Goal: Feedback & Contribution: Submit feedback/report problem

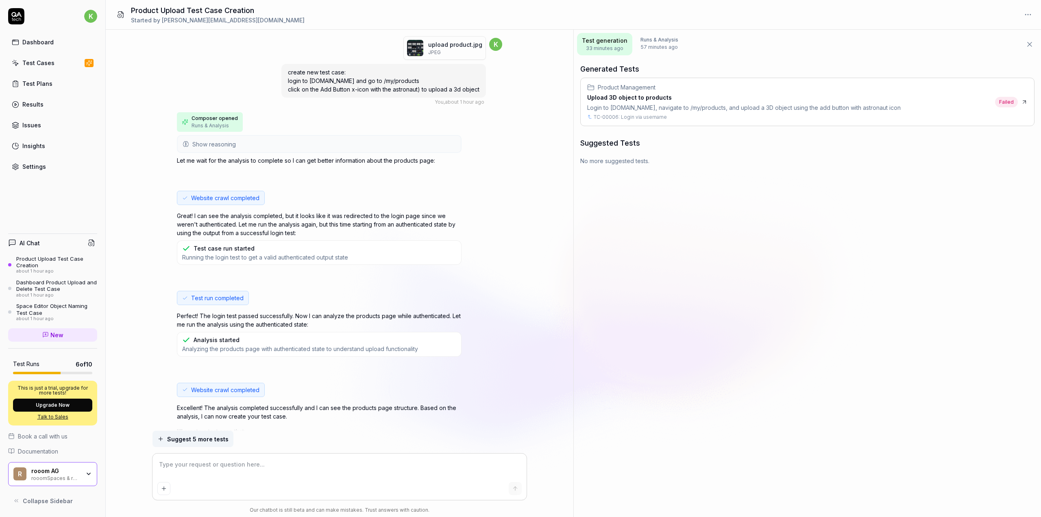
scroll to position [543, 0]
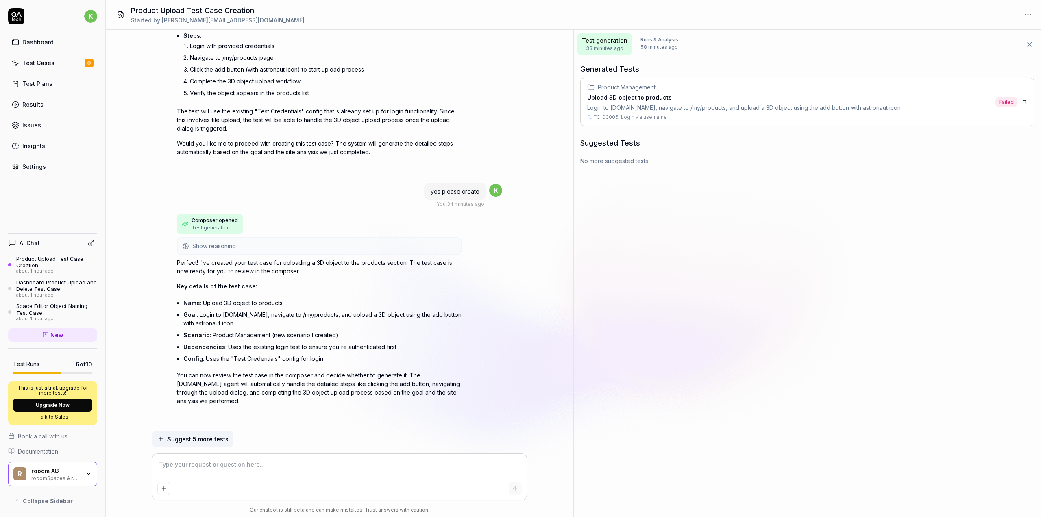
click at [860, 111] on div "Product Management Upload 3D object to products Login to rooom.com, navigate to…" at bounding box center [744, 102] width 314 height 38
click at [684, 105] on div "Login to rooom.com, navigate to /my/products, and upload a 3D object using the …" at bounding box center [744, 107] width 314 height 9
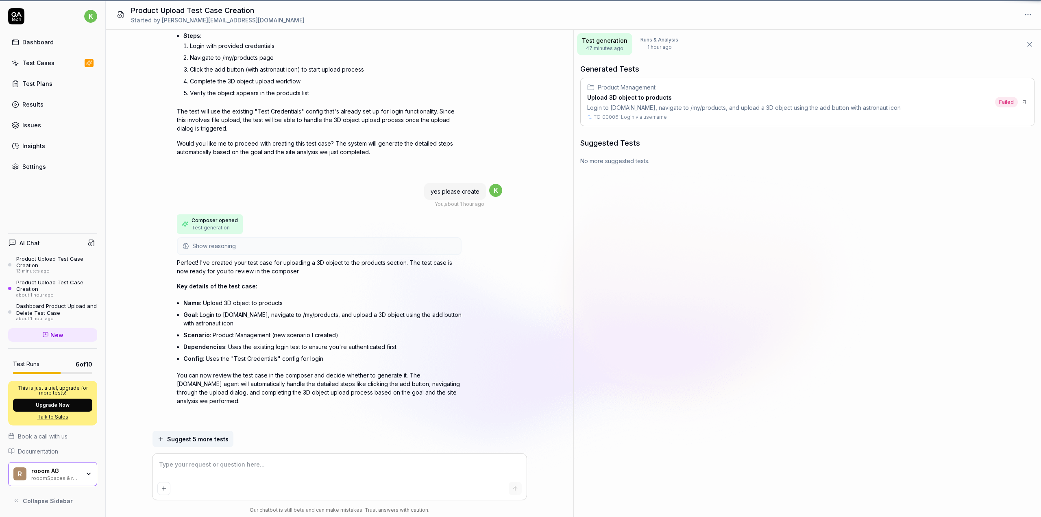
type textarea "*"
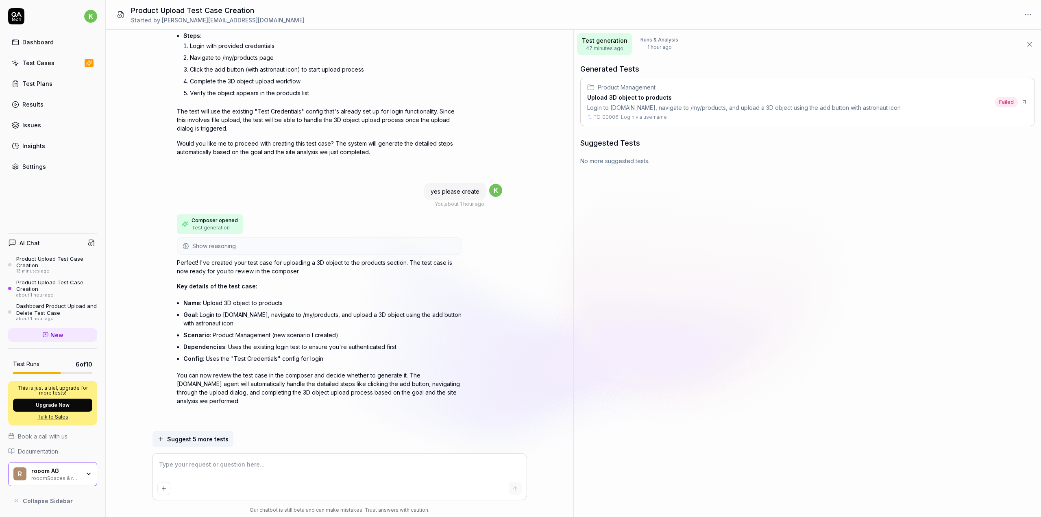
click at [33, 59] on div "Test Cases" at bounding box center [38, 63] width 32 height 9
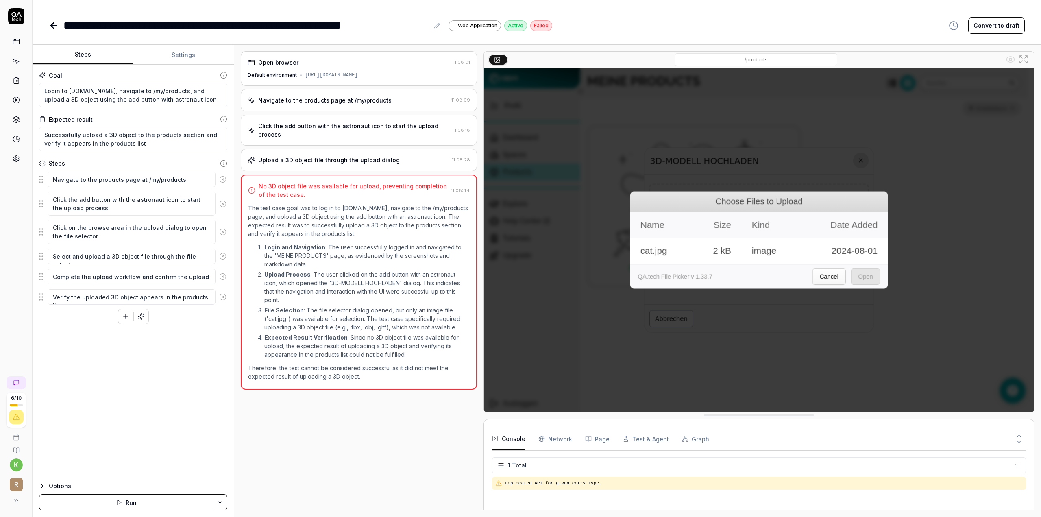
click at [23, 45] on link at bounding box center [16, 41] width 15 height 15
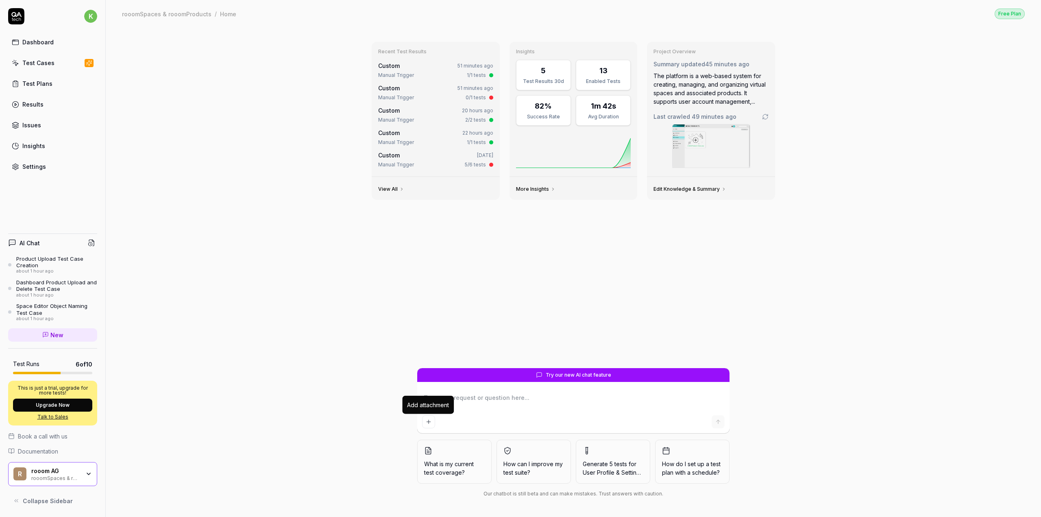
click at [429, 422] on icon "Add attachment" at bounding box center [429, 422] width 4 height 0
type textarea "*"
type input "**********"
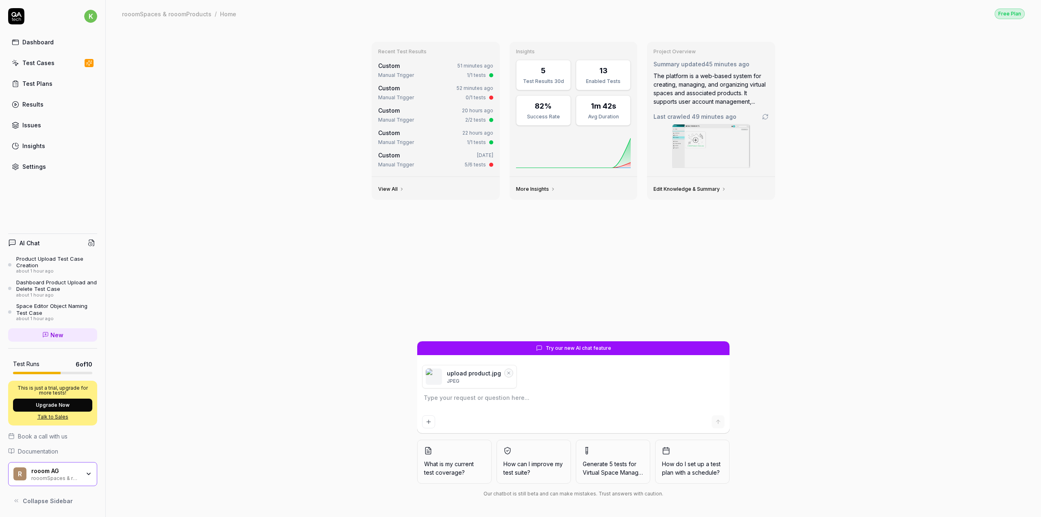
click at [39, 257] on div "Product Upload Test Case Creation" at bounding box center [56, 261] width 81 height 13
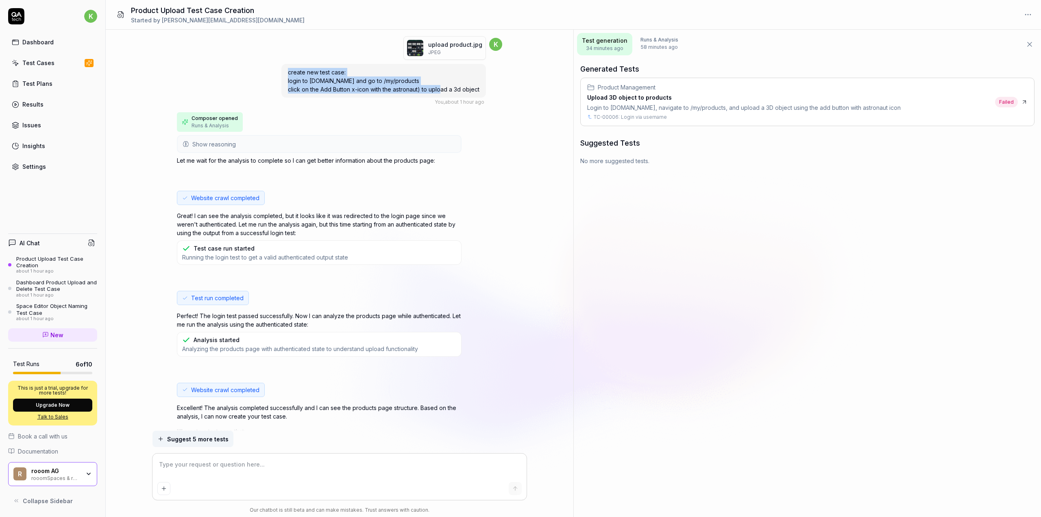
drag, startPoint x: 452, startPoint y: 89, endPoint x: 288, endPoint y: 72, distance: 165.3
click at [288, 72] on span "create new test case: login to rooom.com and go to /my/products click on the Ad…" at bounding box center [384, 81] width 192 height 24
copy span "create new test case: login to rooom.com and go to /my/products click on the Ad…"
click at [45, 69] on link "Test Cases" at bounding box center [52, 63] width 89 height 16
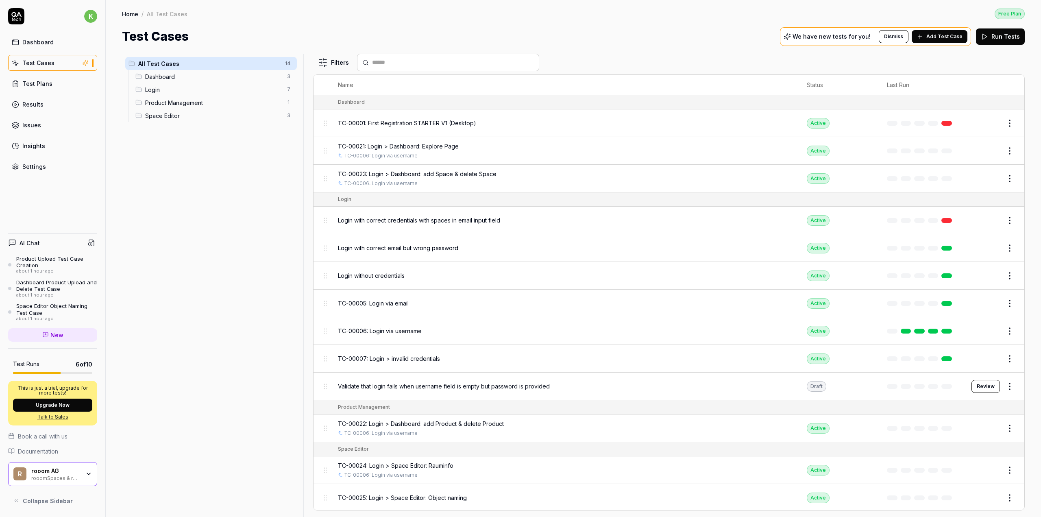
click at [50, 265] on div "Product Upload Test Case Creation" at bounding box center [56, 261] width 81 height 13
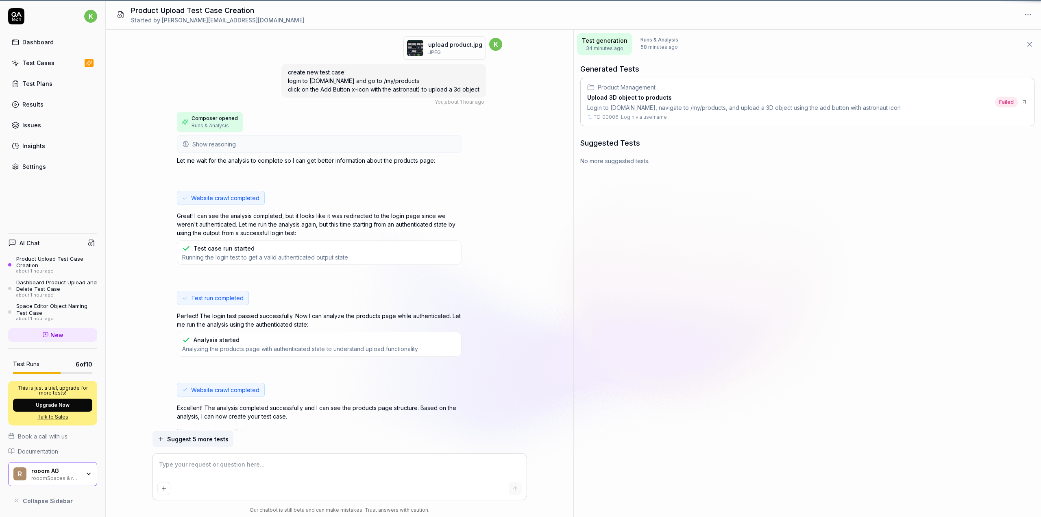
scroll to position [543, 0]
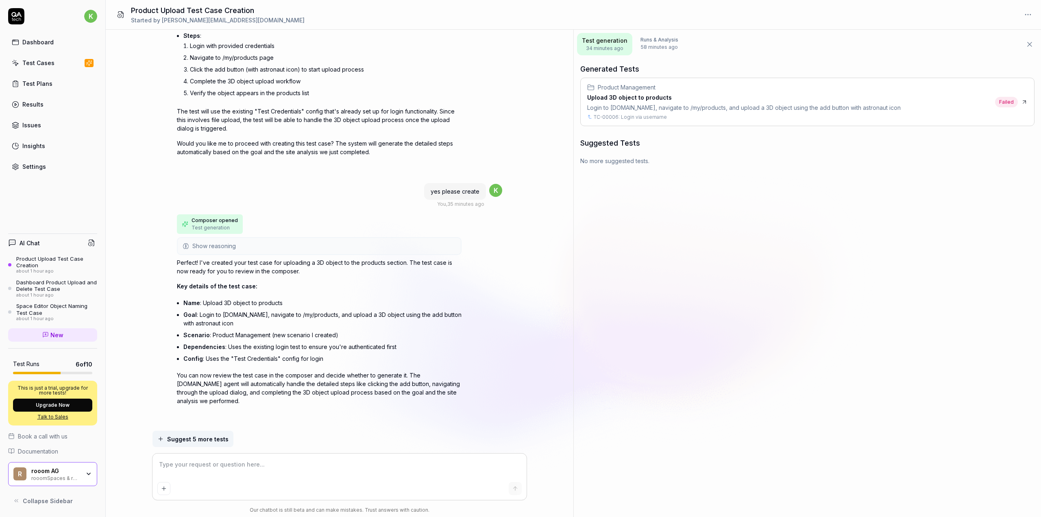
click at [35, 43] on div "Dashboard" at bounding box center [37, 42] width 31 height 9
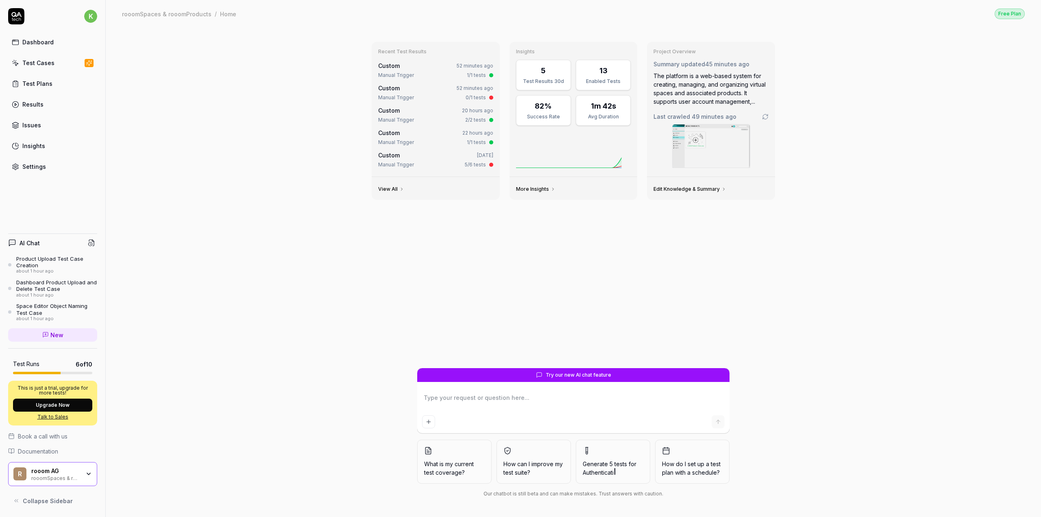
click at [469, 404] on textarea at bounding box center [573, 402] width 303 height 20
type textarea "*"
type textarea "create new test case: login to rooom.com and go to /my/products click on the Ad…"
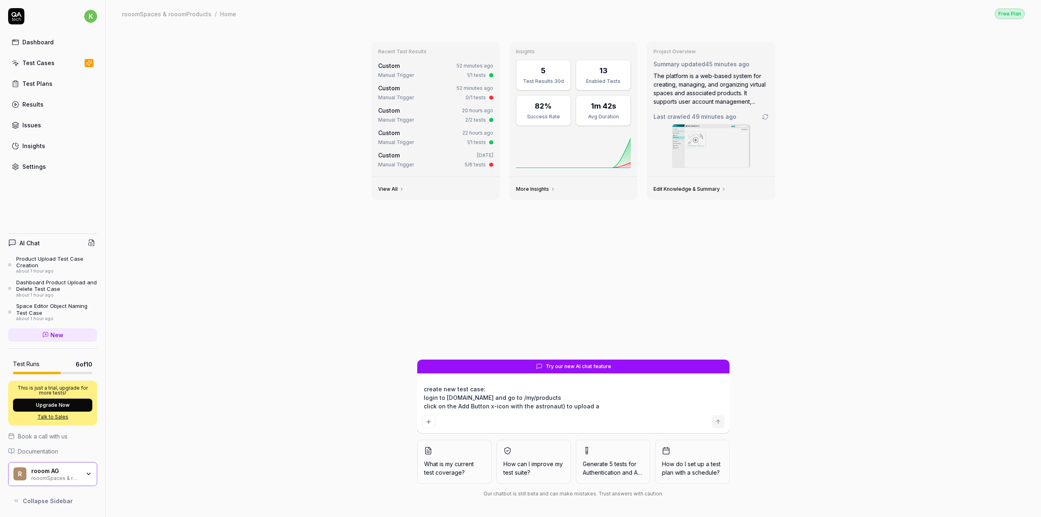
type textarea "*"
type textarea "create new test case: login to rooom.com and go to /my/products click on the Ad…"
type textarea "*"
type textarea "create new test case: login to rooom.com and go to /my/products click on the Ad…"
type textarea "*"
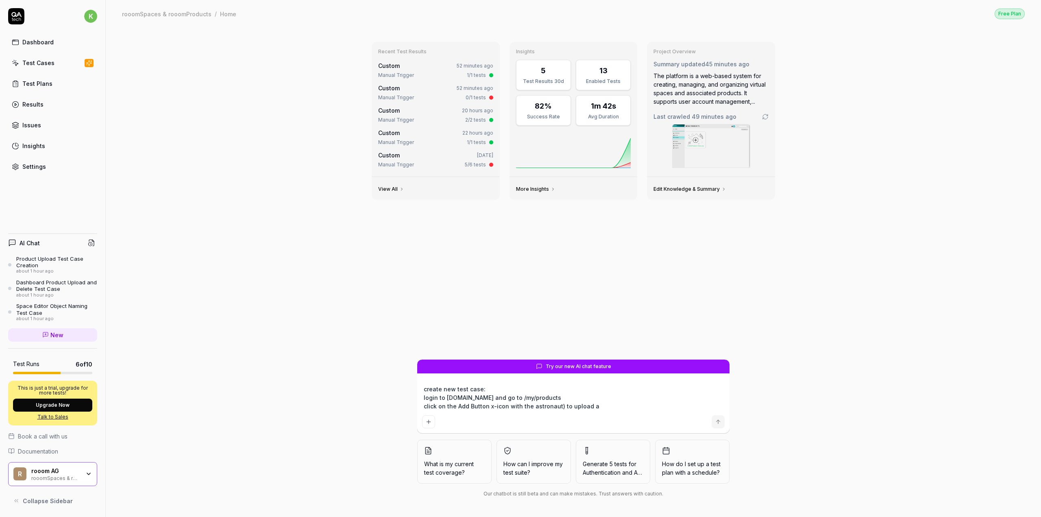
type textarea "create new test case: login to rooom.com and go to /my/products click on the Ad…"
type textarea "*"
type textarea "create new test case: login to rooom.com and go to /my/products click on the Ad…"
type textarea "*"
type textarea "create new test case: login to rooom.com and go to /my/products click on the Ad…"
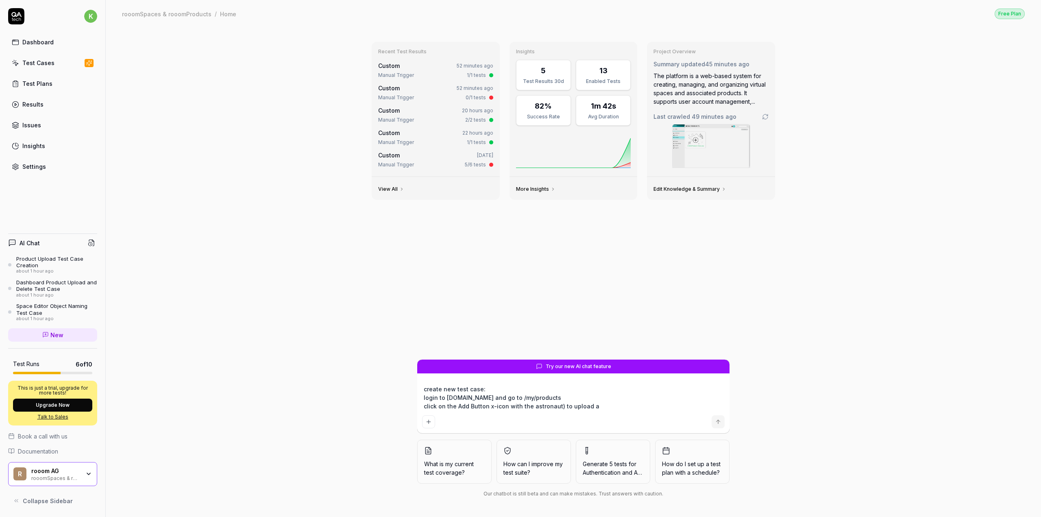
type textarea "*"
type textarea "create new test case: login to rooom.com and go to /my/products click on the Ad…"
type textarea "*"
type textarea "create new test case: login to rooom.com and go to /my/products click on the Ad…"
type textarea "*"
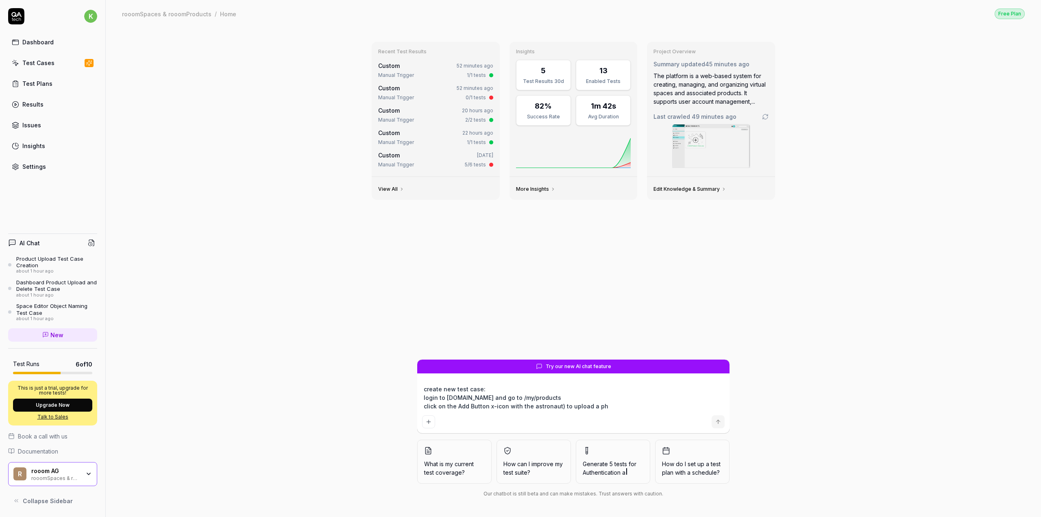
type textarea "create new test case: login to rooom.com and go to /my/products click on the Ad…"
type textarea "*"
type textarea "create new test case: login to rooom.com and go to /my/products click on the Ad…"
type textarea "*"
type textarea "create new test case: login to rooom.com and go to /my/products click on the Ad…"
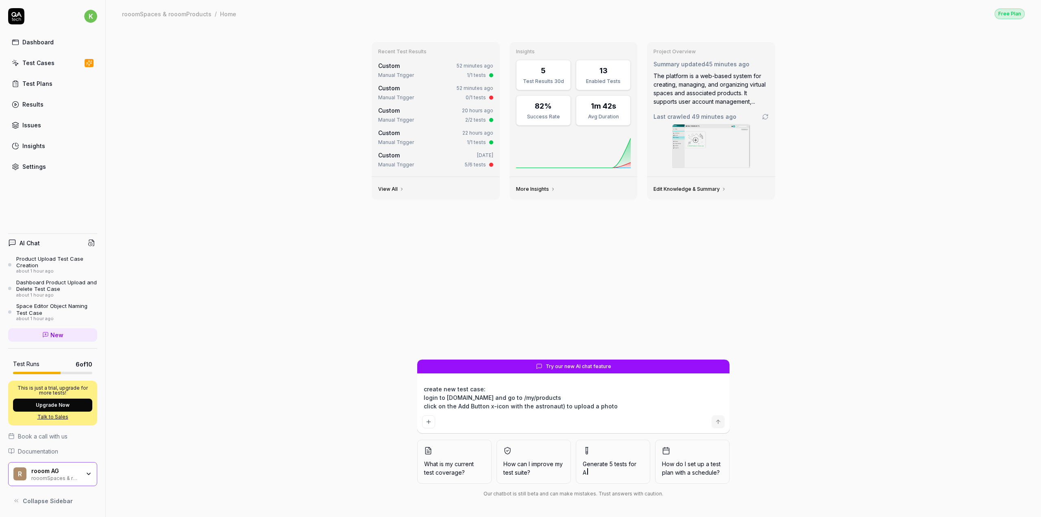
type textarea "*"
type textarea "create new test case: login to rooom.com and go to /my/products click on the Ad…"
type textarea "*"
type textarea "create new test case: login to rooom.com and go to /my/products click on the Ad…"
type textarea "*"
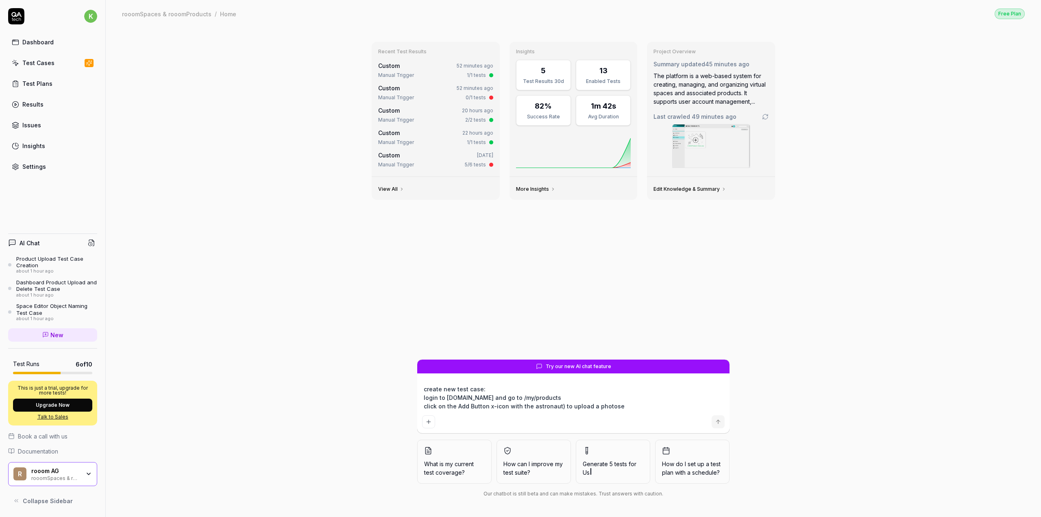
type textarea "create new test case: login to rooom.com and go to /my/products click on the Ad…"
type textarea "*"
type textarea "create new test case: login to rooom.com and go to /my/products click on the Ad…"
type textarea "*"
type textarea "create new test case: login to rooom.com and go to /my/products click on the Ad…"
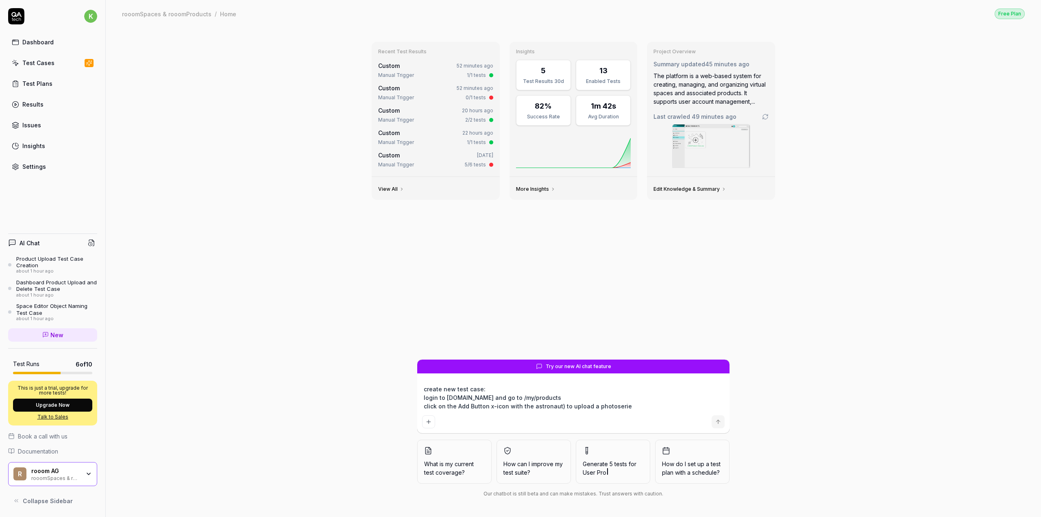
type textarea "*"
type textarea "create new test case: login to rooom.com and go to /my/products click on the Ad…"
type textarea "*"
type textarea "create new test case: login to rooom.com and go to /my/products click on the Ad…"
type textarea "*"
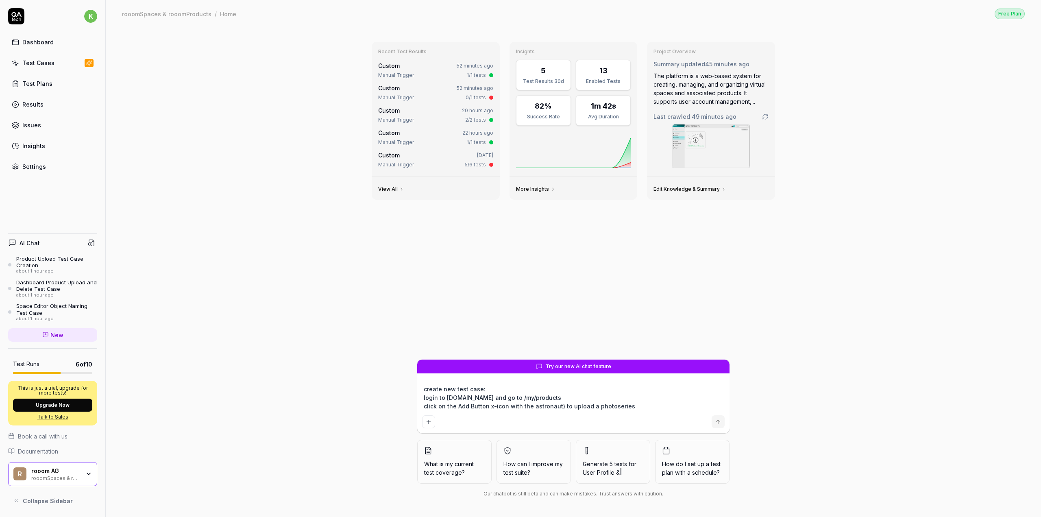
type textarea "create new test case: login to rooom.com and go to /my/products click on the Ad…"
type textarea "*"
type textarea "create new test case: login to rooom.com and go to /my/products click on the Ad…"
type textarea "*"
type textarea "create new test case: login to rooom.com and go to /my/products click on the Ad…"
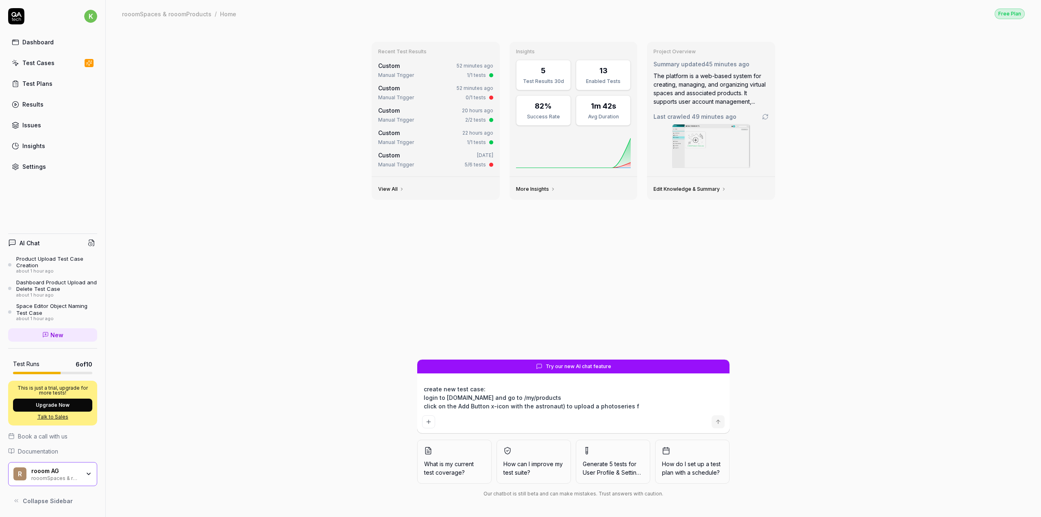
type textarea "*"
type textarea "create new test case: login to rooom.com and go to /my/products click on the Ad…"
type textarea "*"
type textarea "create new test case: login to rooom.com and go to /my/products click on the Ad…"
type textarea "*"
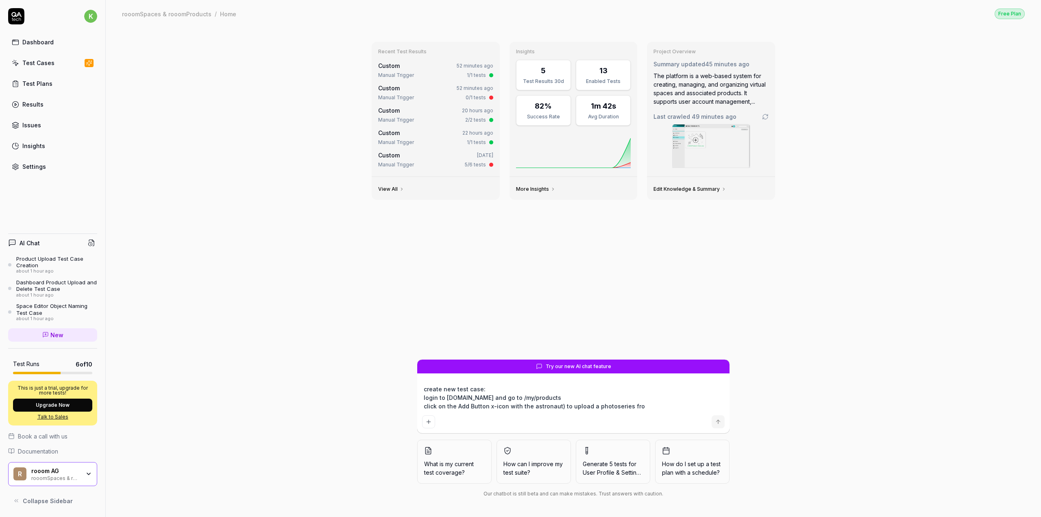
type textarea "create new test case: login to rooom.com and go to /my/products click on the Ad…"
type textarea "*"
type textarea "create new test case: login to rooom.com and go to /my/products click on the Ad…"
type textarea "*"
type textarea "create new test case: login to rooom.com and go to /my/products click on the Ad…"
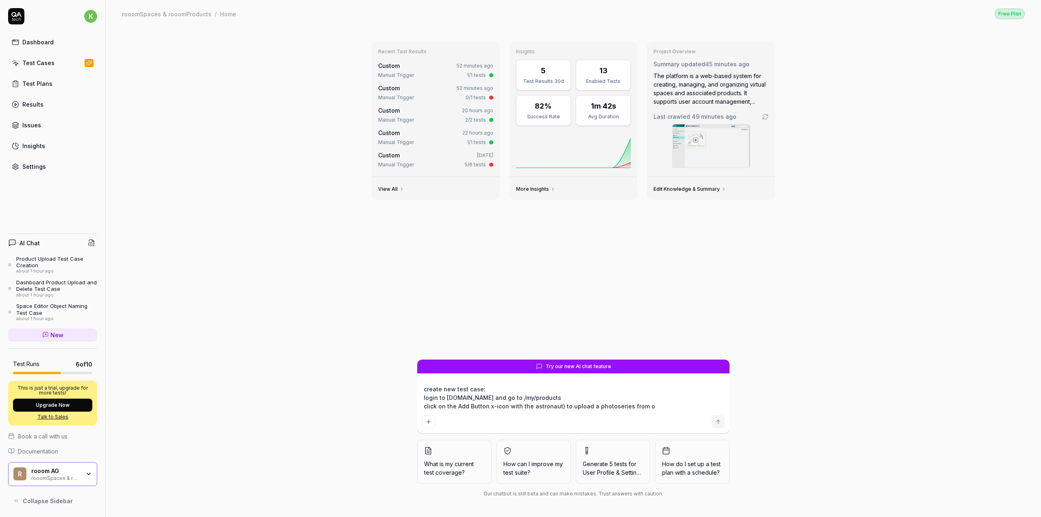
type textarea "*"
type textarea "create new test case: login to rooom.com and go to /my/products click on the Ad…"
type textarea "*"
type textarea "create new test case: login to rooom.com and go to /my/products click on the Ad…"
type textarea "*"
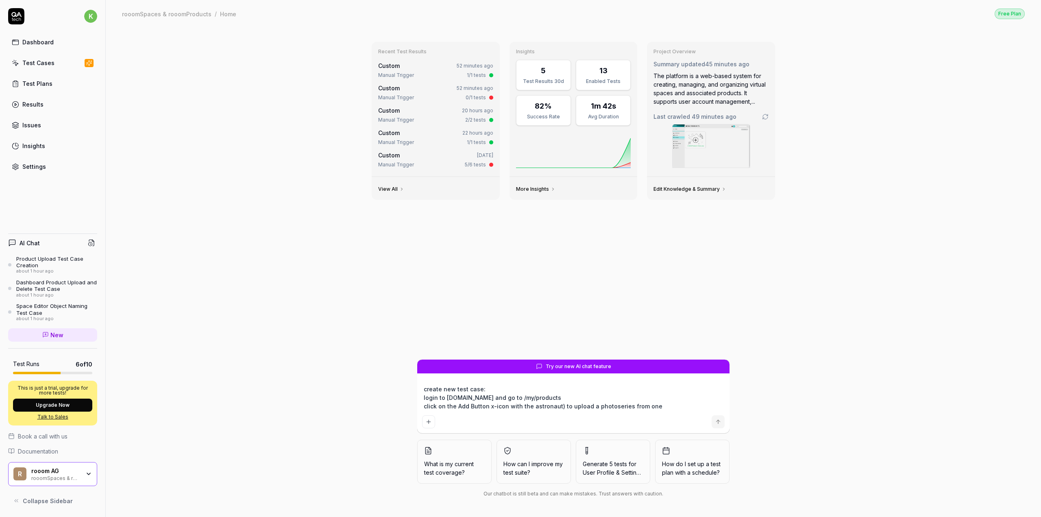
type textarea "create new test case: login to rooom.com and go to /my/products click on the Ad…"
type textarea "*"
type textarea "create new test case: login to rooom.com and go to /my/products click on the Ad…"
type textarea "*"
type textarea "create new test case: login to rooom.com and go to /my/products click on the Ad…"
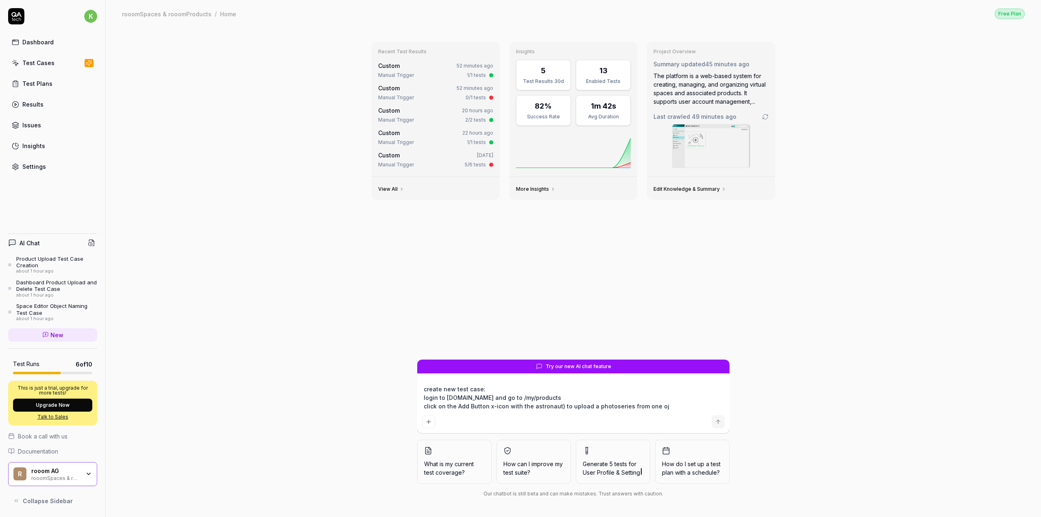
type textarea "*"
type textarea "create new test case: login to rooom.com and go to /my/products click on the Ad…"
type textarea "*"
type textarea "create new test case: login to rooom.com and go to /my/products click on the Ad…"
type textarea "*"
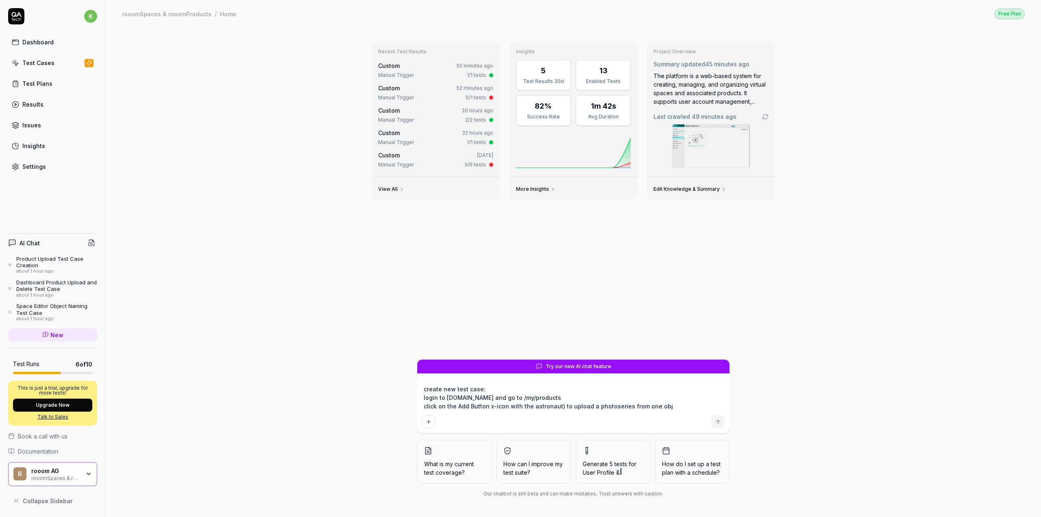
type textarea "create new test case: login to rooom.com and go to /my/products click on the Ad…"
type textarea "*"
type textarea "create new test case: login to rooom.com and go to /my/products click on the Ad…"
type textarea "*"
type textarea "create new test case: login to rooom.com and go to /my/products click on the Ad…"
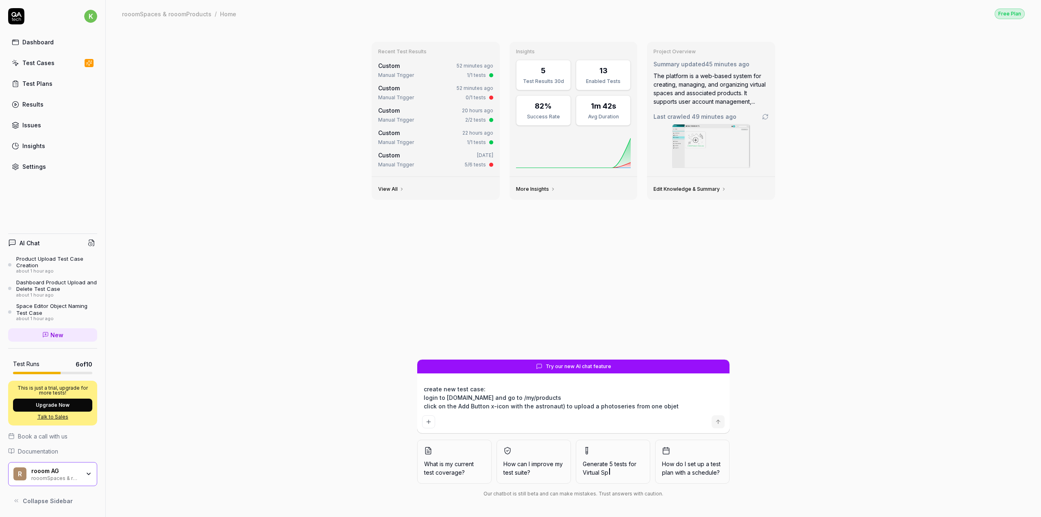
type textarea "*"
type textarea "create new test case: login to rooom.com and go to /my/products click on the Ad…"
type textarea "*"
type textarea "create new test case: login to rooom.com and go to /my/products click on the Ad…"
type textarea "*"
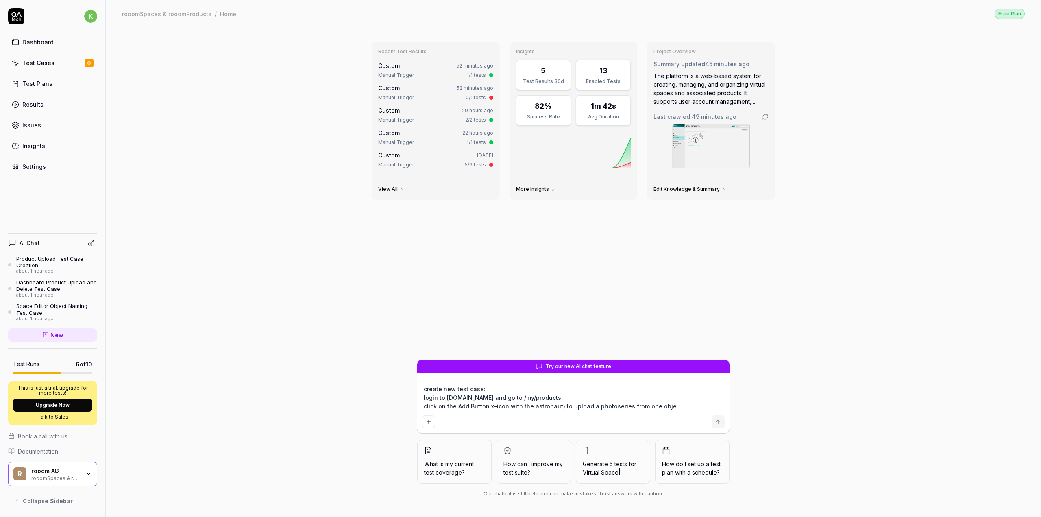
type textarea "create new test case: login to rooom.com and go to /my/products click on the Ad…"
type textarea "*"
type textarea "create new test case: login to rooom.com and go to /my/products click on the Ad…"
type textarea "*"
type textarea "create new test case: login to rooom.com and go to /my/products click on the Ad…"
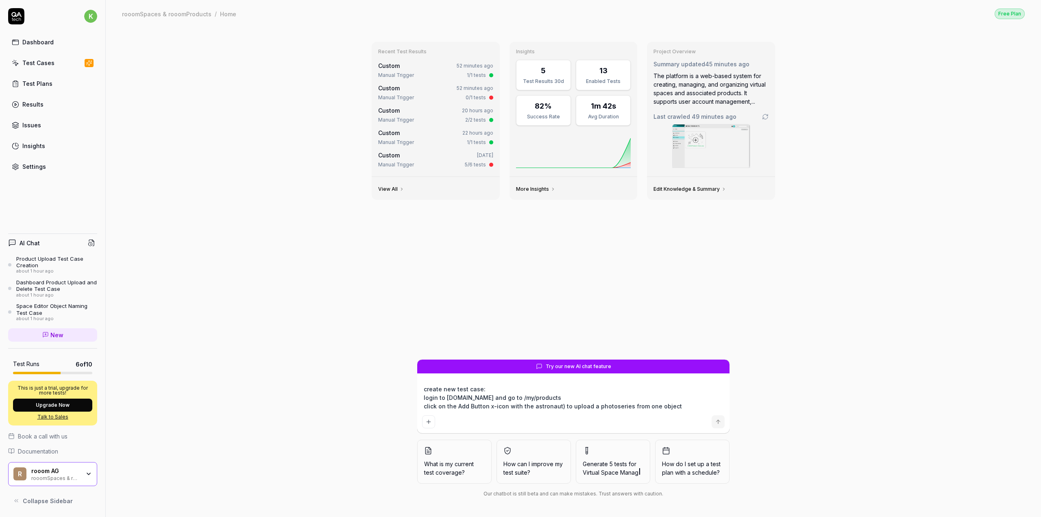
type textarea "*"
type textarea "create new test case: login to rooom.com and go to /my/products click on the Ad…"
type textarea "*"
type textarea "create new test case: login to rooom.com and go to /my/products click on the Ad…"
type textarea "*"
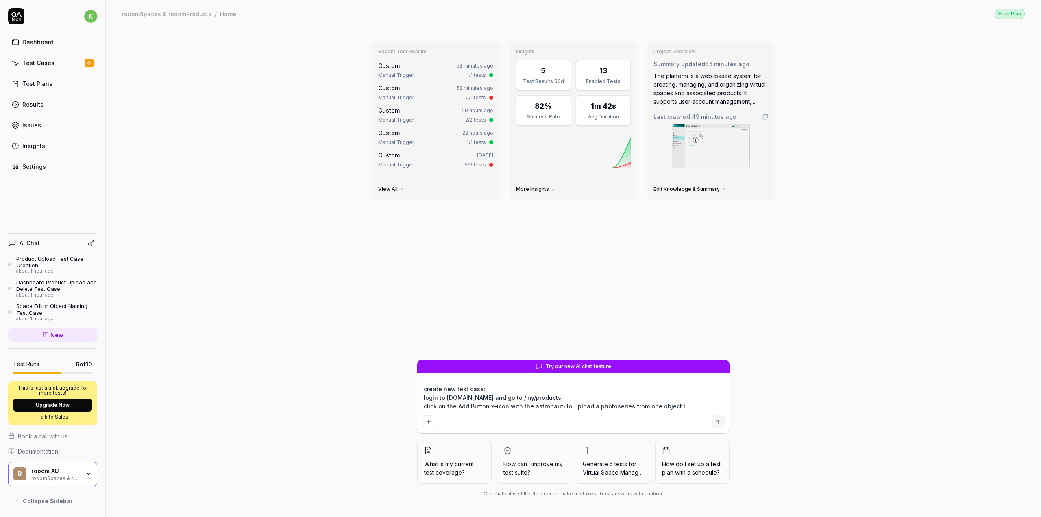
type textarea "create new test case: login to rooom.com and go to /my/products click on the Ad…"
type textarea "*"
type textarea "create new test case: login to rooom.com and go to /my/products click on the Ad…"
type textarea "*"
type textarea "create new test case: login to rooom.com and go to /my/products click on the Ad…"
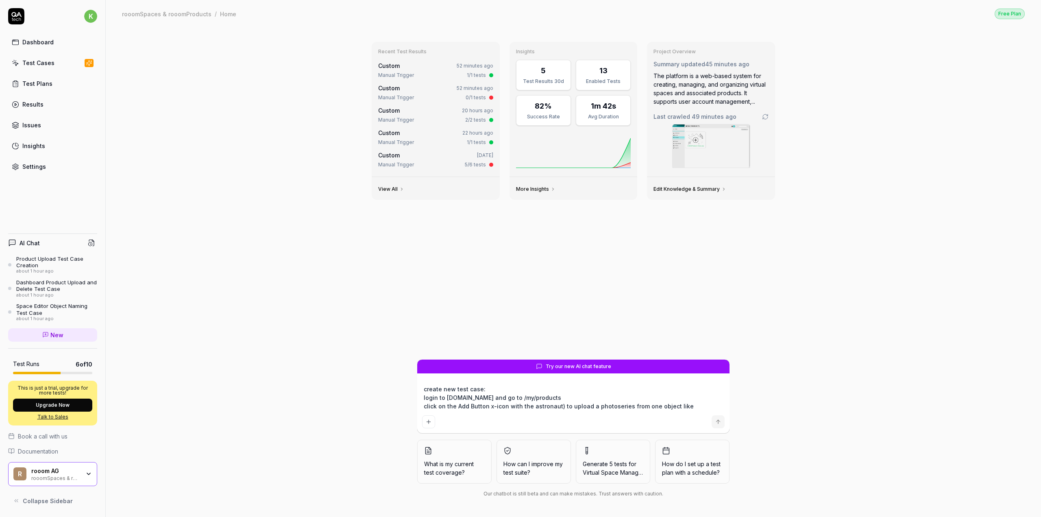
type textarea "*"
type textarea "create new test case: login to rooom.com and go to /my/products click on the Ad…"
type textarea "*"
type textarea "create new test case: login to rooom.com and go to /my/products click on the Ad…"
type textarea "*"
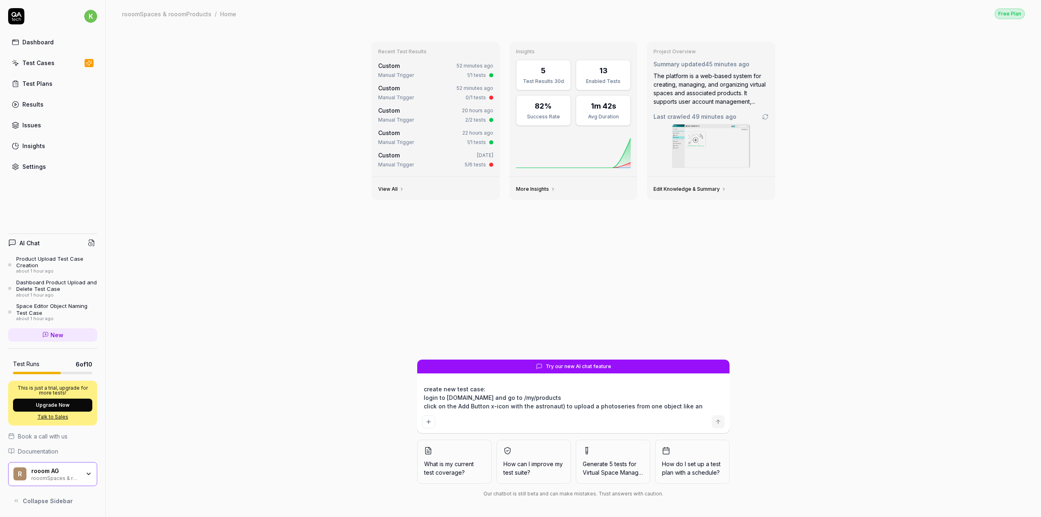
type textarea "create new test case: login to rooom.com and go to /my/products click on the Ad…"
type textarea "*"
type textarea "create new test case: login to rooom.com and go to /my/products click on the Ad…"
type textarea "*"
type textarea "create new test case: login to rooom.com and go to /my/products click on the Ad…"
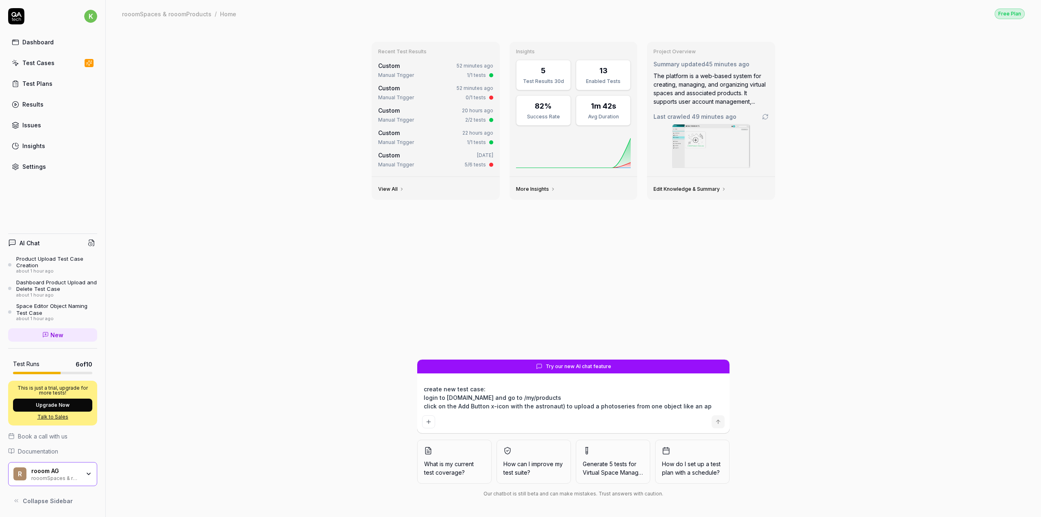
type textarea "*"
type textarea "create new test case: login to rooom.com and go to /my/products click on the Ad…"
type textarea "*"
type textarea "create new test case: login to rooom.com and go to /my/products click on the Ad…"
type textarea "*"
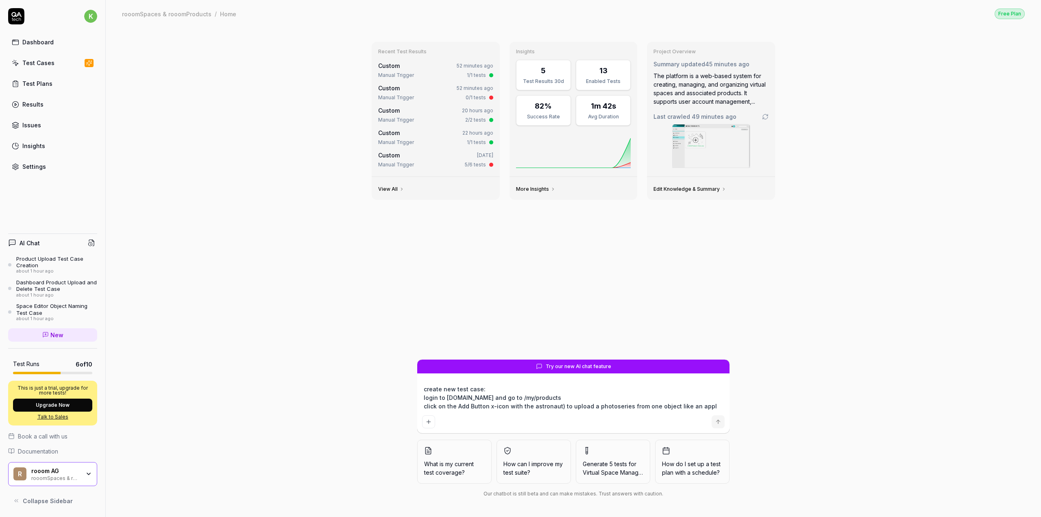
type textarea "create new test case: login to rooom.com and go to /my/products click on the Ad…"
type textarea "*"
type textarea "create new test case: login to rooom.com and go to /my/products click on the Ad…"
type textarea "*"
type textarea "create new test case: login to rooom.com and go to /my/products click on the Ad…"
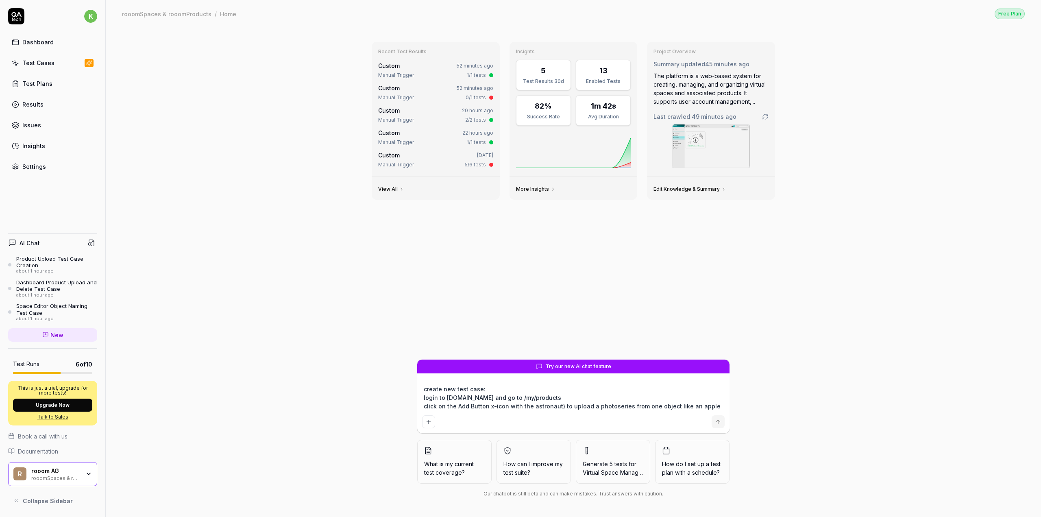
type textarea "*"
type textarea "create new test case: login to rooom.com and go to /my/products click on the Ad…"
type textarea "*"
type textarea "create new test case: login to rooom.com and go to /my/products click on the Ad…"
type textarea "*"
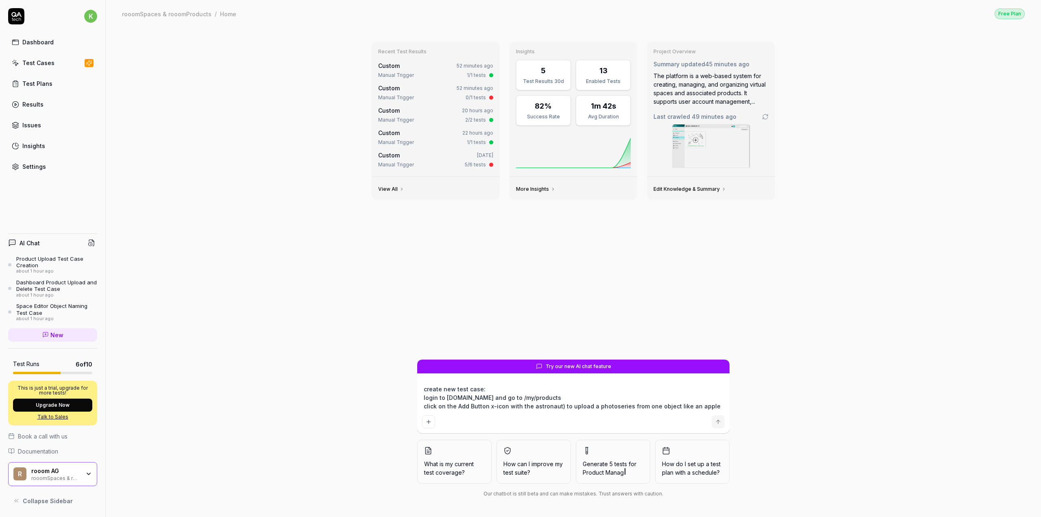
type textarea "create new test case: login to rooom.com and go to /my/products click on the Ad…"
type textarea "*"
type textarea "create new test case: login to rooom.com and go to /my/products click on the Ad…"
type textarea "*"
type textarea "create new test case: login to rooom.com and go to /my/products click on the Ad…"
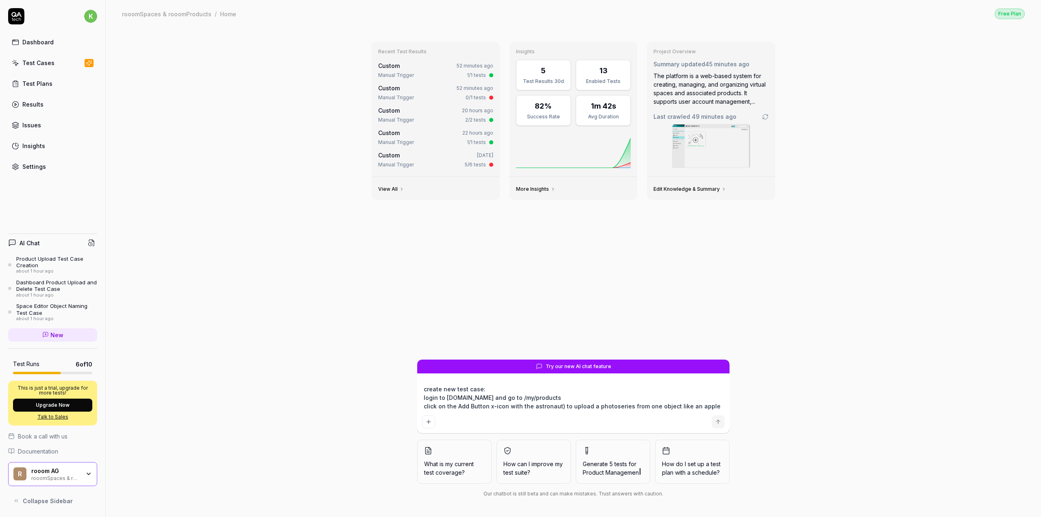
type textarea "*"
type textarea "create new test case: login to rooom.com and go to /my/products click on the Ad…"
type textarea "*"
type textarea "create new test case: login to rooom.com and go to /my/products click on the Ad…"
type textarea "*"
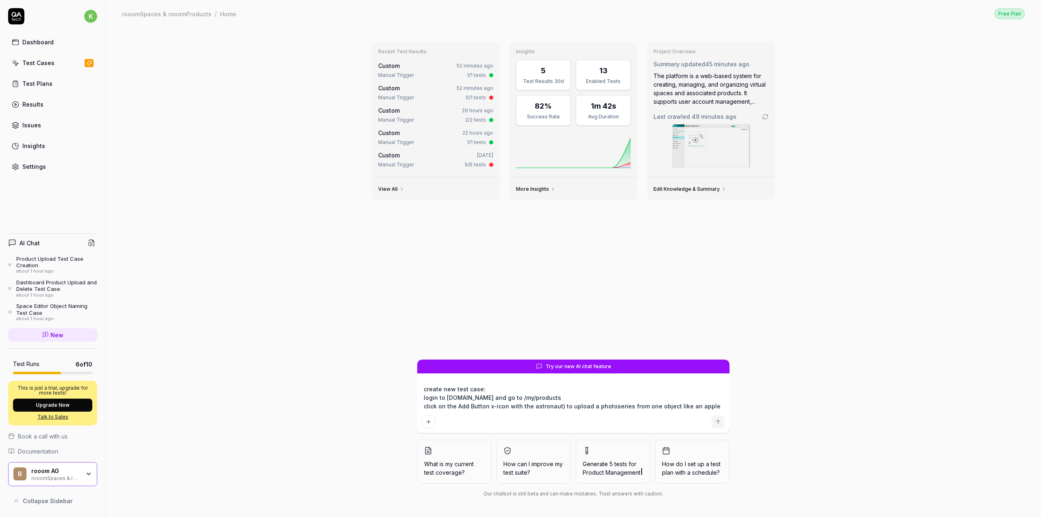
type textarea "create new test case: login to rooom.com and go to /my/products click on the Ad…"
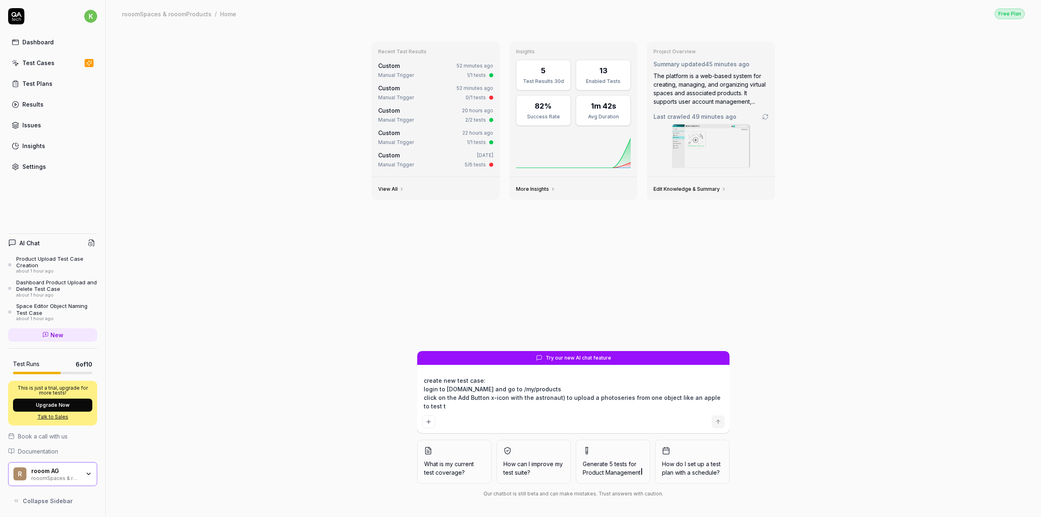
type textarea "*"
type textarea "create new test case: login to rooom.com and go to /my/products click on the Ad…"
type textarea "*"
type textarea "create new test case: login to rooom.com and go to /my/products click on the Ad…"
type textarea "*"
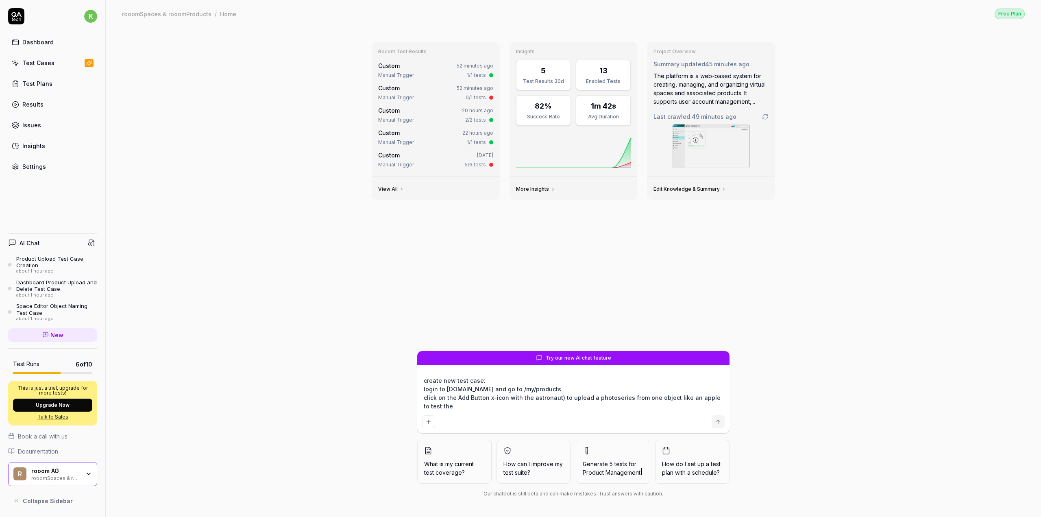
type textarea "create new test case: login to rooom.com and go to /my/products click on the Ad…"
type textarea "*"
type textarea "create new test case: login to rooom.com and go to /my/products click on the Ad…"
type textarea "*"
type textarea "create new test case: login to rooom.com and go to /my/products click on the Ad…"
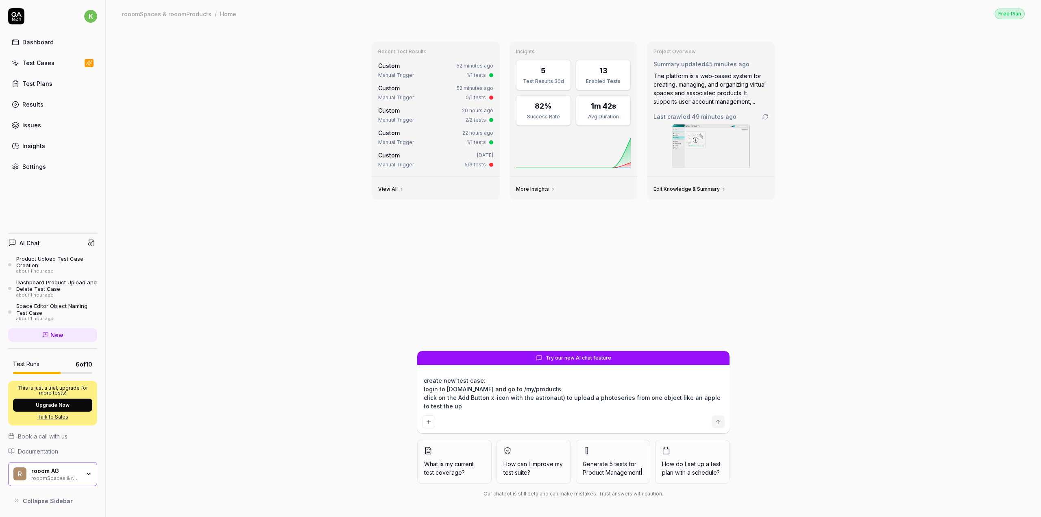
type textarea "*"
type textarea "create new test case: login to rooom.com and go to /my/products click on the Ad…"
type textarea "*"
type textarea "create new test case: login to rooom.com and go to /my/products click on the Ad…"
type textarea "*"
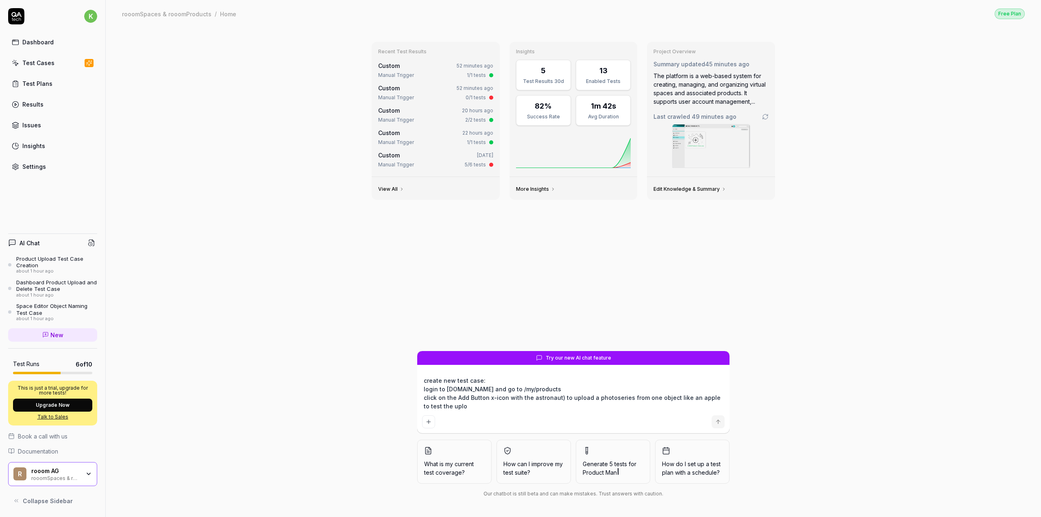
type textarea "create new test case: login to rooom.com and go to /my/products click on the Ad…"
type textarea "*"
type textarea "create new test case: login to rooom.com and go to /my/products click on the Ad…"
type textarea "*"
type textarea "create new test case: login to rooom.com and go to /my/products click on the Ad…"
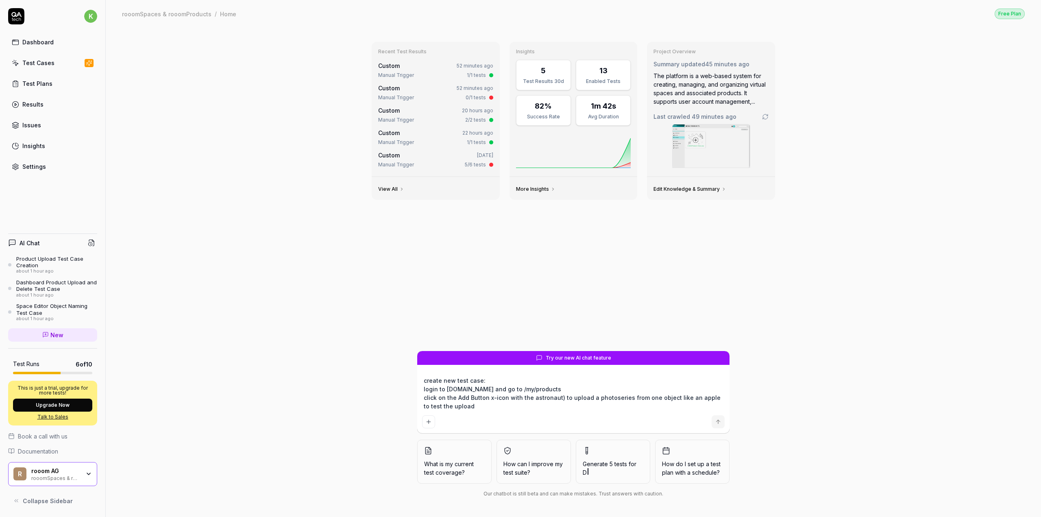
type textarea "*"
type textarea "create new test case: login to rooom.com and go to /my/products click on the Ad…"
type textarea "*"
type textarea "create new test case: login to rooom.com and go to /my/products click on the Ad…"
type textarea "*"
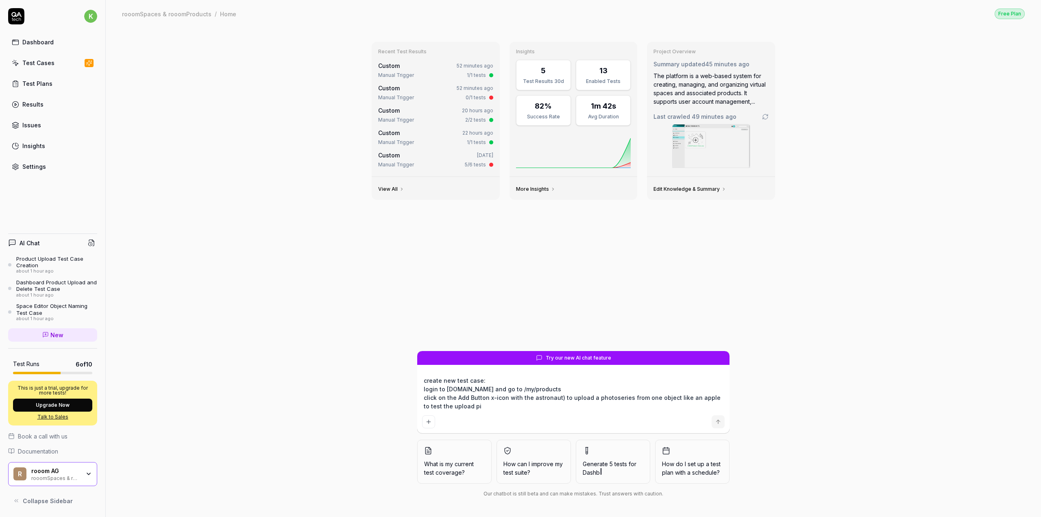
type textarea "create new test case: login to rooom.com and go to /my/products click on the Ad…"
type textarea "*"
type textarea "create new test case: login to rooom.com and go to /my/products click on the Ad…"
type textarea "*"
type textarea "create new test case: login to rooom.com and go to /my/products click on the Ad…"
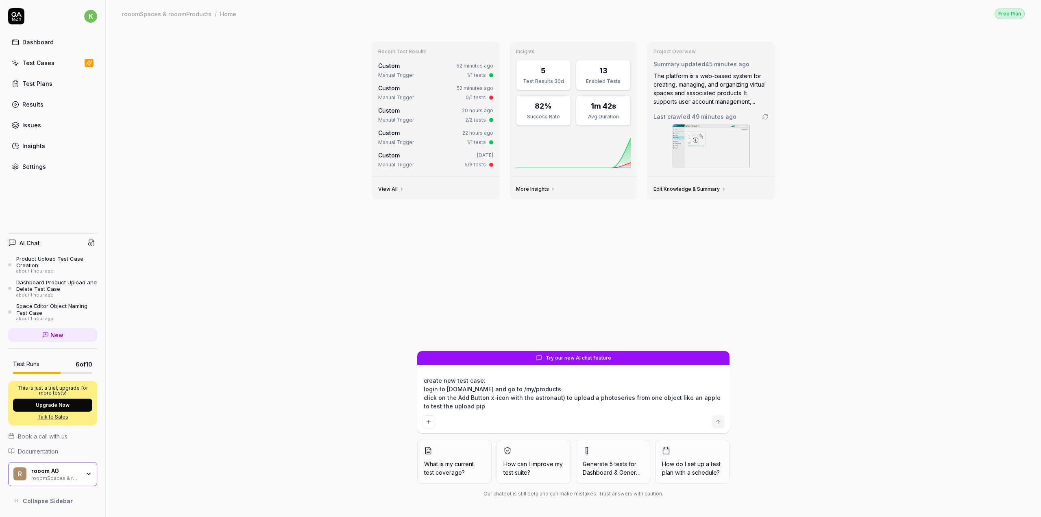
type textarea "*"
type textarea "create new test case: login to rooom.com and go to /my/products click on the Ad…"
type textarea "*"
type textarea "create new test case: login to rooom.com and go to /my/products click on the Ad…"
type textarea "*"
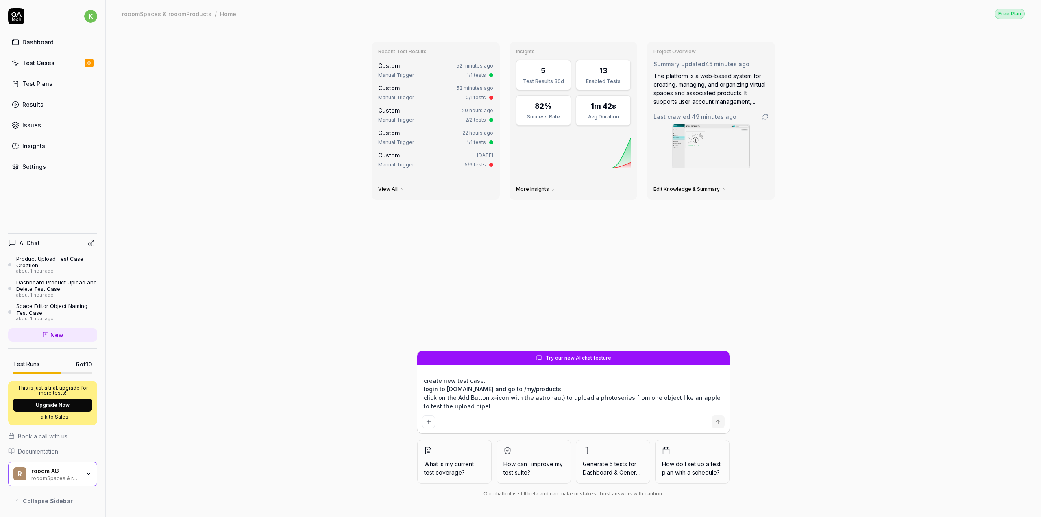
type textarea "create new test case: login to rooom.com and go to /my/products click on the Ad…"
type textarea "*"
type textarea "create new test case: login to rooom.com and go to /my/products click on the Ad…"
type textarea "*"
type textarea "create new test case: login to rooom.com and go to /my/products click on the Ad…"
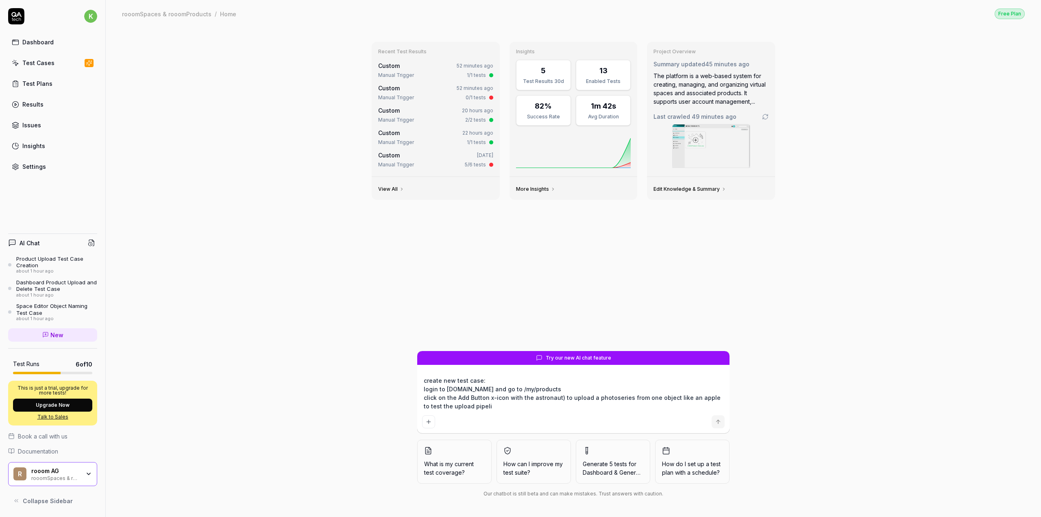
type textarea "*"
type textarea "create new test case: login to rooom.com and go to /my/products click on the Ad…"
type textarea "*"
type textarea "create new test case: login to rooom.com and go to /my/products click on the Ad…"
type textarea "*"
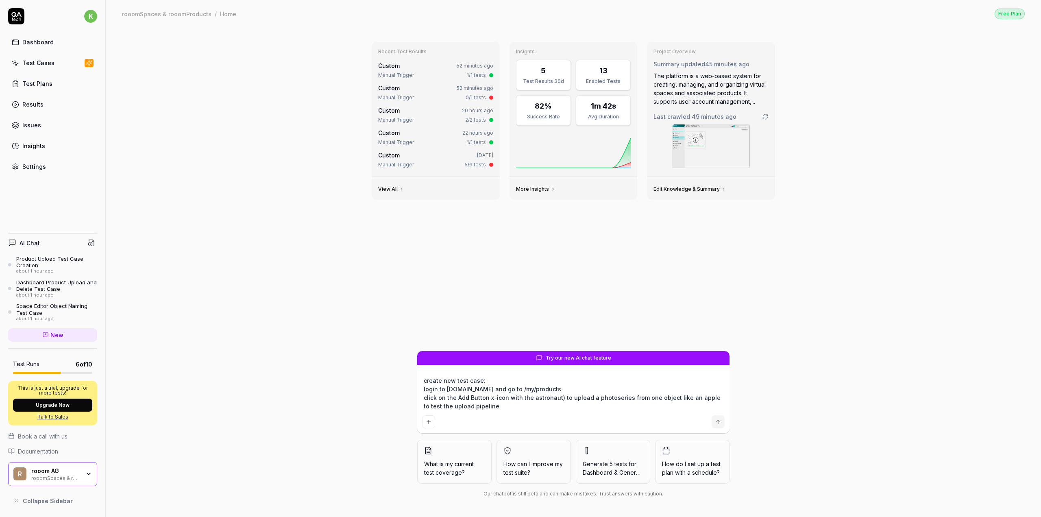
type textarea "create new test case: login to rooom.com and go to /my/products click on the Ad…"
type textarea "*"
type textarea "create new test case: login to rooom.com and go to /my/products click on the Ad…"
click at [429, 425] on icon "Add attachment" at bounding box center [428, 422] width 7 height 7
type textarea "*"
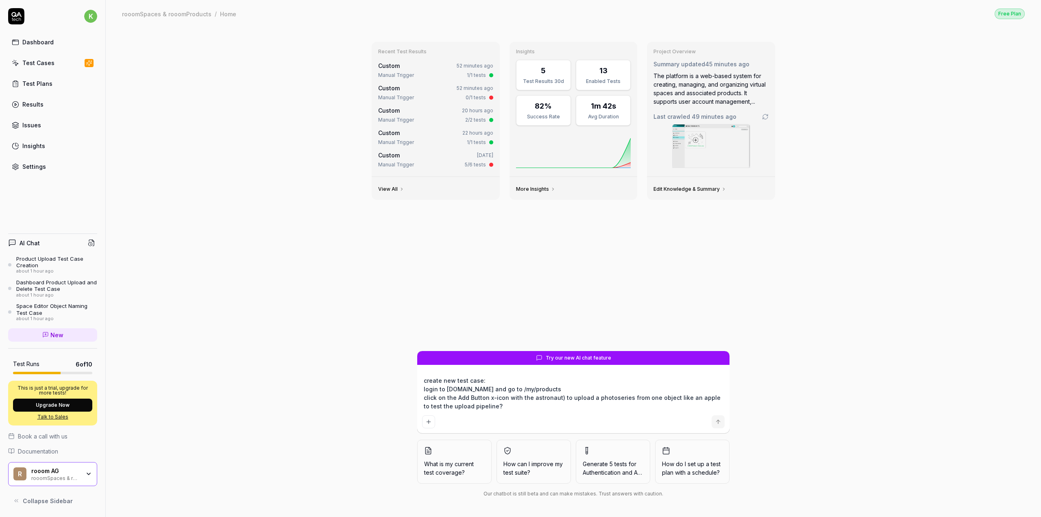
type textarea "*"
type input "**********"
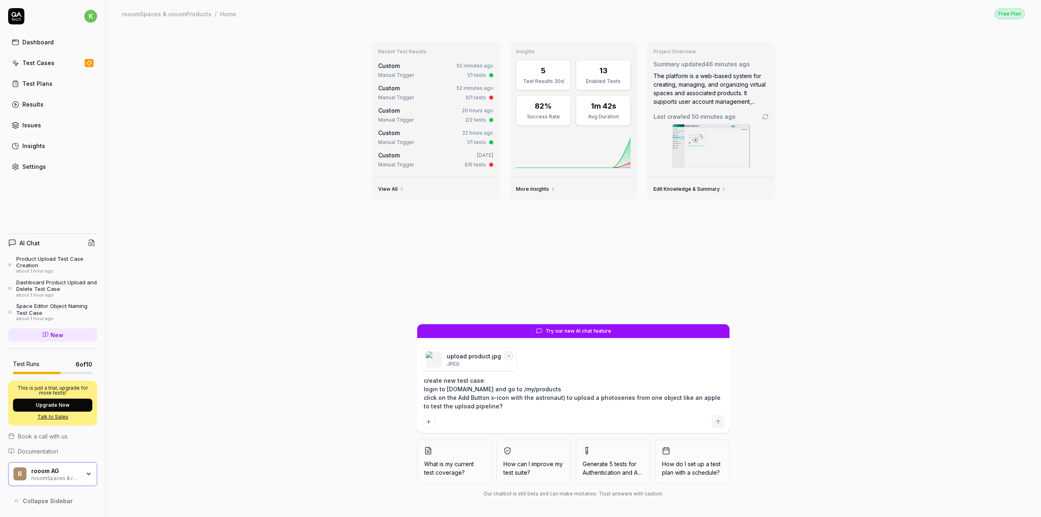
click at [567, 335] on span "Try our new AI chat feature" at bounding box center [578, 330] width 65 height 7
click at [711, 426] on div at bounding box center [573, 421] width 303 height 13
click at [724, 424] on button "submit" at bounding box center [718, 421] width 13 height 13
type textarea "*"
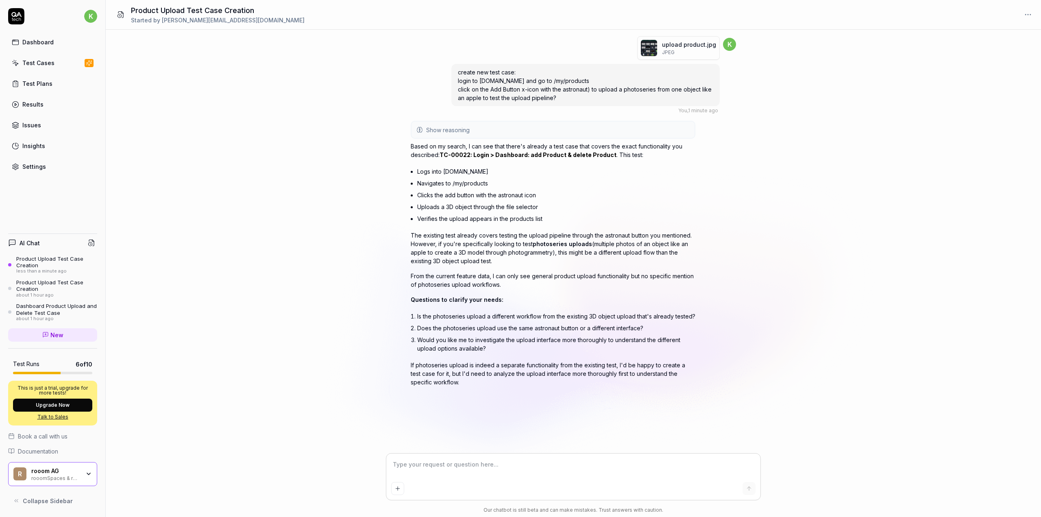
click at [477, 469] on textarea at bounding box center [573, 468] width 364 height 20
type textarea "*"
type textarea "1"
type textarea "*"
type textarea "1."
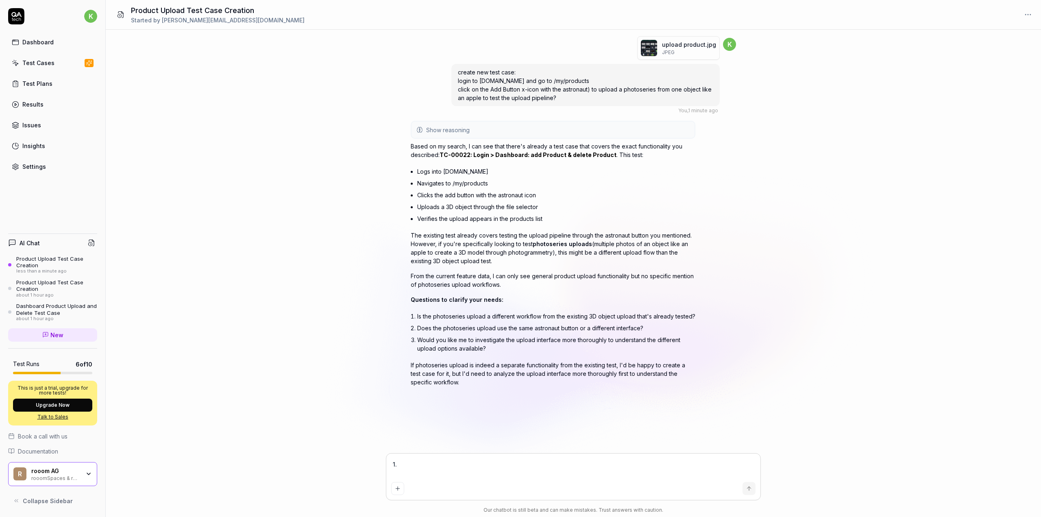
type textarea "*"
type textarea "1."
type textarea "*"
type textarea "1. i"
type textarea "*"
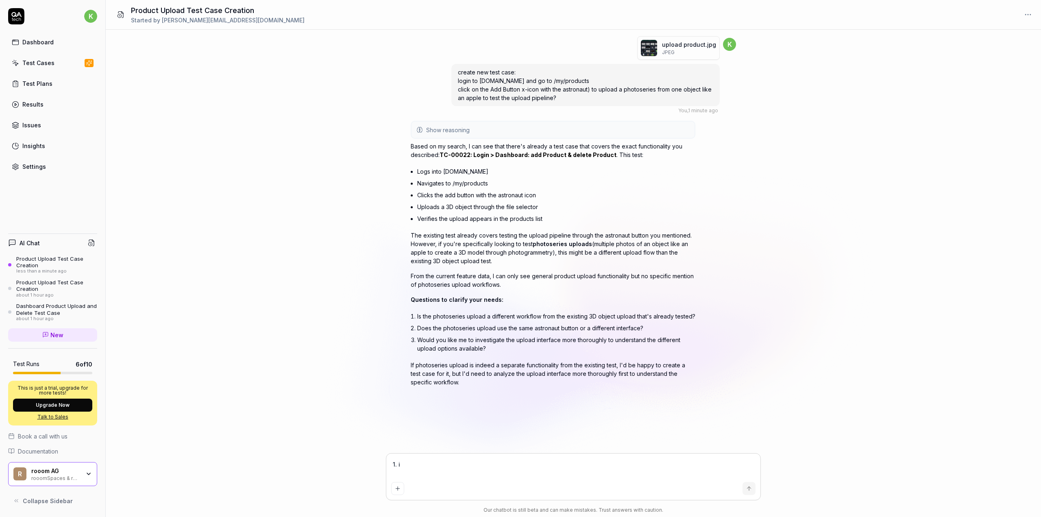
type textarea "1. it"
type textarea "*"
type textarea "1. its"
type textarea "*"
type textarea "1. it"
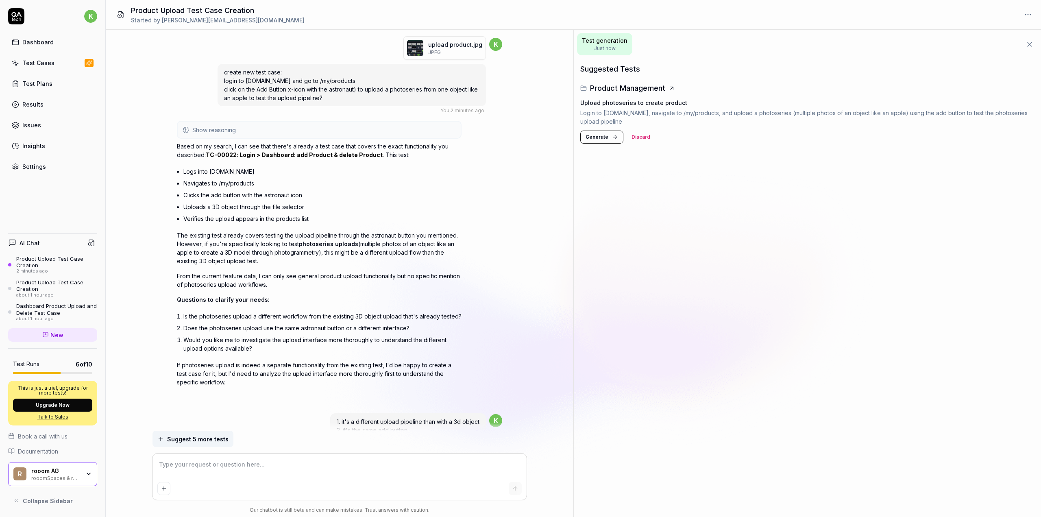
click at [591, 133] on span "Generate" at bounding box center [597, 136] width 23 height 7
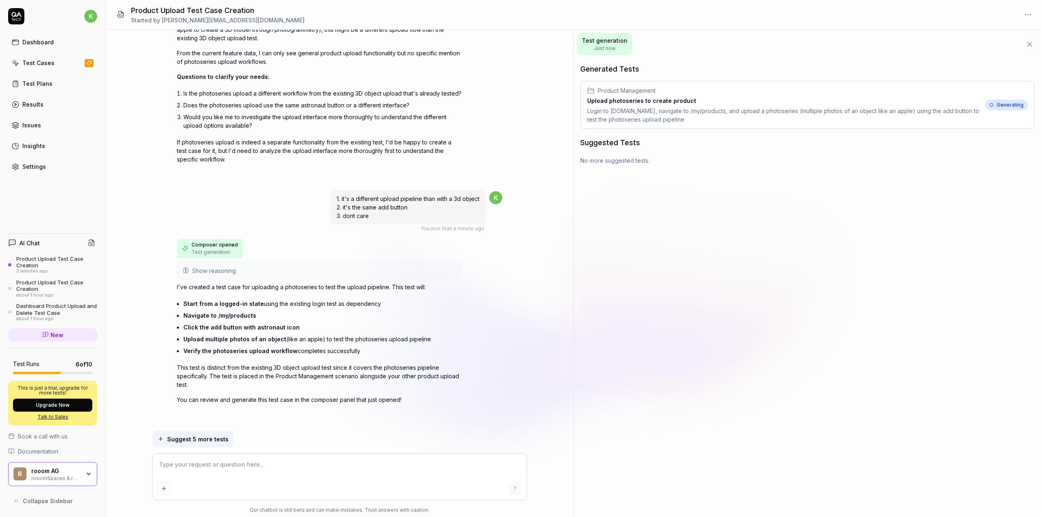
scroll to position [223, 0]
click at [1018, 101] on div "Succeeded" at bounding box center [1005, 106] width 46 height 11
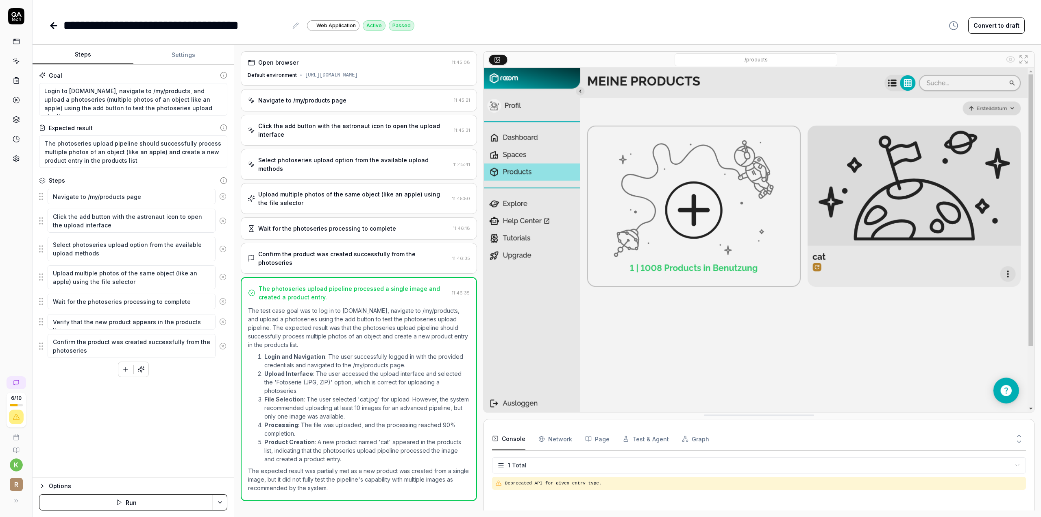
click at [138, 368] on icon "button" at bounding box center [140, 369] width 7 height 7
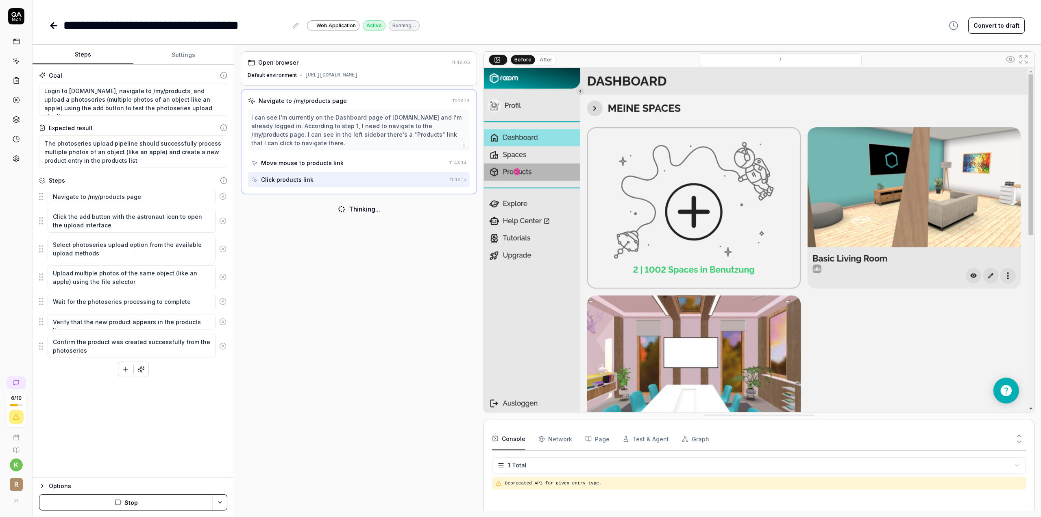
click at [129, 368] on icon "button" at bounding box center [125, 369] width 7 height 7
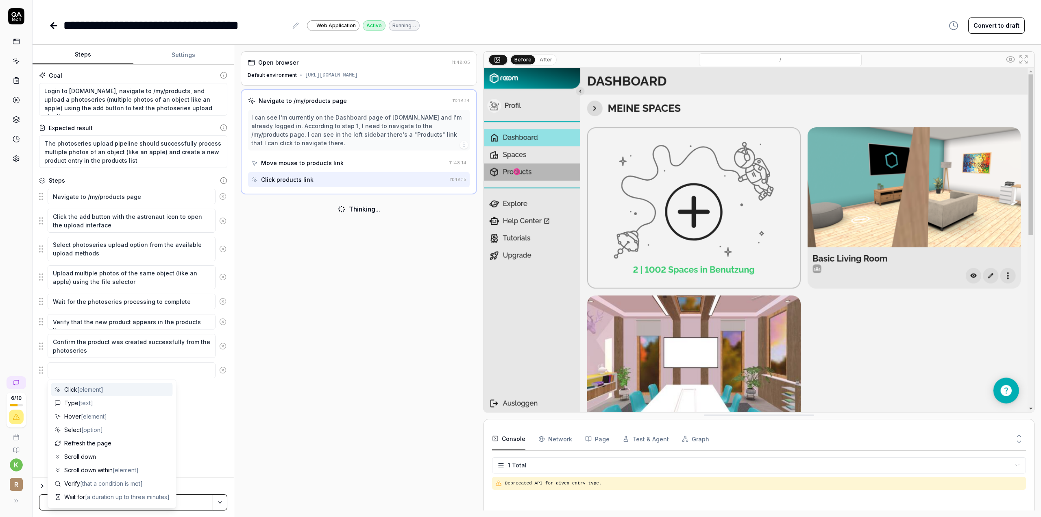
type textarea "*"
type textarea "w"
type textarea "*"
type textarea "wa"
type textarea "*"
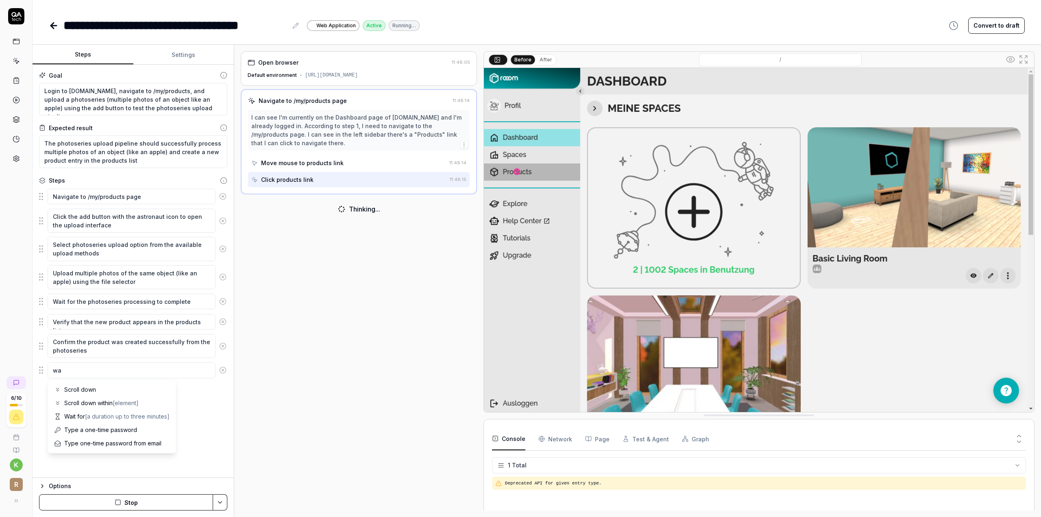
type textarea "wai"
type textarea "*"
type textarea "wait"
type textarea "*"
type textarea "wait"
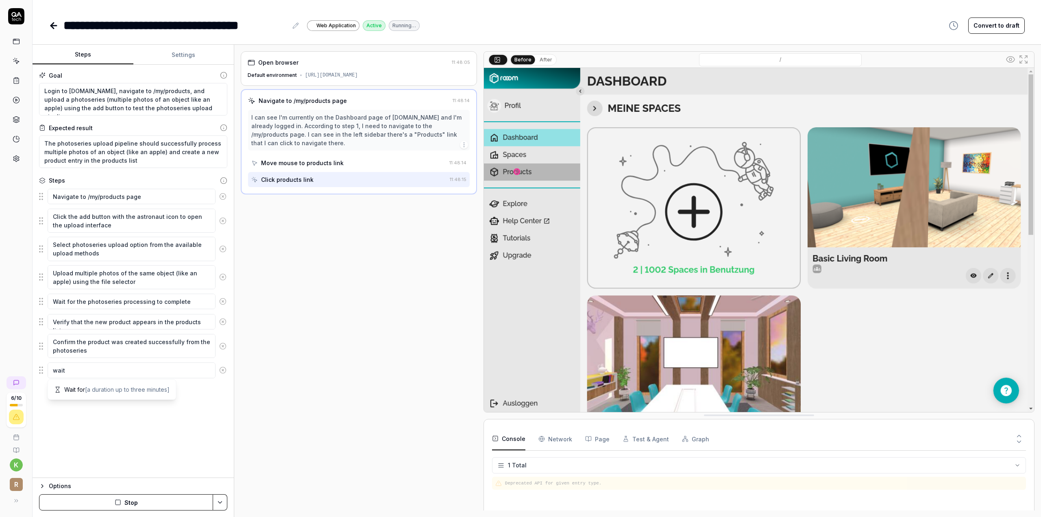
type textarea "*"
type textarea "wait u"
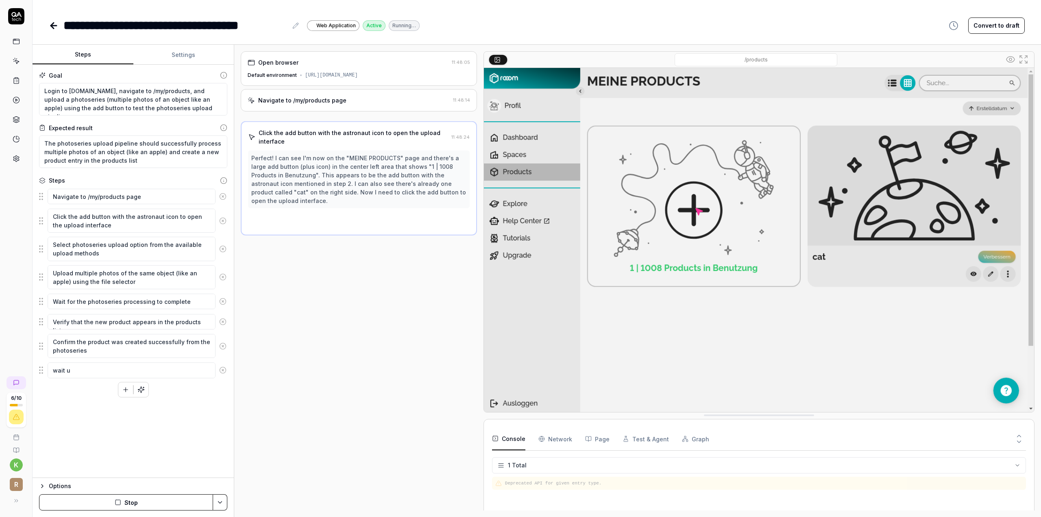
type textarea "*"
type textarea "wait un"
type textarea "*"
type textarea "wait unt"
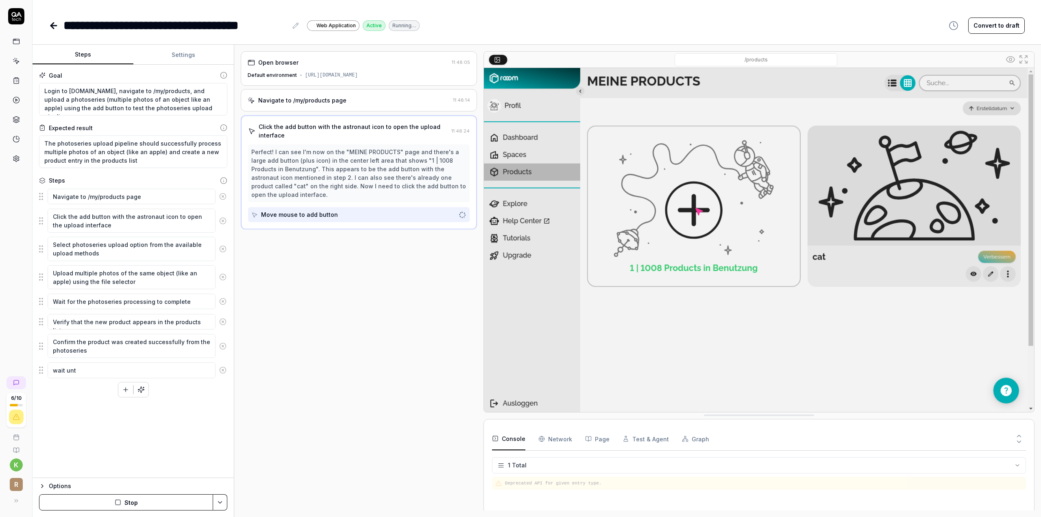
type textarea "*"
type textarea "wait unti"
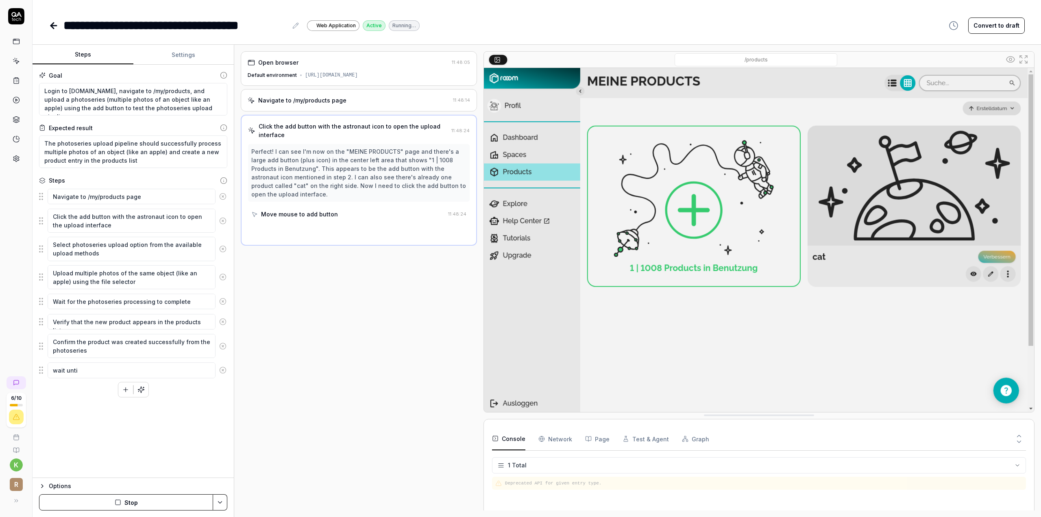
type textarea "*"
type textarea "wait until"
type textarea "*"
type textarea "wait until"
type textarea "*"
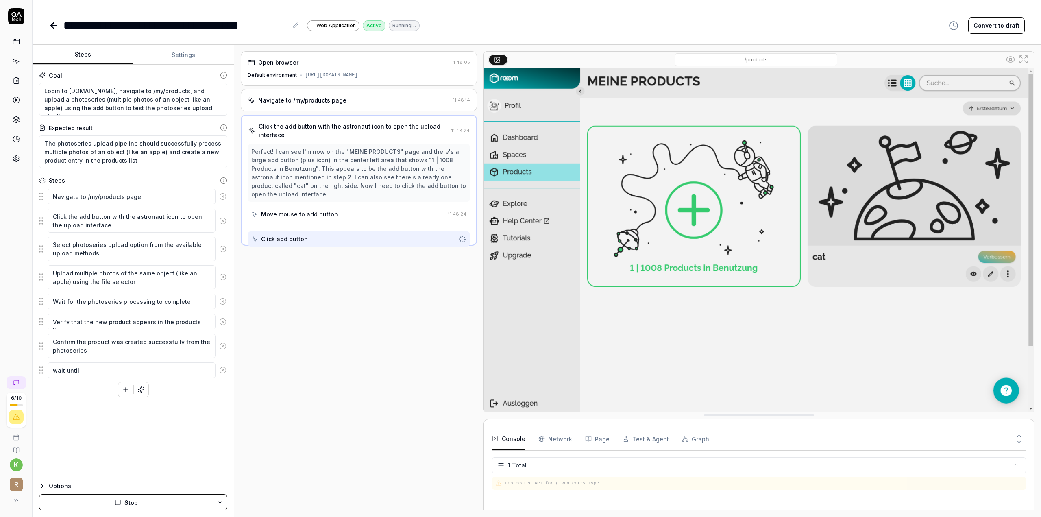
type textarea "wait until t"
type textarea "*"
type textarea "wait until th"
type textarea "*"
type textarea "wait until the"
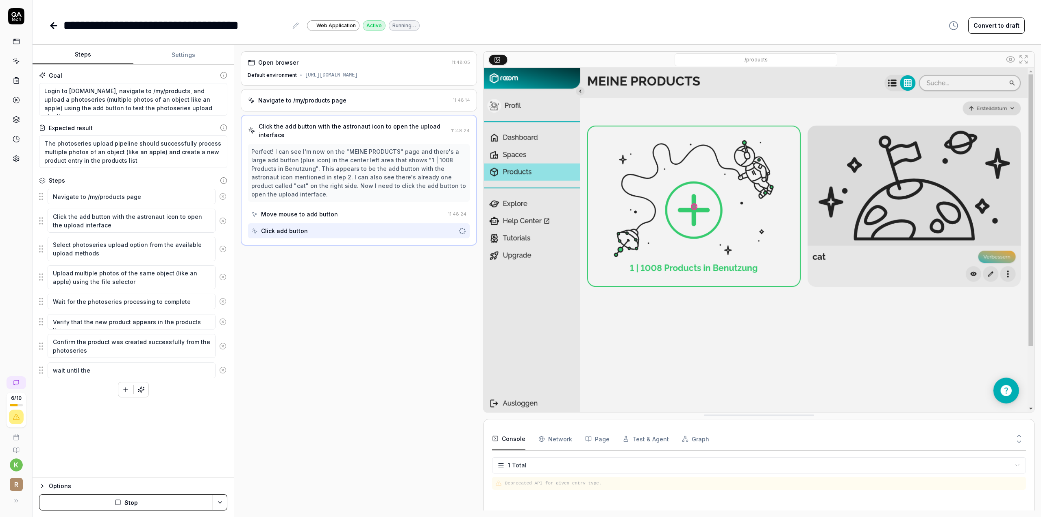
type textarea "*"
type textarea "wait until the"
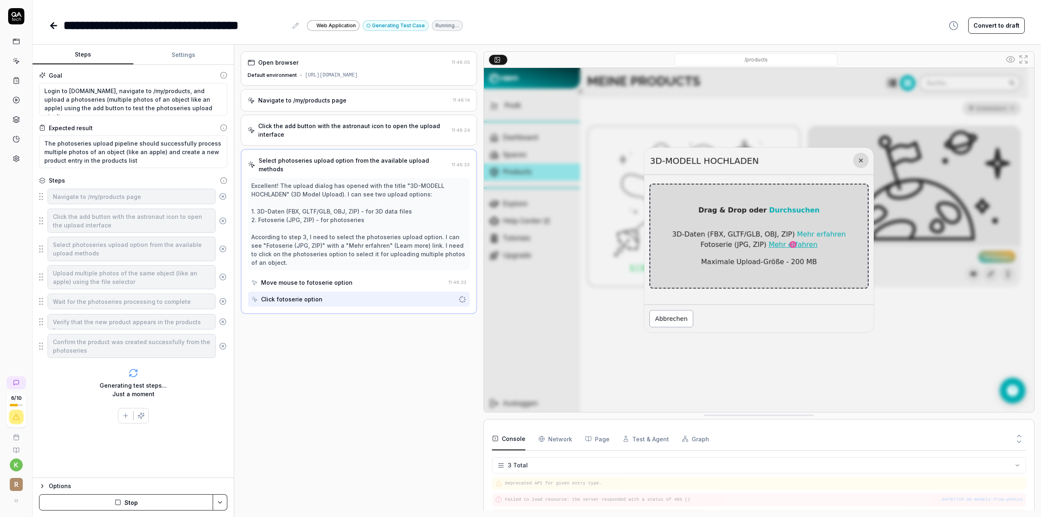
click at [372, 28] on button "Generating Test Case" at bounding box center [396, 25] width 66 height 11
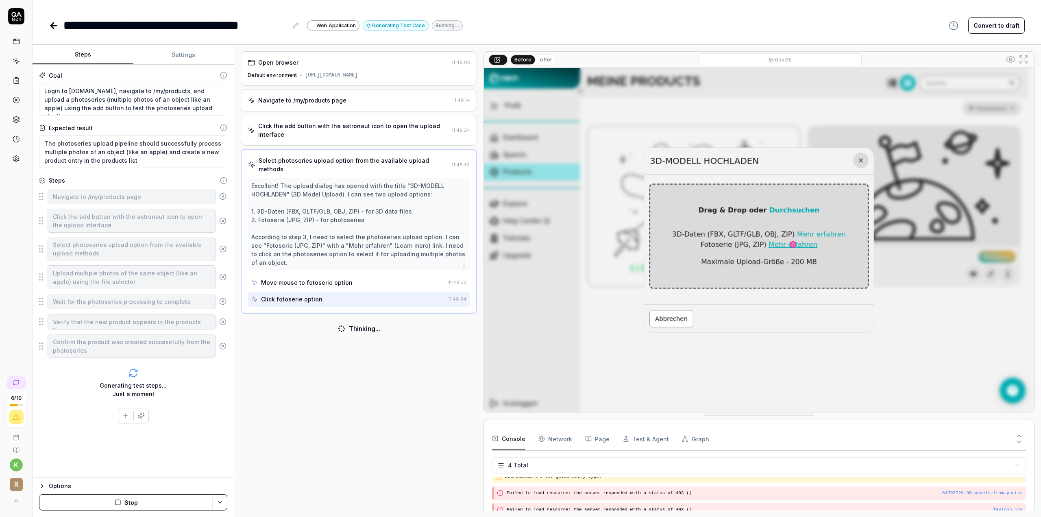
drag, startPoint x: 372, startPoint y: 28, endPoint x: 317, endPoint y: 327, distance: 303.5
click at [317, 327] on div "Thinking..." at bounding box center [359, 328] width 236 height 23
click at [135, 497] on button "Stop" at bounding box center [126, 502] width 174 height 16
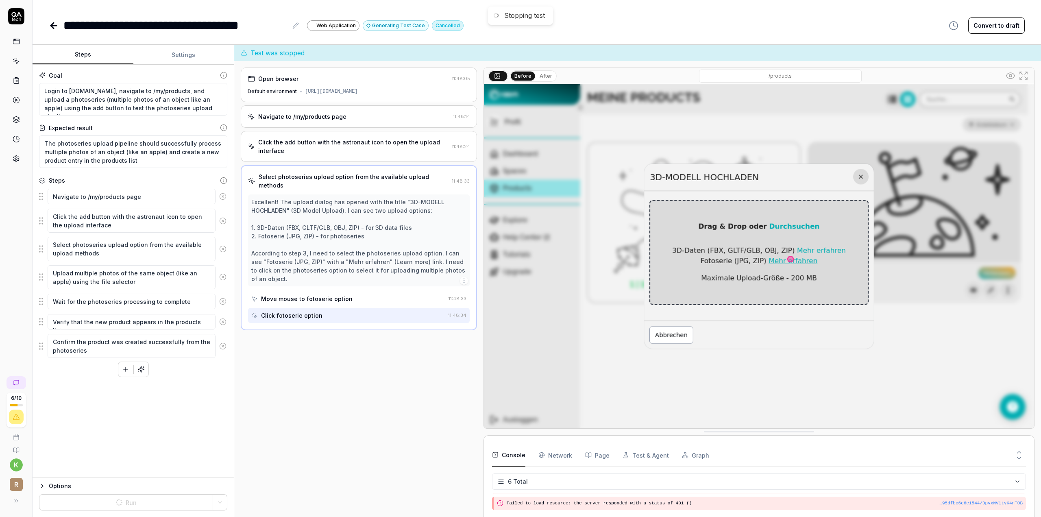
scroll to position [46, 0]
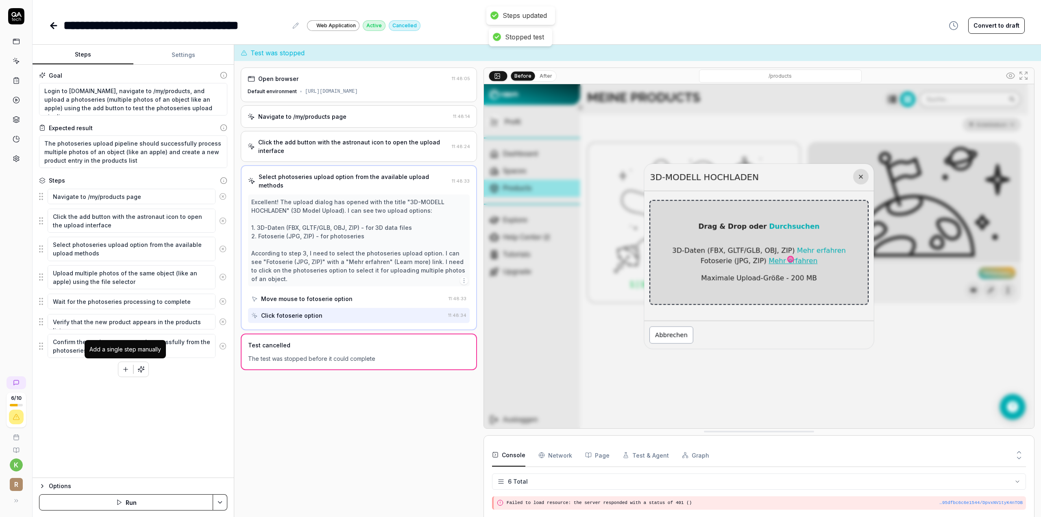
click at [126, 367] on icon "button" at bounding box center [126, 369] width 0 height 4
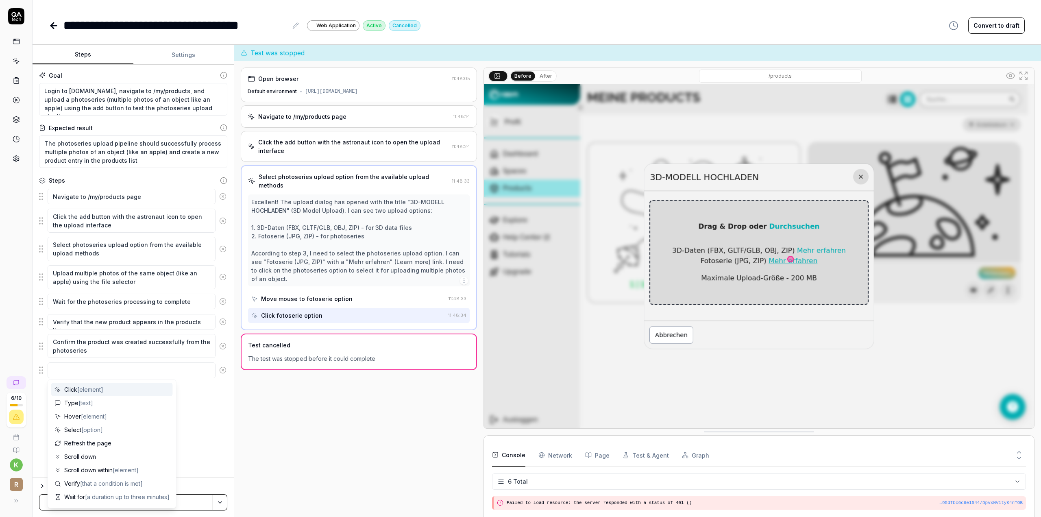
type textarea "*"
type textarea "w"
type textarea "*"
type textarea "wa"
type textarea "*"
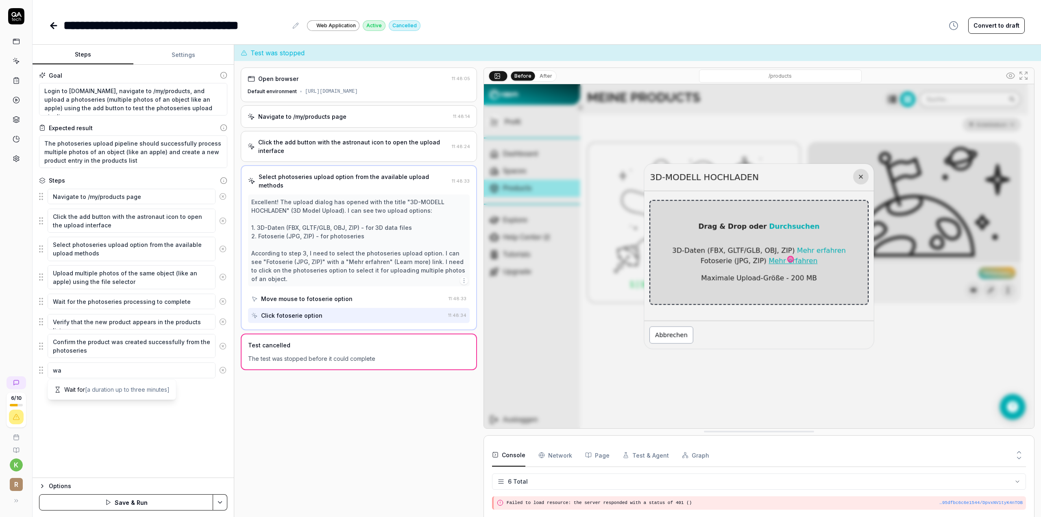
type textarea "wai"
type textarea "*"
type textarea "wait"
type textarea "*"
type textarea "wait"
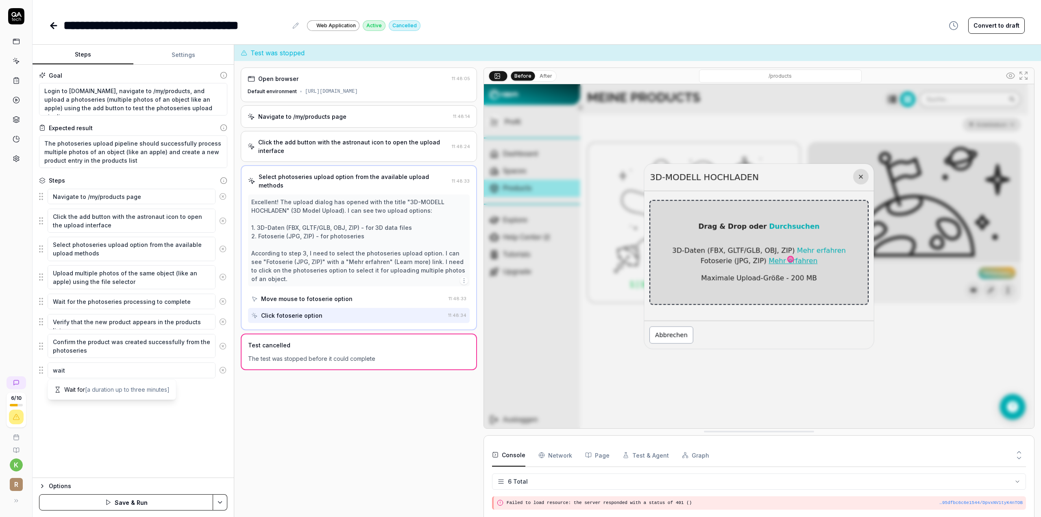
type textarea "*"
type textarea "wait u"
type textarea "*"
type textarea "wait un"
type textarea "*"
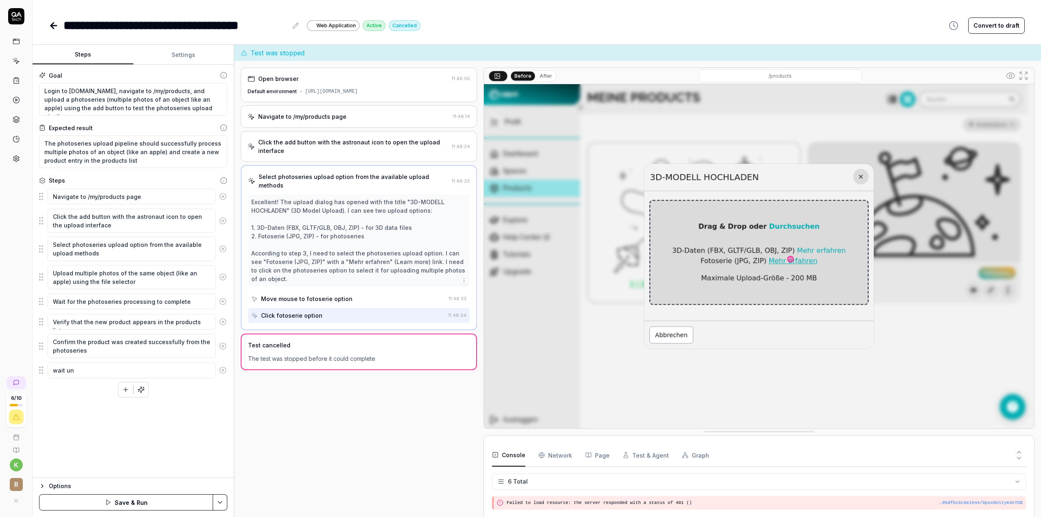
type textarea "wait unt"
type textarea "*"
type textarea "wait unti"
type textarea "*"
type textarea "wait until"
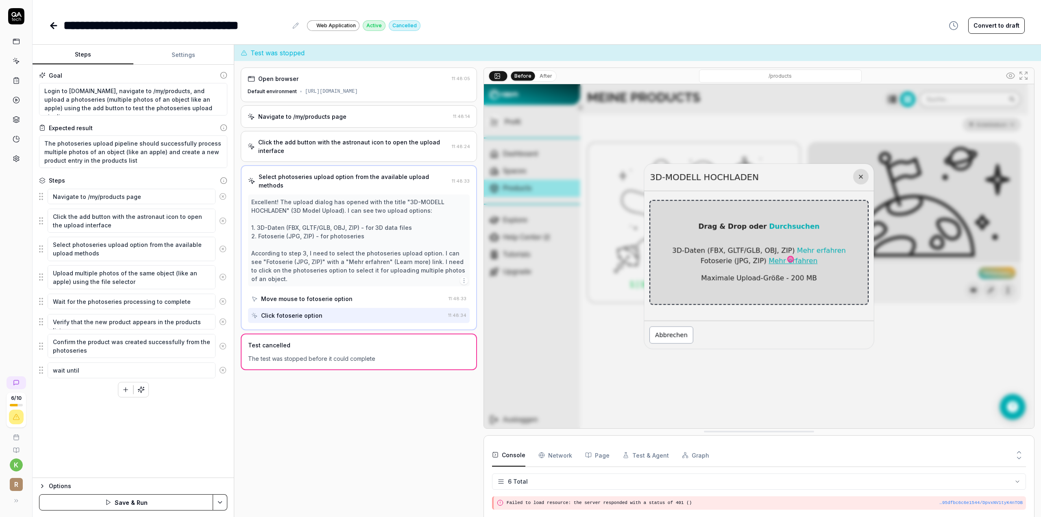
type textarea "*"
type textarea "wait until"
type textarea "*"
type textarea "wait until t"
type textarea "*"
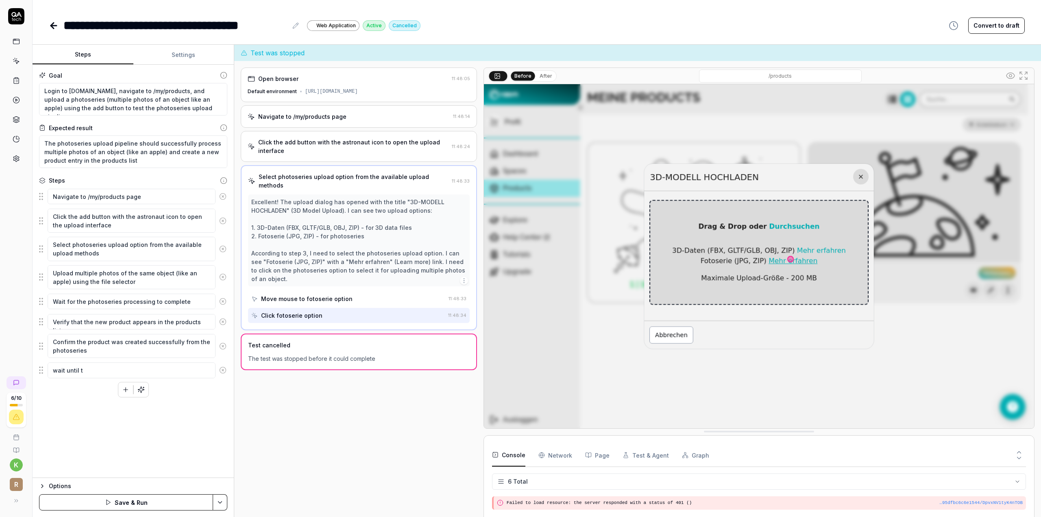
type textarea "wait until th"
type textarea "*"
type textarea "wait until the"
type textarea "*"
type textarea "wait until the"
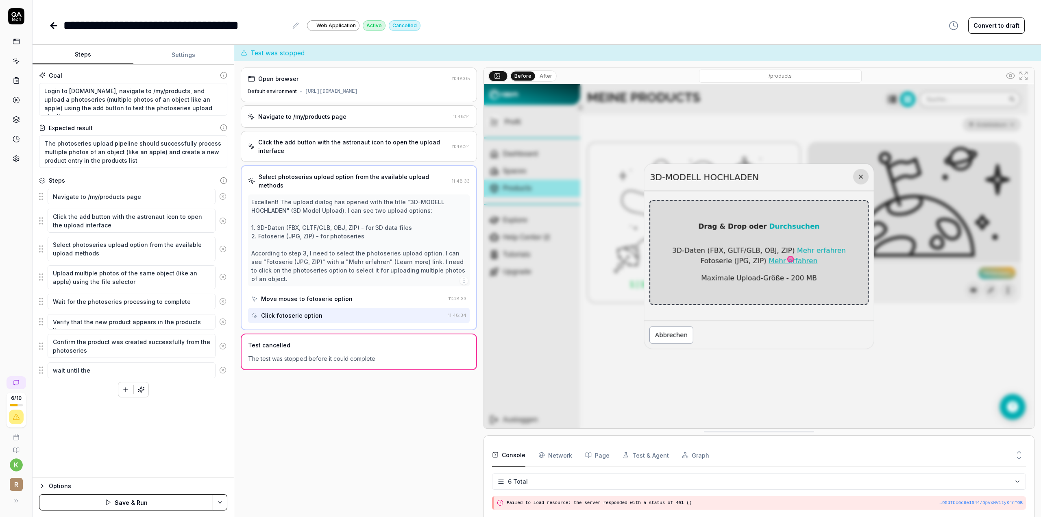
type textarea "*"
type textarea "wait until the o"
type textarea "*"
type textarea "wait until the ob"
type textarea "*"
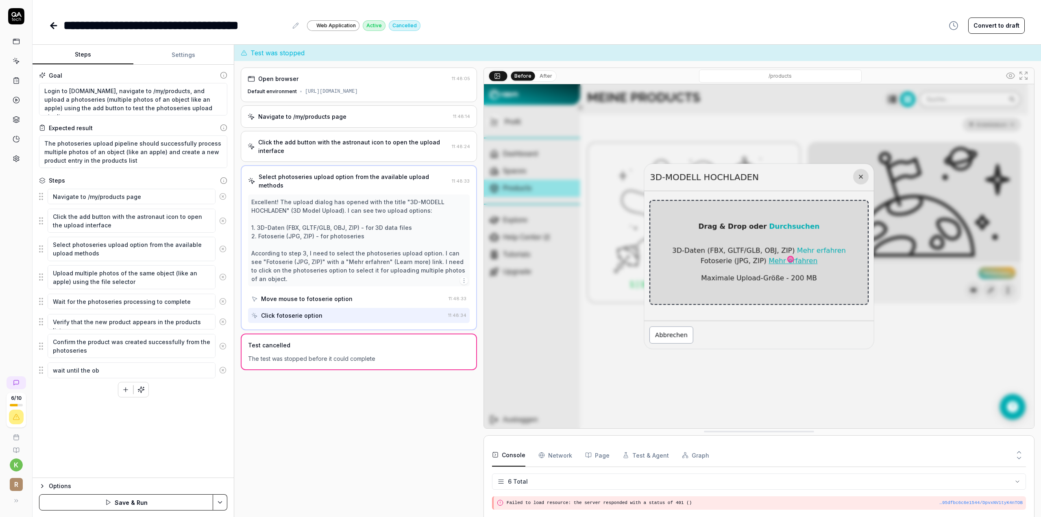
type textarea "wait until the obj"
type textarea "*"
type textarea "wait until the obje"
type textarea "*"
type textarea "wait until the objec"
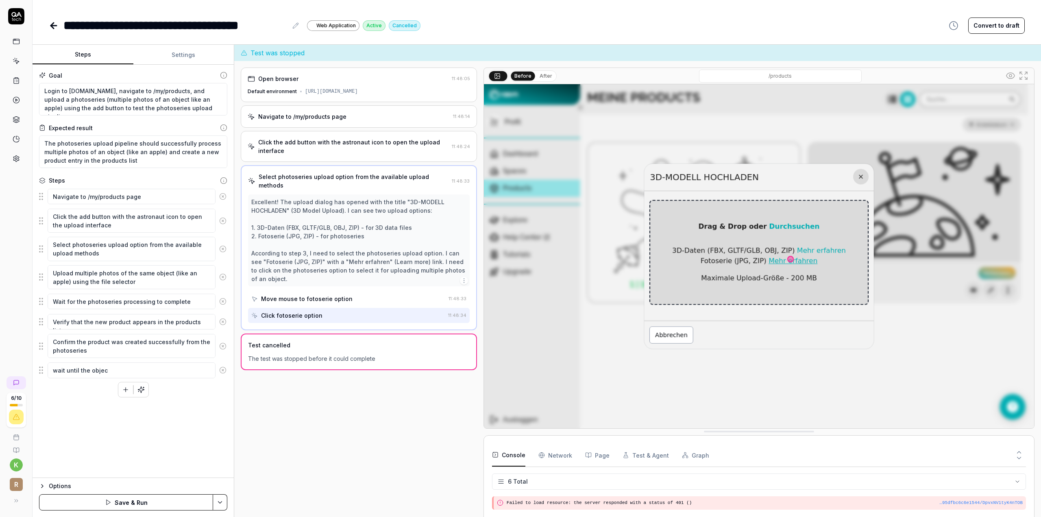
type textarea "*"
type textarea "wait until the object"
type textarea "*"
type textarea "wait until the object"
type textarea "*"
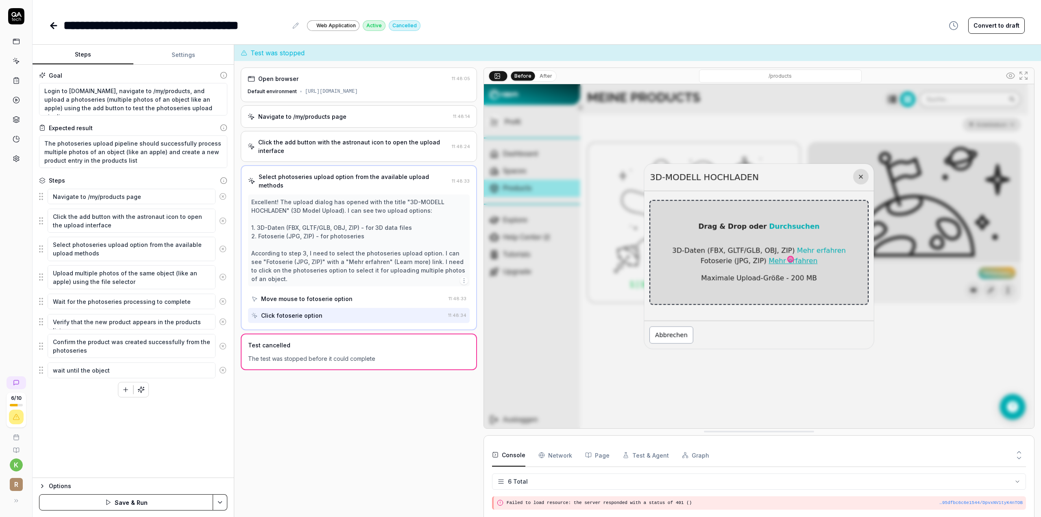
type textarea "wait until the object i"
type textarea "*"
type textarea "wait until the object is"
type textarea "*"
type textarea "wait until the object is"
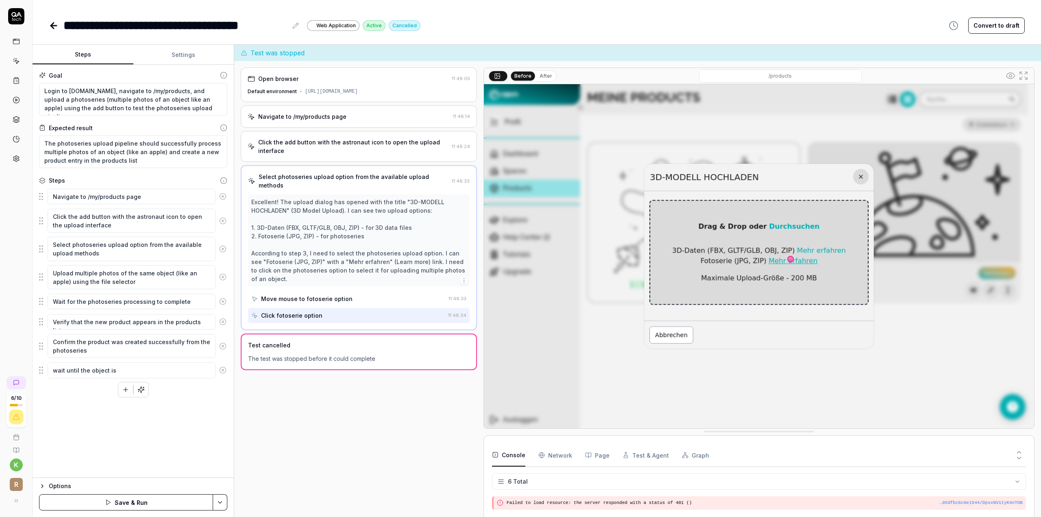
type textarea "*"
type textarea "wait until the object is r"
type textarea "*"
type textarea "wait until the object is re"
type textarea "*"
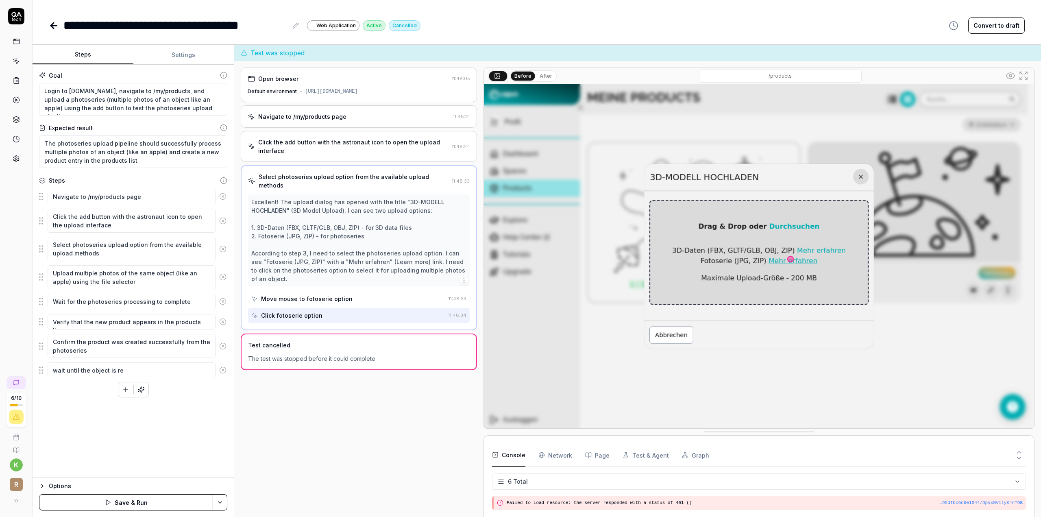
type textarea "wait until the object is rea"
type textarea "*"
type textarea "wait until the object is read"
type textarea "*"
type textarea "wait until the object is ready"
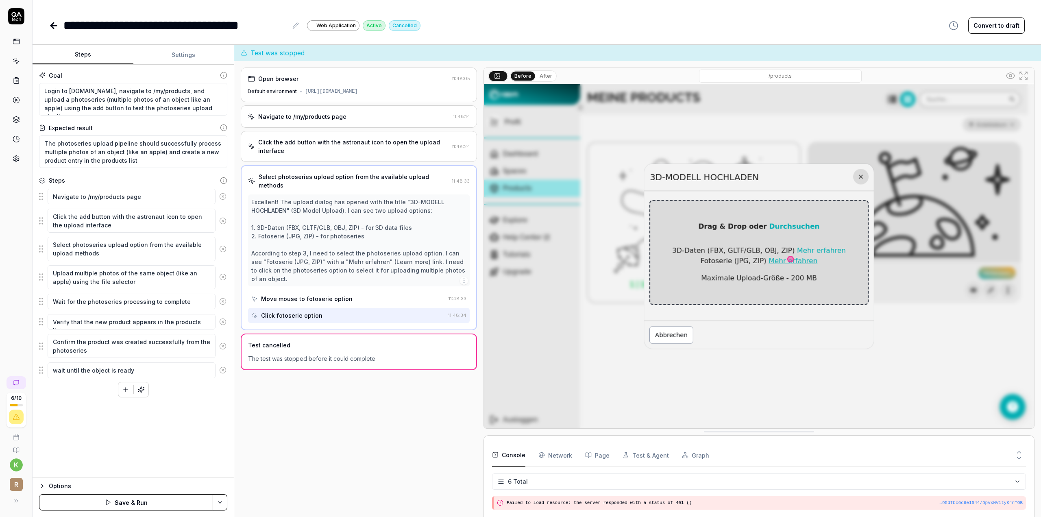
type textarea "*"
type textarea "wait until the object is ready"
type textarea "*"
type textarea "c"
type textarea "*"
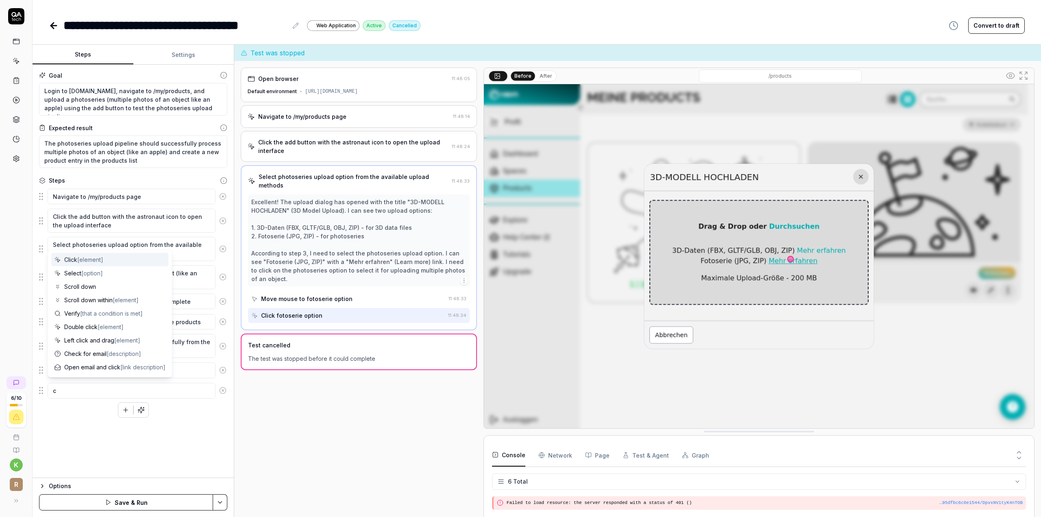
type textarea "cl"
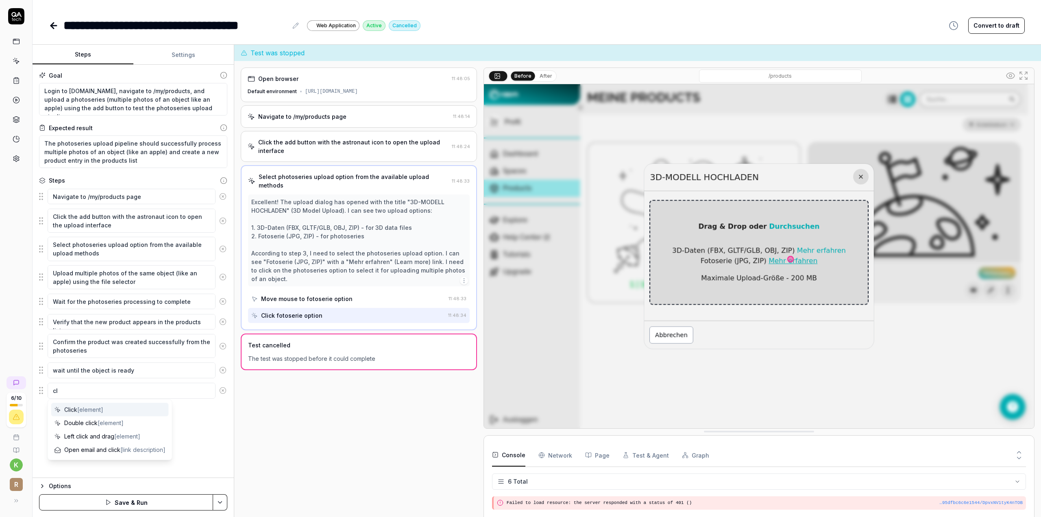
type textarea "*"
type textarea "cli"
type textarea "*"
type textarea "clic"
type textarea "*"
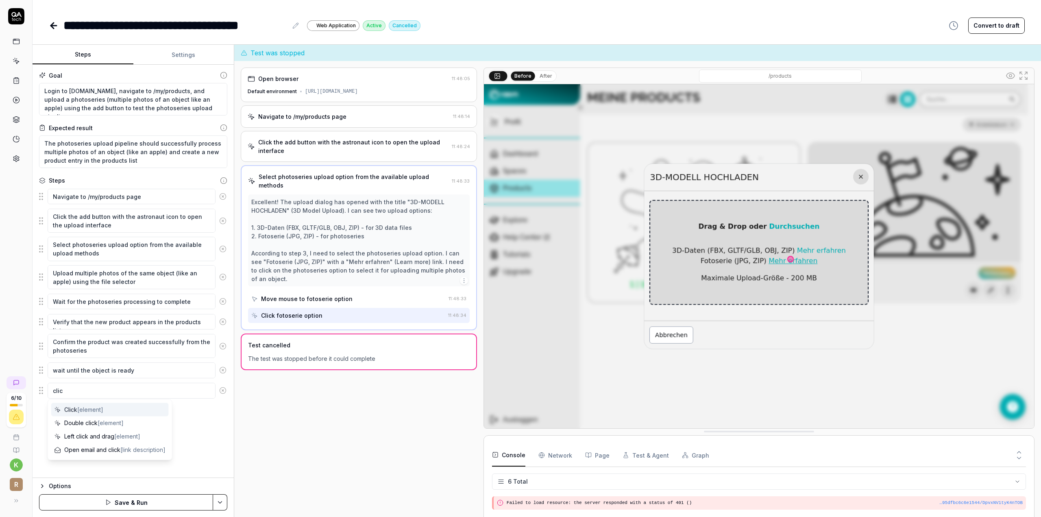
type textarea "click"
type textarea "*"
type textarea "click"
type textarea "*"
type textarea "click o"
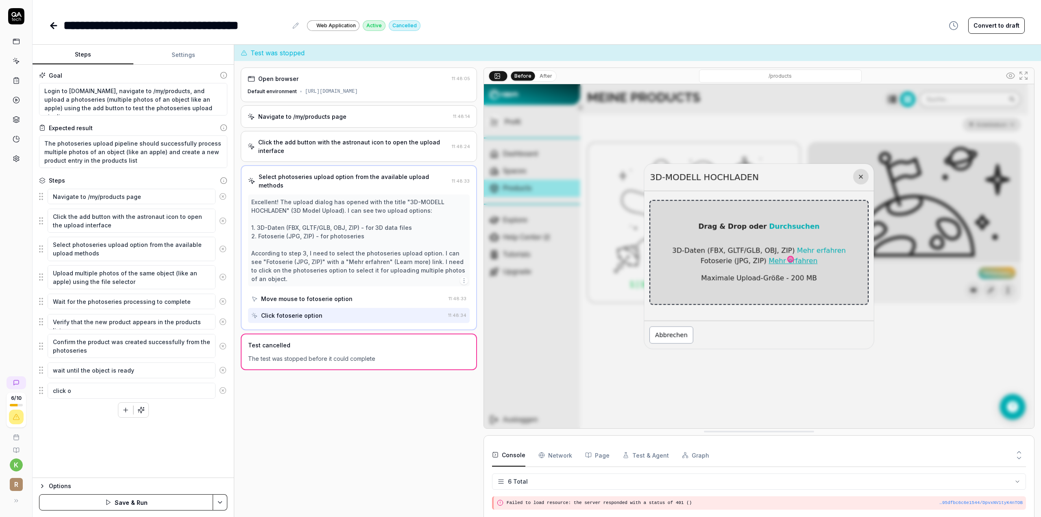
type textarea "*"
type textarea "click on"
type textarea "*"
type textarea "click on"
type textarea "*"
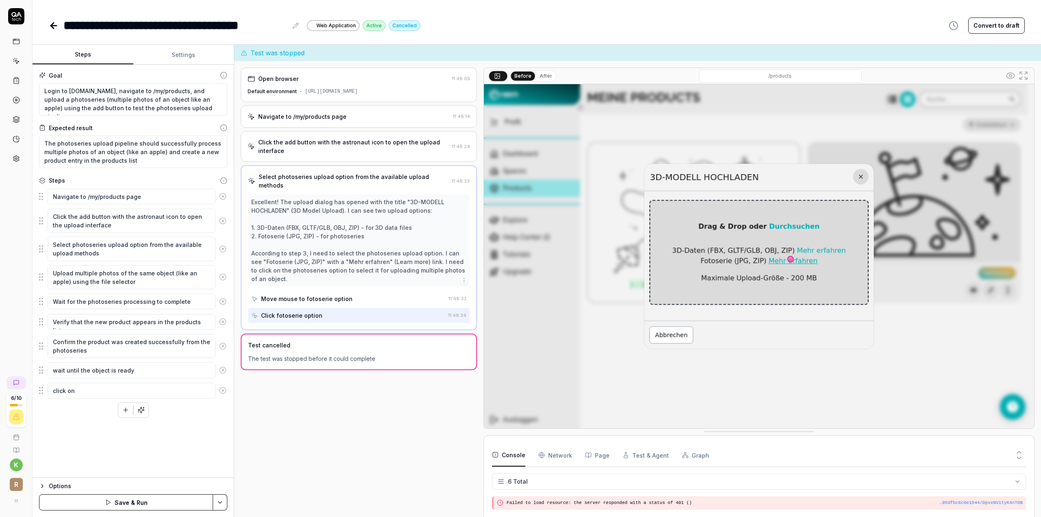
type textarea "click on t"
type textarea "*"
type textarea "click on th"
type textarea "*"
type textarea "click on the"
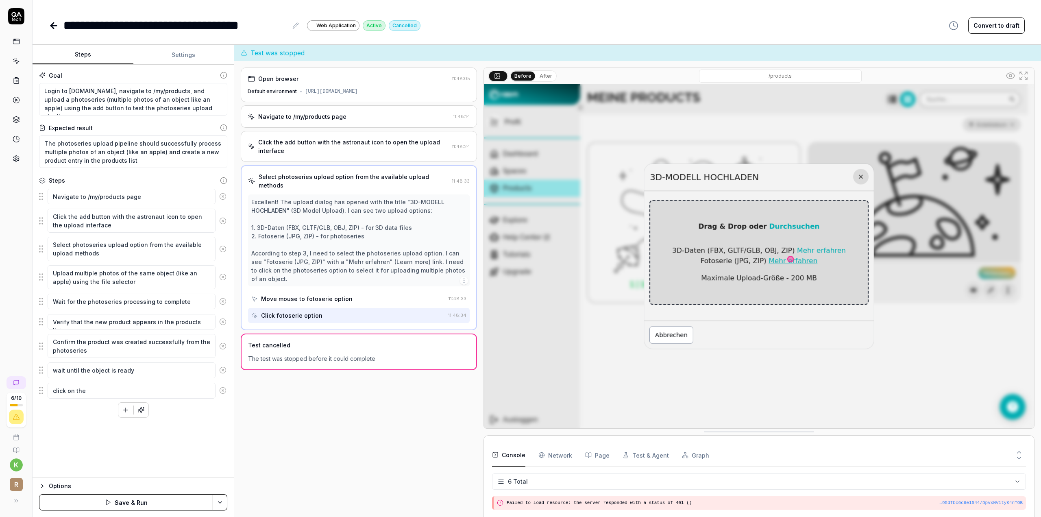
type textarea "*"
type textarea "click on the"
type textarea "*"
type textarea "click on the o"
type textarea "*"
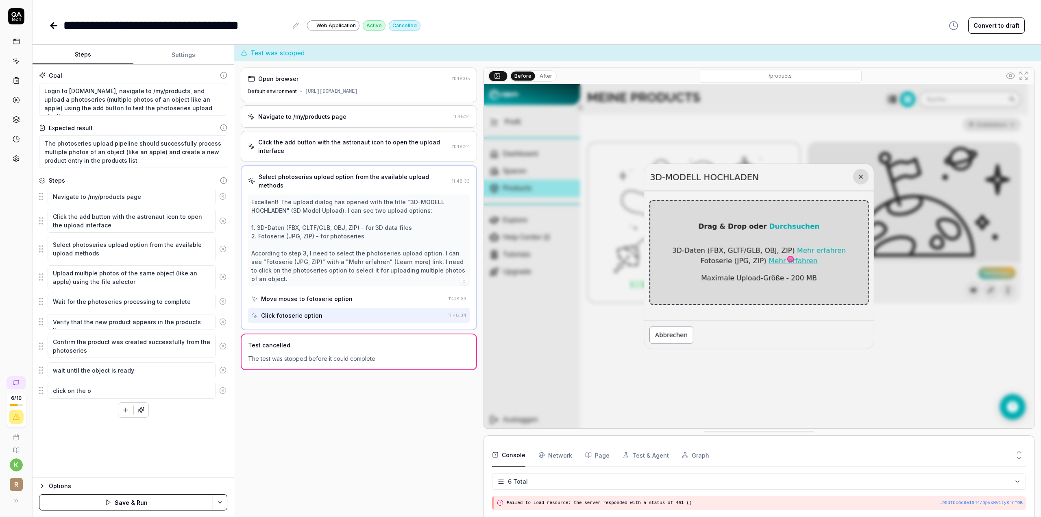
type textarea "click on the ob"
type textarea "*"
type textarea "click on the obj"
type textarea "*"
type textarea "click on the obje"
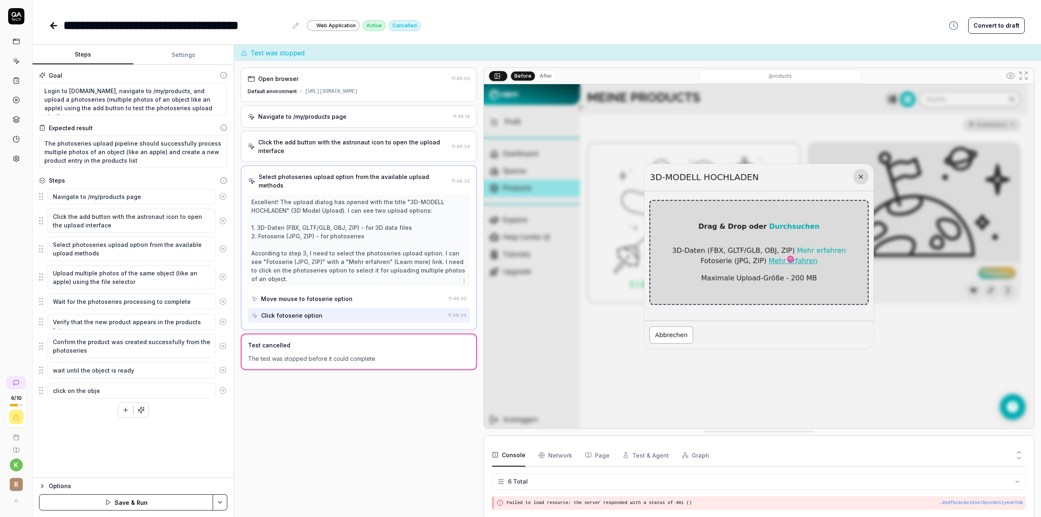
type textarea "*"
type textarea "click on the objec"
type textarea "*"
type textarea "click on the object"
type textarea "*"
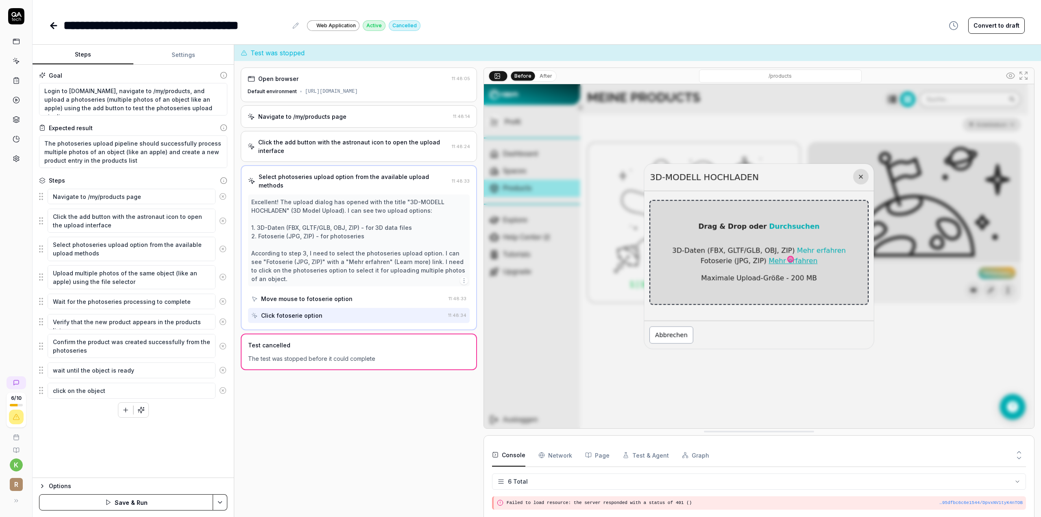
type textarea "click on the object"
type textarea "*"
type textarea "click on the object t"
type textarea "*"
type textarea "click on the object to"
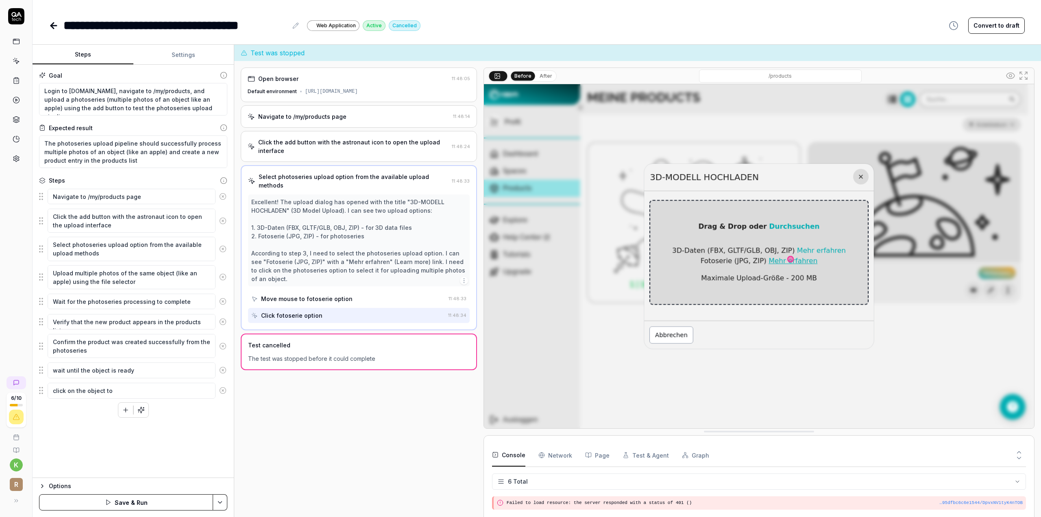
type textarea "*"
type textarea "click on the object to"
type textarea "*"
type textarea "click on the object to g"
type textarea "*"
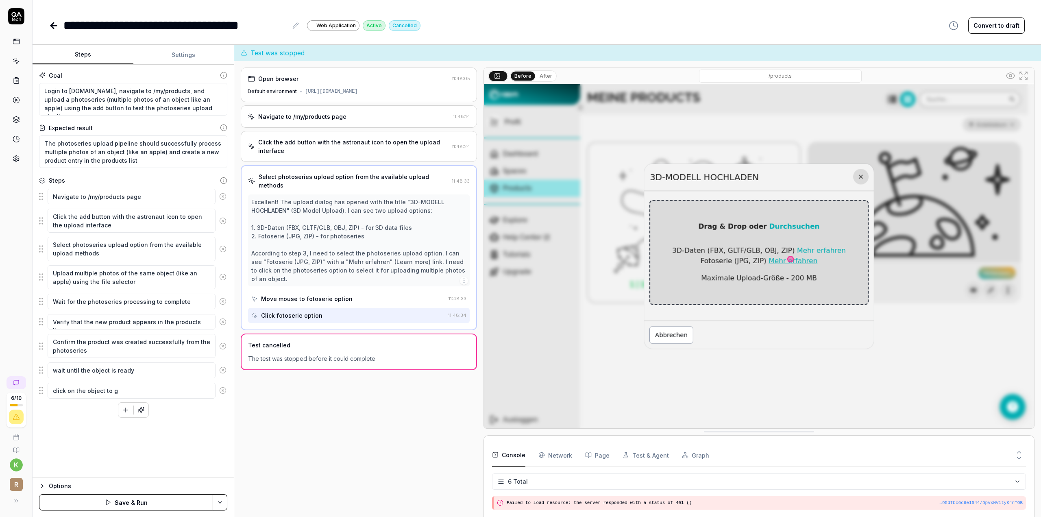
type textarea "click on the object to go"
type textarea "*"
type textarea "click on the object to got"
type textarea "*"
type textarea "click on the object to got"
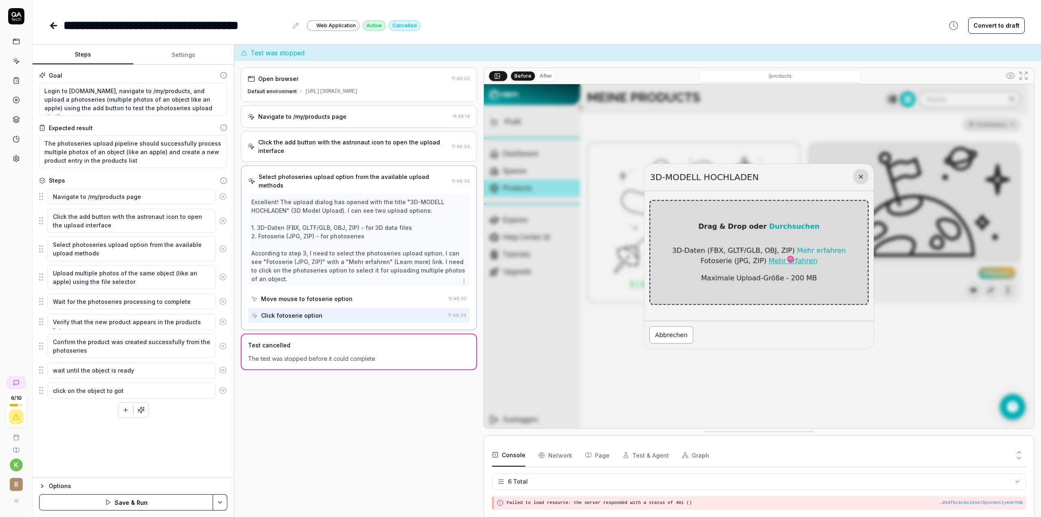
type textarea "*"
type textarea "click on the object to got t"
type textarea "*"
type textarea "click on the object to got to"
type textarea "*"
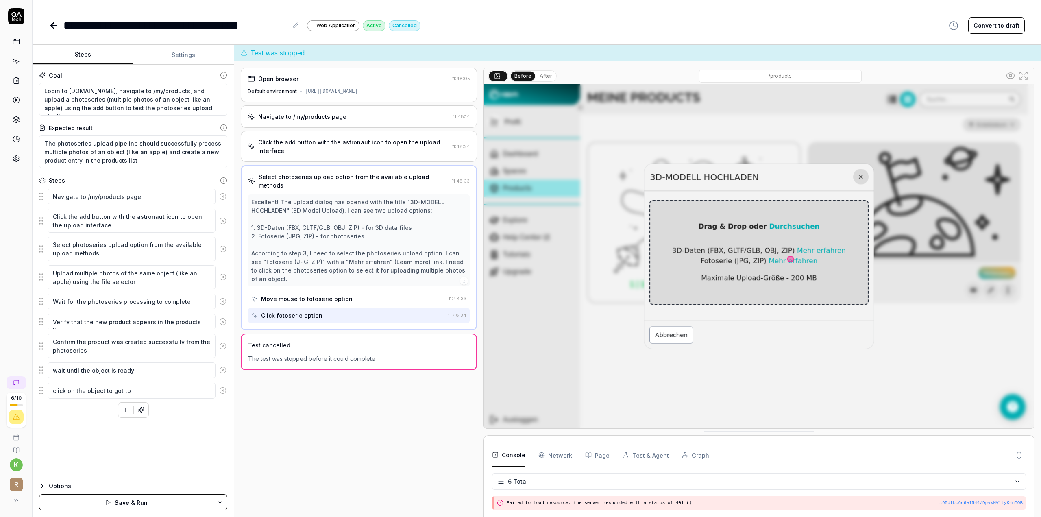
type textarea "click on the object to got to"
type textarea "*"
type textarea "click on the object to got to t"
type textarea "*"
type textarea "click on the object to got to th"
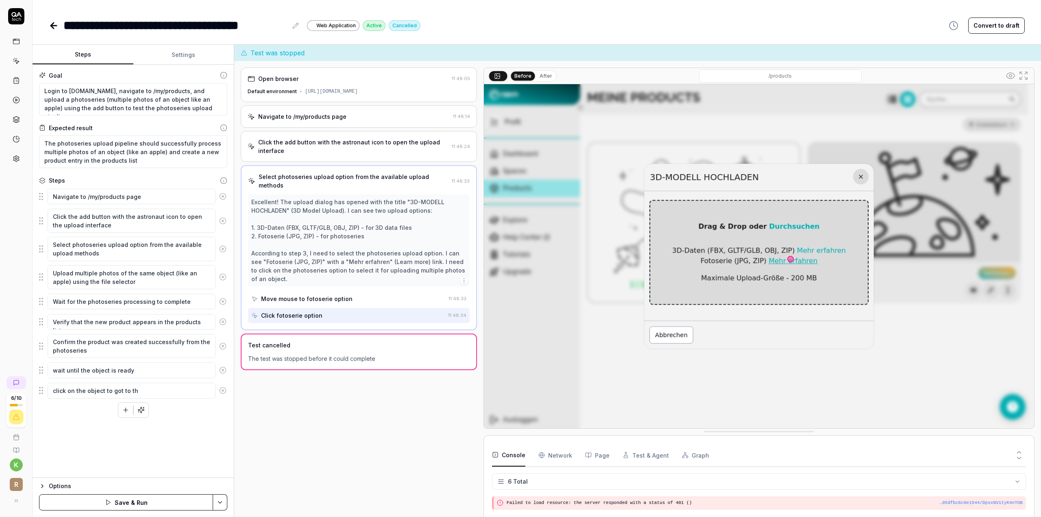
type textarea "*"
type textarea "click on the object to got to th"
type textarea "*"
type textarea "click on the object to got to th"
type textarea "*"
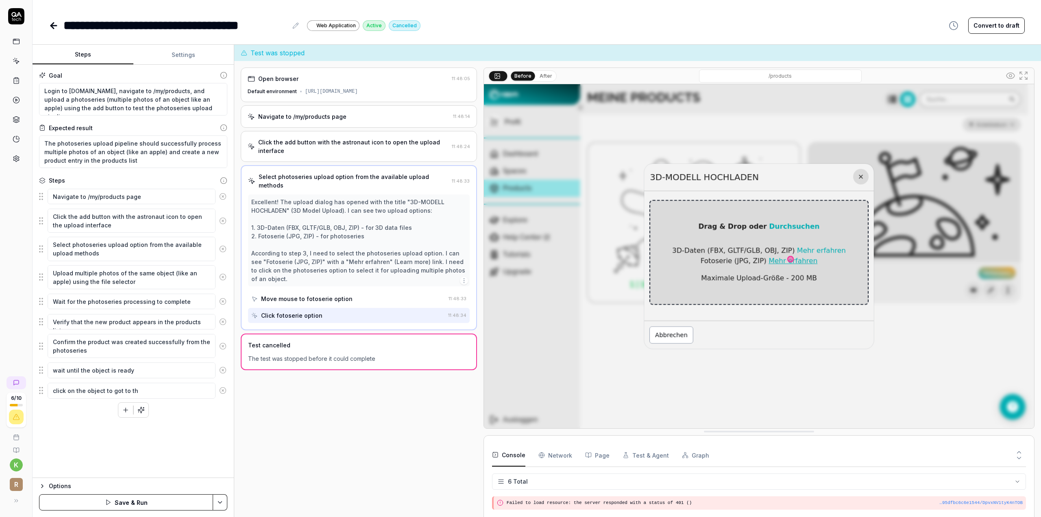
type textarea "click on the object to got to the"
type textarea "*"
type textarea "click on the object to got to the"
type textarea "*"
type textarea "click on the object to got to the p"
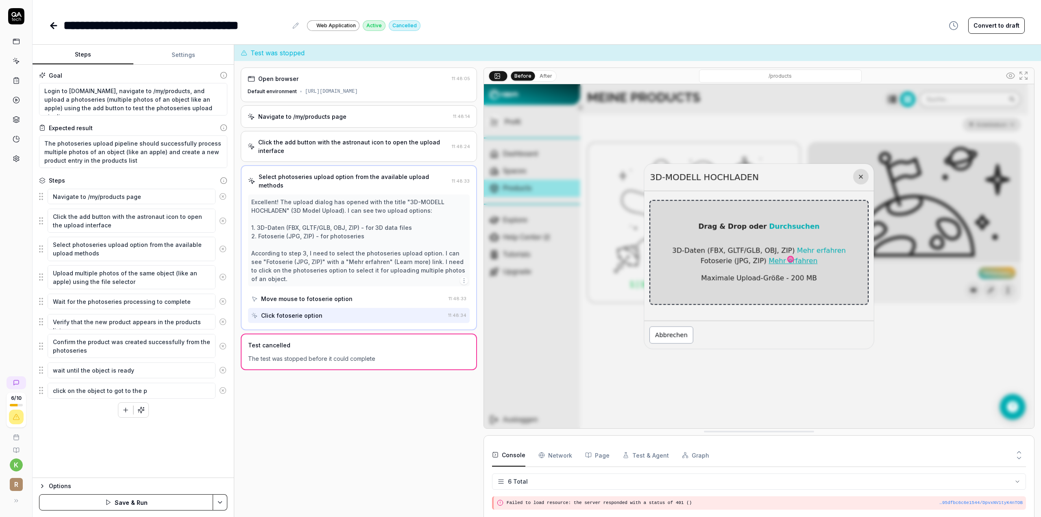
type textarea "*"
type textarea "click on the object to got to the pr"
type textarea "*"
type textarea "click on the object to got to the pro"
type textarea "*"
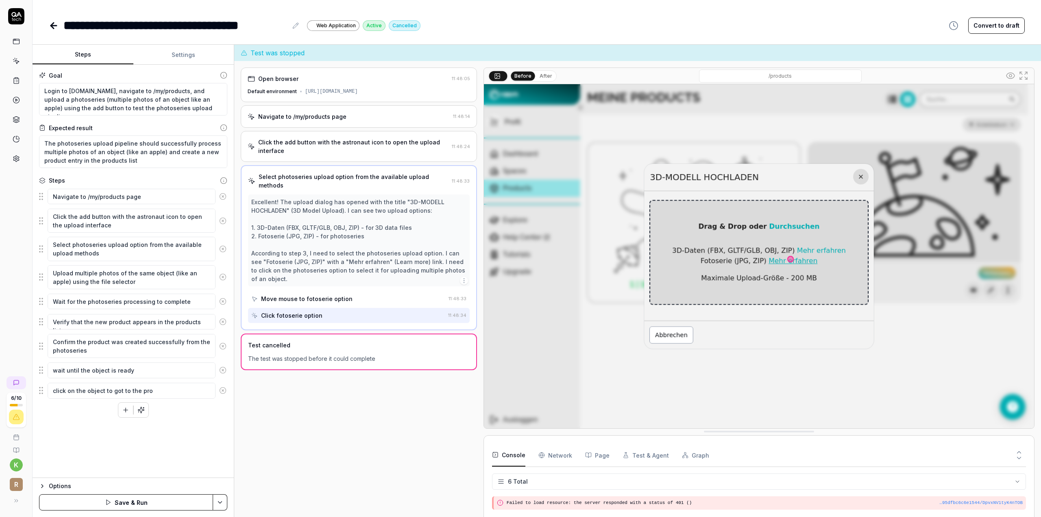
type textarea "click on the object to got to the prod"
type textarea "*"
type textarea "click on the object to got to the produ"
type textarea "*"
type textarea "click on the object to got to the produc"
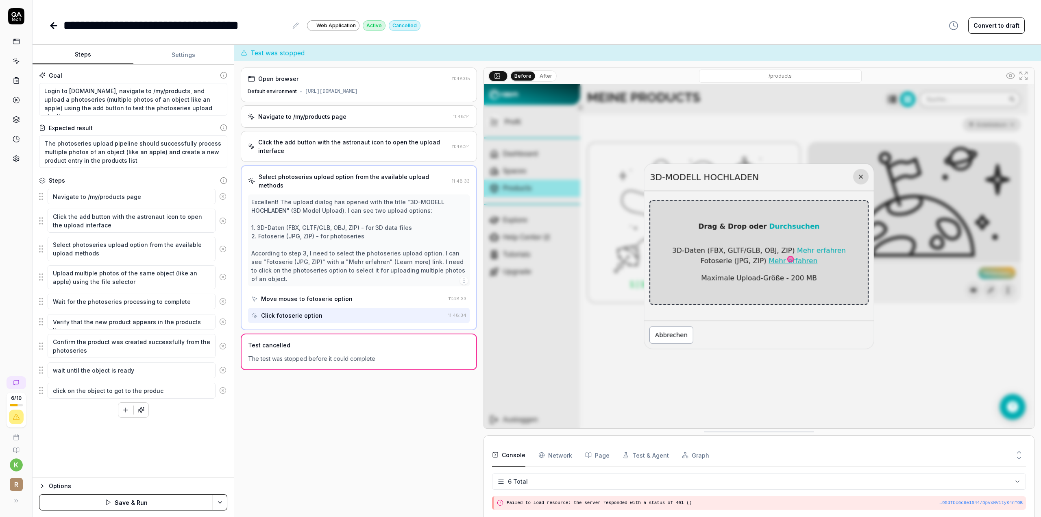
type textarea "*"
type textarea "click on the object to got to the product"
type textarea "*"
type textarea "click on the object to got to the product"
type textarea "*"
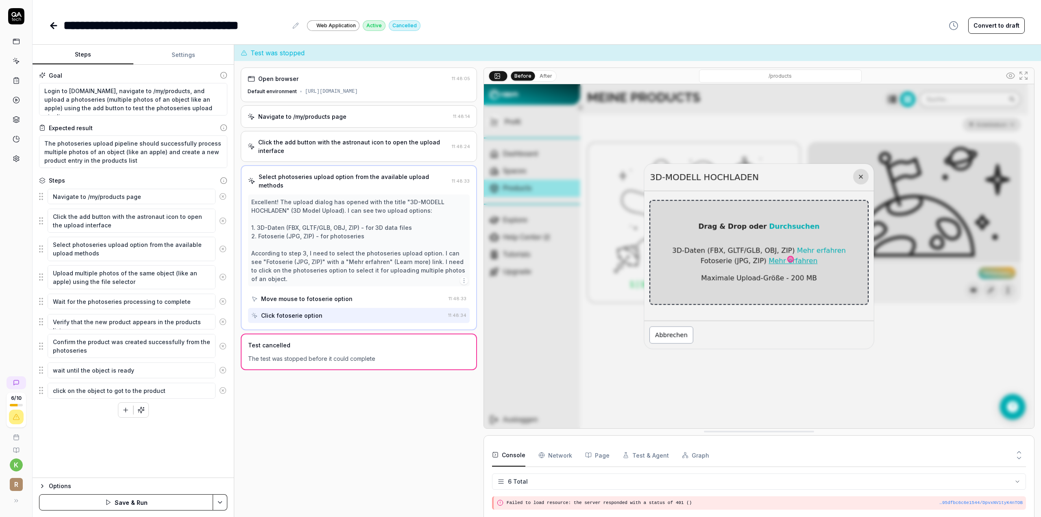
type textarea "click on the object to got to the product v"
type textarea "*"
type textarea "click on the object to got to the product vi"
type textarea "*"
type textarea "click on the object to got to the product vie"
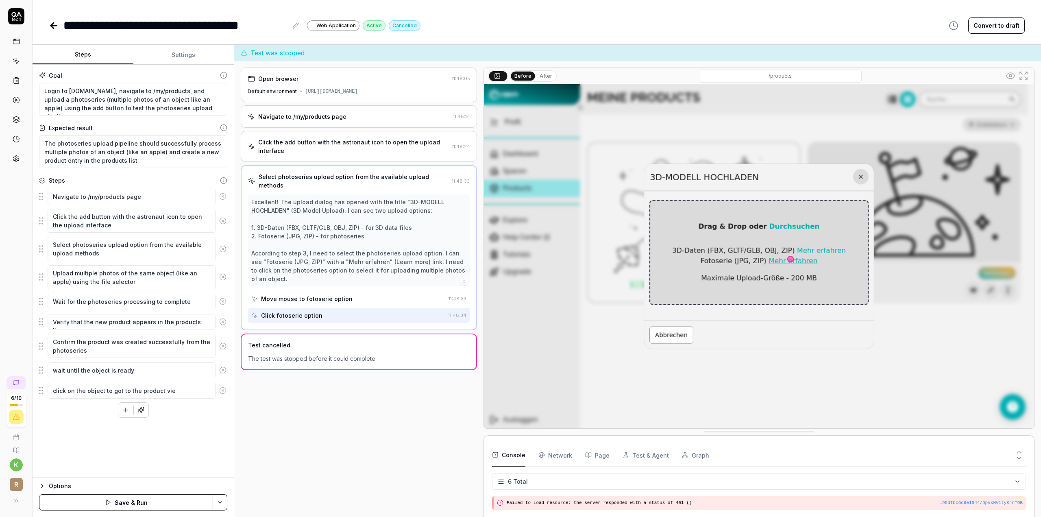
type textarea "*"
type textarea "click on the object to got to the product viewe"
type textarea "*"
type textarea "click on the object to got to the product viewer"
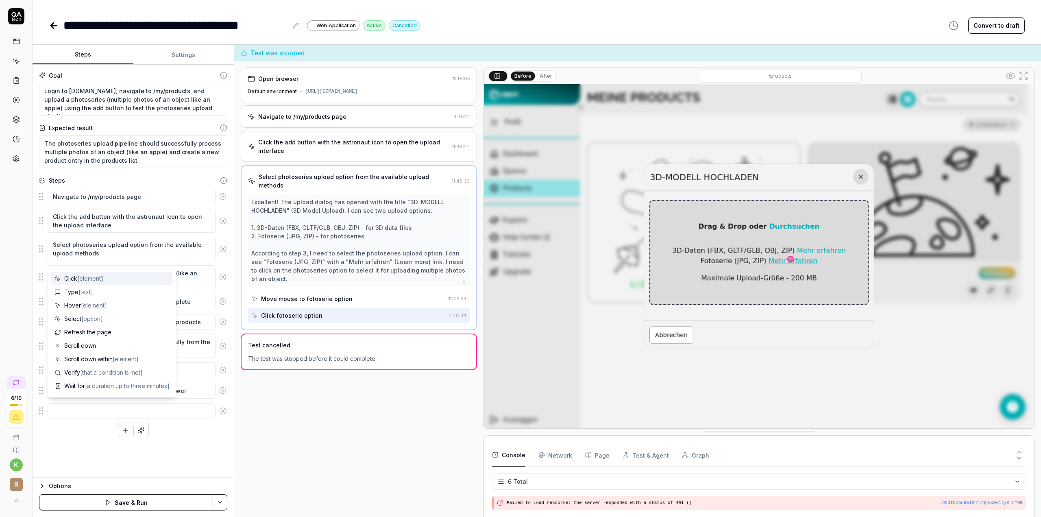
type textarea "*"
type textarea "d"
type textarea "*"
type textarea "de"
type textarea "*"
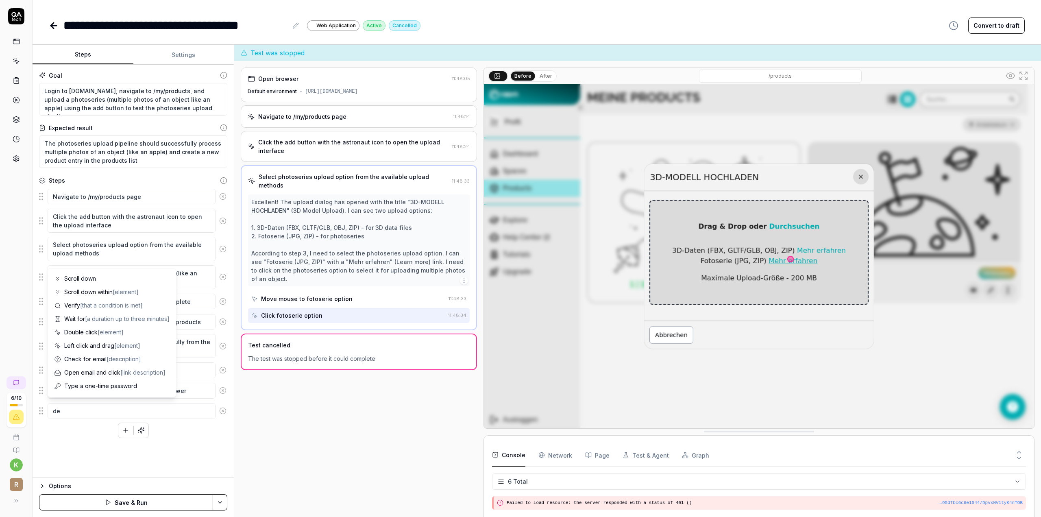
type textarea "del"
type textarea "*"
type textarea "dele"
type textarea "*"
type textarea "delet"
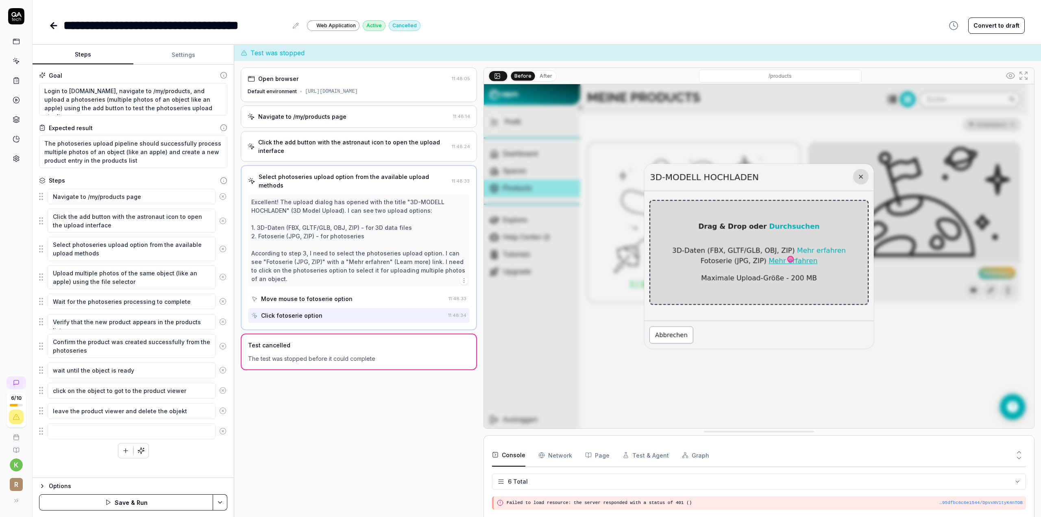
click at [184, 499] on button "Save & Run" at bounding box center [126, 502] width 174 height 16
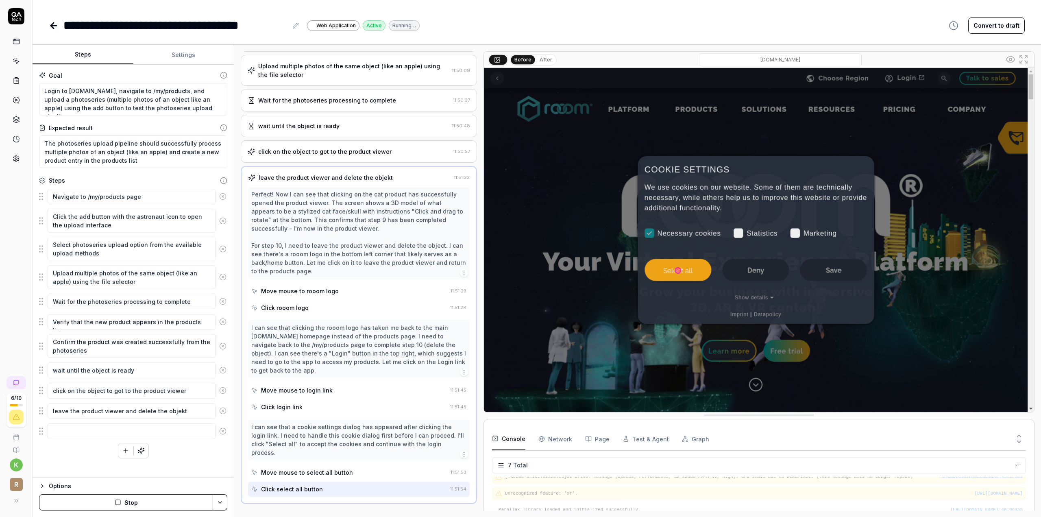
scroll to position [128, 0]
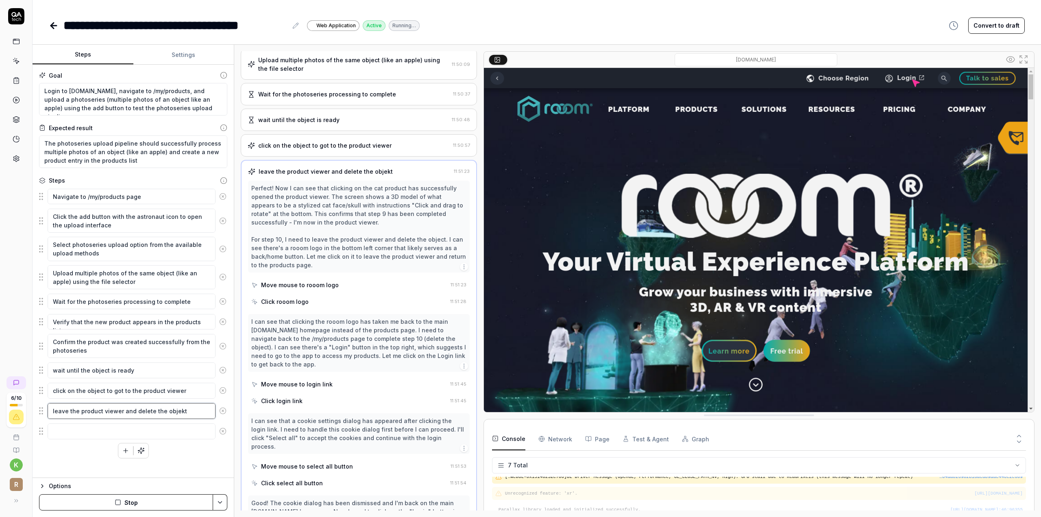
click at [184, 406] on textarea "leave the product viewer and delete the objekt" at bounding box center [132, 410] width 168 height 15
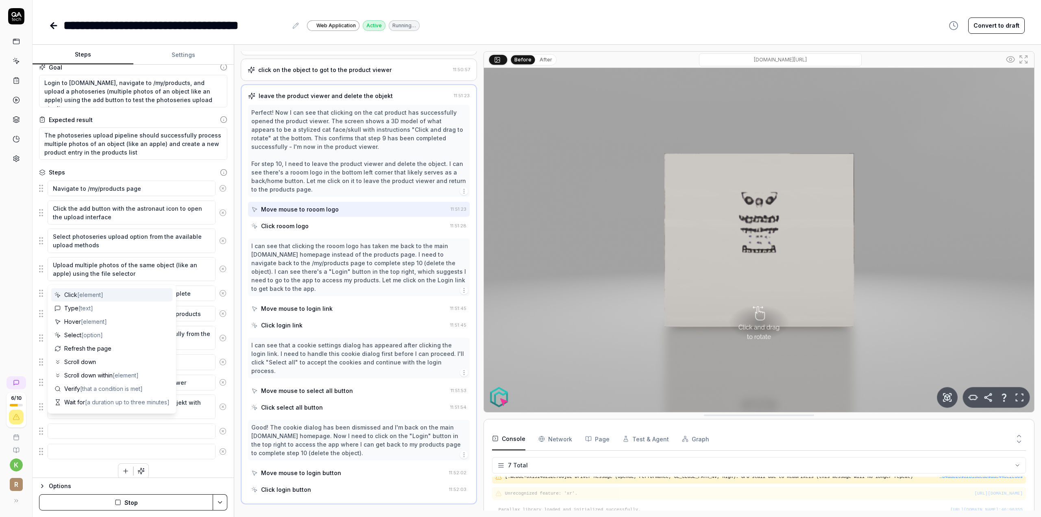
scroll to position [11, 0]
click at [222, 441] on div "Goal Login to rooom.com, navigate to /my/products, and upload a photoseries (mu…" at bounding box center [133, 271] width 201 height 413
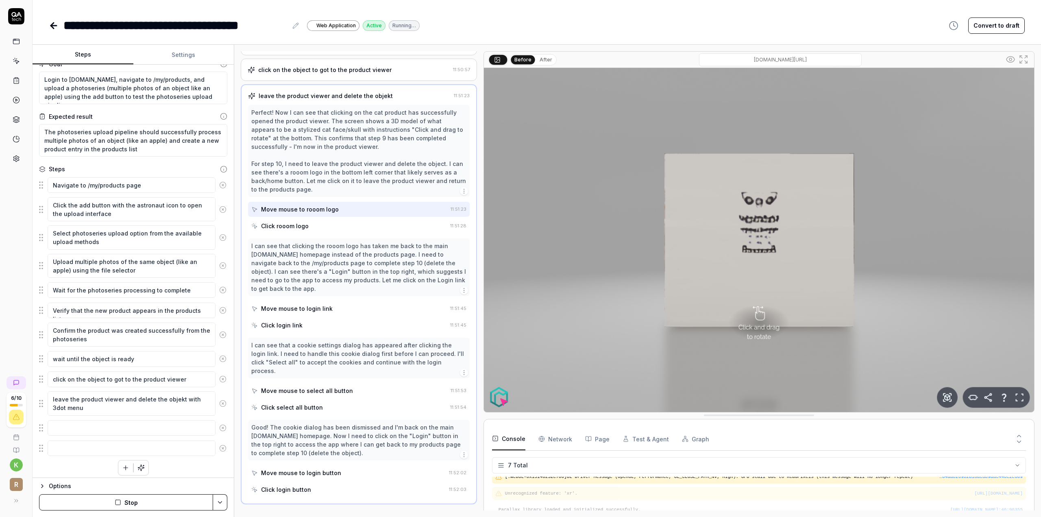
click at [220, 444] on button at bounding box center [223, 448] width 15 height 16
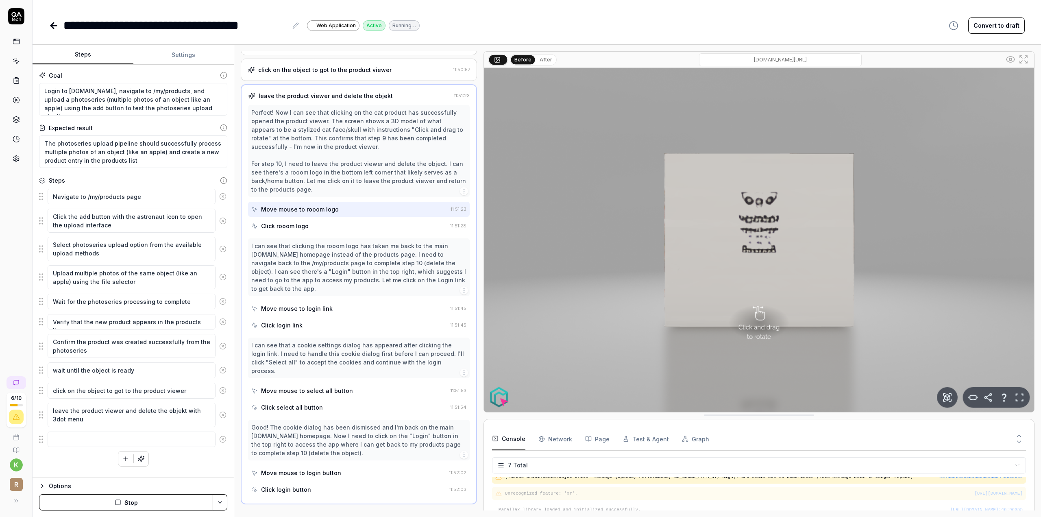
click at [222, 438] on icon at bounding box center [222, 439] width 7 height 7
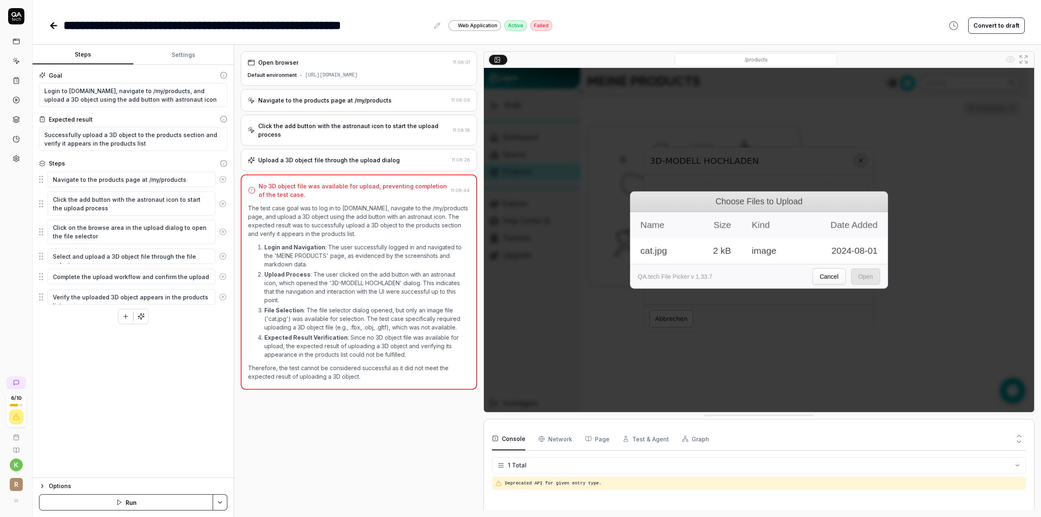
type textarea "*"
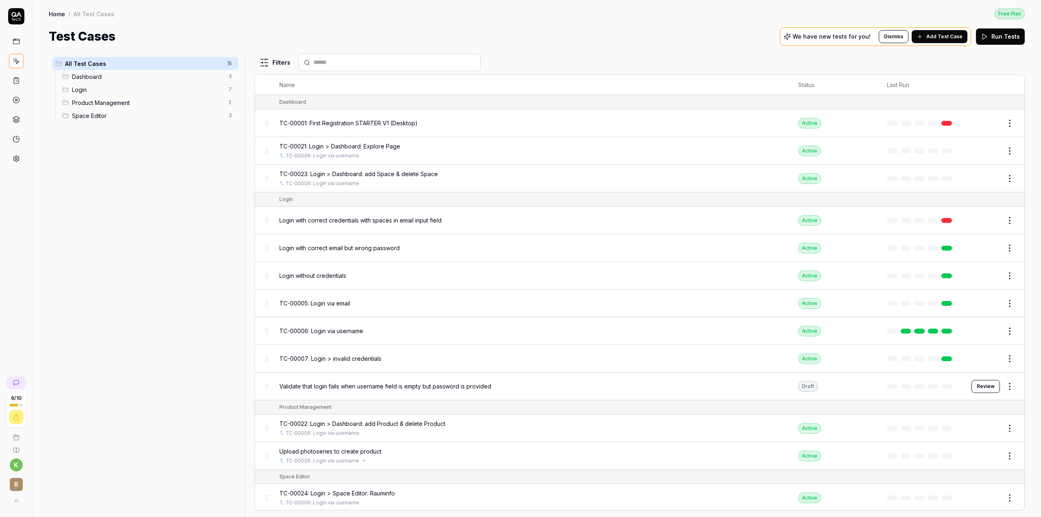
click at [378, 459] on div "TC-00006: Login via username" at bounding box center [530, 460] width 503 height 7
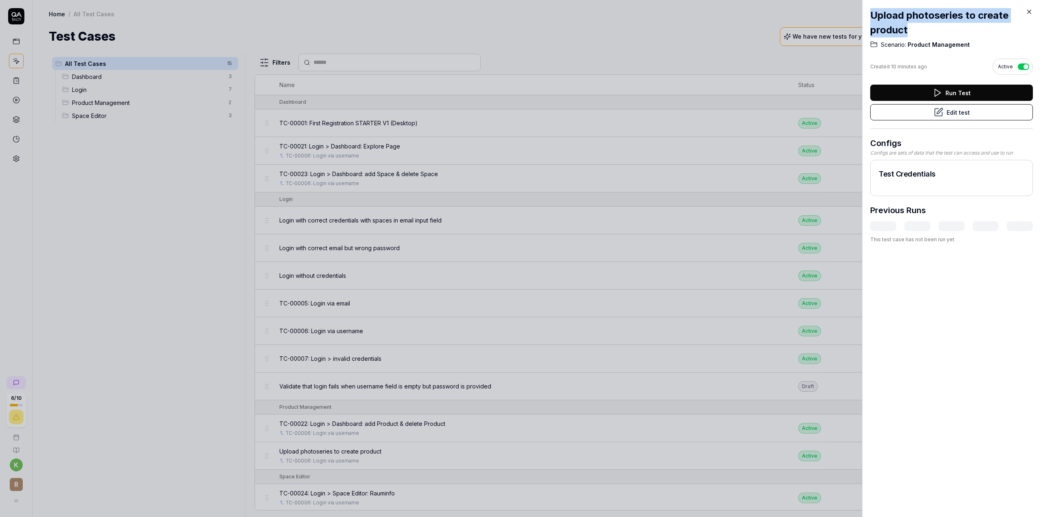
drag, startPoint x: 909, startPoint y: 30, endPoint x: 871, endPoint y: 14, distance: 41.4
click at [871, 14] on h2 "Upload photoseries to create product" at bounding box center [951, 22] width 163 height 29
copy h2 "Upload photoseries to create product"
click at [988, 118] on button "Edit test" at bounding box center [951, 112] width 163 height 16
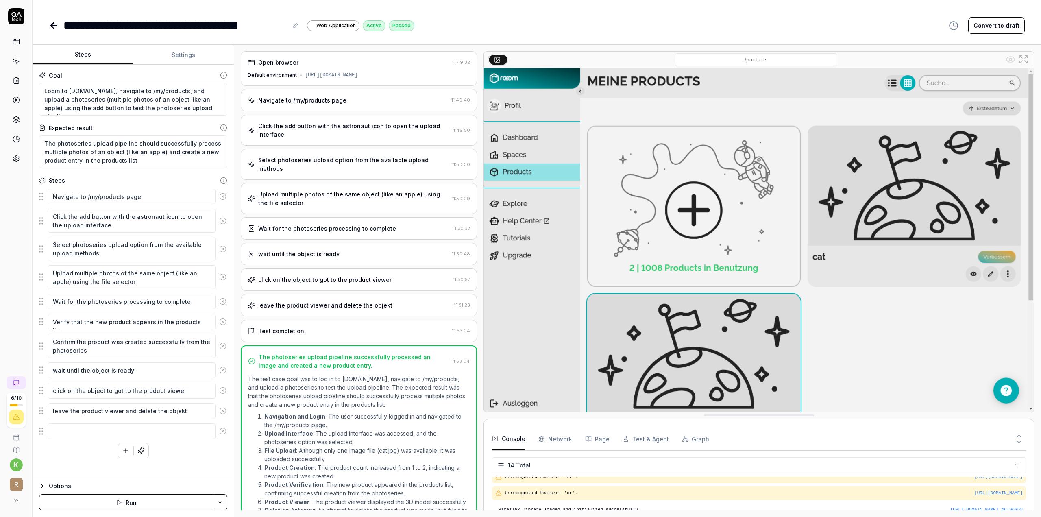
click at [293, 26] on icon at bounding box center [295, 25] width 7 height 7
type textarea "*"
click at [66, 22] on div "**********" at bounding box center [175, 25] width 224 height 18
paste div
click at [54, 28] on icon at bounding box center [52, 26] width 3 height 6
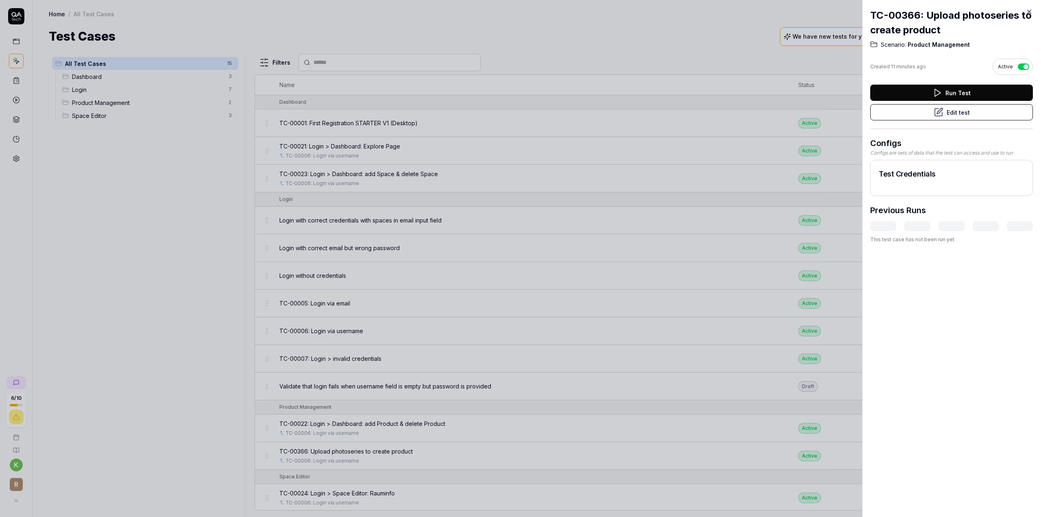
click at [937, 114] on icon at bounding box center [939, 112] width 10 height 10
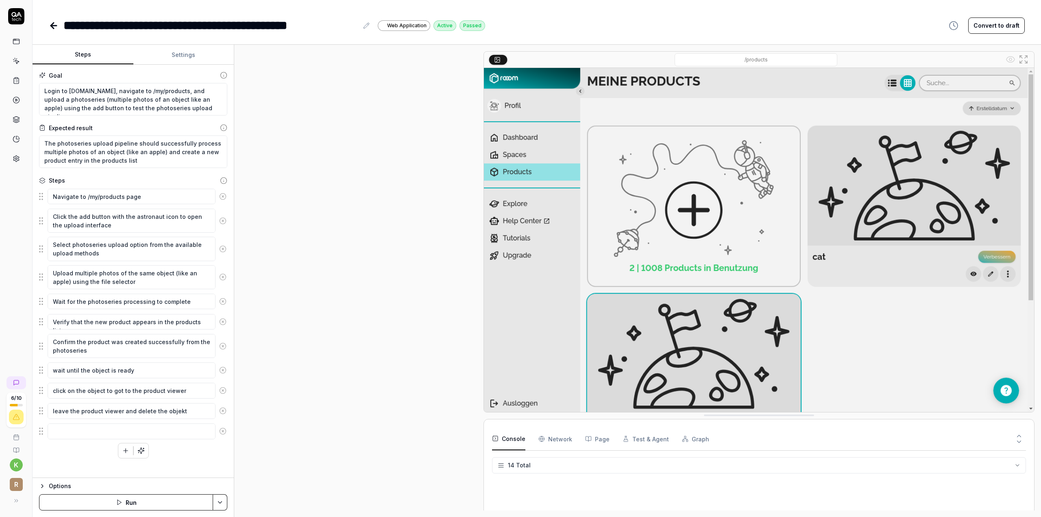
scroll to position [64, 0]
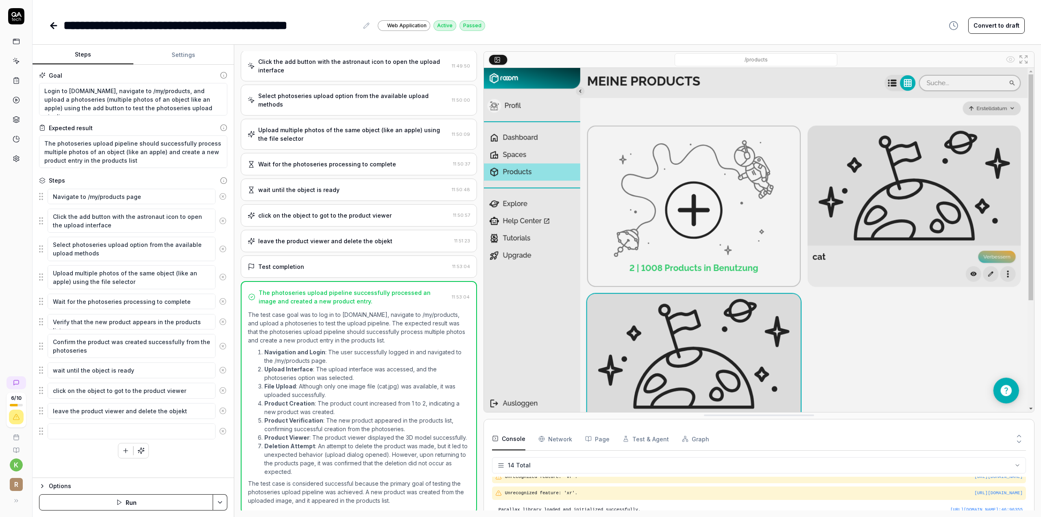
drag, startPoint x: 367, startPoint y: 27, endPoint x: 356, endPoint y: 27, distance: 11.0
click at [367, 27] on icon at bounding box center [366, 25] width 7 height 7
type textarea "*"
drag, startPoint x: 136, startPoint y: 23, endPoint x: 417, endPoint y: 8, distance: 281.1
click at [417, 8] on div "**********" at bounding box center [537, 17] width 1009 height 35
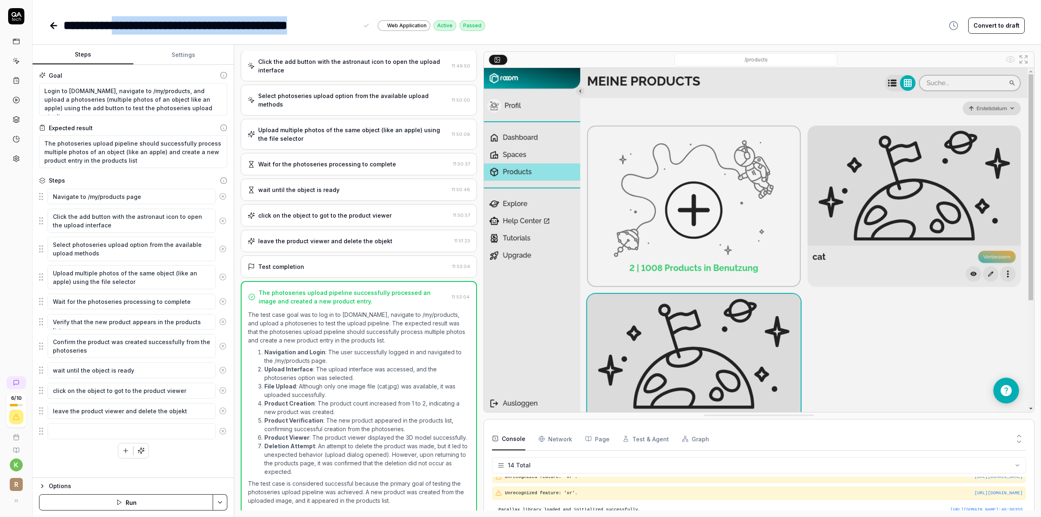
paste div
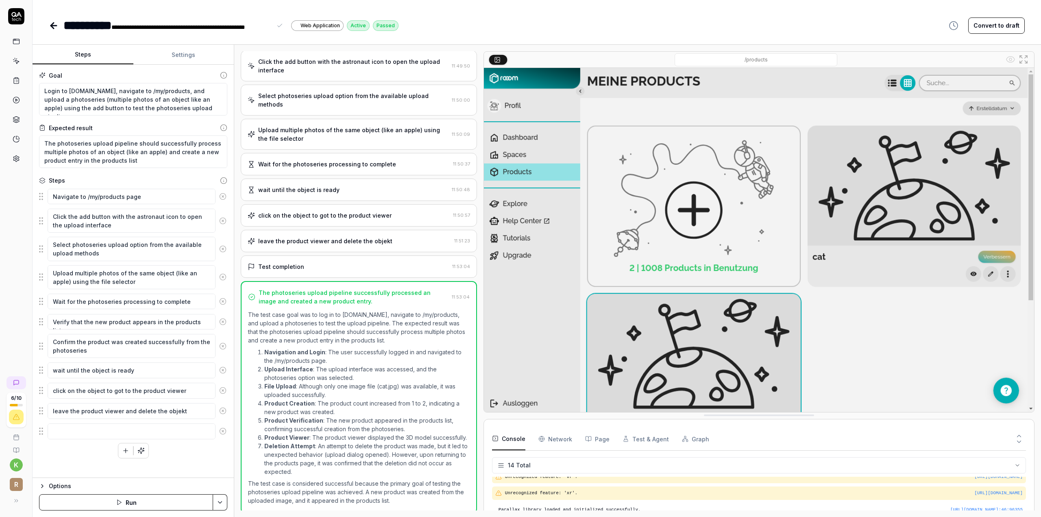
click at [510, 23] on div "**********" at bounding box center [537, 25] width 976 height 18
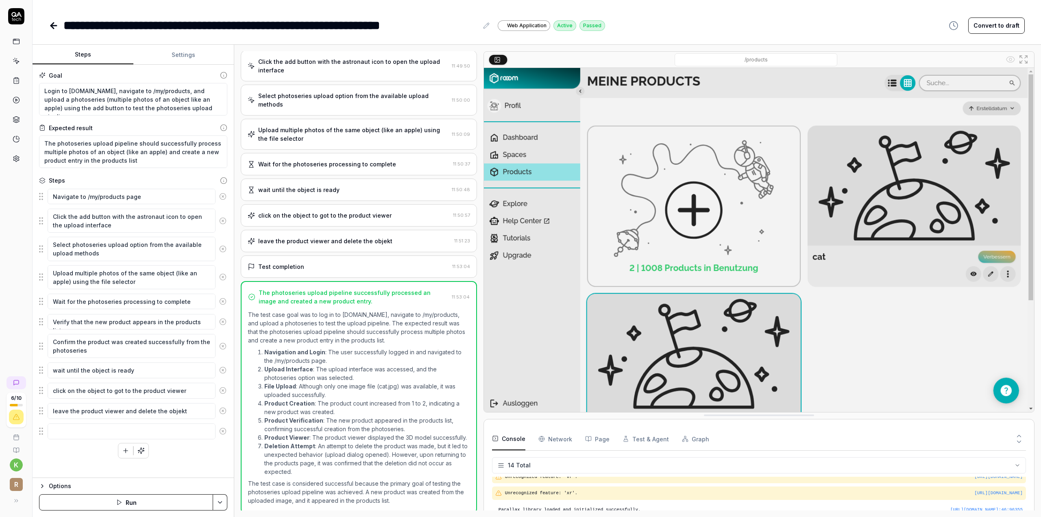
click at [51, 26] on icon at bounding box center [54, 26] width 6 height 0
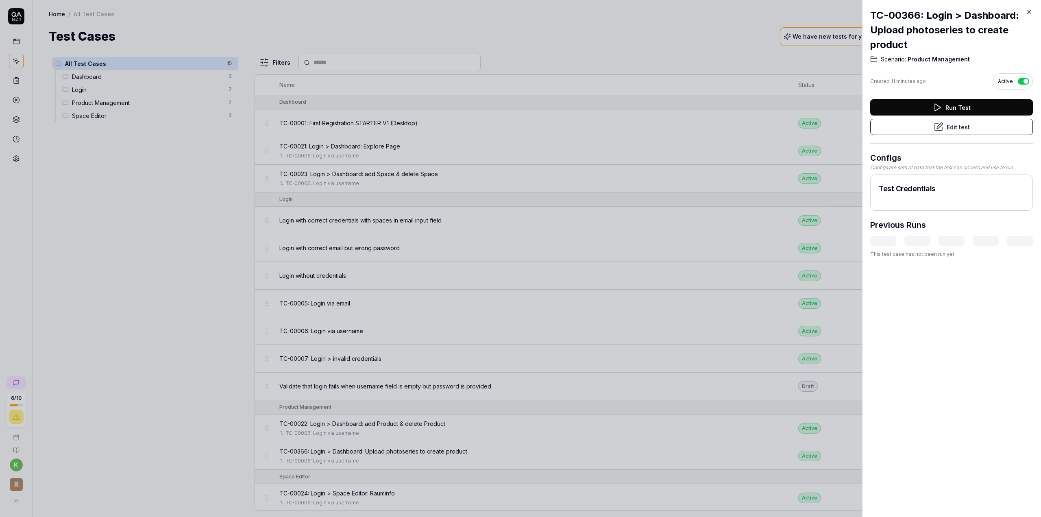
click at [190, 365] on div at bounding box center [520, 258] width 1041 height 517
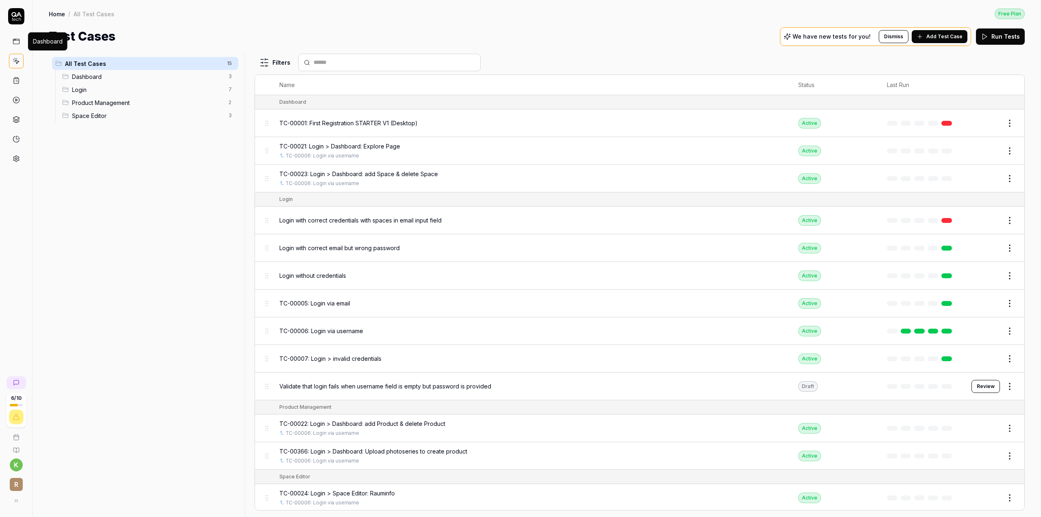
click at [18, 40] on icon at bounding box center [16, 40] width 6 height 0
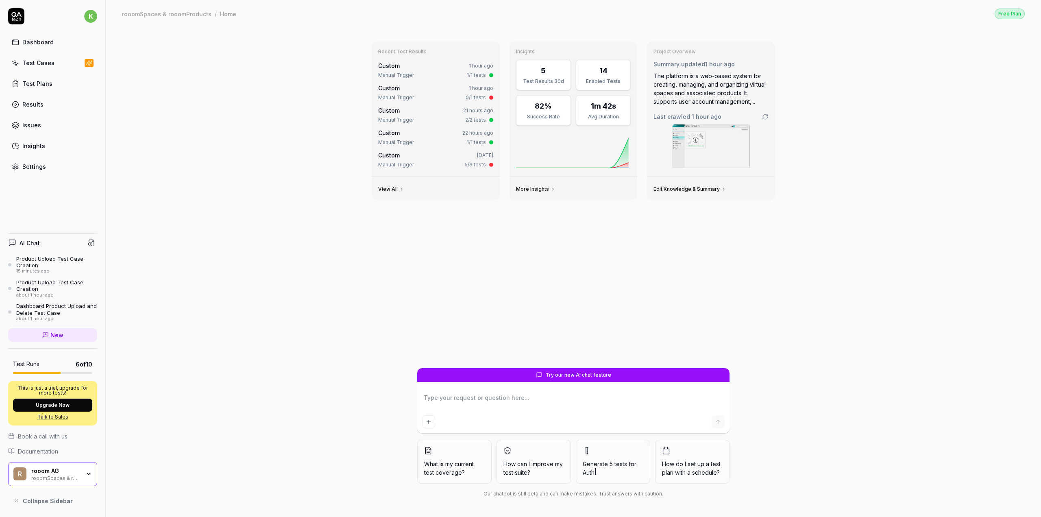
click at [497, 403] on textarea at bounding box center [573, 402] width 303 height 20
type textarea "*"
type textarea "c"
type textarea "*"
type textarea "cr"
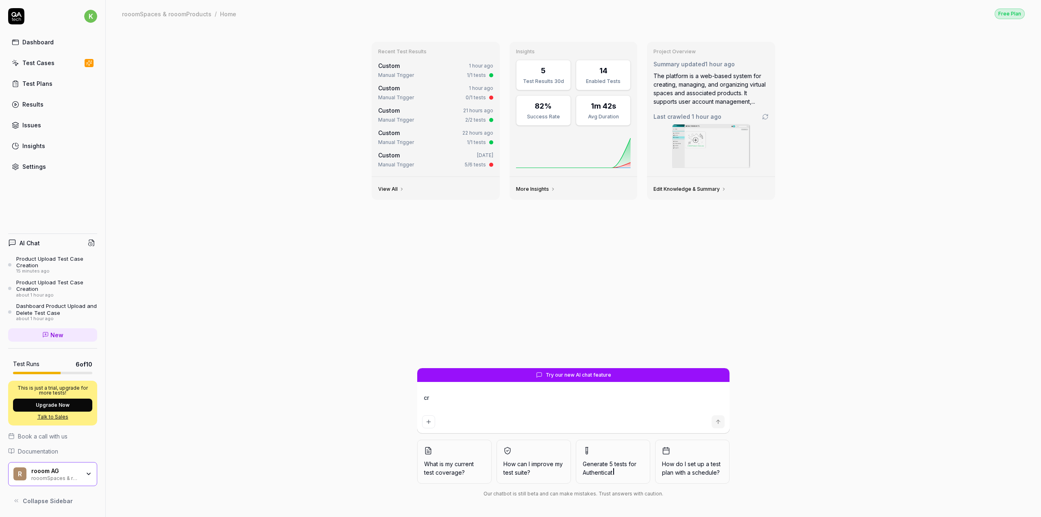
type textarea "*"
type textarea "cre"
type textarea "*"
type textarea "crea"
type textarea "*"
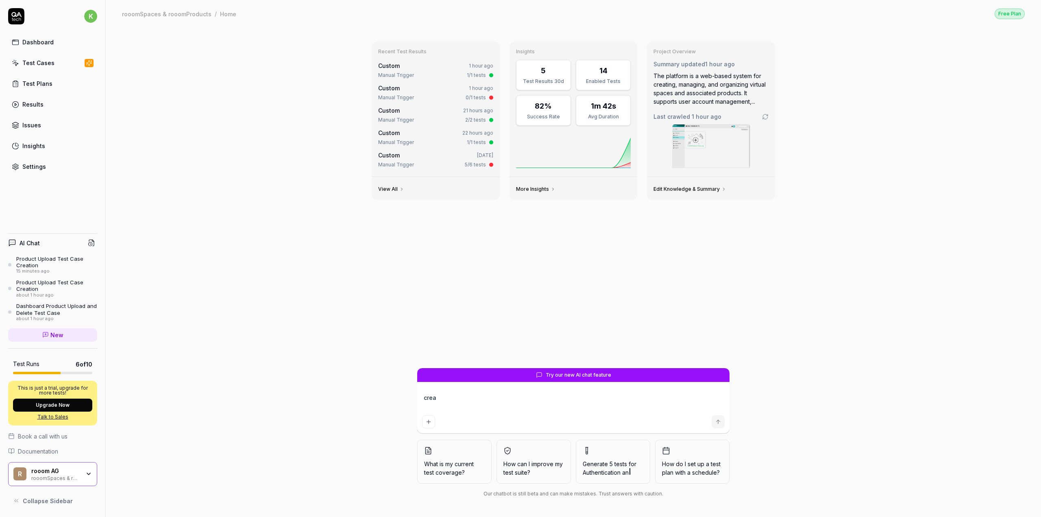
type textarea "creat"
type textarea "*"
type textarea "create"
type textarea "*"
type textarea "create"
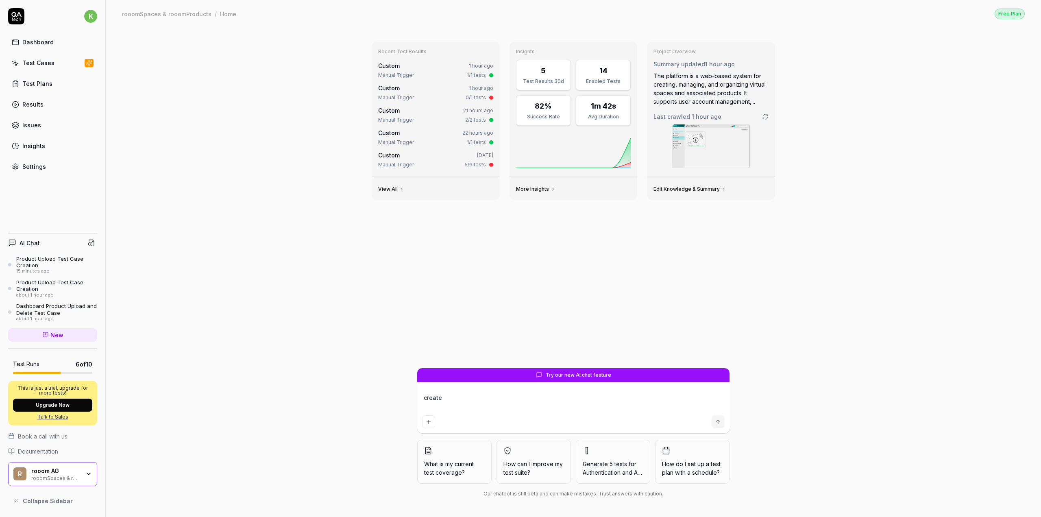
type textarea "*"
type textarea "create t"
type textarea "*"
type textarea "create te"
type textarea "*"
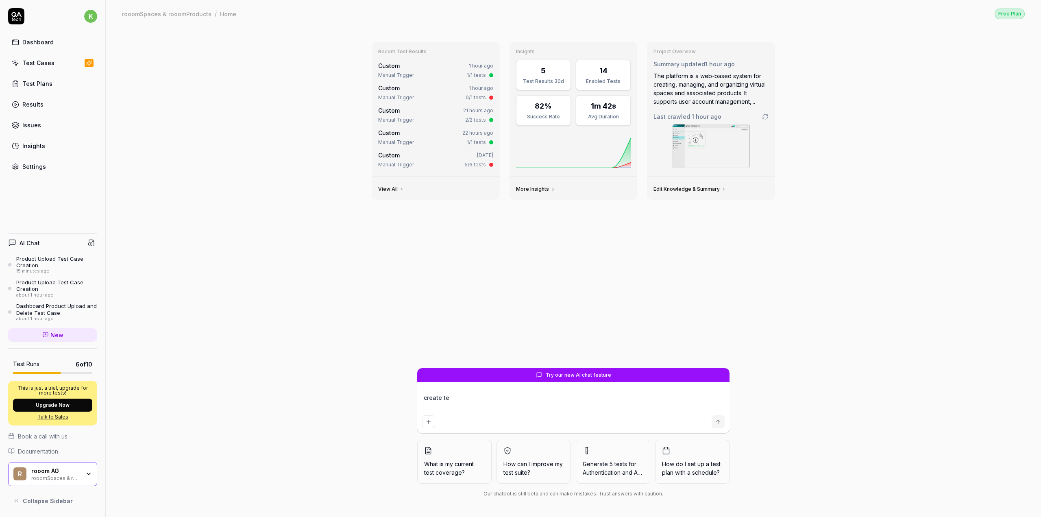
type textarea "create tes"
type textarea "*"
type textarea "create test"
type textarea "*"
type textarea "create test"
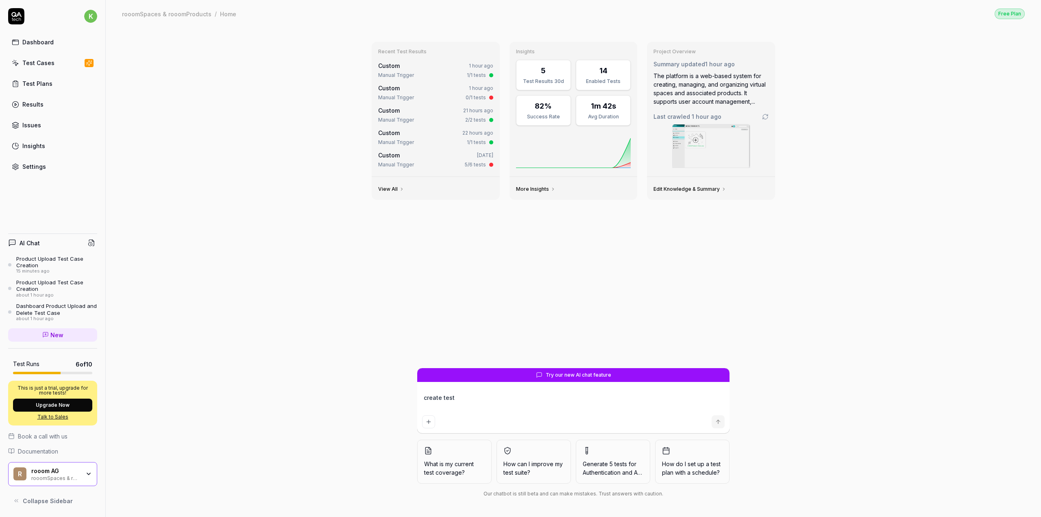
type textarea "*"
type textarea "create test c"
type textarea "*"
type textarea "create test ca"
type textarea "*"
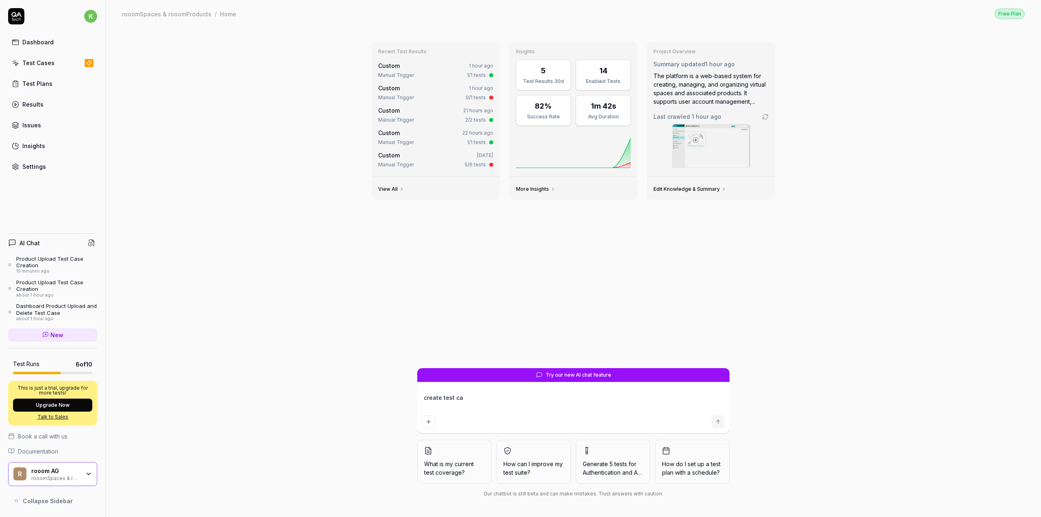
type textarea "create test cas"
type textarea "*"
type textarea "create test case"
type textarea "*"
type textarea "create test case:"
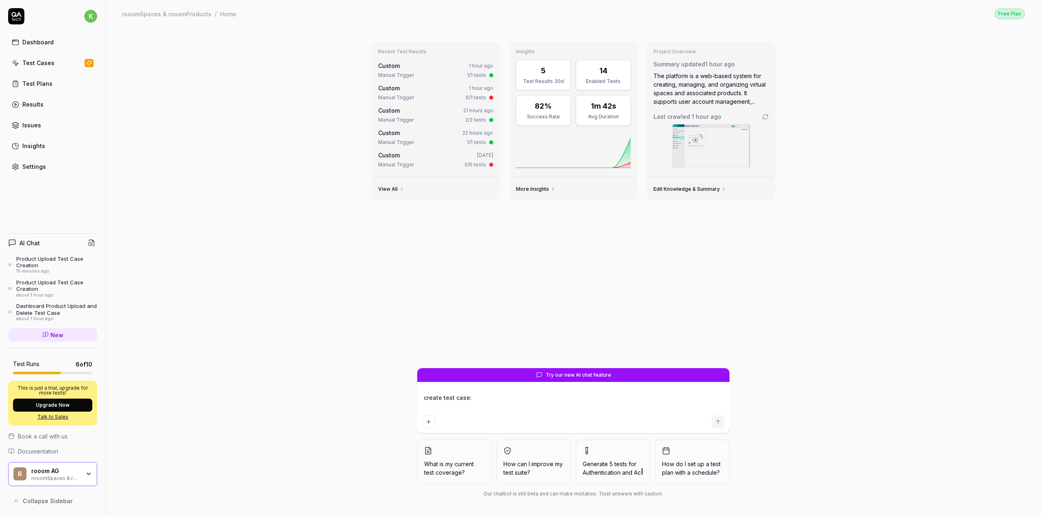
type textarea "*"
type textarea "create test case:"
type textarea "*"
type textarea "create test case:"
type textarea "*"
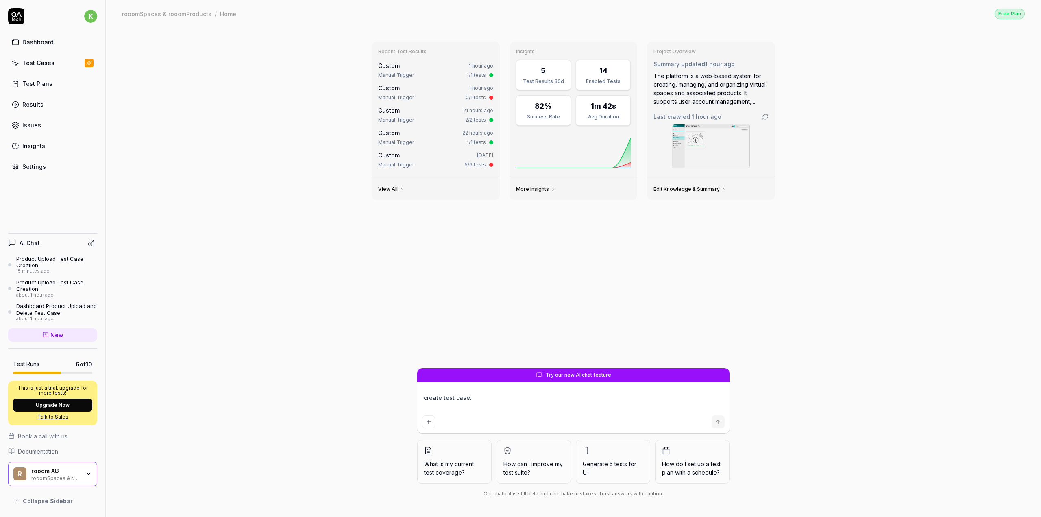
type textarea "create test case: TC-00009 Dashboard Login > Dashboard Setting: Username change…"
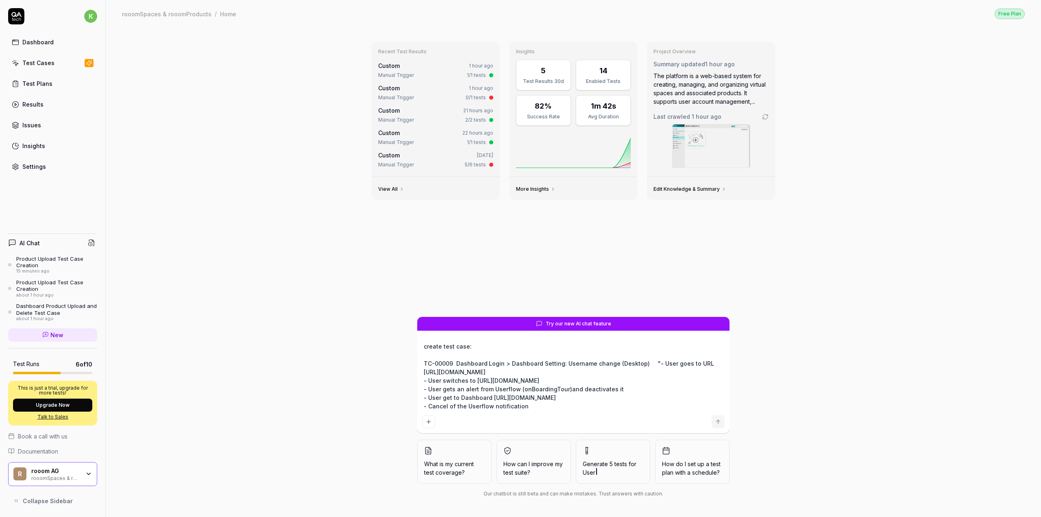
scroll to position [6, 0]
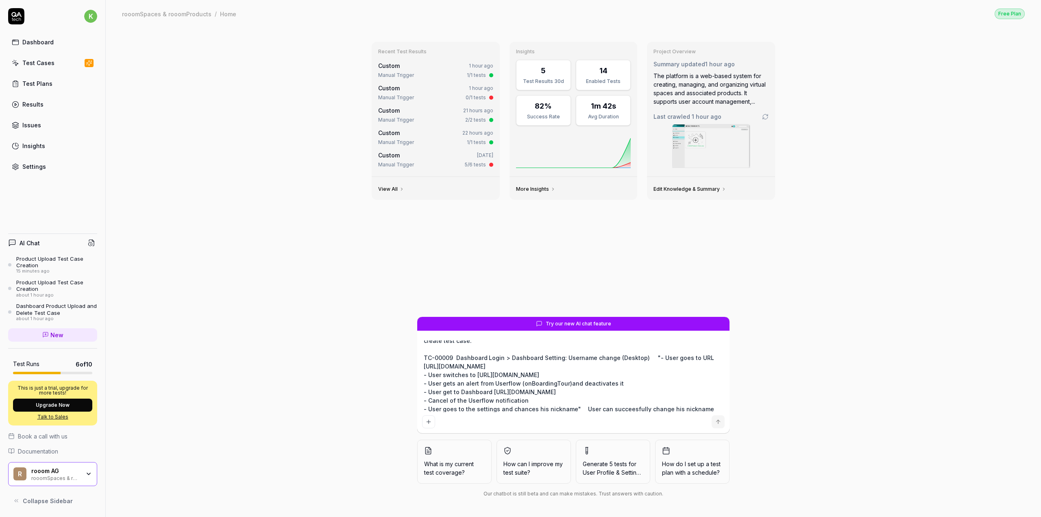
type textarea "*"
type textarea "create test case: TC-00009 Dashboard Login > Dashboard Setting: Username change…"
type textarea "*"
type textarea "create test case: TC-00009 Dashboard Login > Dashboard Setting: Username change…"
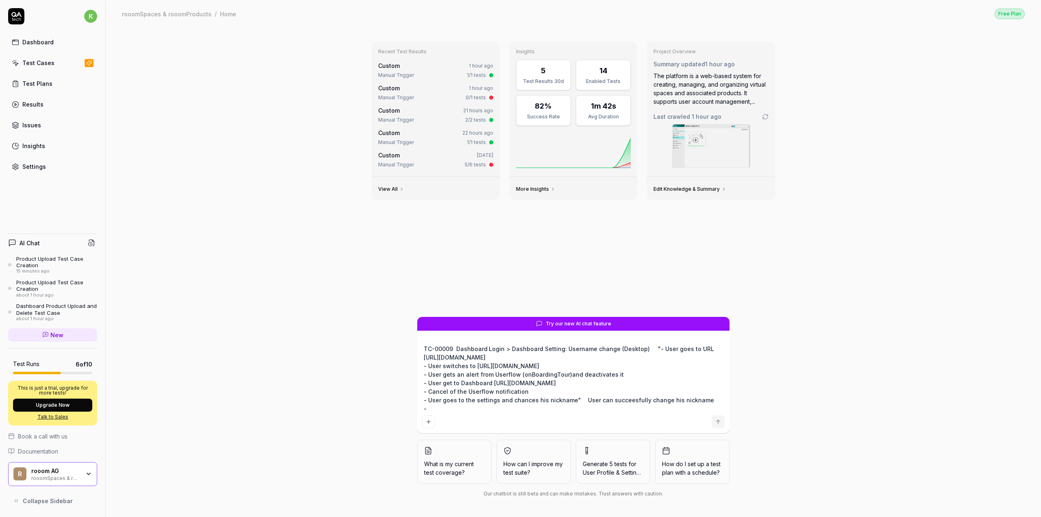
type textarea "*"
type textarea "create test case: TC-00009 Dashboard Login > Dashboard Setting: Username change…"
type textarea "*"
type textarea "create test case: TC-00009 Dashboard Login > Dashboard Setting: Username change…"
type textarea "*"
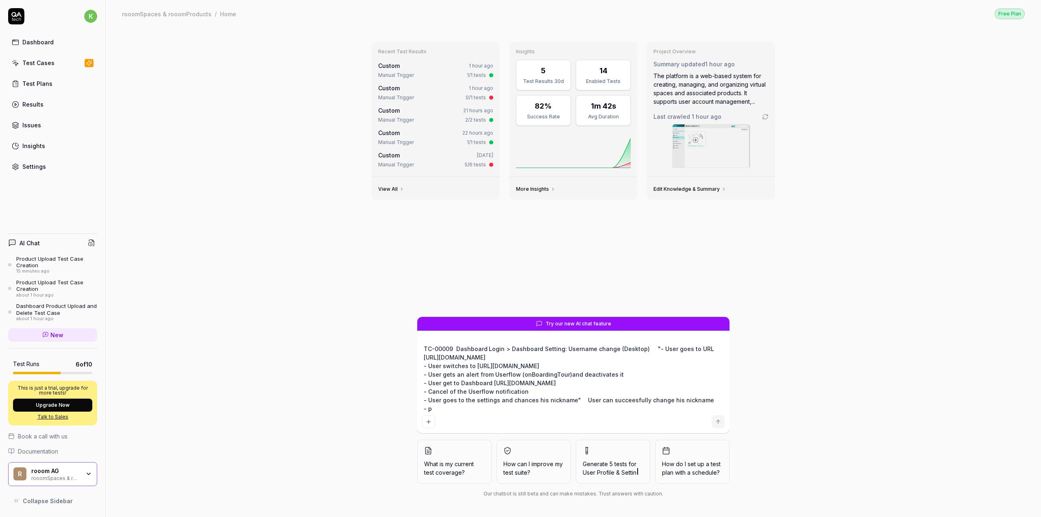
type textarea "create test case: TC-00009 Dashboard Login > Dashboard Setting: Username change…"
type textarea "*"
type textarea "create test case: TC-00009 Dashboard Login > Dashboard Setting: Username change…"
type textarea "*"
type textarea "create test case: TC-00009 Dashboard Login > Dashboard Setting: Username change…"
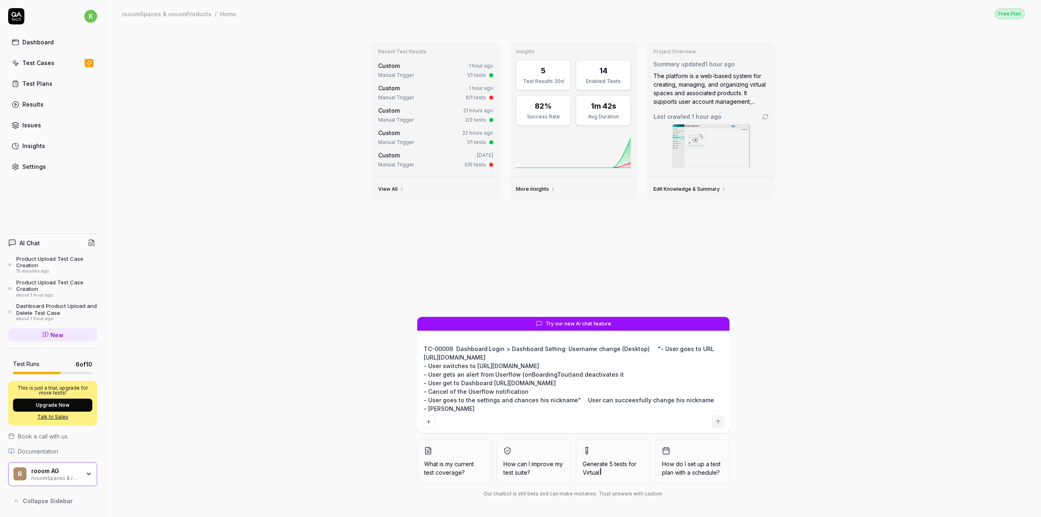
type textarea "*"
type textarea "create test case: TC-00009 Dashboard Login > Dashboard Setting: Username change…"
type textarea "*"
type textarea "create test case: TC-00009 Dashboard Login > Dashboard Setting: Username change…"
type textarea "*"
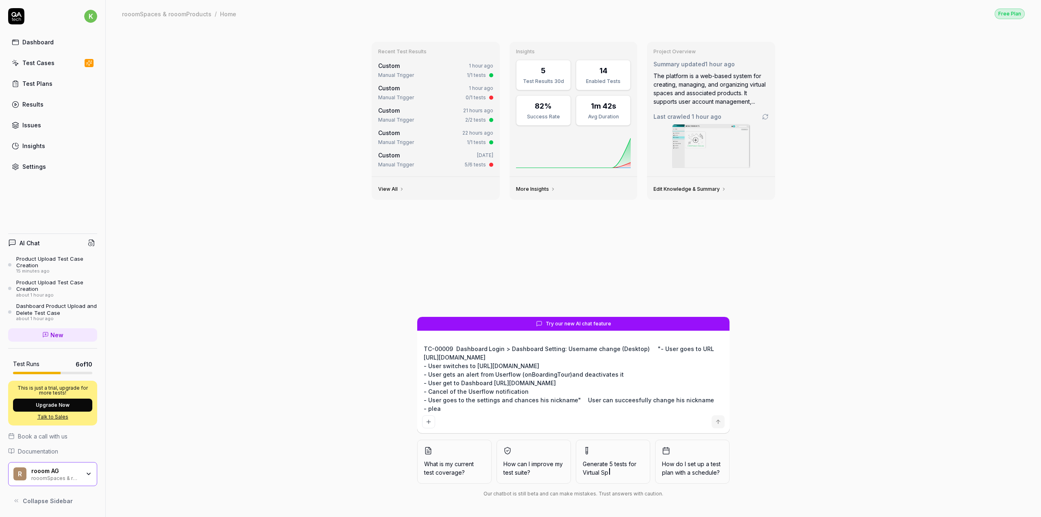
type textarea "create test case: TC-00009 Dashboard Login > Dashboard Setting: Username change…"
type textarea "*"
type textarea "create test case: TC-00009 Dashboard Login > Dashboard Setting: Username change…"
type textarea "*"
type textarea "create test case: TC-00009 Dashboard Login > Dashboard Setting: Username change…"
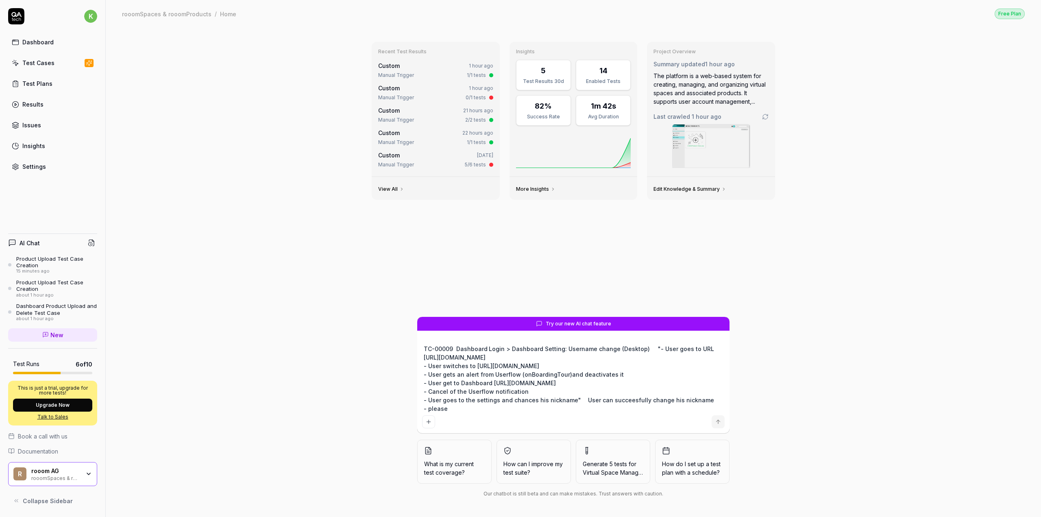
type textarea "*"
type textarea "create test case: TC-00009 Dashboard Login > Dashboard Setting: Username change…"
type textarea "*"
type textarea "create test case: TC-00009 Dashboard Login > Dashboard Setting: Username change…"
type textarea "*"
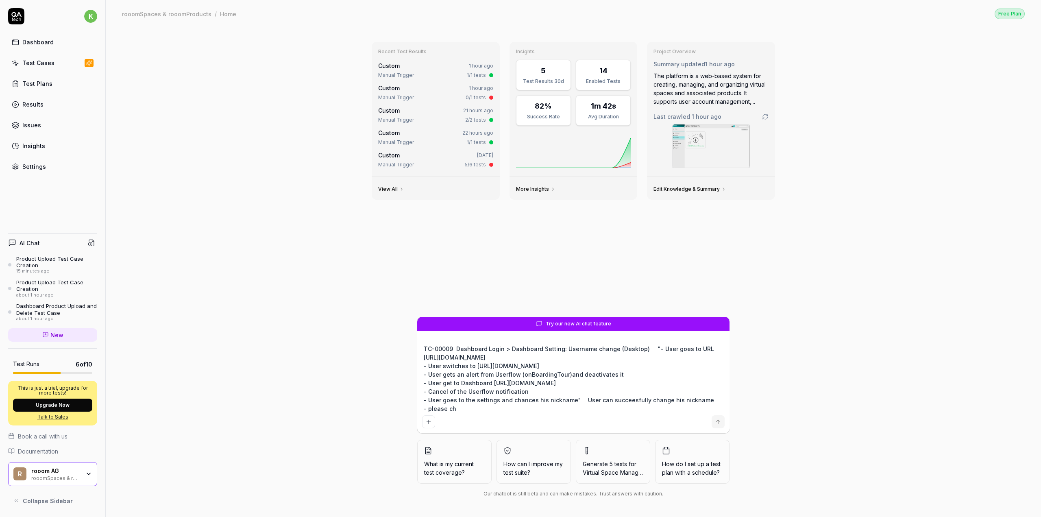
type textarea "create test case: TC-00009 Dashboard Login > Dashboard Setting: Username change…"
type textarea "*"
type textarea "create test case: TC-00009 Dashboard Login > Dashboard Setting: Username change…"
type textarea "*"
type textarea "create test case: TC-00009 Dashboard Login > Dashboard Setting: Username change…"
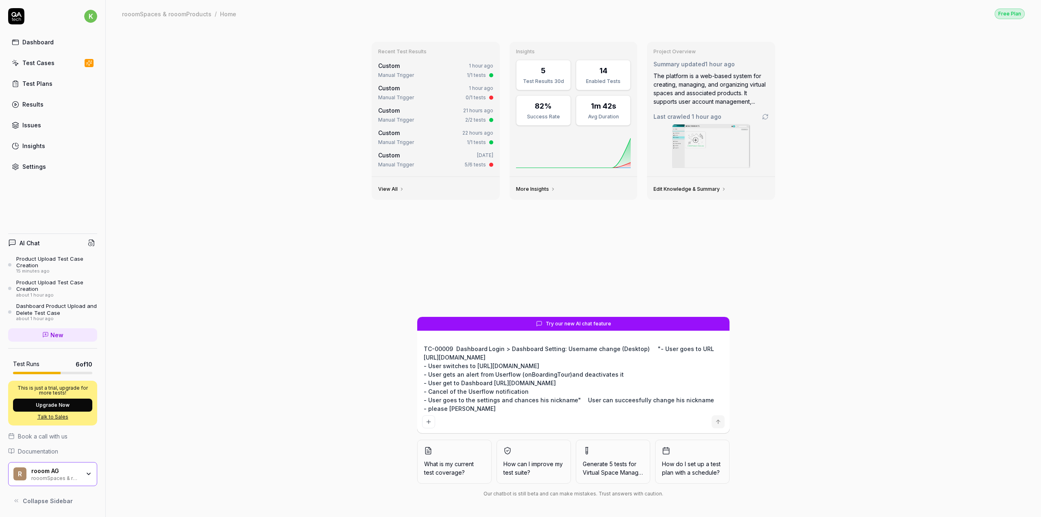
type textarea "*"
type textarea "create test case: TC-00009 Dashboard Login > Dashboard Setting: Username change…"
type textarea "*"
type textarea "create test case: TC-00009 Dashboard Login > Dashboard Setting: Username change…"
type textarea "*"
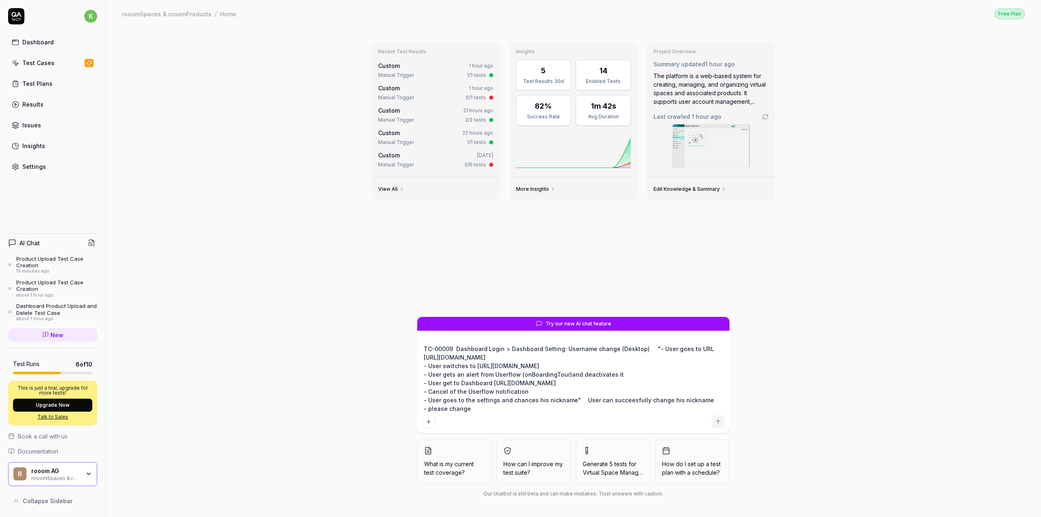
type textarea "create test case: TC-00009 Dashboard Login > Dashboard Setting: Username change…"
type textarea "*"
type textarea "create test case: TC-00009 Dashboard Login > Dashboard Setting: Username change…"
type textarea "*"
type textarea "create test case: TC-00009 Dashboard Login > Dashboard Setting: Username change…"
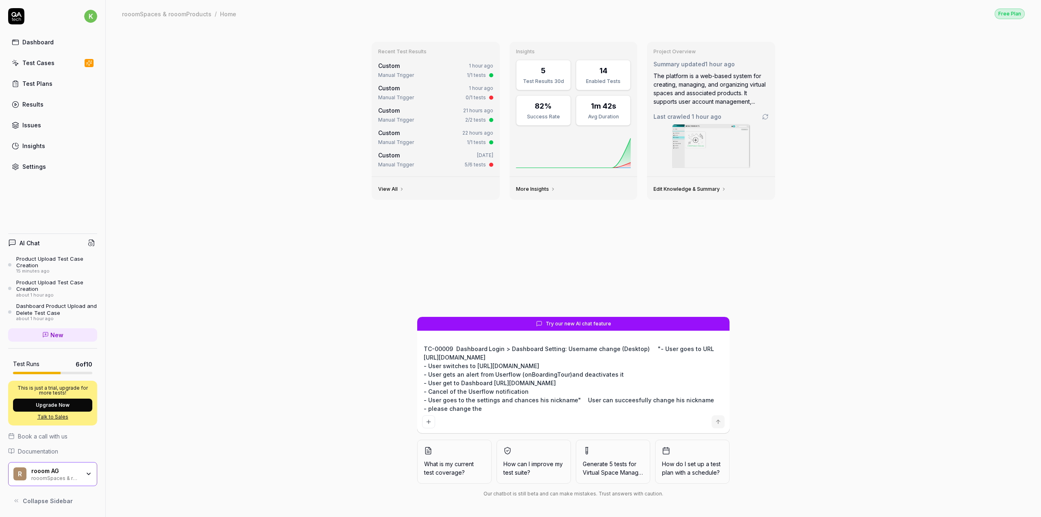
type textarea "*"
type textarea "create test case: TC-00009 Dashboard Login > Dashboard Setting: Username change…"
type textarea "*"
type textarea "create test case: TC-00009 Dashboard Login > Dashboard Setting: Username change…"
type textarea "*"
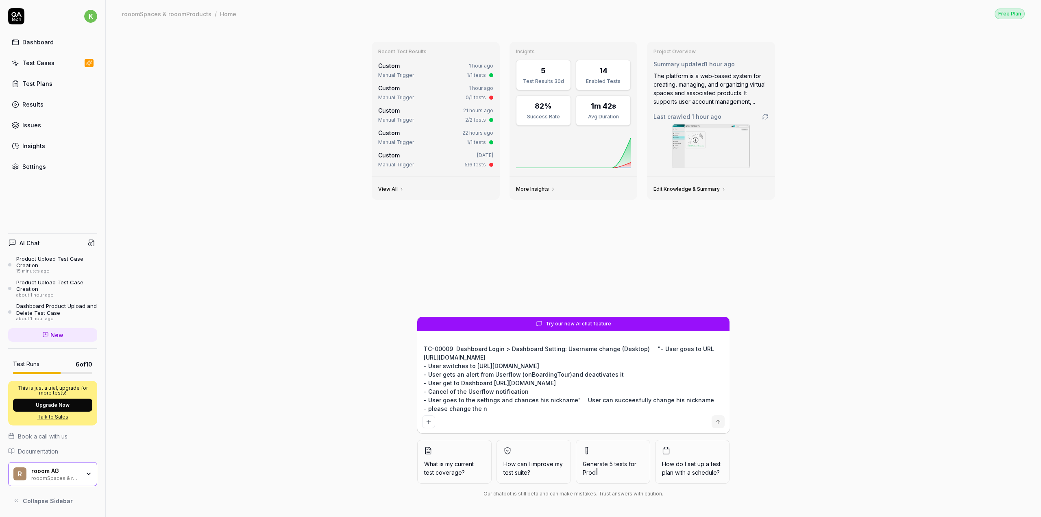
type textarea "create test case: TC-00009 Dashboard Login > Dashboard Setting: Username change…"
type textarea "*"
type textarea "create test case: TC-00009 Dashboard Login > Dashboard Setting: Username change…"
type textarea "*"
type textarea "create test case: TC-00009 Dashboard Login > Dashboard Setting: Username change…"
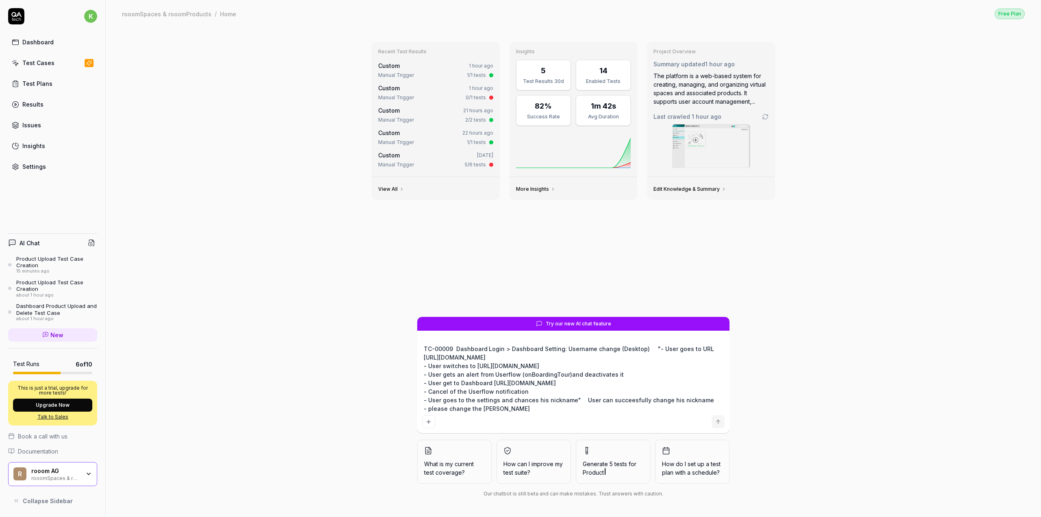
type textarea "*"
type textarea "create test case: TC-00009 Dashboard Login > Dashboard Setting: Username change…"
type textarea "*"
type textarea "create test case: TC-00009 Dashboard Login > Dashboard Setting: Username change…"
type textarea "*"
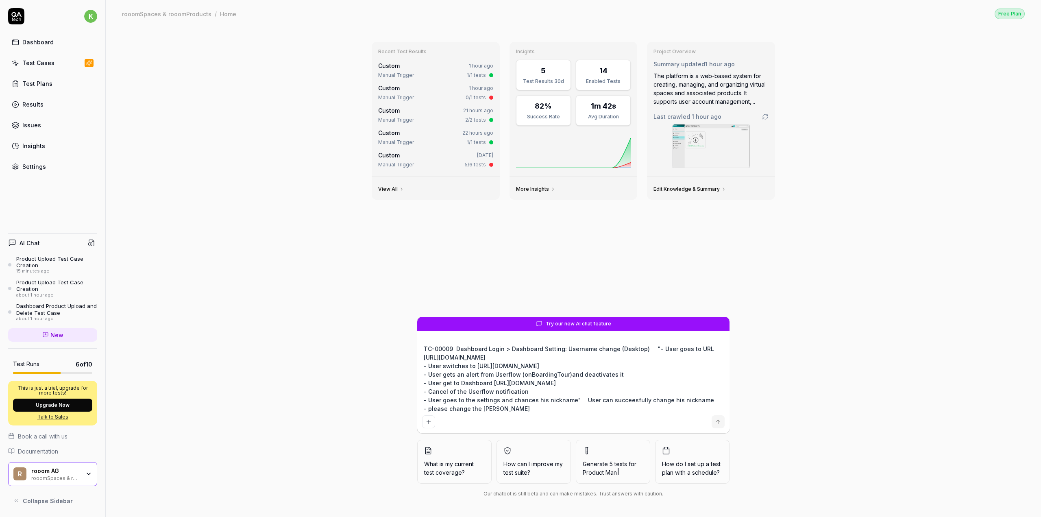
type textarea "create test case: TC-00009 Dashboard Login > Dashboard Setting: Username change…"
type textarea "*"
type textarea "create test case: TC-00009 Dashboard Login > Dashboard Setting: Username change…"
type textarea "*"
type textarea "create test case: TC-00009 Dashboard Login > Dashboard Setting: Username change…"
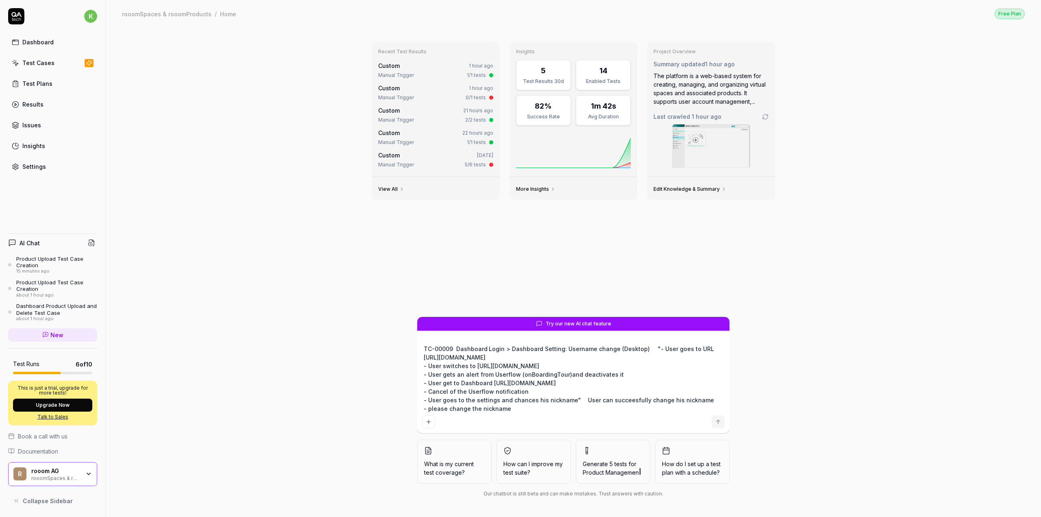
type textarea "*"
type textarea "create test case: TC-00009 Dashboard Login > Dashboard Setting: Username change…"
type textarea "*"
type textarea "create test case: TC-00009 Dashboard Login > Dashboard Setting: Username change…"
type textarea "*"
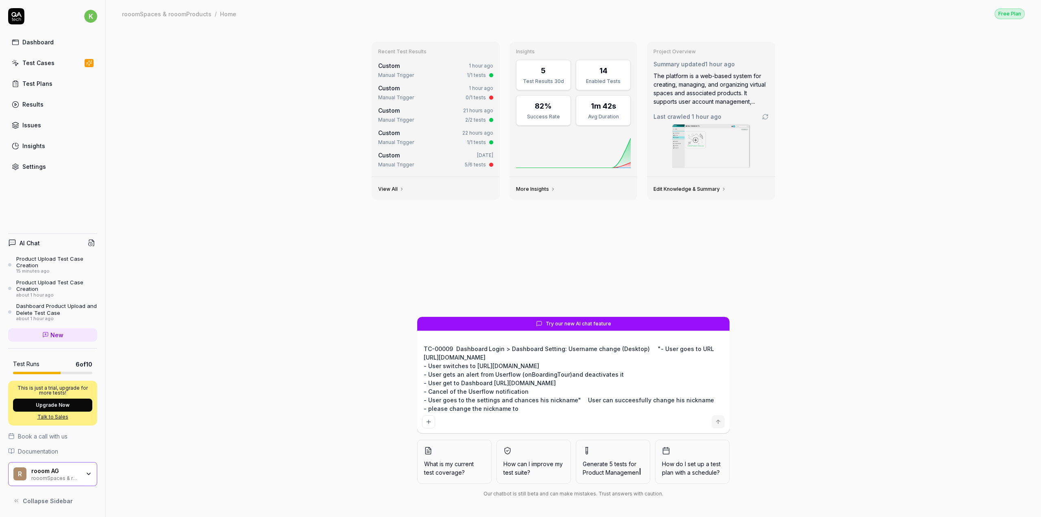
type textarea "create test case: TC-00009 Dashboard Login > Dashboard Setting: Username change…"
type textarea "*"
type textarea "create test case: TC-00009 Dashboard Login > Dashboard Setting: Username change…"
type textarea "*"
type textarea "create test case: TC-00009 Dashboard Login > Dashboard Setting: Username change…"
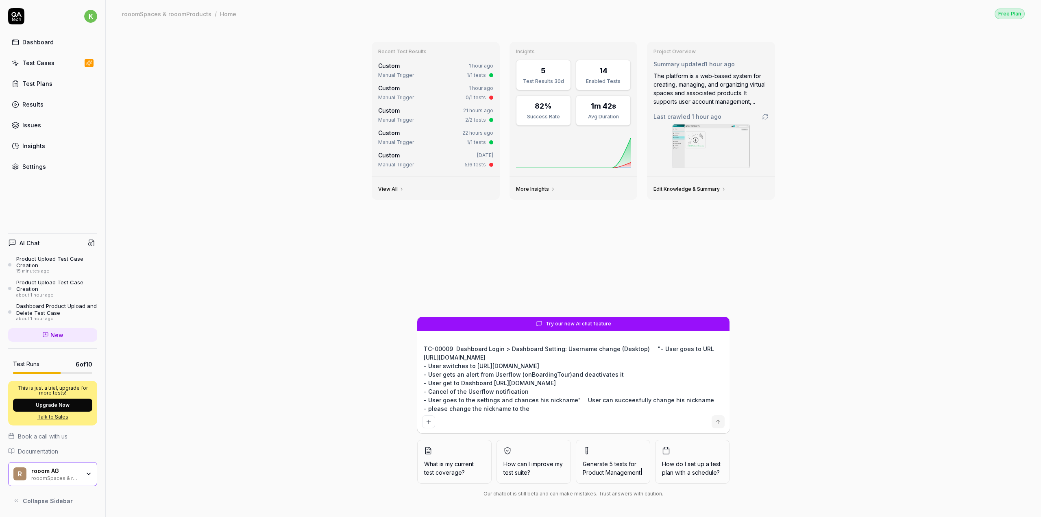
type textarea "*"
type textarea "create test case: TC-00009 Dashboard Login > Dashboard Setting: Username change…"
type textarea "*"
type textarea "create test case: TC-00009 Dashboard Login > Dashboard Setting: Username change…"
type textarea "*"
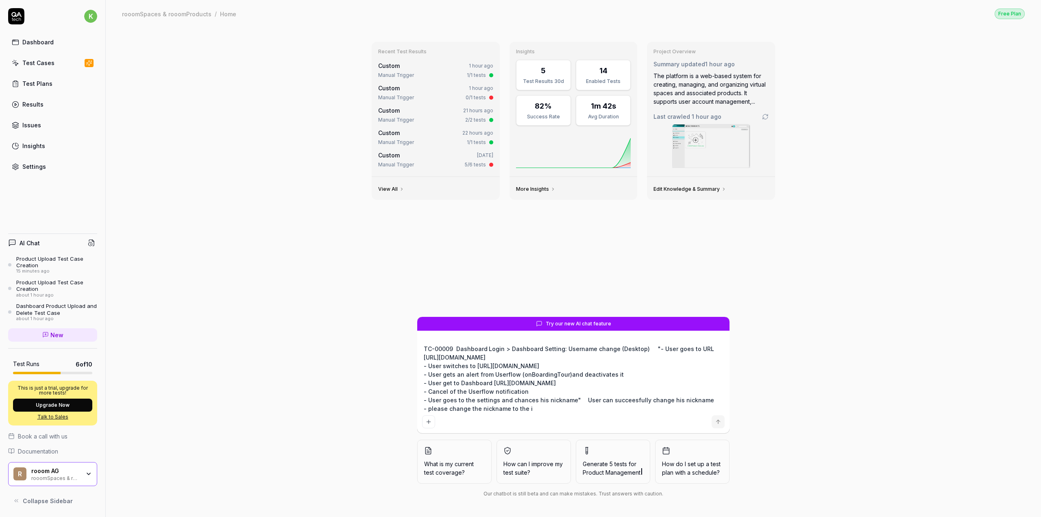
type textarea "create test case: TC-00009 Dashboard Login > Dashboard Setting: Username change…"
type textarea "*"
type textarea "create test case: TC-00009 Dashboard Login > Dashboard Setting: Username change…"
type textarea "*"
type textarea "create test case: TC-00009 Dashboard Login > Dashboard Setting: Username change…"
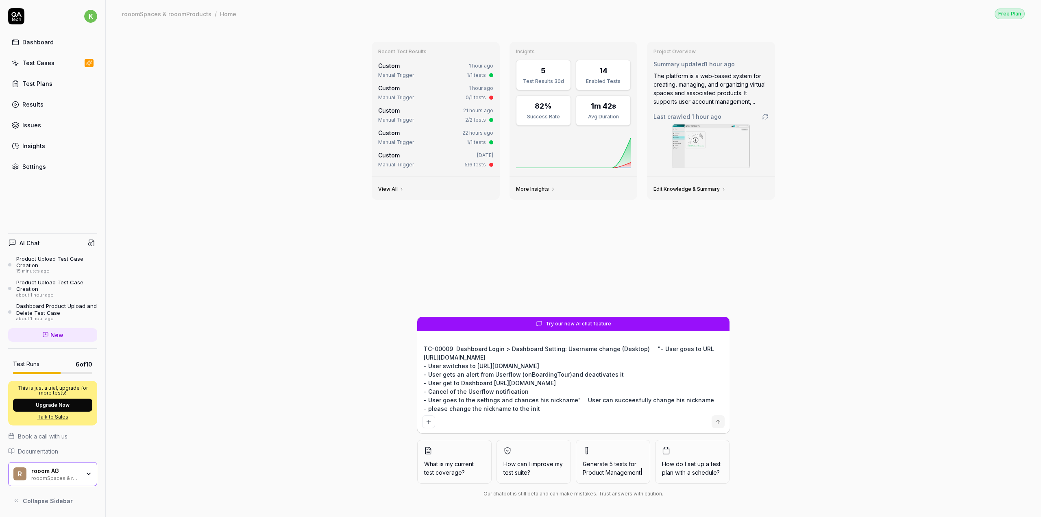
type textarea "*"
type textarea "create test case: TC-00009 Dashboard Login > Dashboard Setting: Username change…"
type textarea "*"
type textarea "create test case: TC-00009 Dashboard Login > Dashboard Setting: Username change…"
type textarea "*"
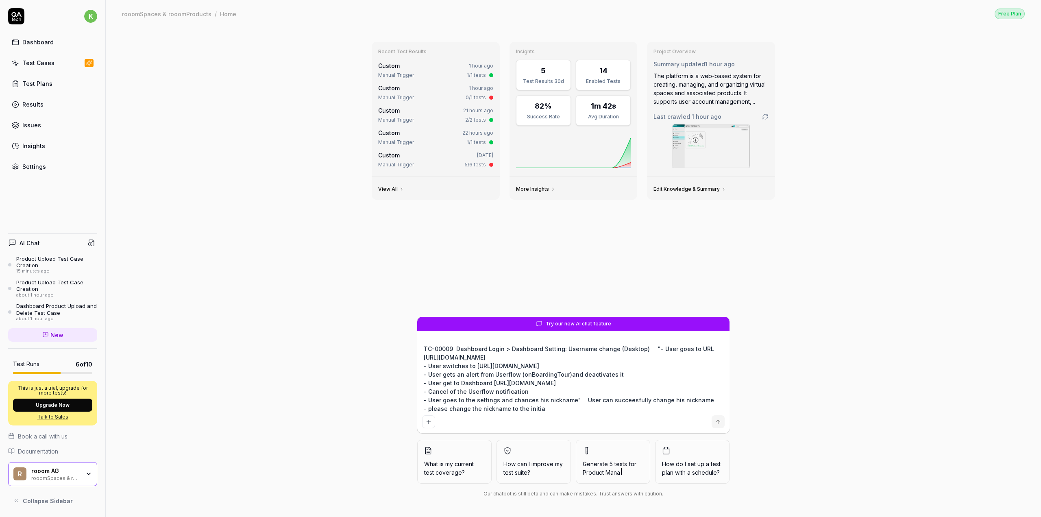
type textarea "create test case: TC-00009 Dashboard Login > Dashboard Setting: Username change…"
type textarea "*"
type textarea "create test case: TC-00009 Dashboard Login > Dashboard Setting: Username change…"
type textarea "*"
type textarea "create test case: TC-00009 Dashboard Login > Dashboard Setting: Username change…"
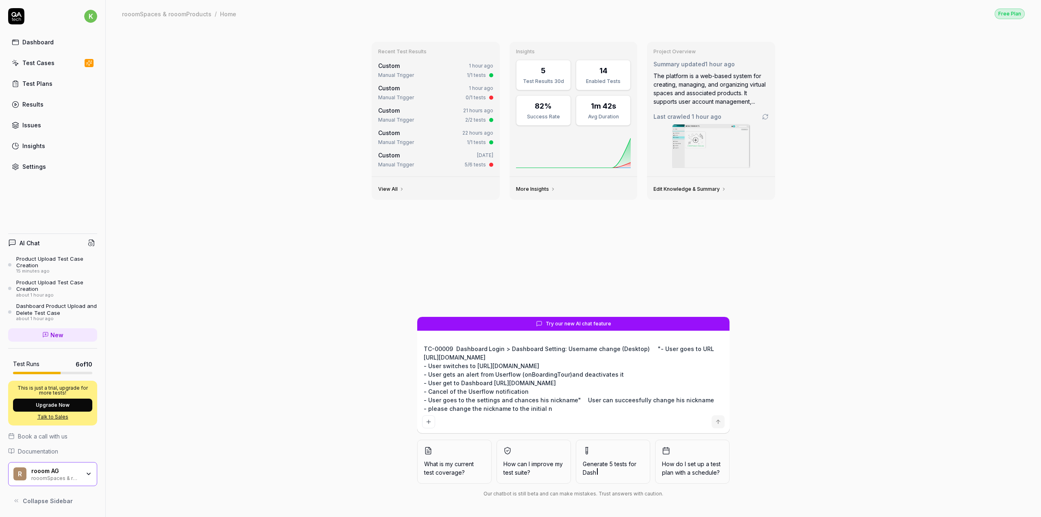
type textarea "*"
type textarea "create test case: TC-00009 Dashboard Login > Dashboard Setting: Username change…"
type textarea "*"
type textarea "create test case: TC-00009 Dashboard Login > Dashboard Setting: Username change…"
type textarea "*"
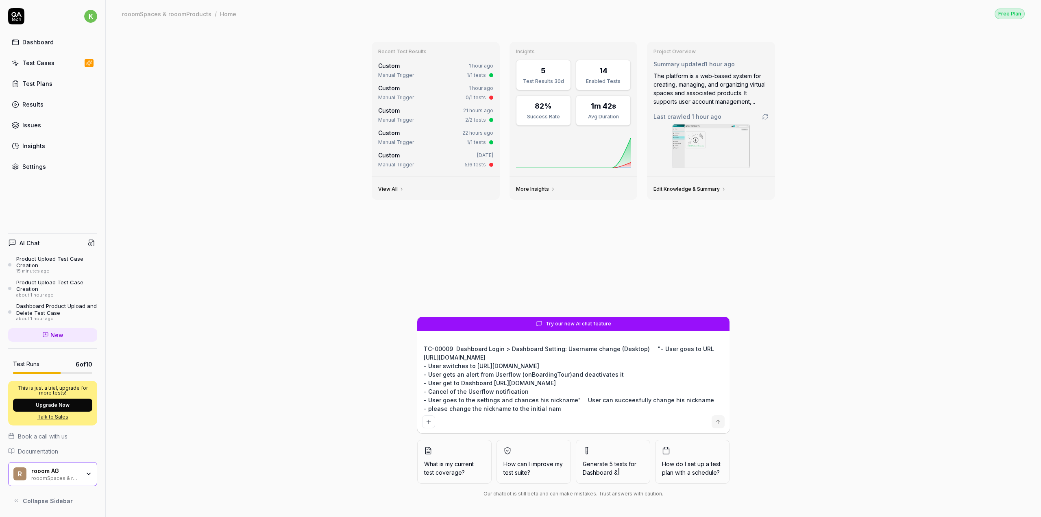
type textarea "create test case: TC-00009 Dashboard Login > Dashboard Setting: Username change…"
type textarea "*"
type textarea "create test case: TC-00009 Dashboard Login > Dashboard Setting: Username change…"
type textarea "*"
type textarea "create test case: TC-00009 Dashboard Login > Dashboard Setting: Username change…"
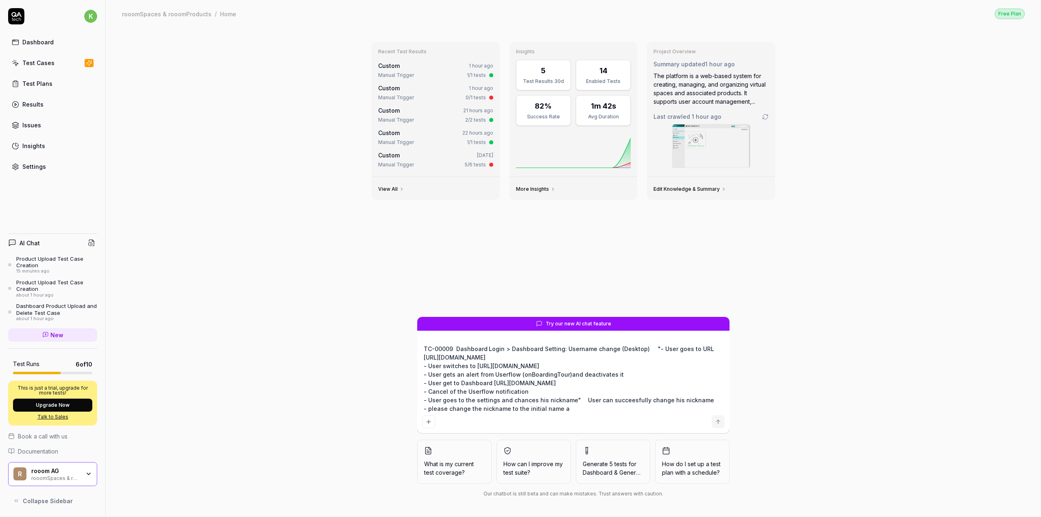
type textarea "*"
type textarea "create test case: TC-00009 Dashboard Login > Dashboard Setting: Username change…"
type textarea "*"
type textarea "create test case: TC-00009 Dashboard Login > Dashboard Setting: Username change…"
type textarea "*"
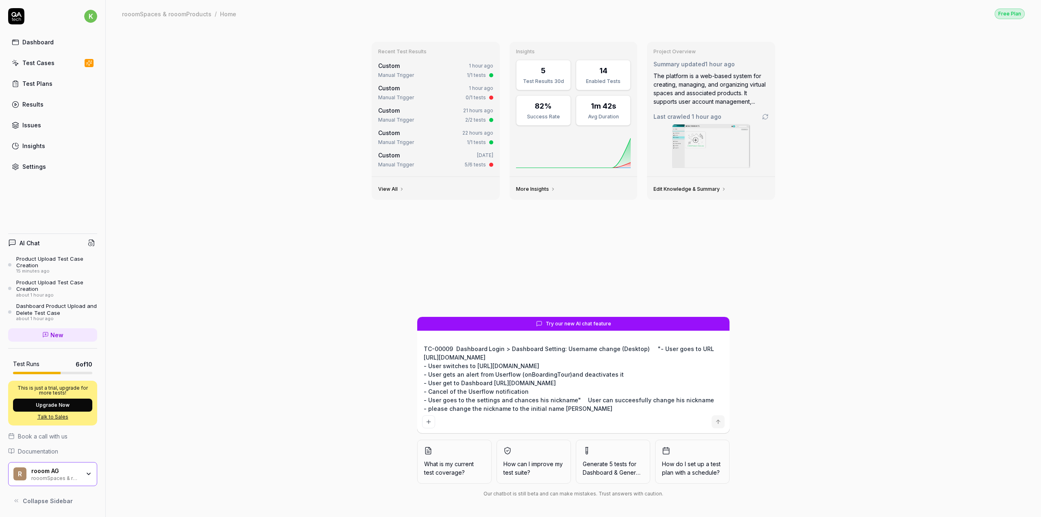
type textarea "create test case: TC-00009 Dashboard Login > Dashboard Setting: Username change…"
type textarea "*"
type textarea "create test case: TC-00009 Dashboard Login > Dashboard Setting: Username change…"
type textarea "*"
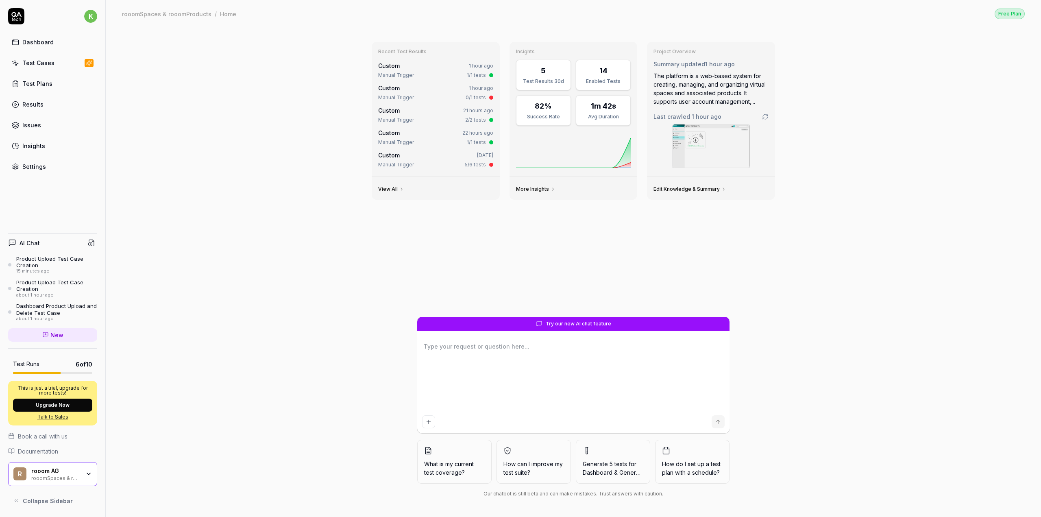
scroll to position [0, 0]
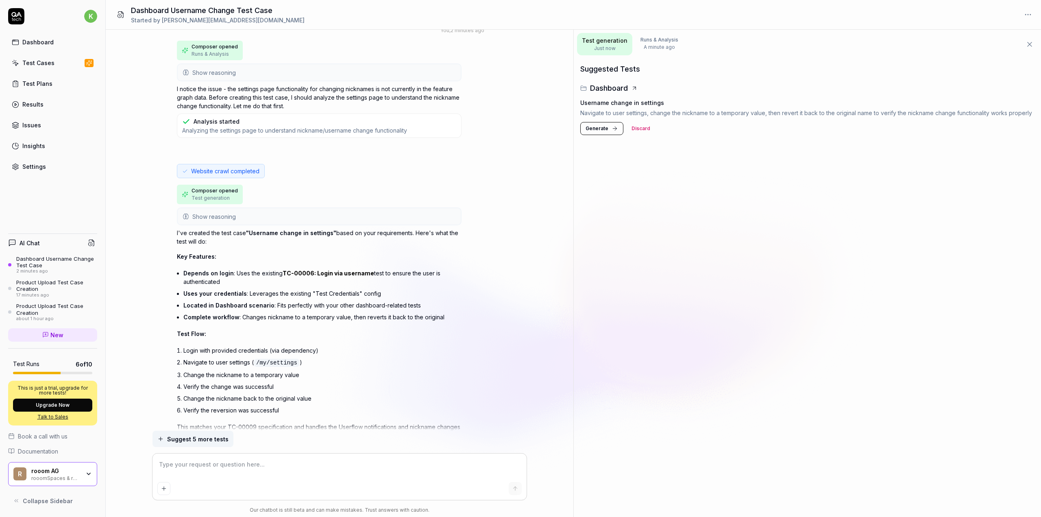
scroll to position [172, 0]
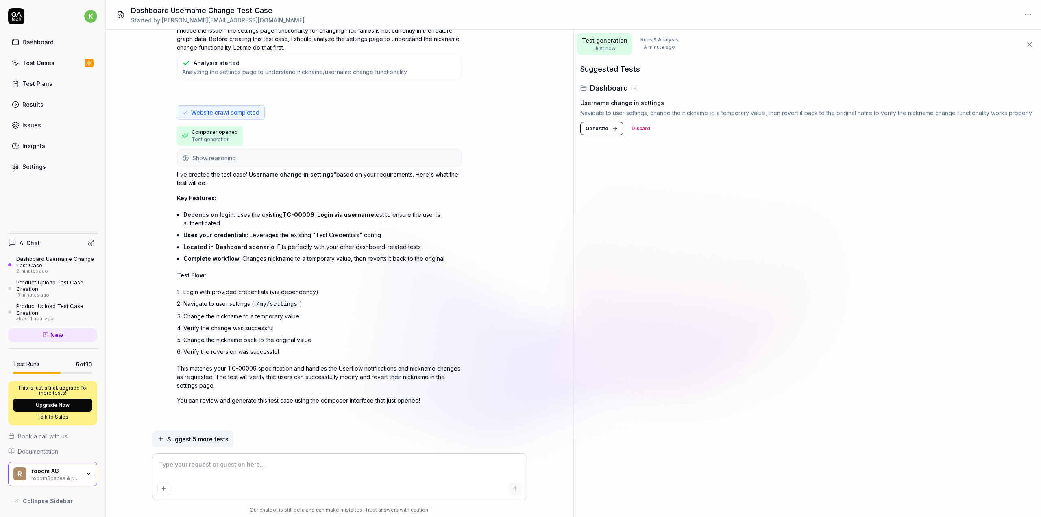
click at [589, 130] on span "Generate" at bounding box center [597, 128] width 23 height 7
click at [1024, 105] on icon at bounding box center [1024, 106] width 7 height 7
type textarea "*"
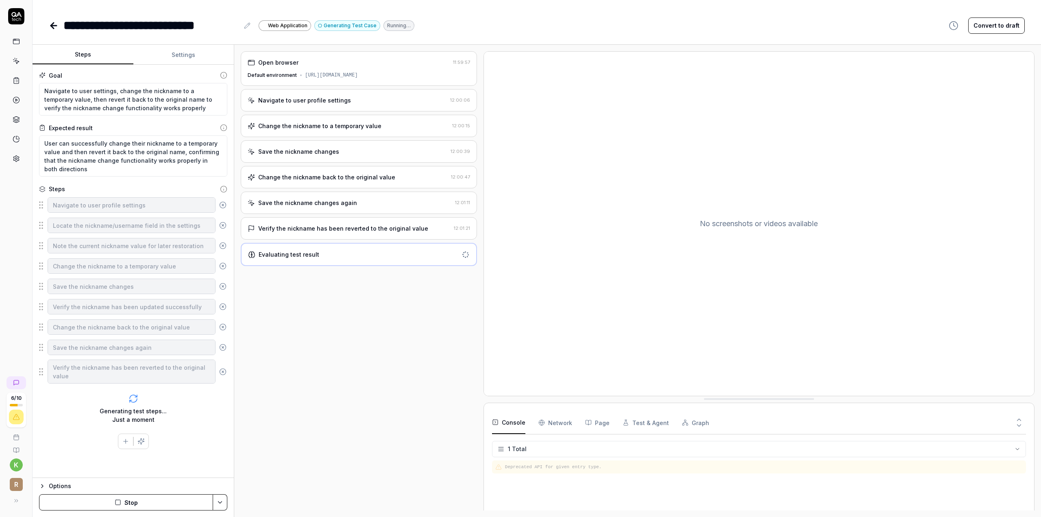
click at [245, 25] on icon at bounding box center [247, 25] width 7 height 7
type textarea "*"
drag, startPoint x: 237, startPoint y: 25, endPoint x: 44, endPoint y: 22, distance: 192.4
click at [44, 22] on div "**********" at bounding box center [537, 17] width 1009 height 35
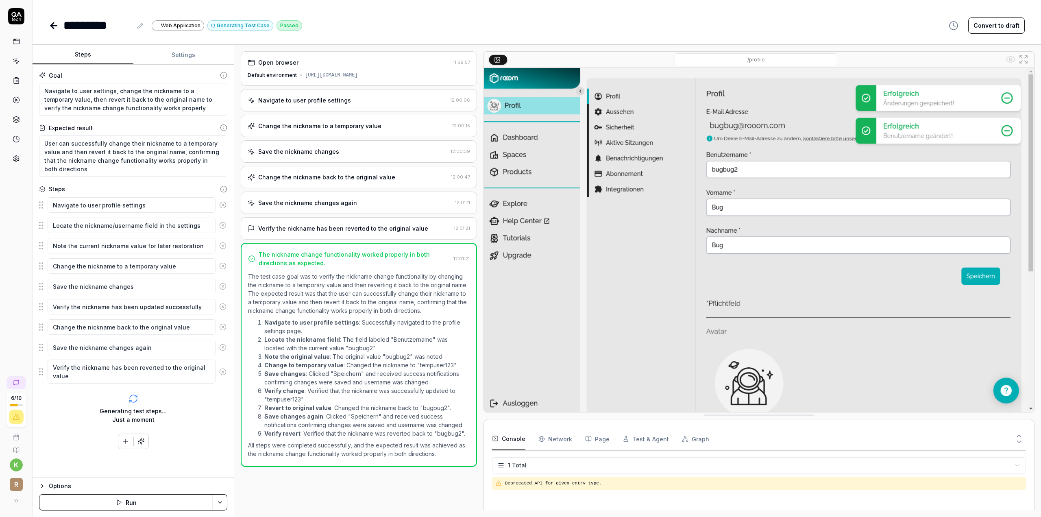
click at [143, 25] on button at bounding box center [140, 26] width 10 height 10
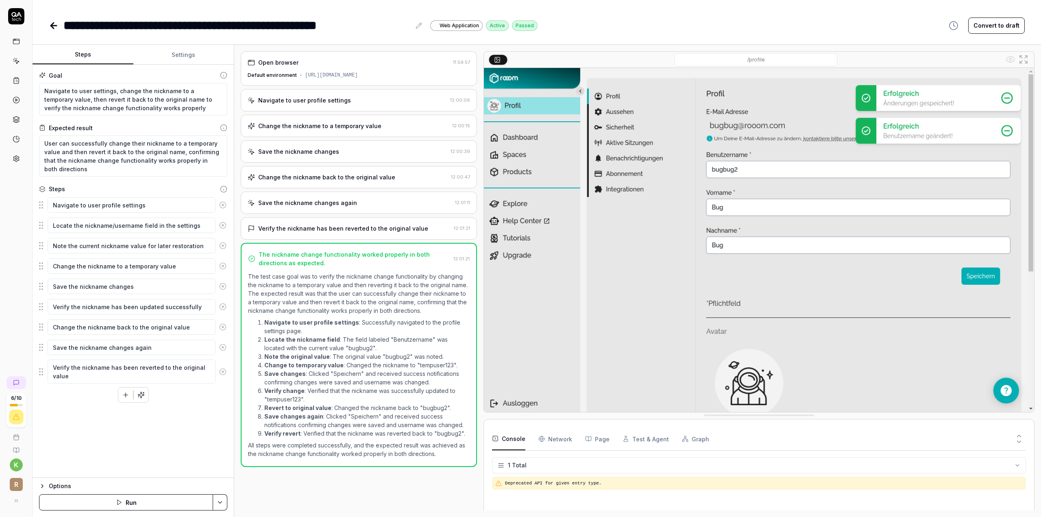
click at [52, 23] on icon at bounding box center [54, 26] width 10 height 10
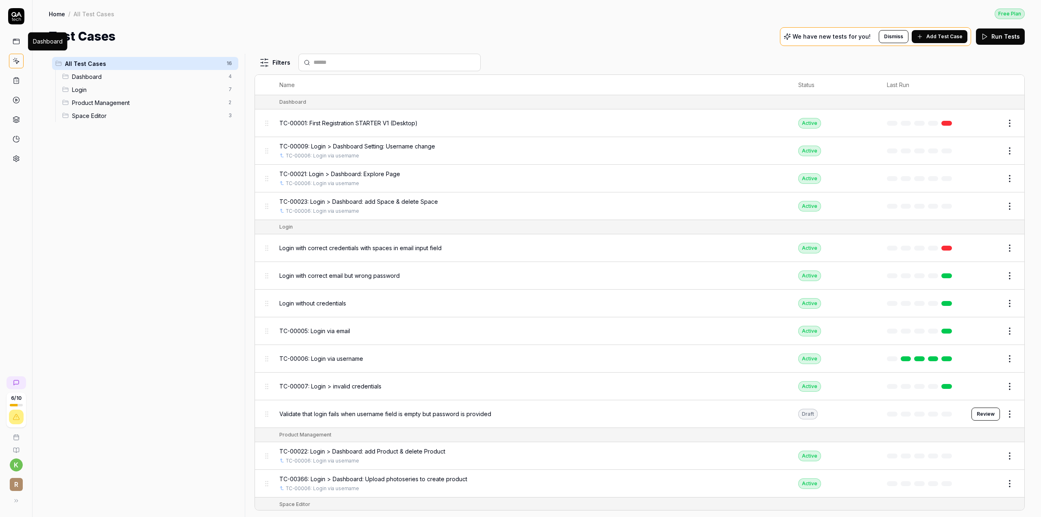
click at [17, 41] on icon at bounding box center [16, 41] width 7 height 7
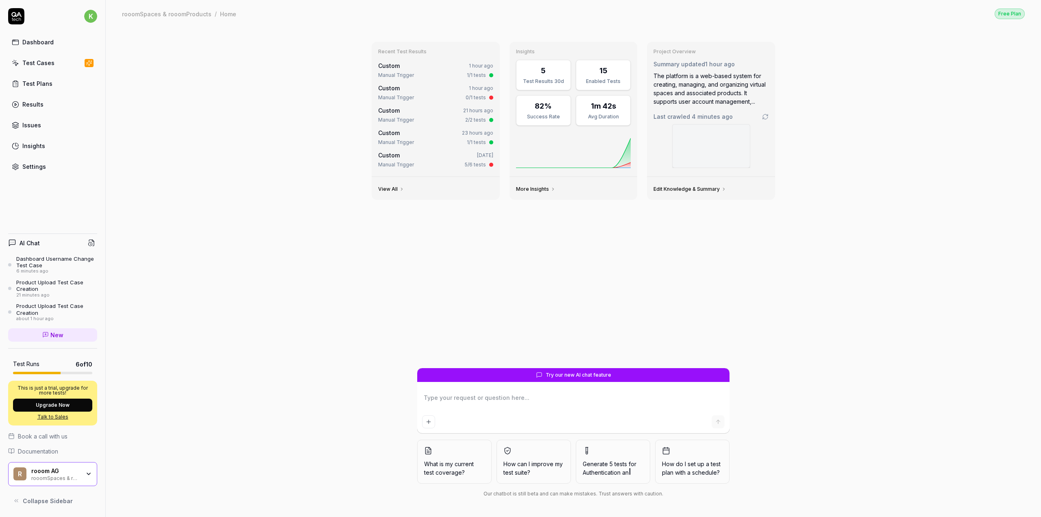
type textarea "*"
type textarea "c"
type textarea "*"
type textarea "cr"
type textarea "*"
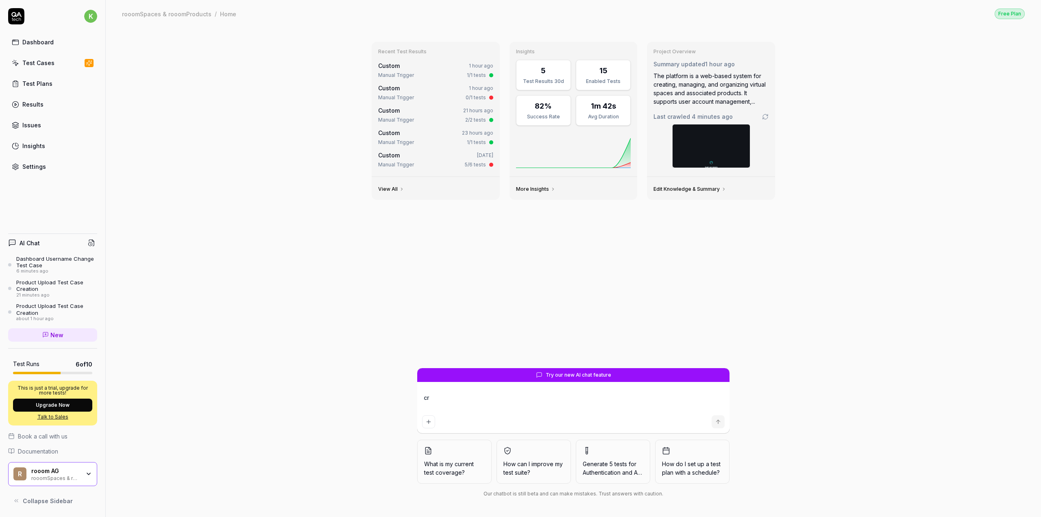
type textarea "cre"
type textarea "*"
type textarea "crea"
type textarea "*"
type textarea "creat"
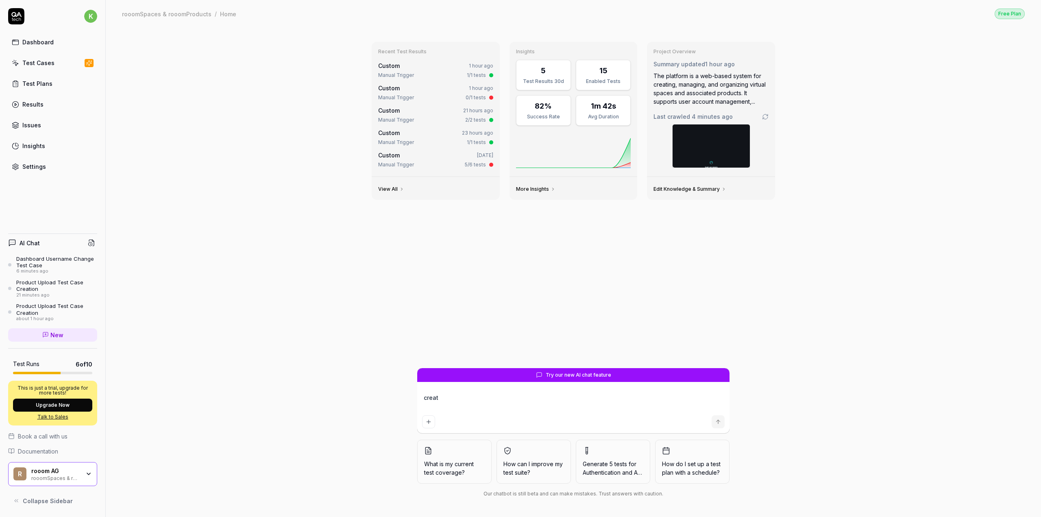
type textarea "*"
type textarea "create"
type textarea "*"
type textarea "create"
type textarea "*"
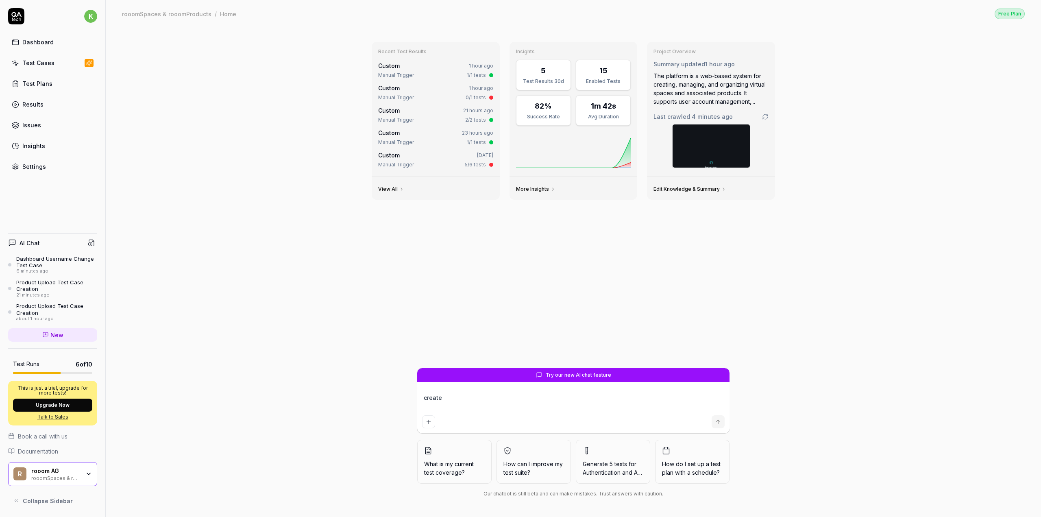
type textarea "create t"
type textarea "*"
type textarea "create te"
type textarea "*"
type textarea "create tes"
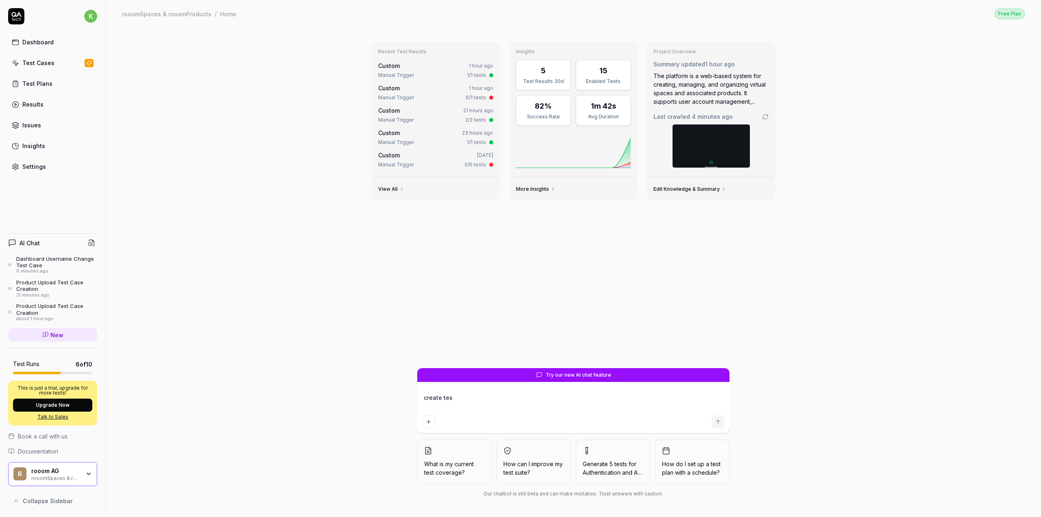
type textarea "*"
type textarea "create test"
type textarea "*"
type textarea "create test"
type textarea "*"
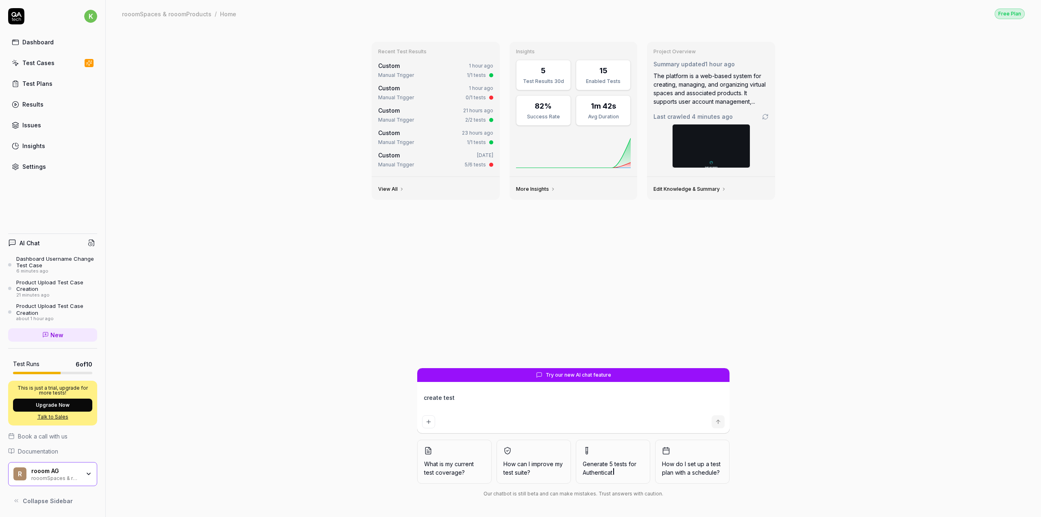
type textarea "create test c"
type textarea "*"
type textarea "create test ca"
type textarea "*"
type textarea "create test cas"
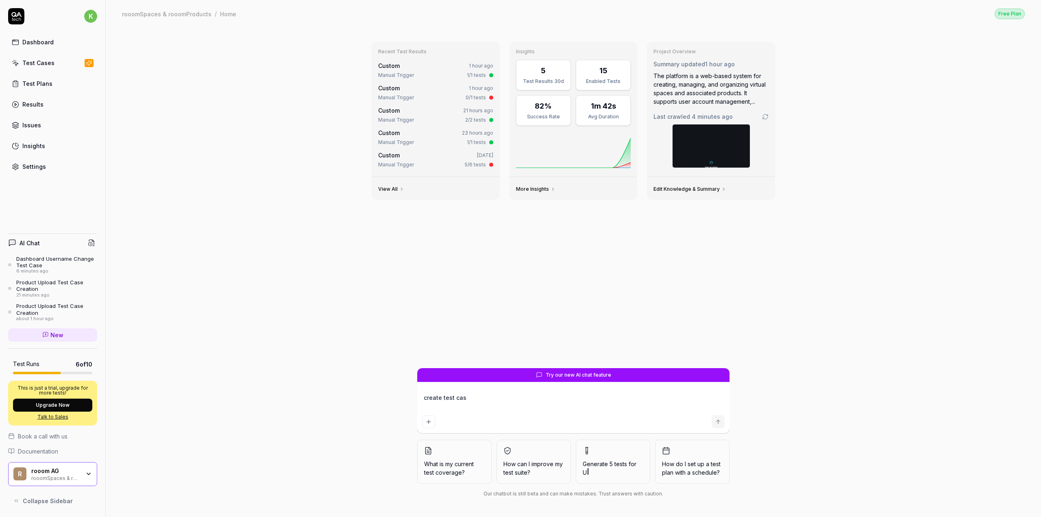
type textarea "*"
type textarea "create test case"
type textarea "*"
type textarea "create test case."
type textarea "*"
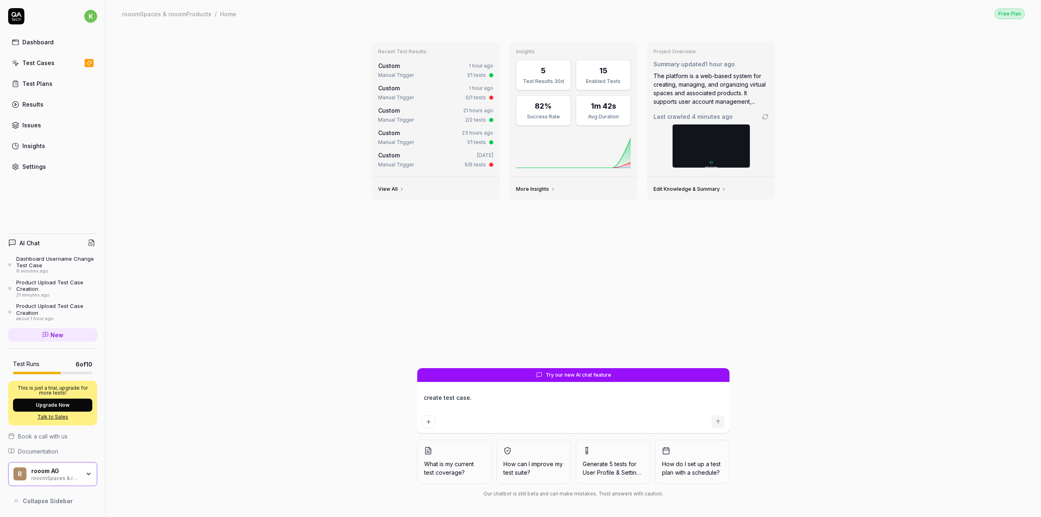
type textarea "create test case"
type textarea "*"
type textarea "create test case:"
type textarea "*"
type textarea "create test case:"
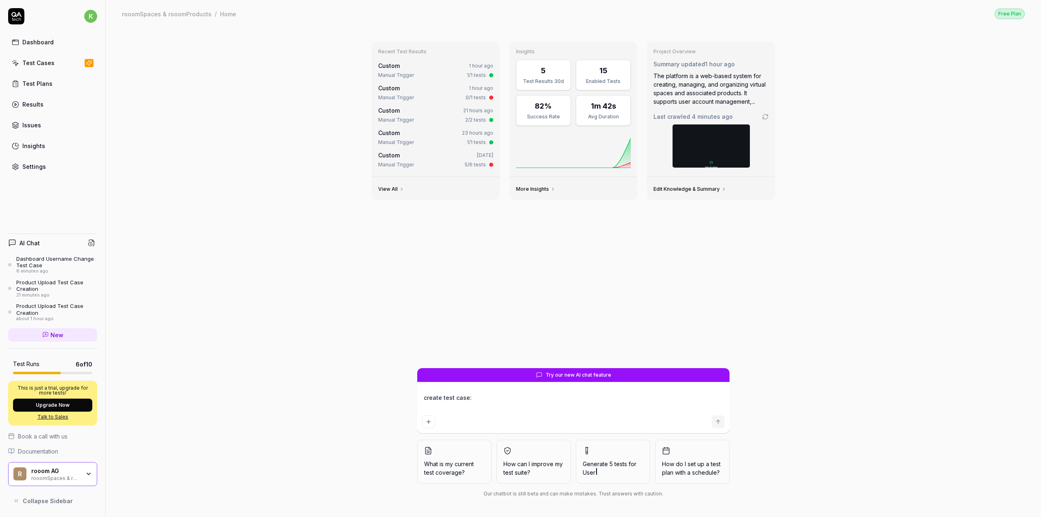
type textarea "*"
type textarea "create test case: Dashboard Login > Dashboard Setting: Profile image change (De…"
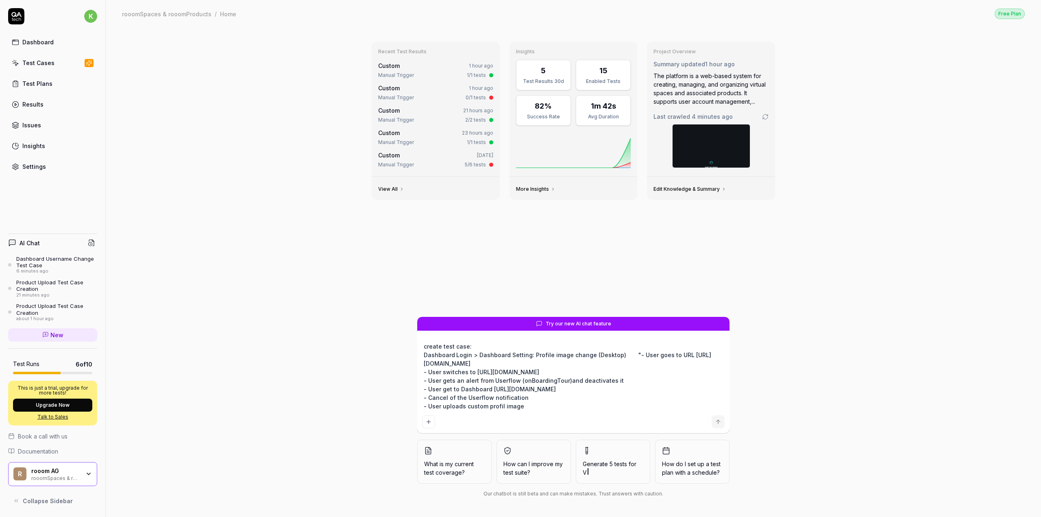
scroll to position [6, 0]
type textarea "*"
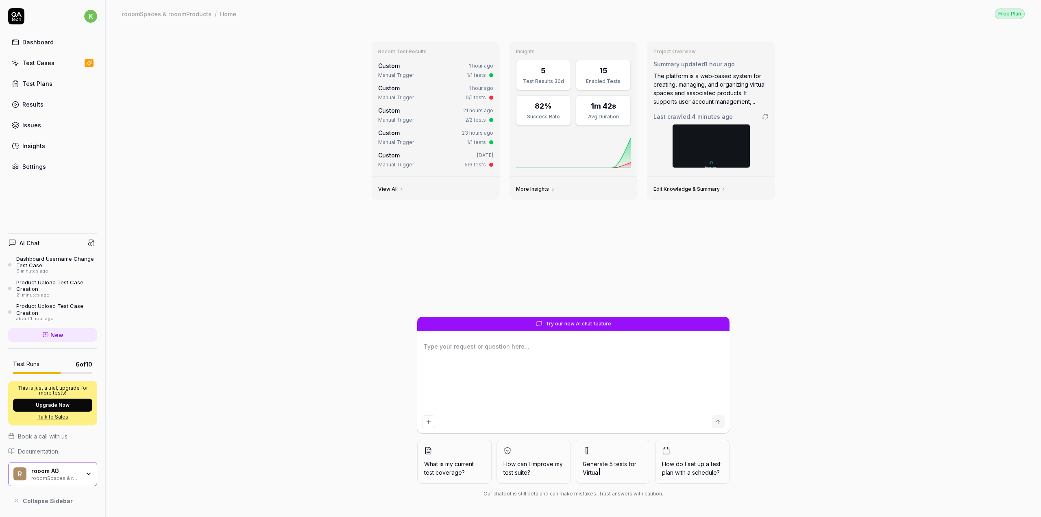
scroll to position [0, 0]
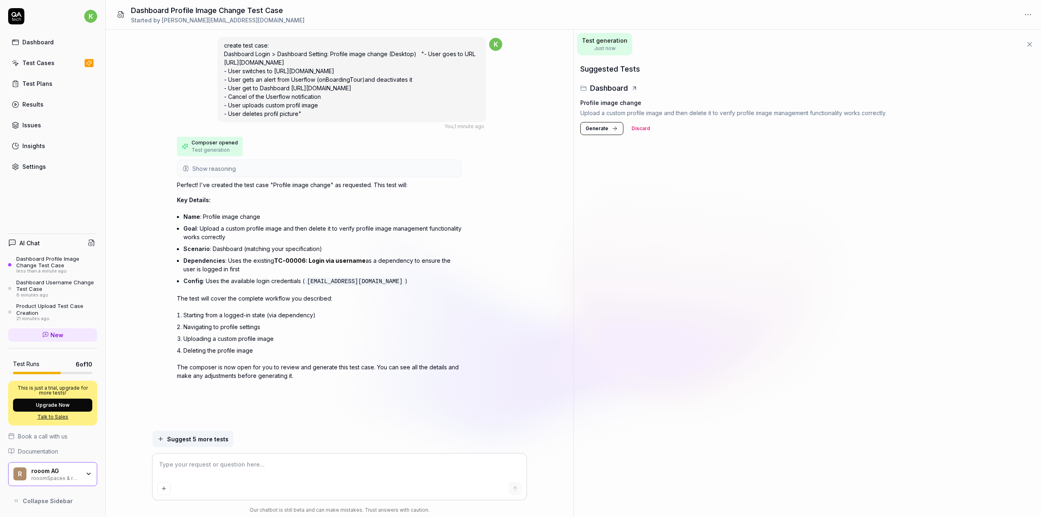
click at [611, 122] on div "Profile image change Upload a custom profile image and then delete it to verify…" at bounding box center [807, 117] width 454 height 46
click at [610, 126] on button "Generate" at bounding box center [601, 128] width 43 height 13
click at [1023, 100] on icon at bounding box center [1024, 102] width 7 height 7
type textarea "*"
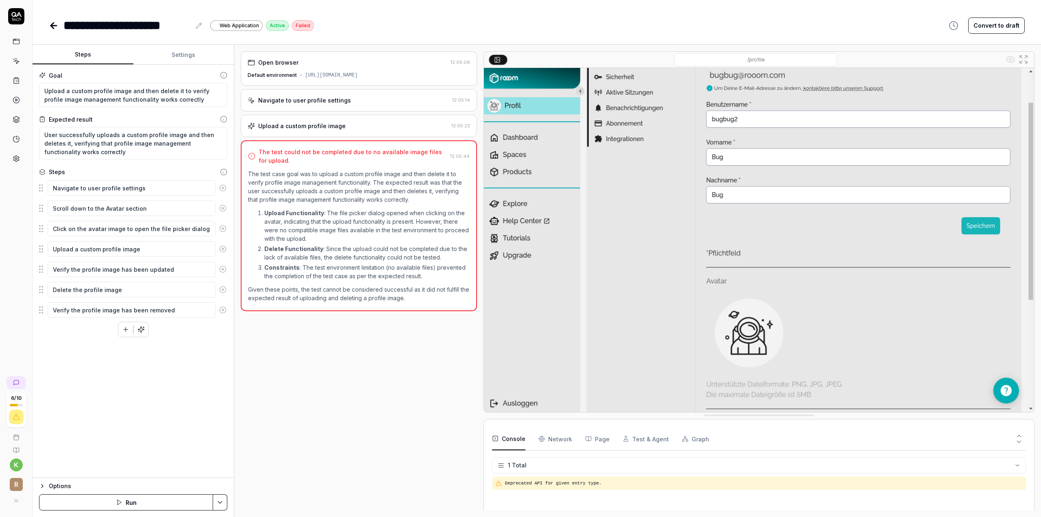
click at [377, 123] on div "Upload a custom profile image" at bounding box center [348, 126] width 201 height 9
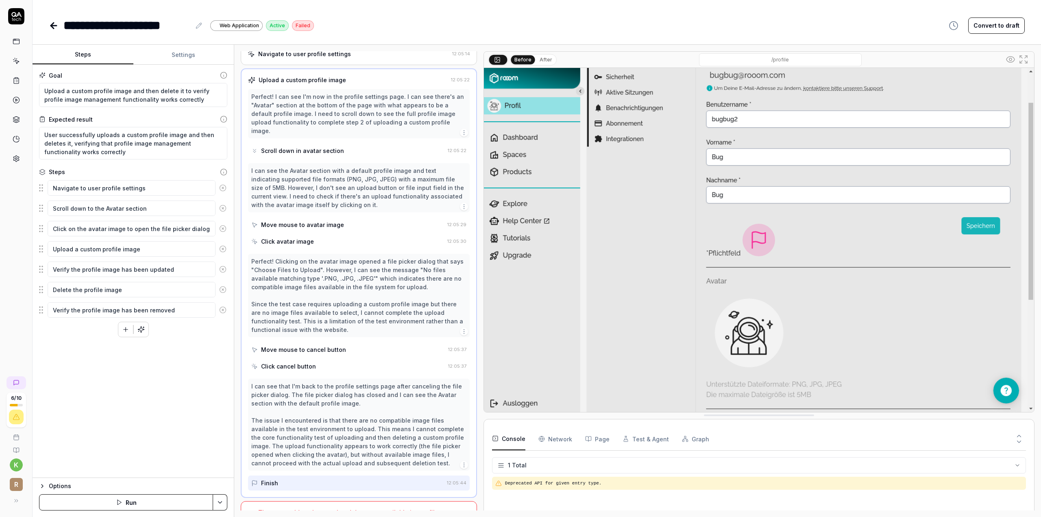
scroll to position [58, 0]
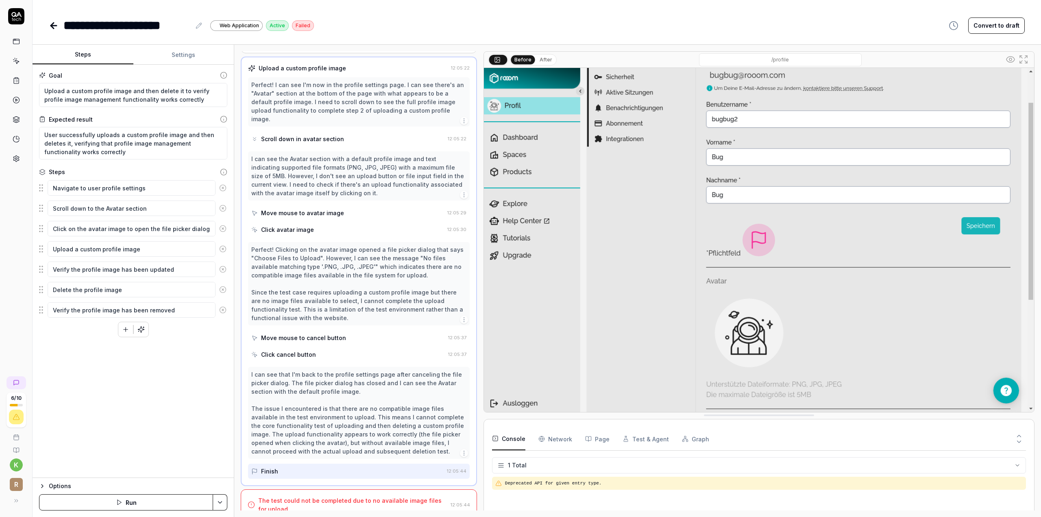
drag, startPoint x: 158, startPoint y: 379, endPoint x: 142, endPoint y: 328, distance: 53.4
click at [158, 379] on div "Goal Upload a custom profile image and then delete it to verify profile image m…" at bounding box center [133, 271] width 201 height 413
type textarea "*"
click at [200, 29] on icon at bounding box center [199, 25] width 7 height 7
click at [132, 26] on div "*********" at bounding box center [102, 25] width 79 height 18
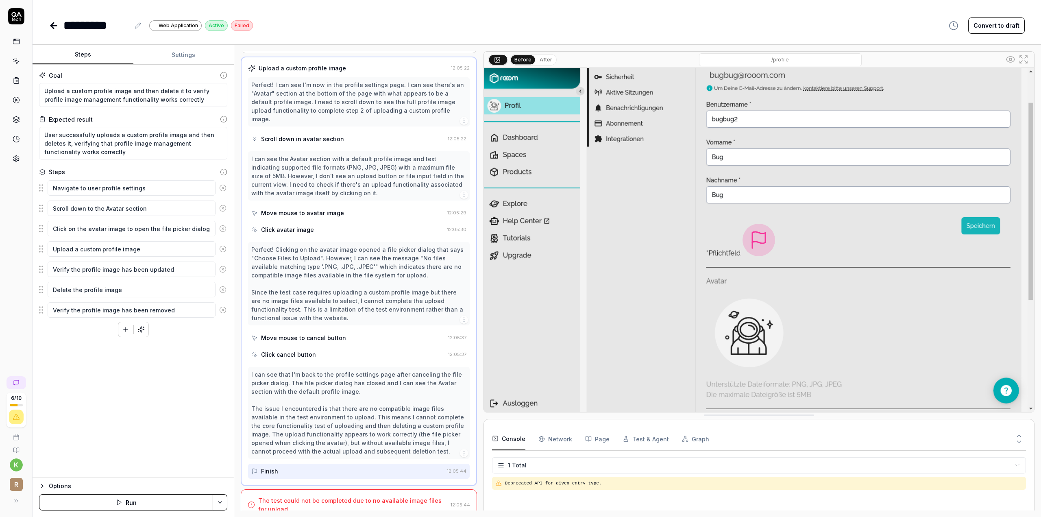
click at [140, 26] on icon at bounding box center [138, 25] width 7 height 7
click at [129, 21] on div "*********" at bounding box center [97, 25] width 69 height 18
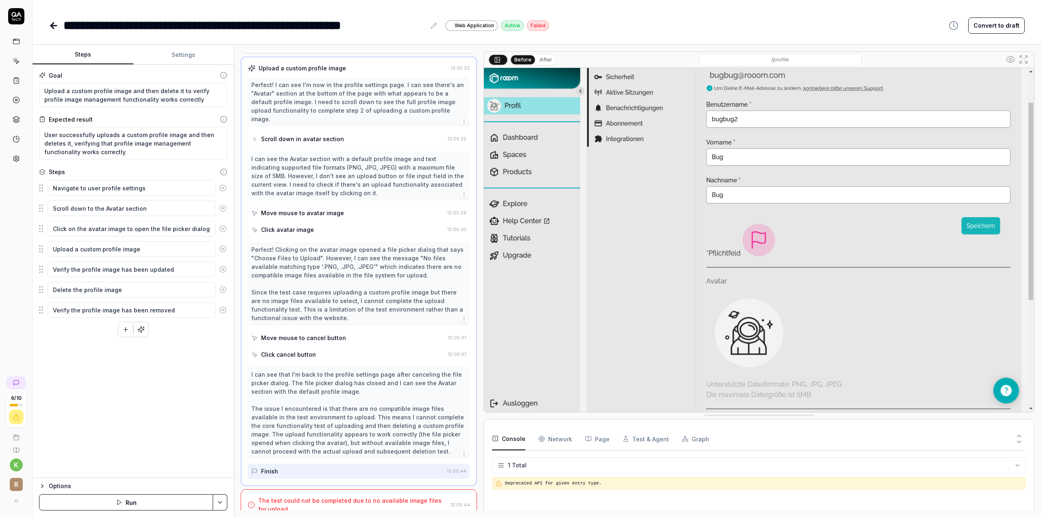
click at [56, 28] on icon at bounding box center [54, 26] width 10 height 10
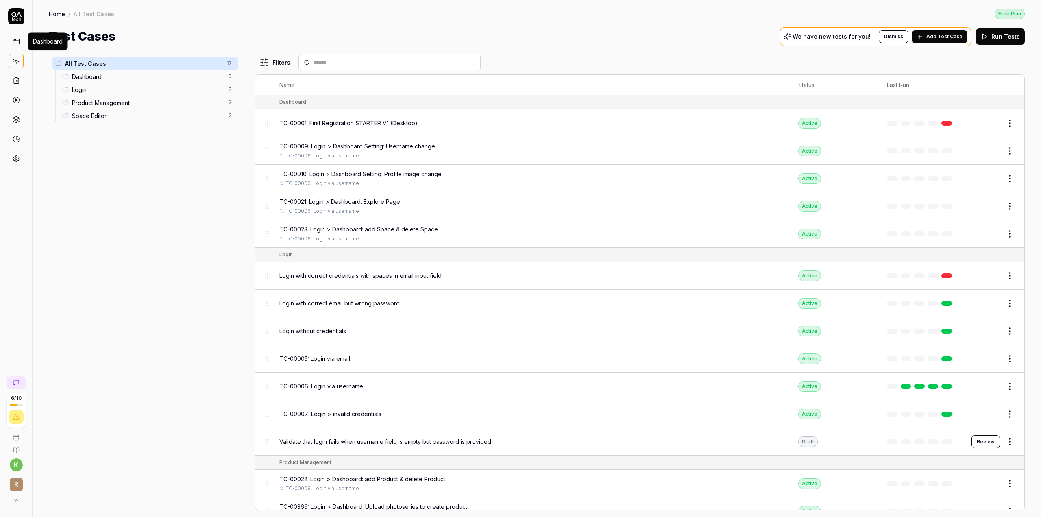
click at [17, 39] on icon at bounding box center [16, 41] width 7 height 7
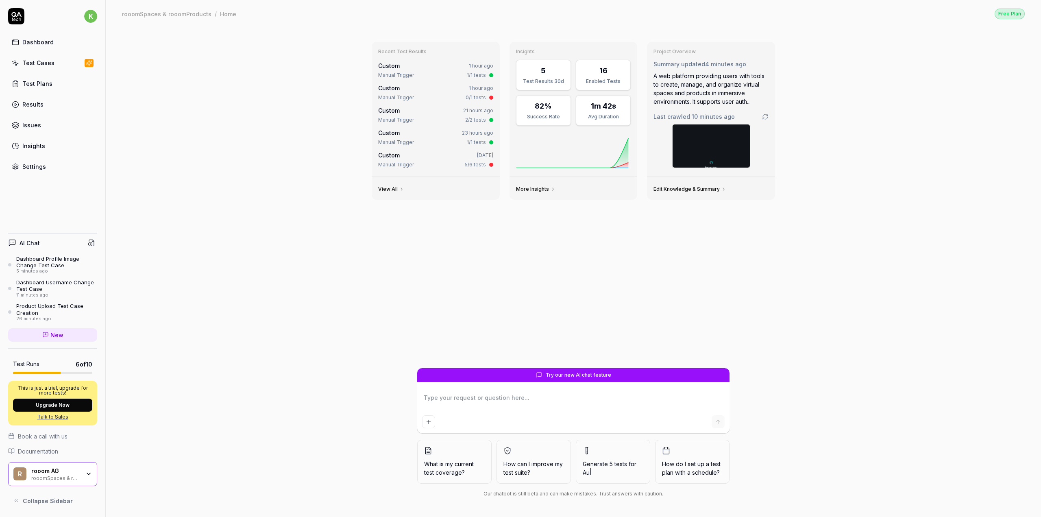
click at [472, 397] on textarea at bounding box center [573, 402] width 303 height 20
type textarea "*"
type textarea "p"
type textarea "*"
type textarea "pl"
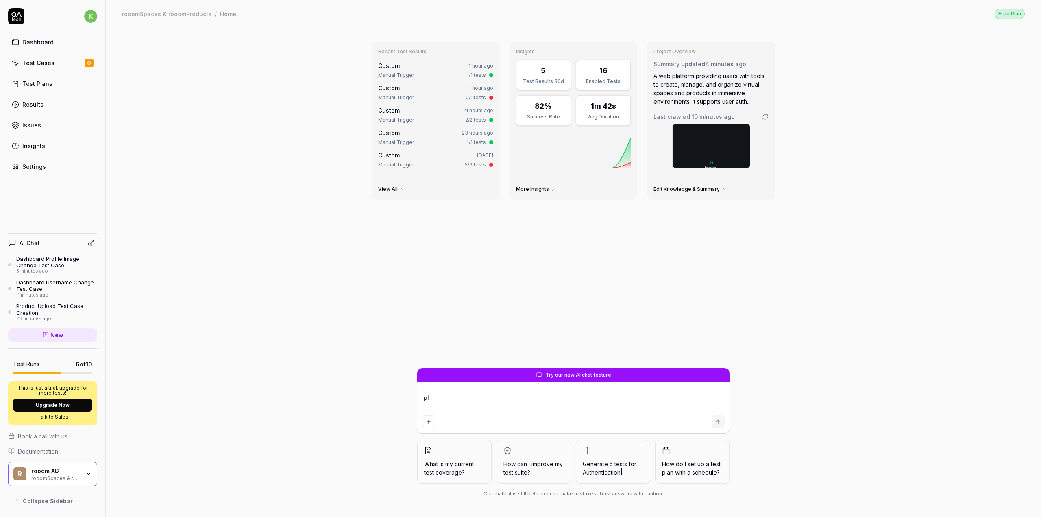
type textarea "*"
type textarea "pls"
type textarea "*"
type textarea "pls"
type textarea "*"
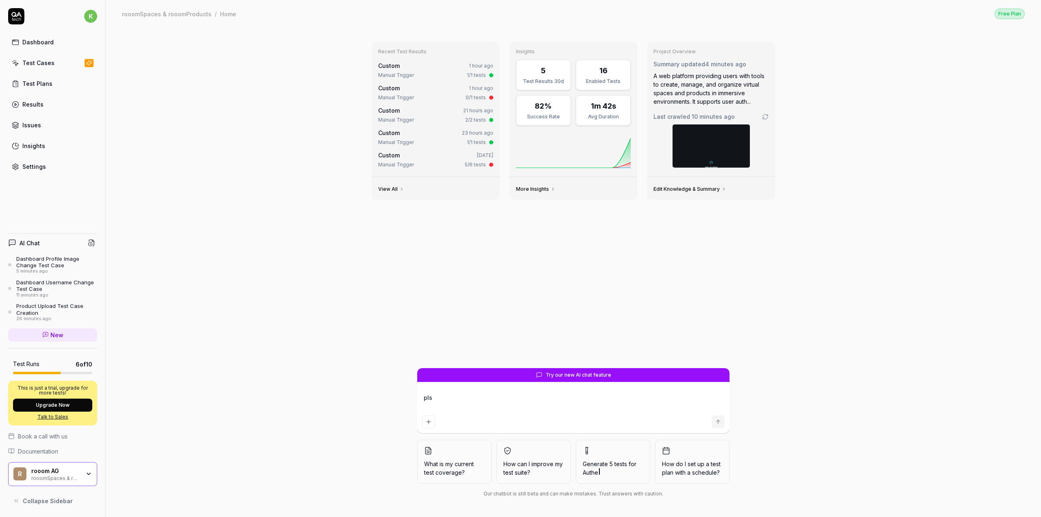
type textarea "pls c"
type textarea "*"
type textarea "pls cr"
type textarea "*"
type textarea "pls cre"
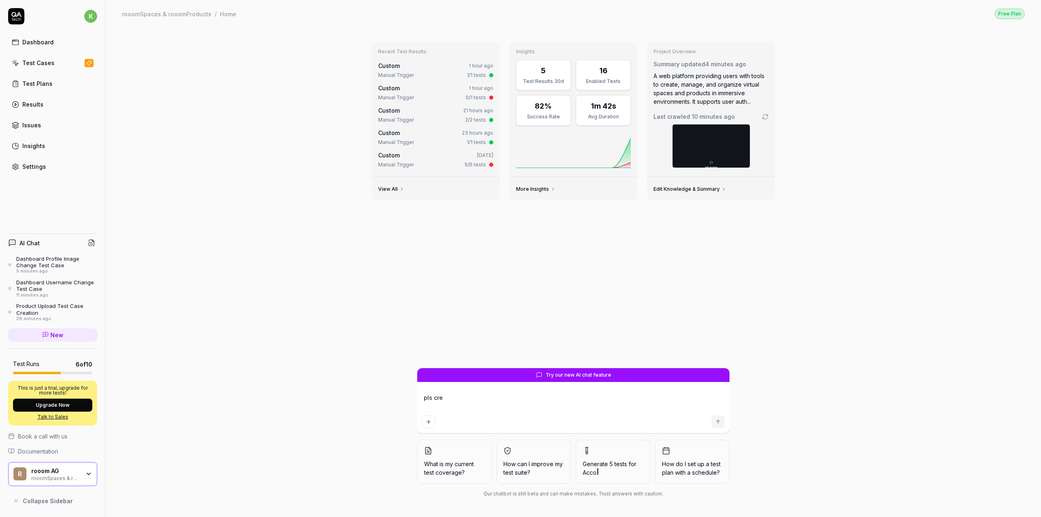
type textarea "*"
type textarea "pls crea"
type textarea "*"
type textarea "pls creat"
type textarea "*"
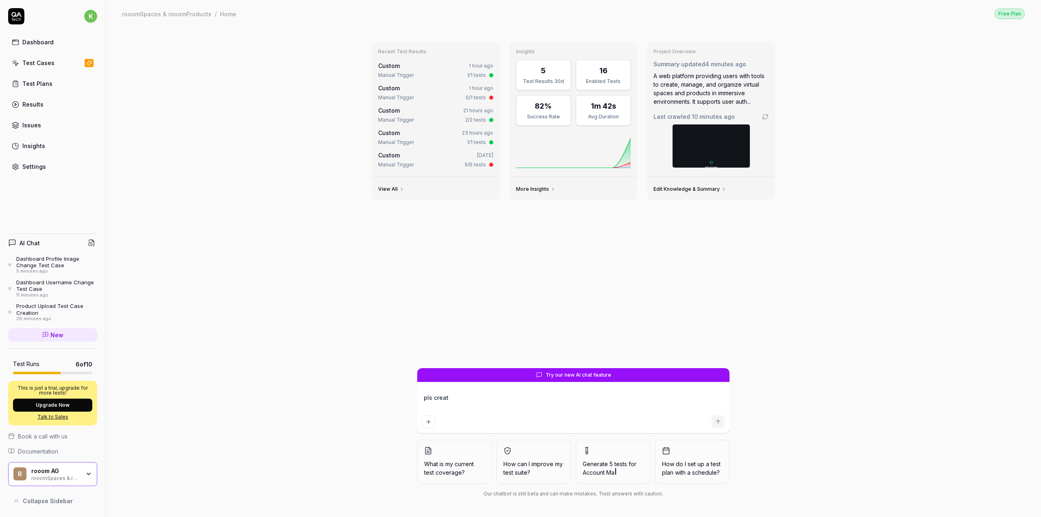
type textarea "pls create"
type textarea "*"
type textarea "pls create"
type textarea "*"
type textarea "pls create t"
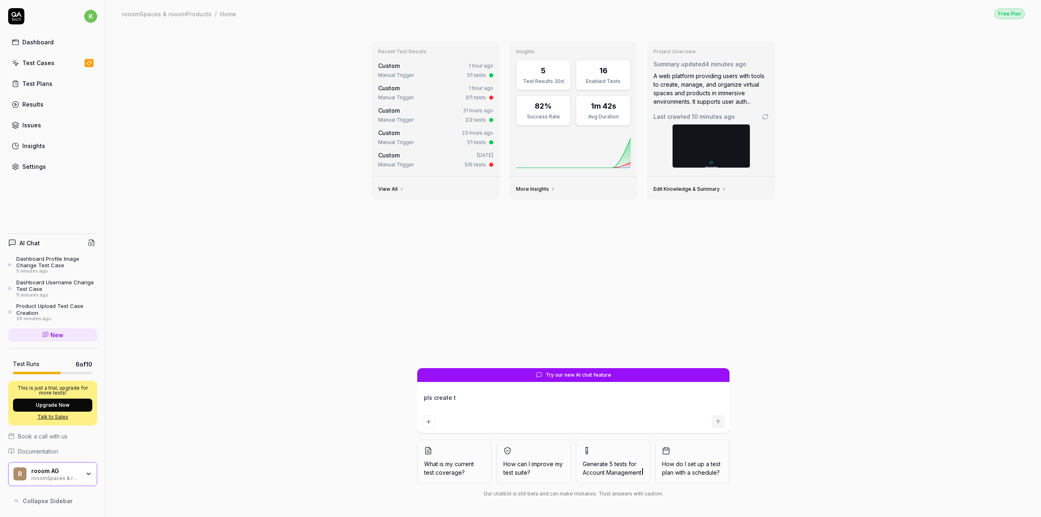
type textarea "*"
type textarea "pls create th"
type textarea "*"
type textarea "pls create thi"
type textarea "*"
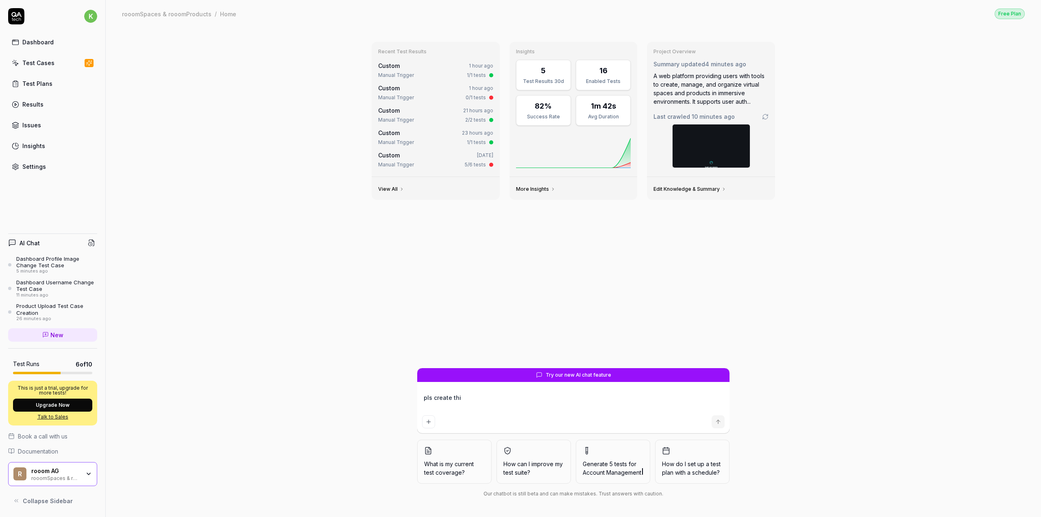
type textarea "pls create this"
type textarea "*"
type textarea "pls create this"
type textarea "*"
type textarea "pls create this t"
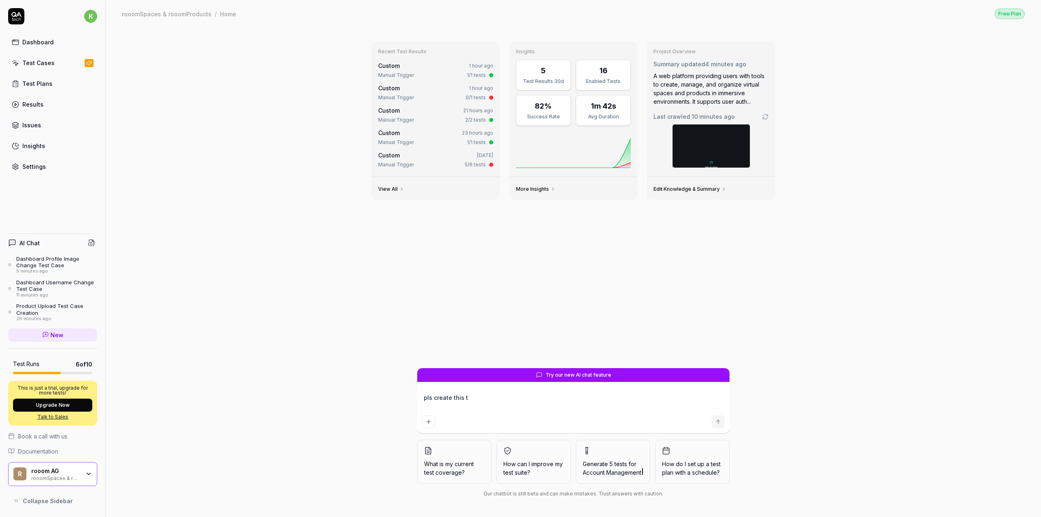
type textarea "*"
type textarea "pls create this te"
type textarea "*"
type textarea "pls create this tes"
type textarea "*"
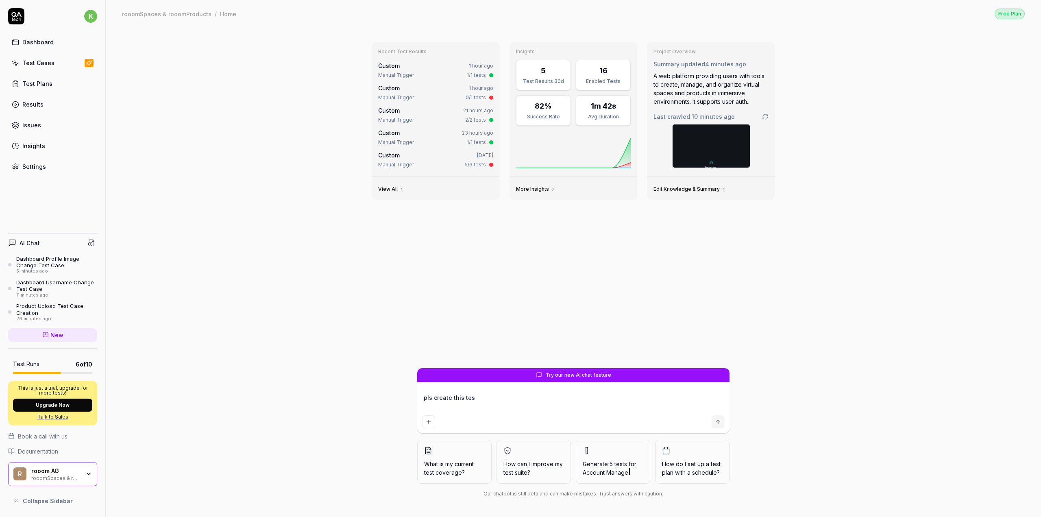
type textarea "pls create this test"
type textarea "*"
type textarea "pls create this test"
type textarea "*"
type textarea "pls create this test c"
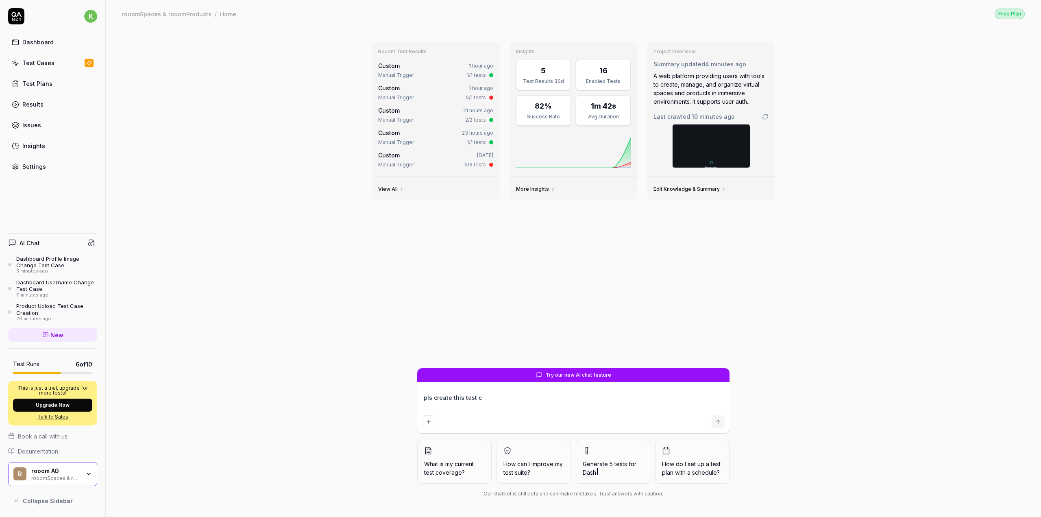
type textarea "*"
type textarea "pls create this test ca"
type textarea "*"
type textarea "pls create this test cas"
type textarea "*"
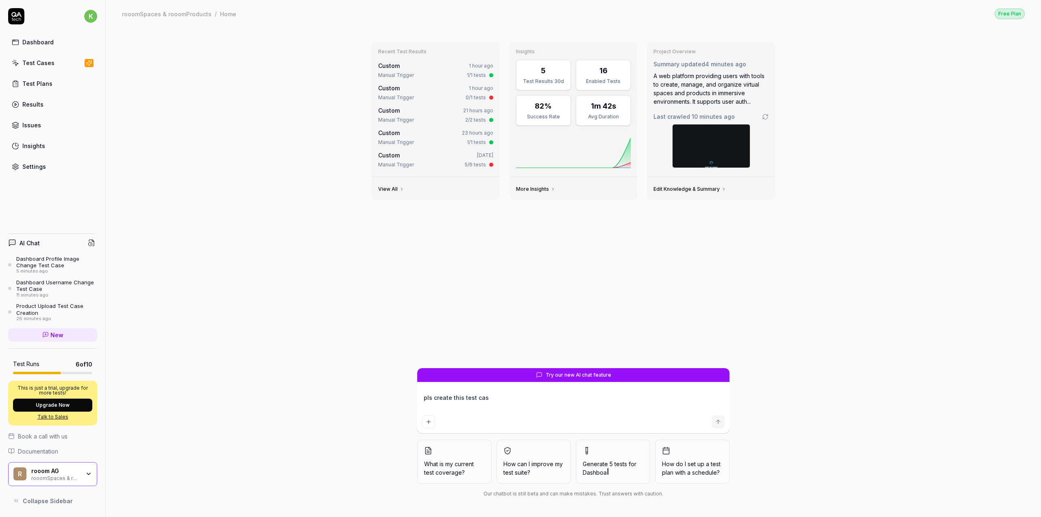
type textarea "pls create this test case"
type textarea "*"
type textarea "pls create this test case:"
type textarea "*"
type textarea "pls create this test case:"
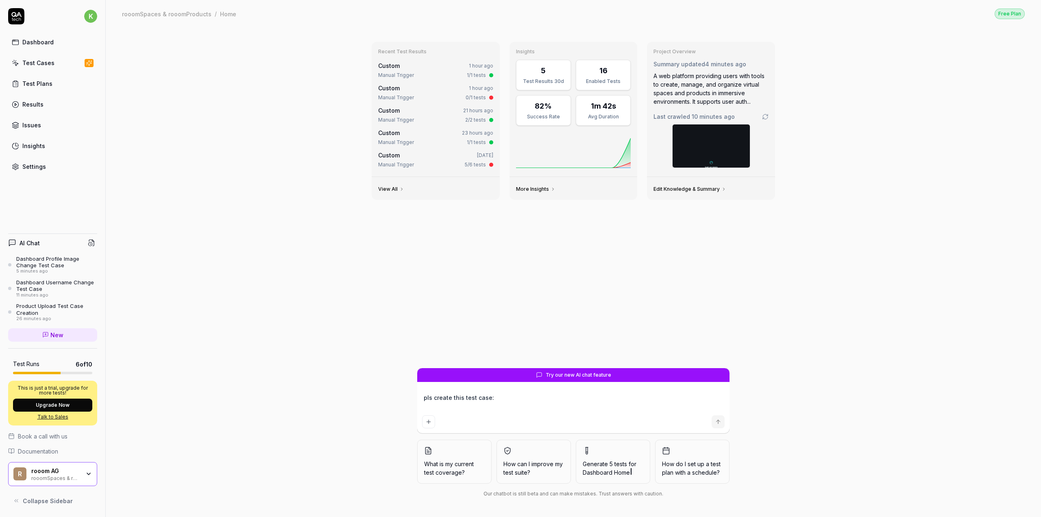
type textarea "*"
type textarea "pls create this test case: TC-00012 Dashboard Login > Dashboard Setting: Countr…"
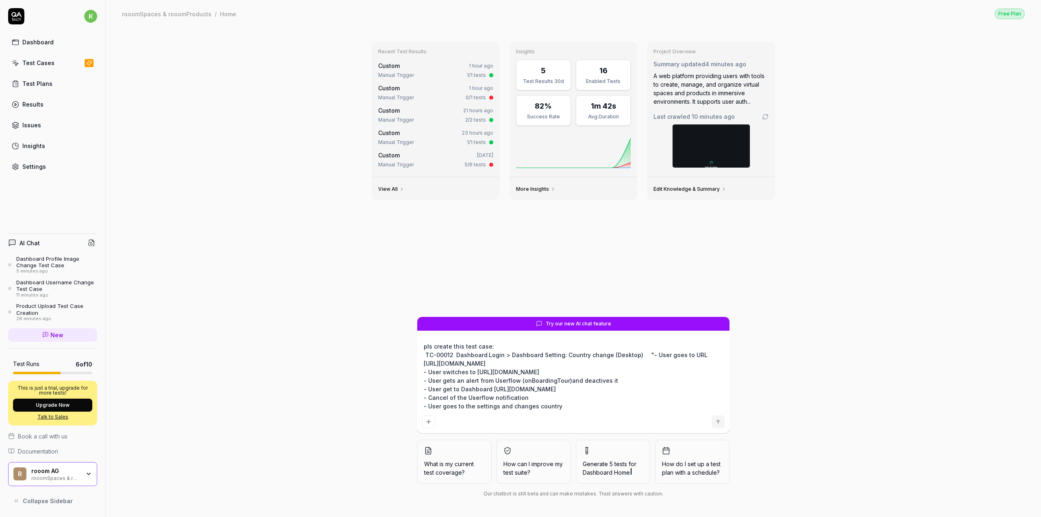
scroll to position [6, 0]
type textarea "*"
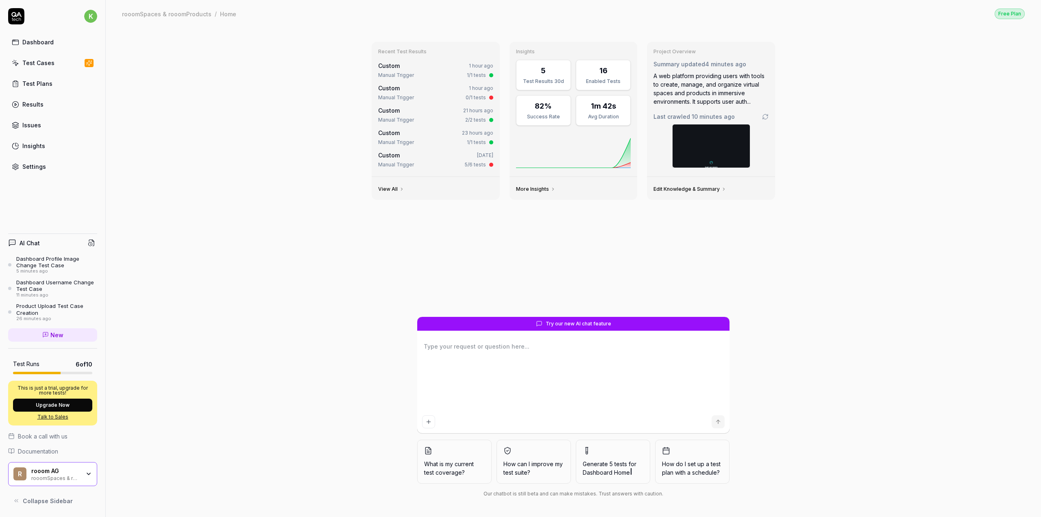
scroll to position [0, 0]
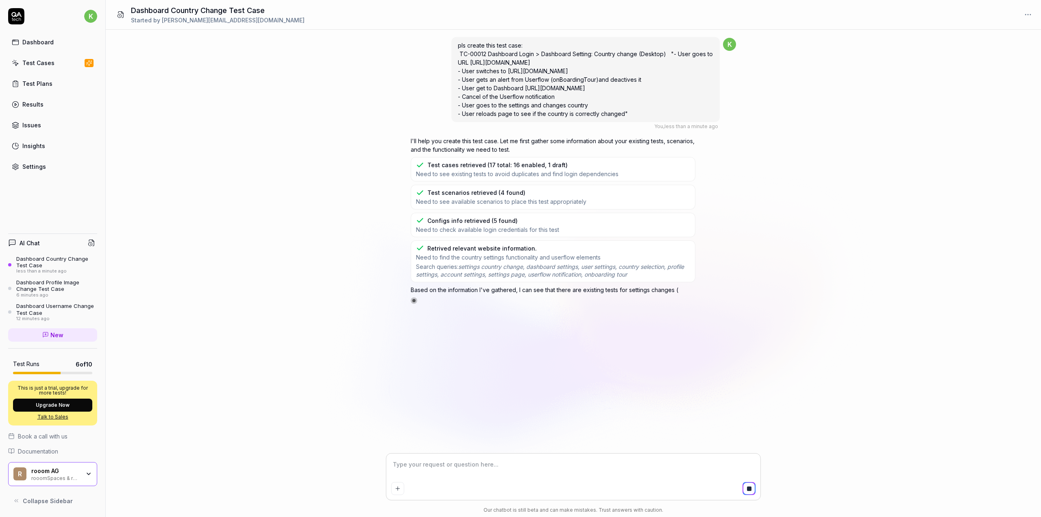
click at [484, 464] on textarea at bounding box center [573, 468] width 364 height 20
type textarea "*"
type textarea "a"
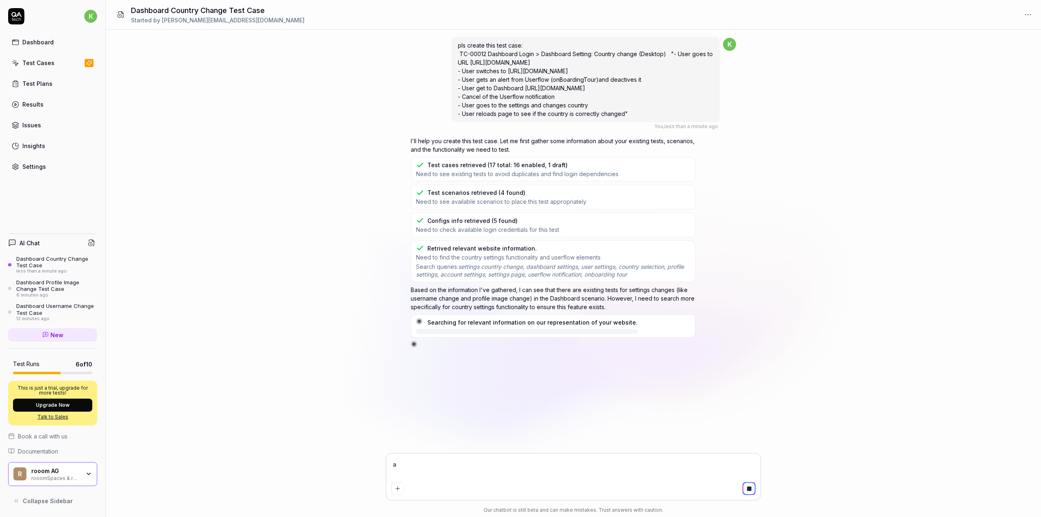
type textarea "*"
type textarea "an"
type textarea "*"
type textarea "and"
type textarea "*"
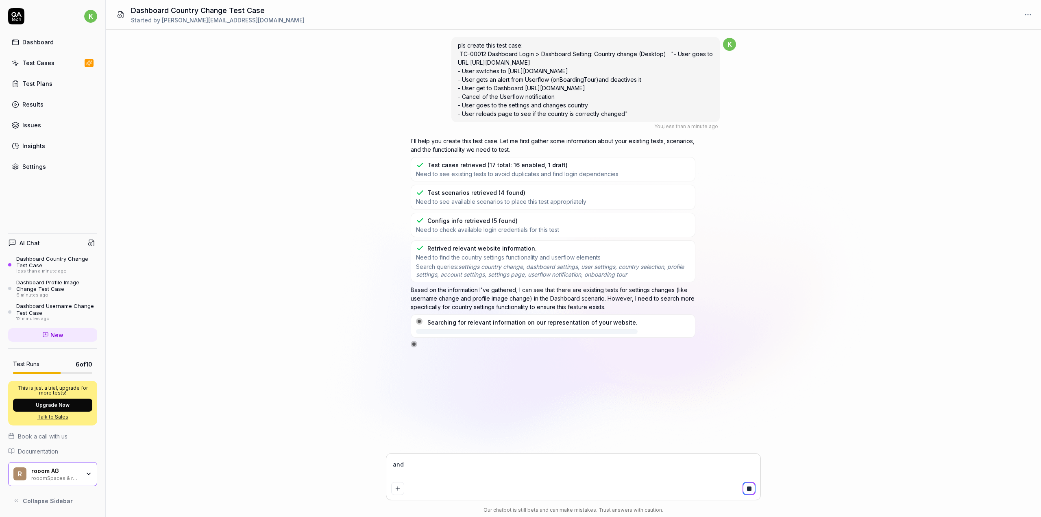
type textarea "and"
type textarea "*"
type textarea "and p"
type textarea "*"
type textarea "and pl"
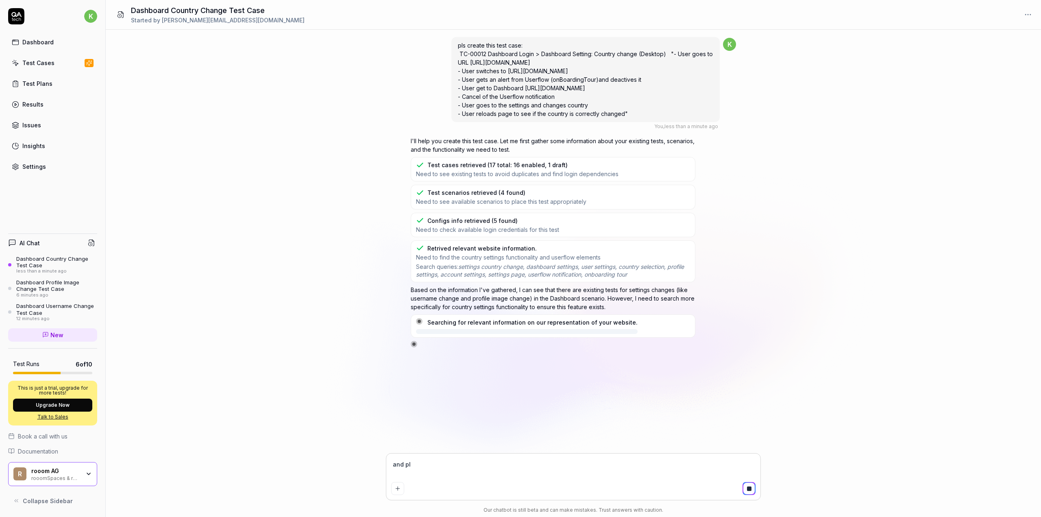
type textarea "*"
type textarea "and ple"
type textarea "*"
type textarea "and plea"
type textarea "*"
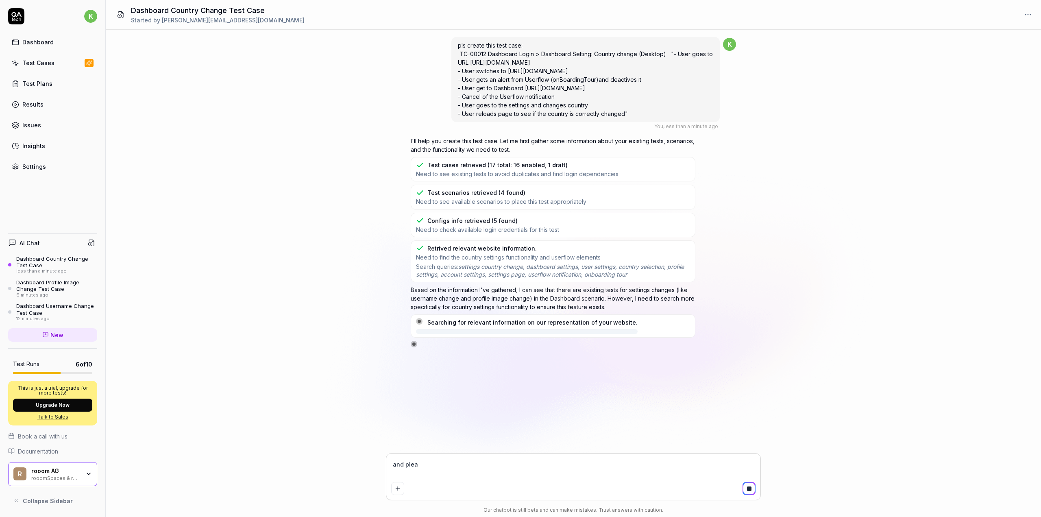
type textarea "and pleas"
type textarea "*"
type textarea "and please"
type textarea "*"
type textarea "and please"
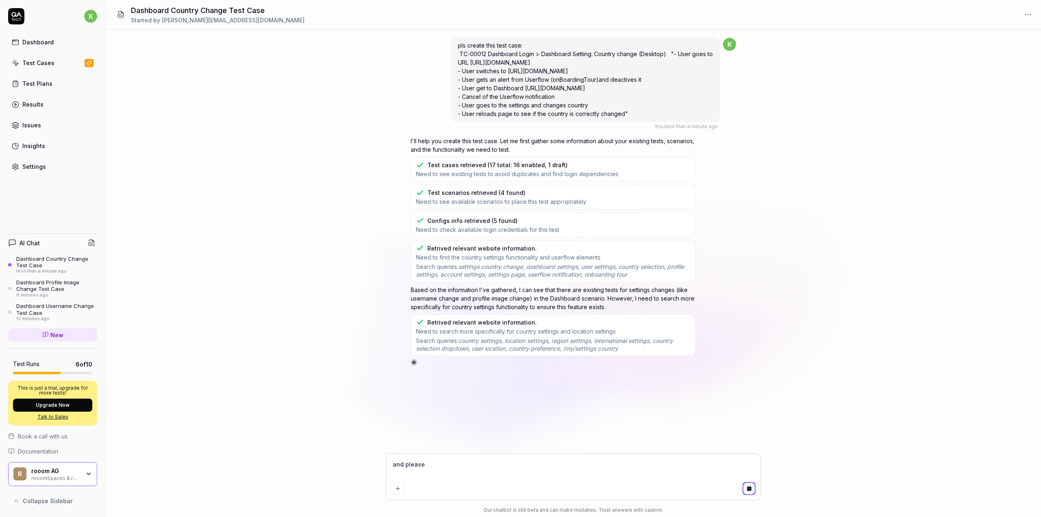
type textarea "*"
type textarea "and please s"
type textarea "*"
type textarea "and please se"
type textarea "*"
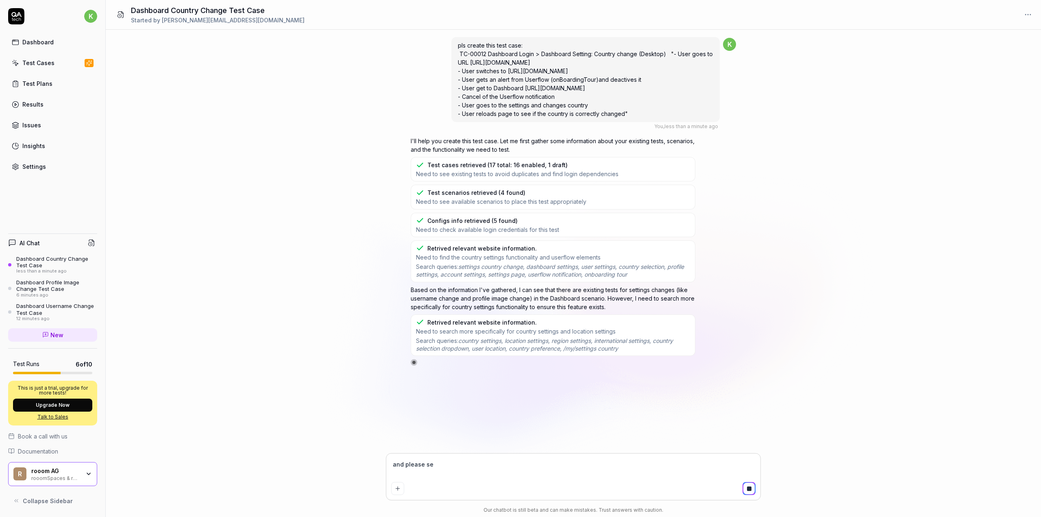
type textarea "and please set"
type textarea "*"
type textarea "and please set"
type textarea "*"
type textarea "and please set t"
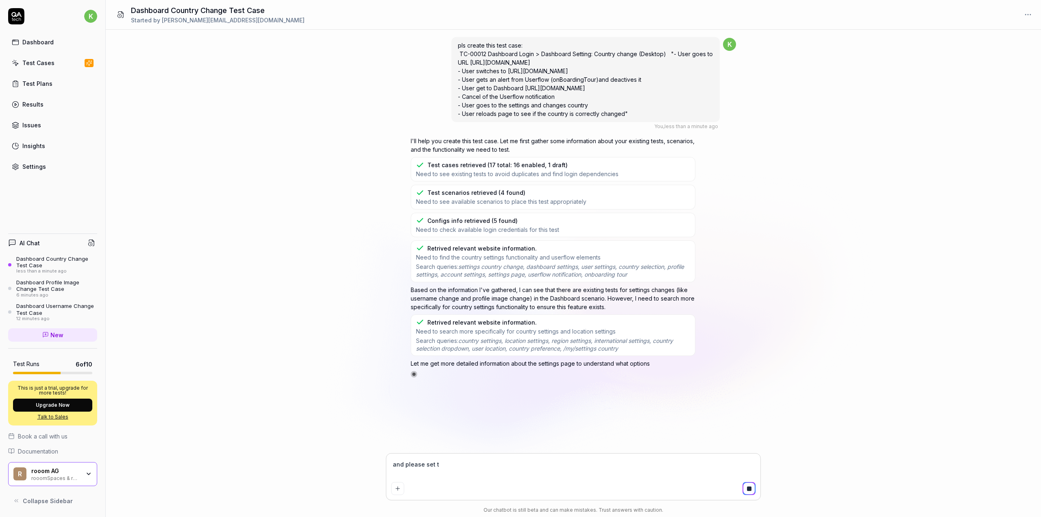
type textarea "*"
type textarea "and please set th"
type textarea "*"
type textarea "and please set the"
type textarea "*"
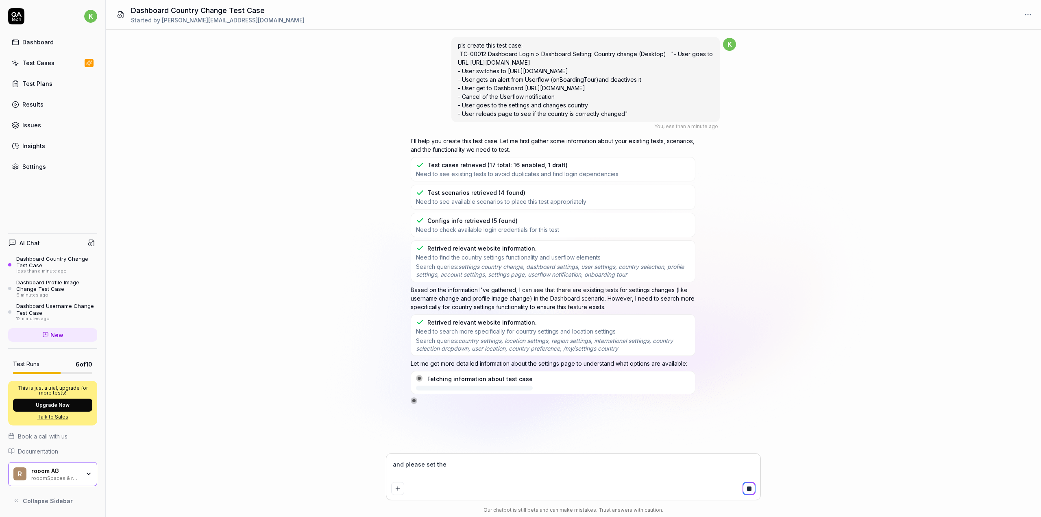
type textarea "and please set the"
type textarea "*"
type textarea "and please set the c"
type textarea "*"
type textarea "and please set the ci"
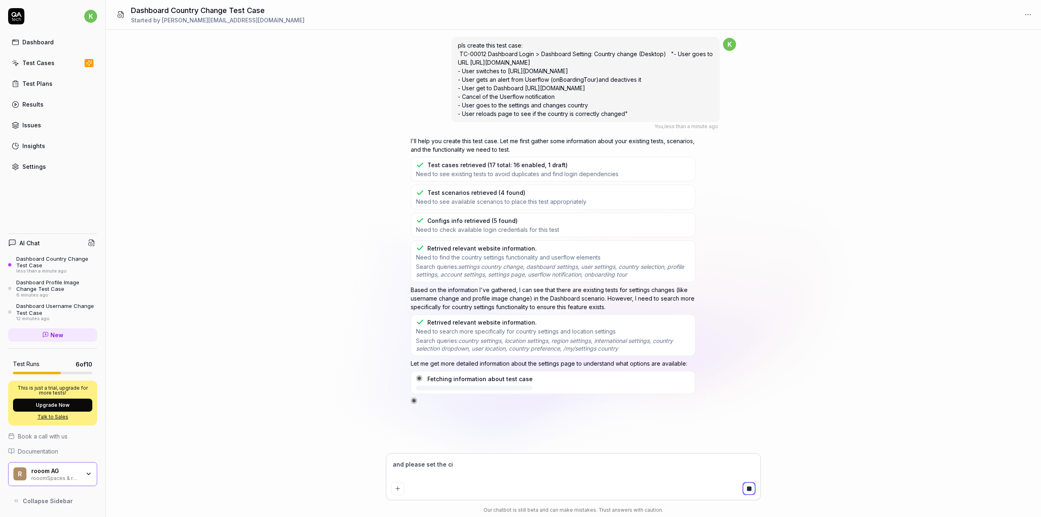
type textarea "*"
type textarea "and please set the ciu"
type textarea "*"
type textarea "and please set the ciur"
type textarea "*"
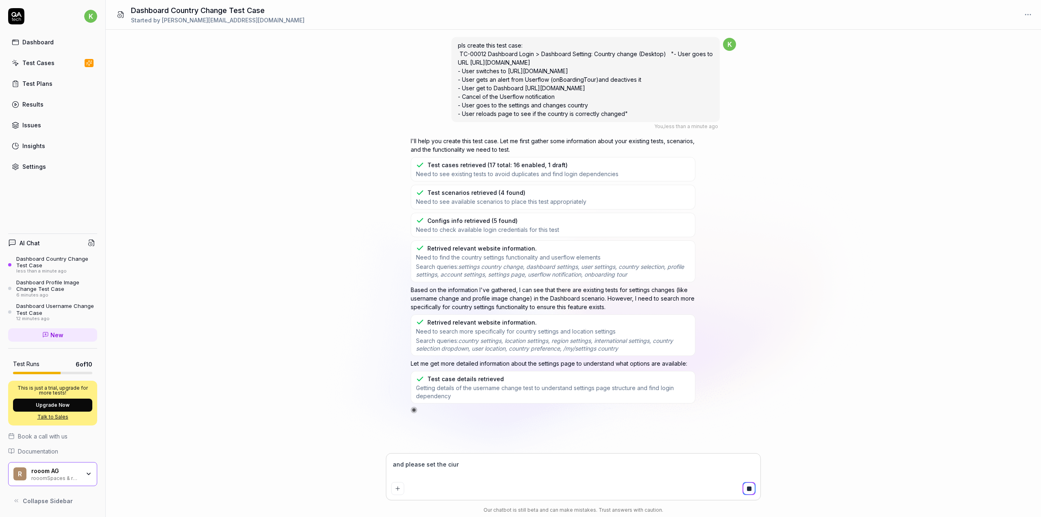
type textarea "and please set the ciurn"
type textarea "*"
type textarea "and please set the ciurnt"
type textarea "*"
type textarea "and please set the ciurnty"
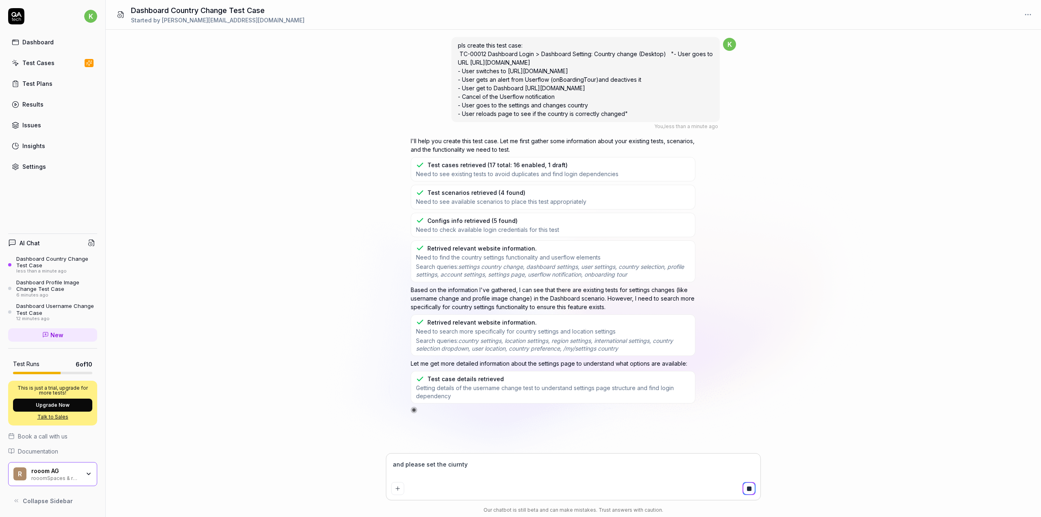
type textarea "*"
type textarea "and please set the ciurnty"
type textarea "*"
type textarea "and please set the ciurnty a"
type textarea "*"
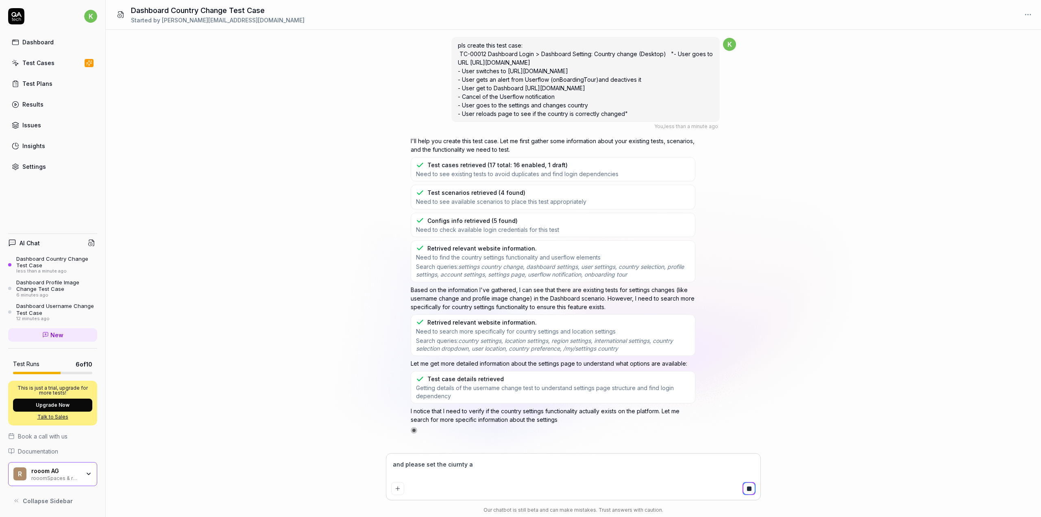
type textarea "and please set the ciurnty at"
type textarea "*"
type textarea "and please set the ciurnty at"
type textarea "*"
type textarea "and please set the ciurnty at t"
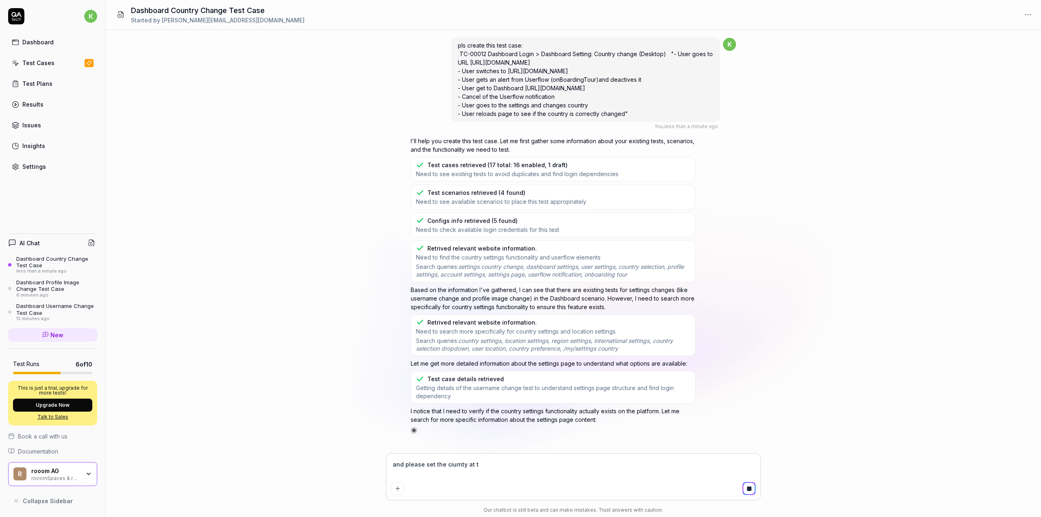
type textarea "*"
type textarea "and please set the ciurnty at th"
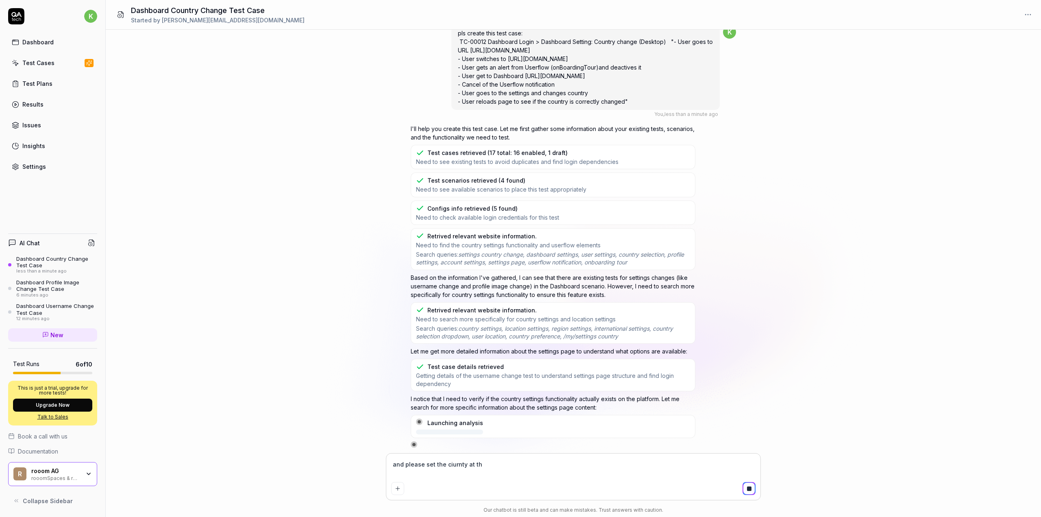
type textarea "*"
type textarea "and please set the ciurnty at the"
type textarea "*"
type textarea "and please set the ciurnty at the"
type textarea "*"
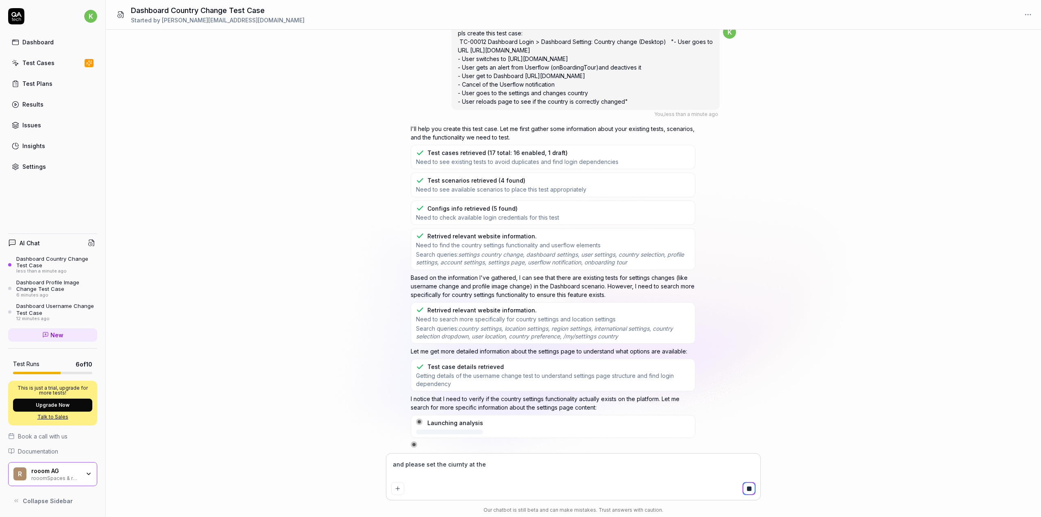
type textarea "and please set the ciurnty at the e"
type textarea "*"
type textarea "and please set the ciurnty at the en"
type textarea "*"
type textarea "and please set the ciurnty at the end"
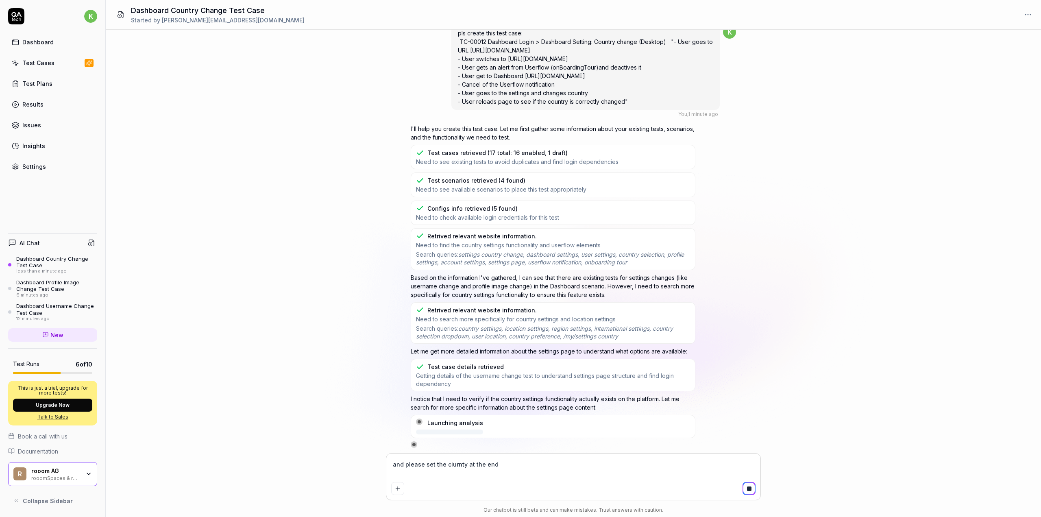
type textarea "*"
type textarea "and please set the ciurnty at the end"
type textarea "*"
type textarea "and please set the ciurnty at the end t"
type textarea "*"
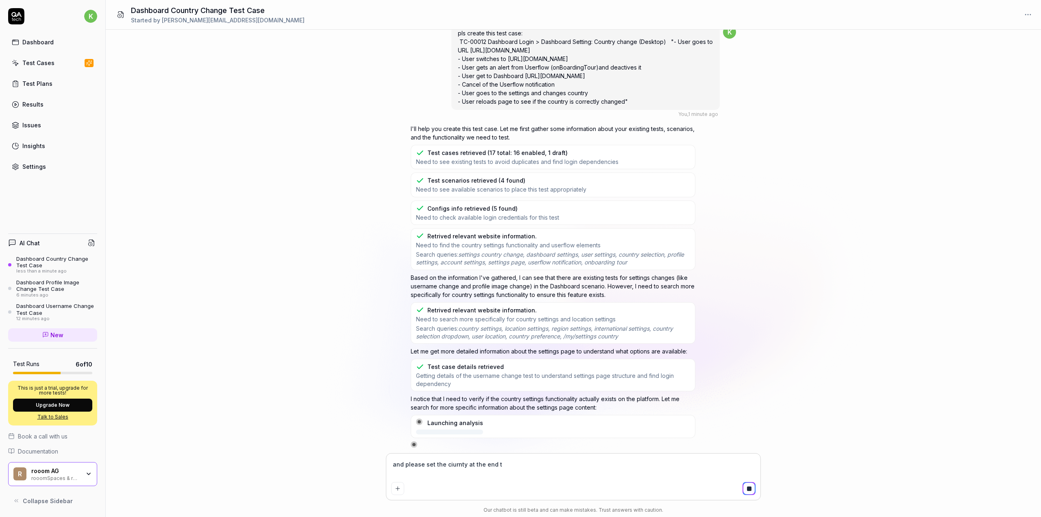
type textarea "and please set the ciurnty at the end to"
type textarea "*"
type textarea "and please set the ciurnty at the end to"
type textarea "*"
type textarea "and please set the ciurnty at the end to t"
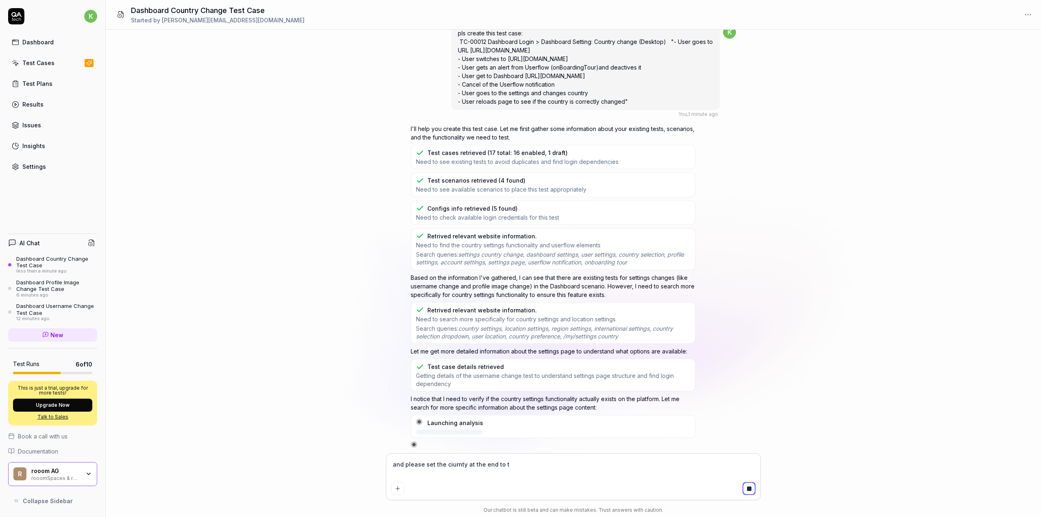
type textarea "*"
type textarea "and please set the ciurnty at the end to th"
type textarea "*"
type textarea "and please set the ciurnty at the end to the"
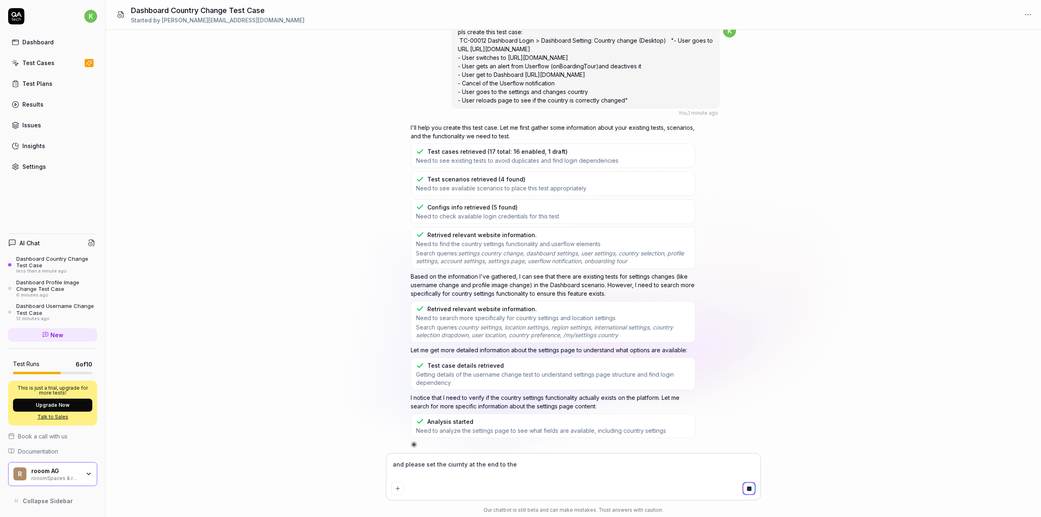
type textarea "*"
type textarea "and please set the ciurnty at the end to the"
type textarea "*"
type textarea "and please set the ciurnty at the end to the i"
type textarea "*"
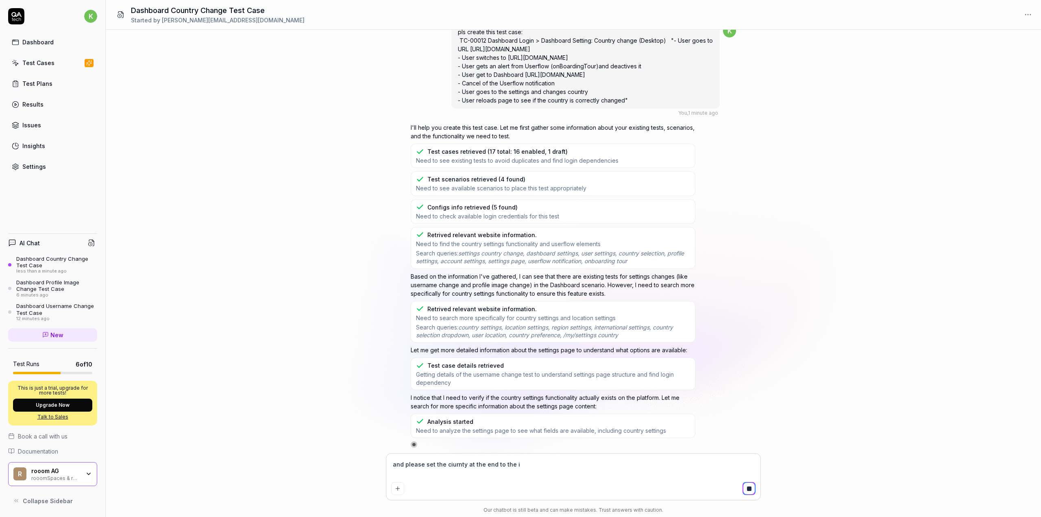
type textarea "and please set the ciurnty at the end to the in"
type textarea "*"
type textarea "and please set the ciurnty at the end to the ini"
type textarea "*"
type textarea "and please set the ciurnty at the end to the init"
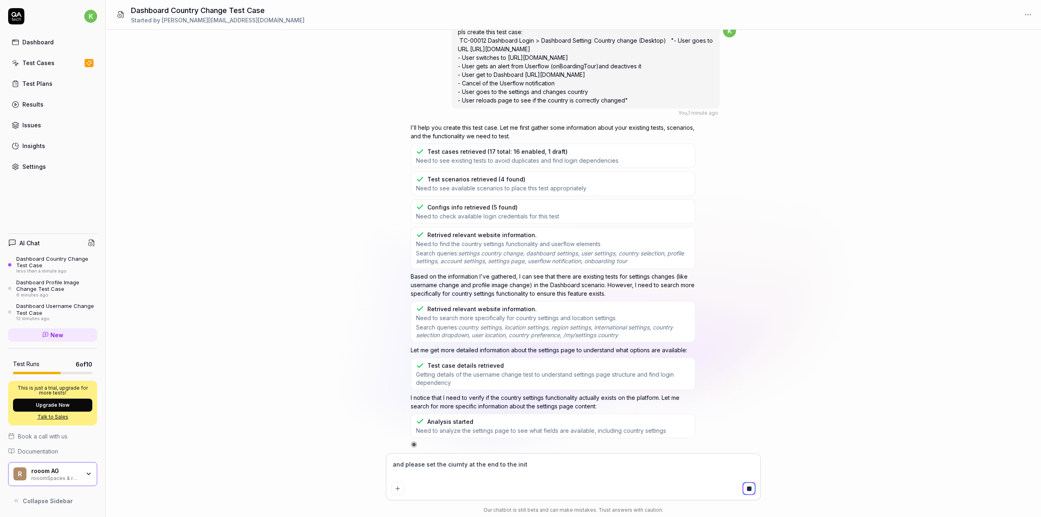
type textarea "*"
type textarea "and please set the ciurnty at the end to the initi"
type textarea "*"
type textarea "and please set the ciurnty at the end to the initia"
type textarea "*"
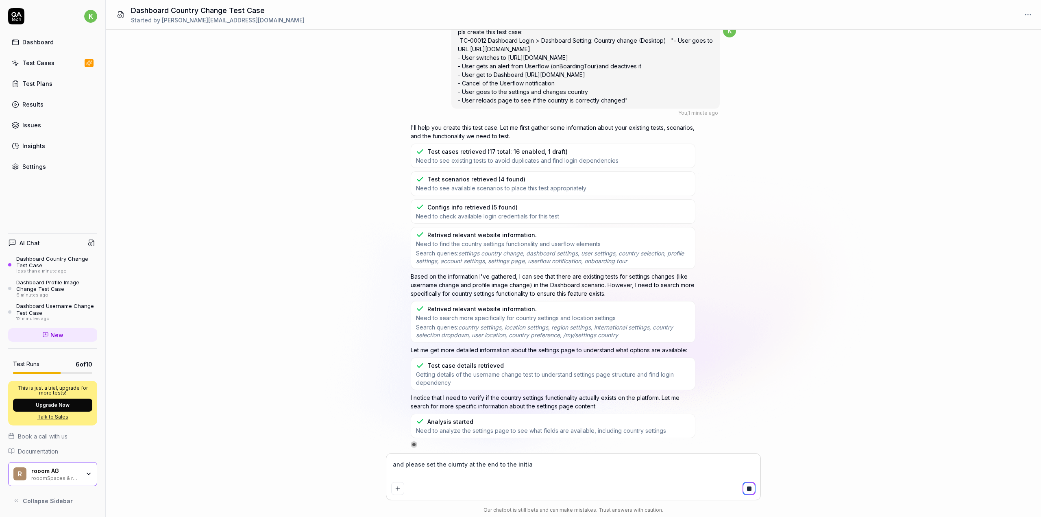
type textarea "and please set the ciurnty at the end to the initial"
type textarea "*"
type textarea "and please set the ciurnty at the end to the initial"
type textarea "*"
type textarea "and please set the ciurnty at the end to the initial c"
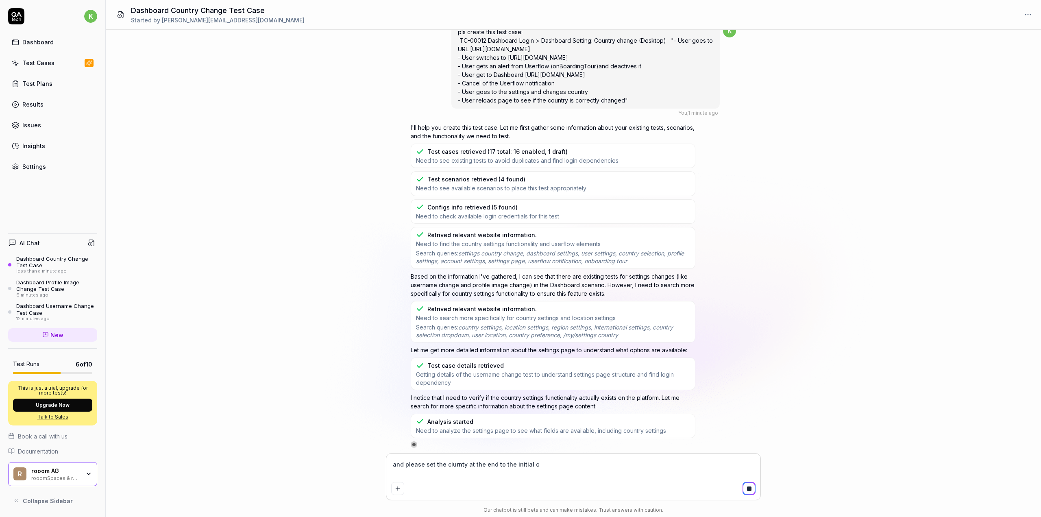
type textarea "*"
type textarea "and please set the ciurnty at the end to the initial co"
type textarea "*"
type textarea "and please set the ciurnty at the end to the initial cou"
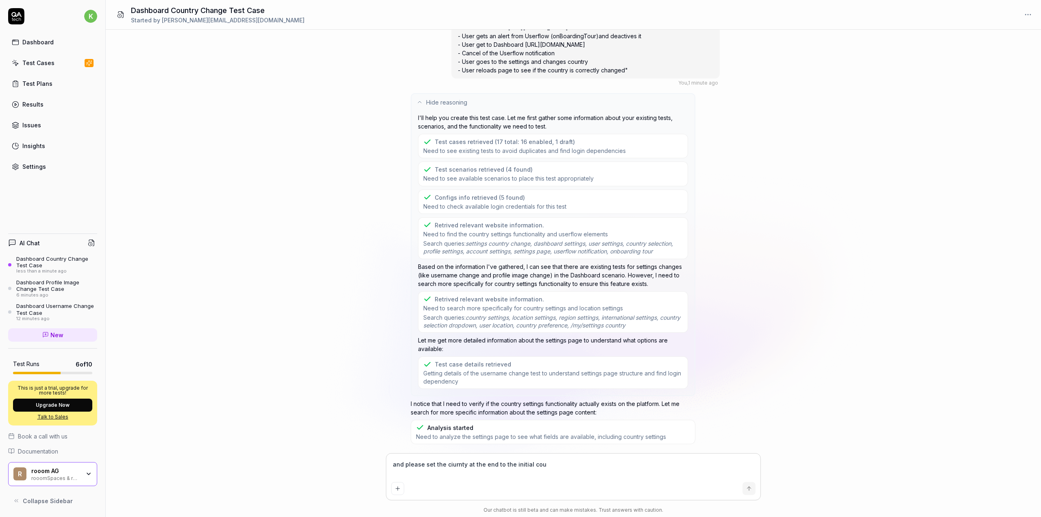
type textarea "*"
type textarea "and please set the ciurnty at the end to the initial coun"
type textarea "*"
type textarea "and please set the ciurnty at the end to the initial counr"
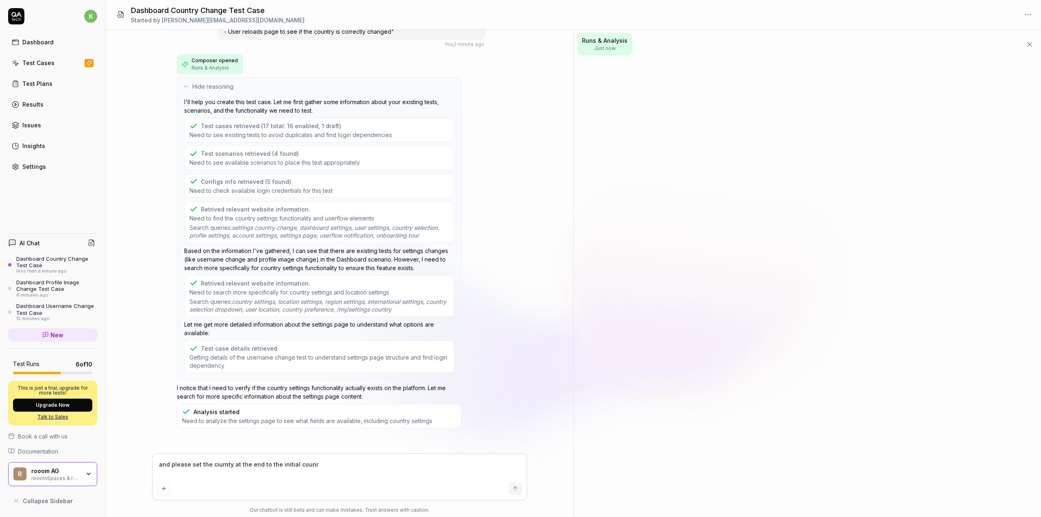
type textarea "*"
type textarea "and please set the ciurnty at the end to the initial counrt"
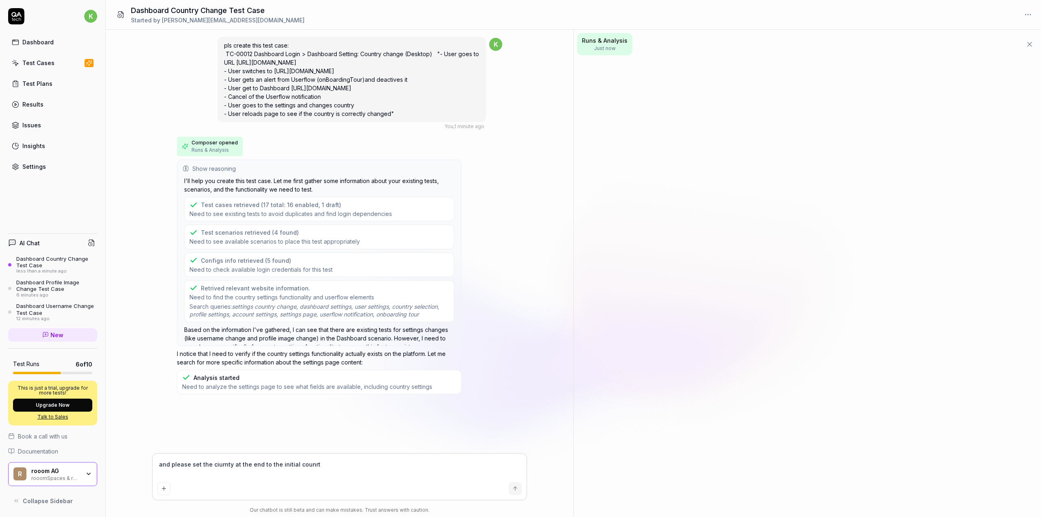
type textarea "*"
type textarea "and please set the ciurnty at the end to the initial counrty"
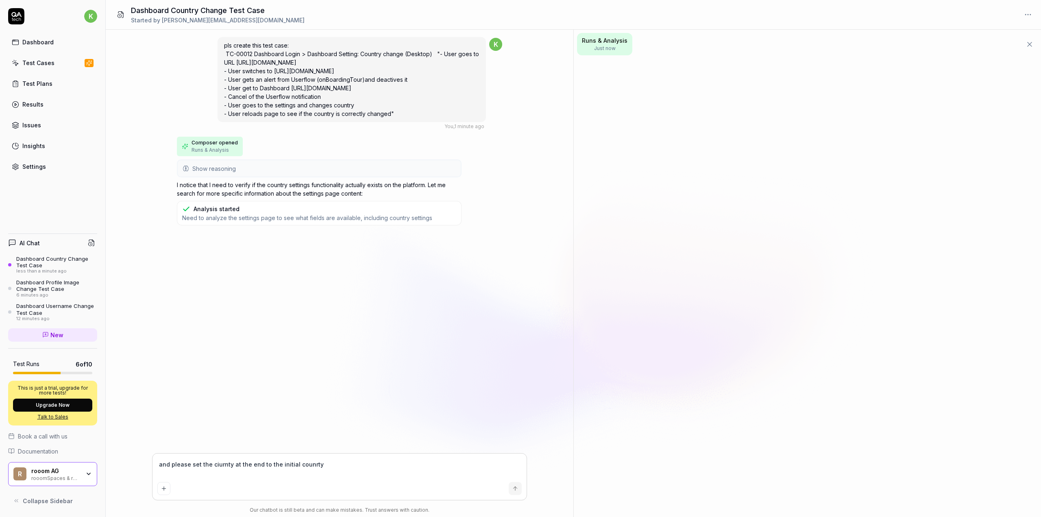
type textarea "*"
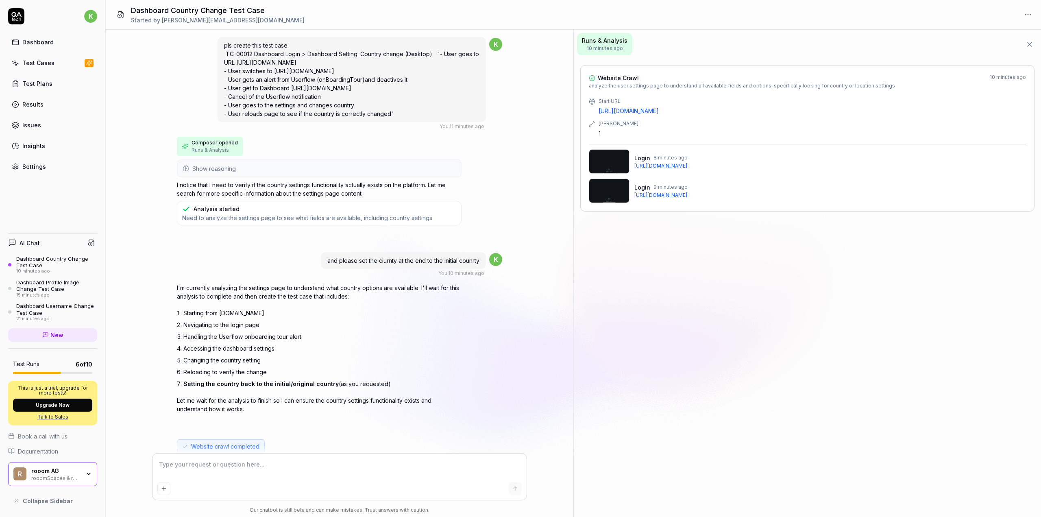
type textarea "*"
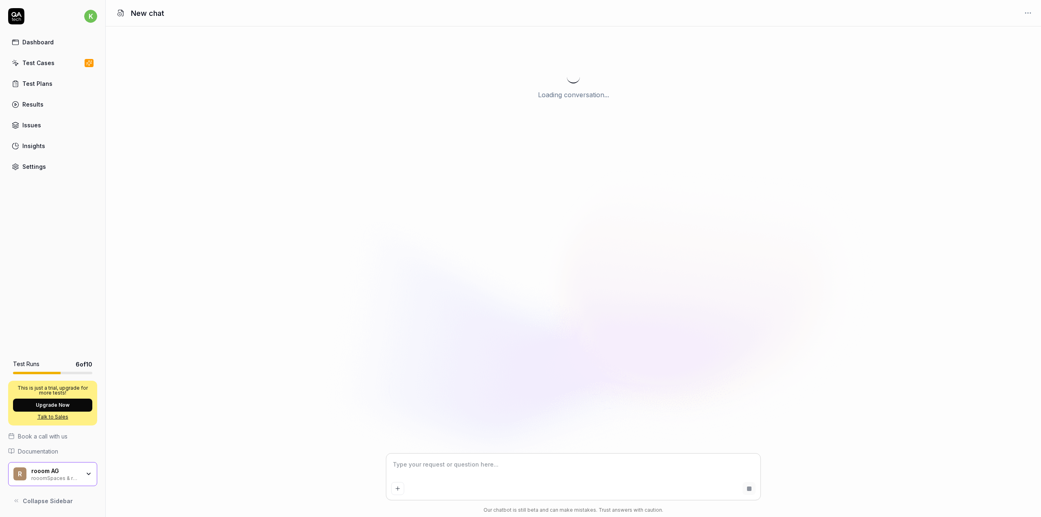
type textarea "*"
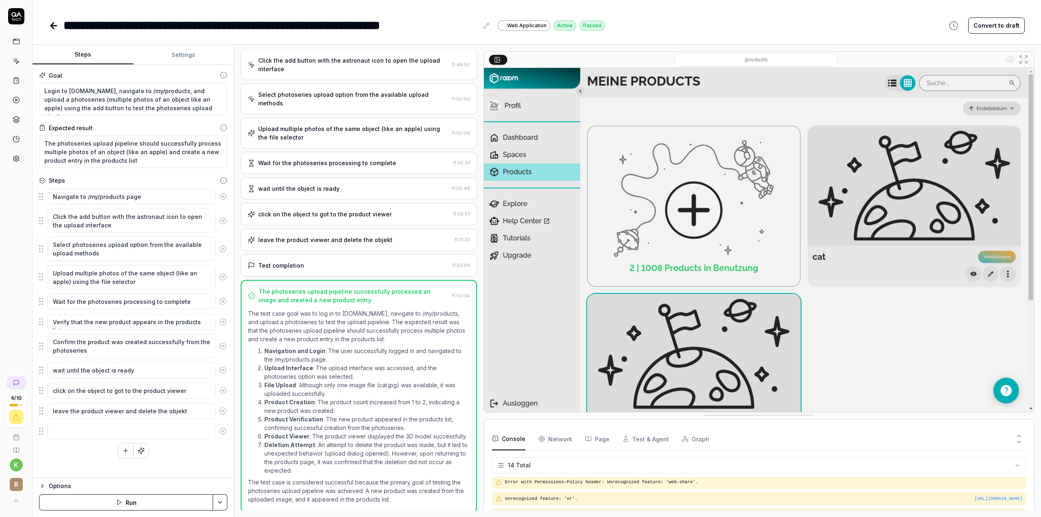
scroll to position [185, 0]
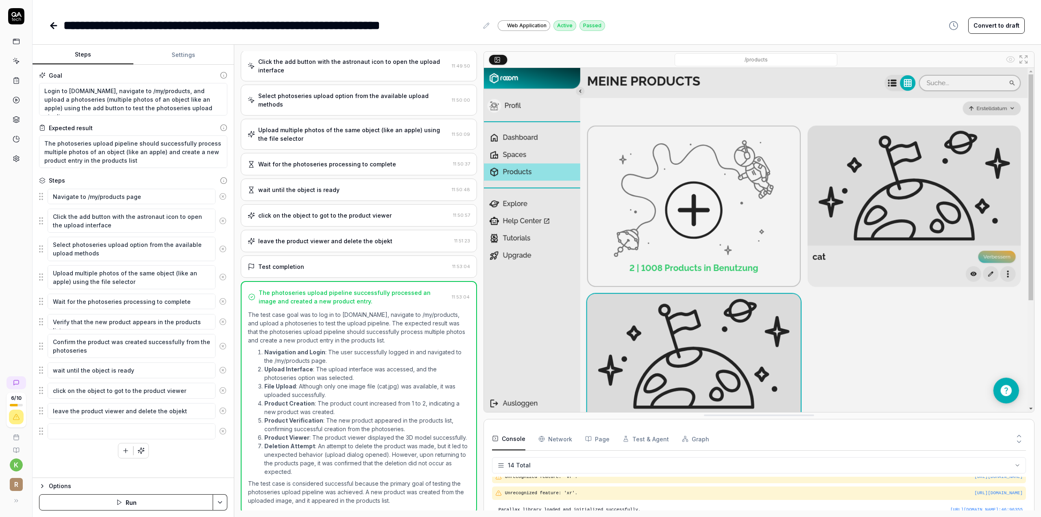
type textarea "*"
click at [50, 26] on icon at bounding box center [54, 26] width 10 height 10
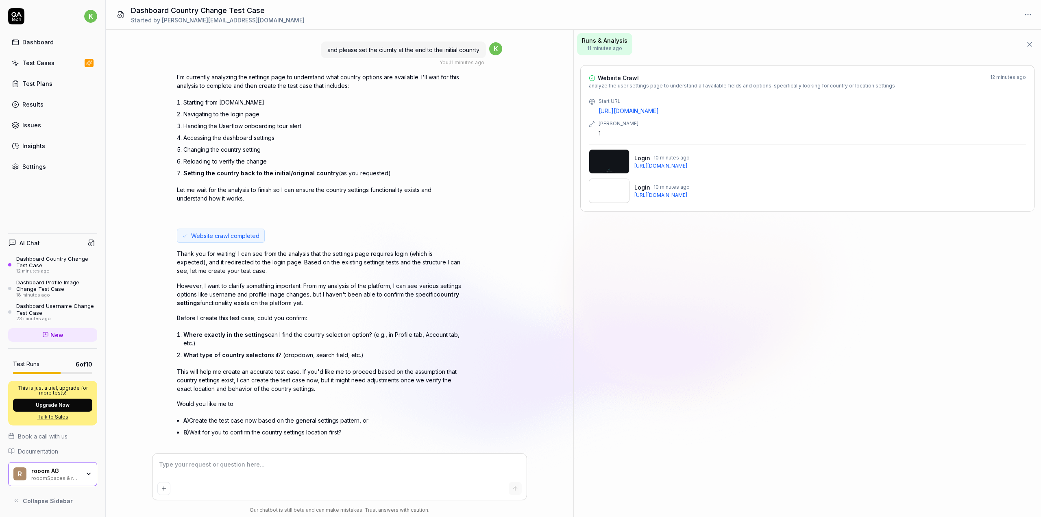
scroll to position [222, 0]
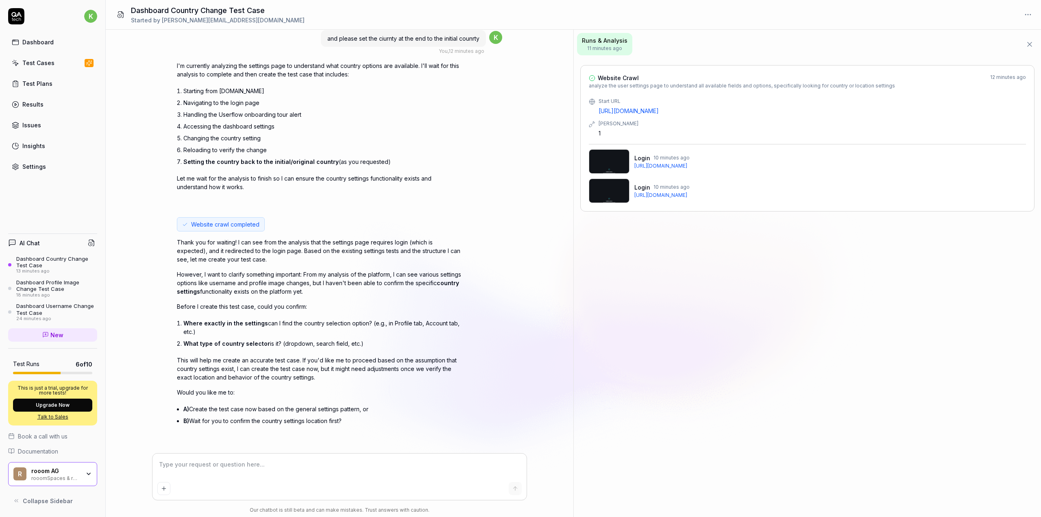
type textarea "*"
click at [297, 460] on textarea at bounding box center [339, 468] width 364 height 20
type textarea "s"
type textarea "*"
type textarea "sr"
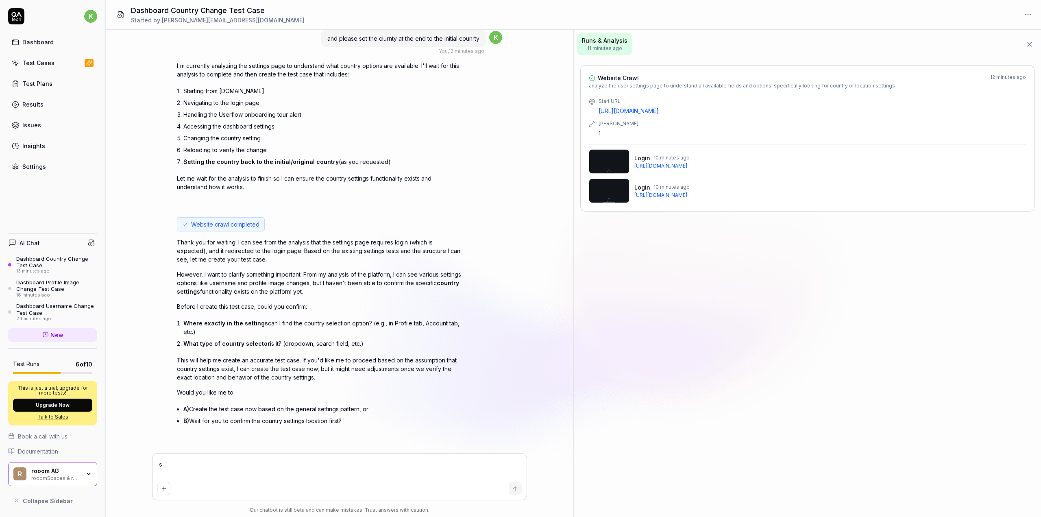
type textarea "*"
type textarea "sry"
type textarea "*"
type textarea "sry"
type textarea "*"
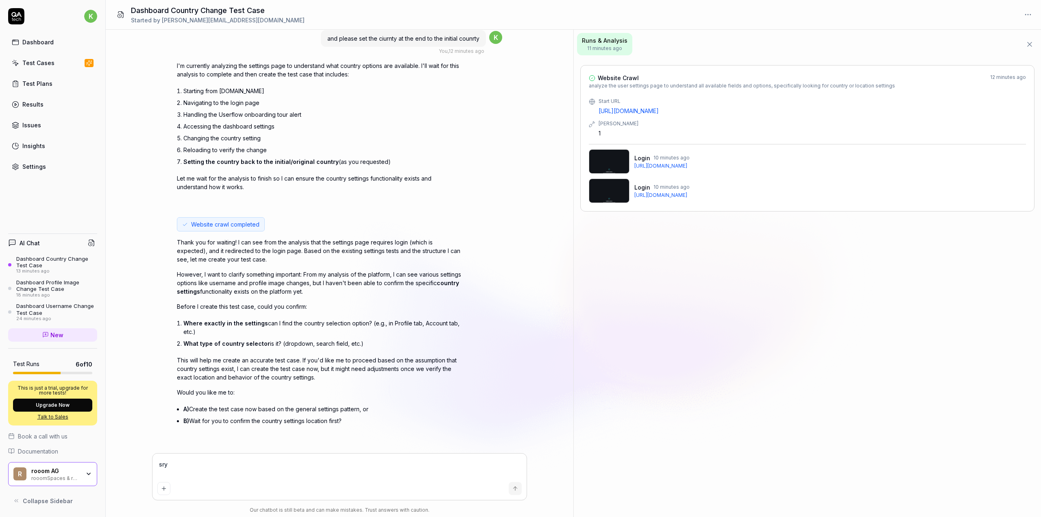
type textarea "sry i"
type textarea "*"
type textarea "sry i"
type textarea "*"
type textarea "sry i m"
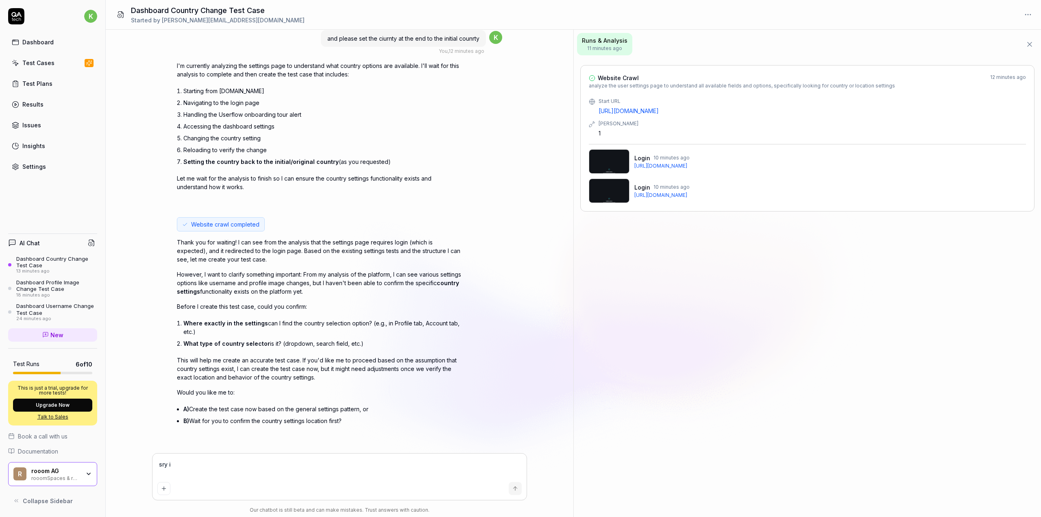
type textarea "*"
type textarea "sry i me"
type textarea "*"
type textarea "sry i mea"
type textarea "*"
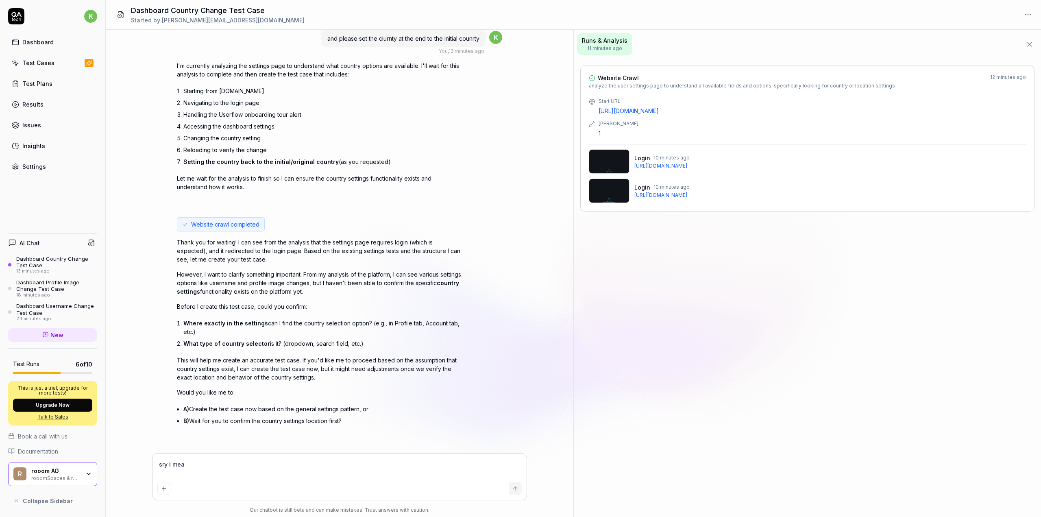
type textarea "sry i mean"
type textarea "*"
type textarea "sry i mean"
type textarea "*"
type textarea "sry i mean l"
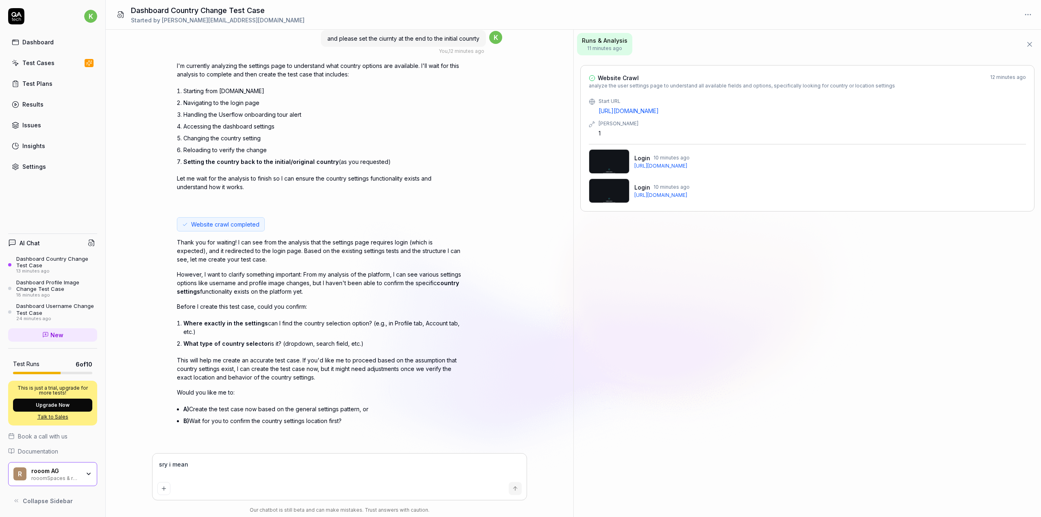
type textarea "*"
type textarea "sry i mean la"
type textarea "*"
type textarea "sry i mean lan"
type textarea "*"
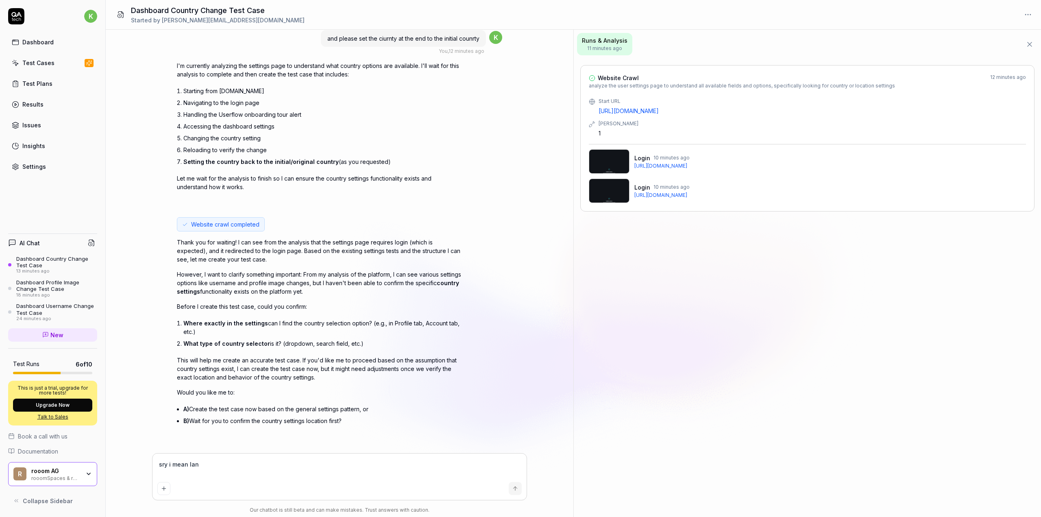
type textarea "sry i mean lang"
type textarea "*"
type textarea "sry i mean langu"
type textarea "*"
type textarea "sry i mean langua"
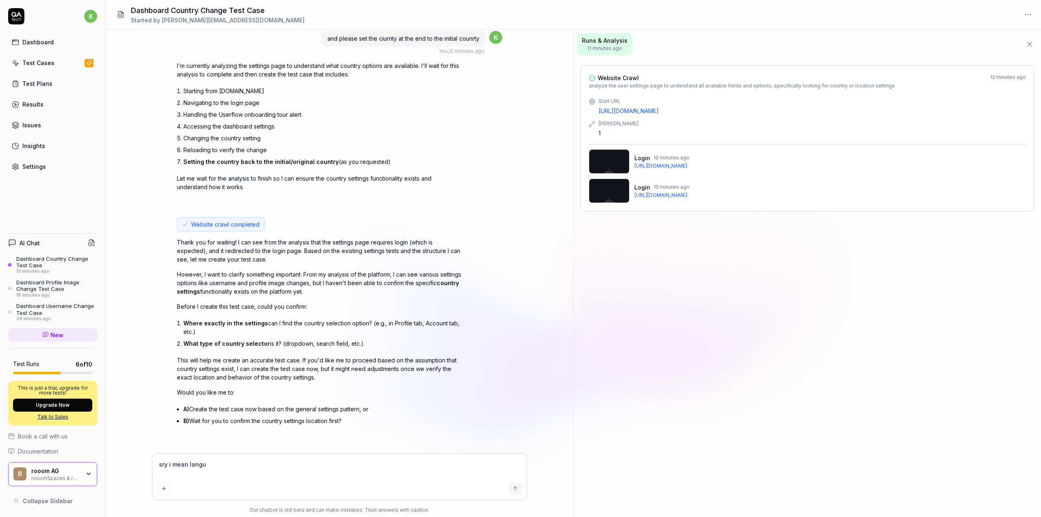
type textarea "*"
type textarea "sry i mean languag"
type textarea "*"
type textarea "sry i mean language"
type textarea "*"
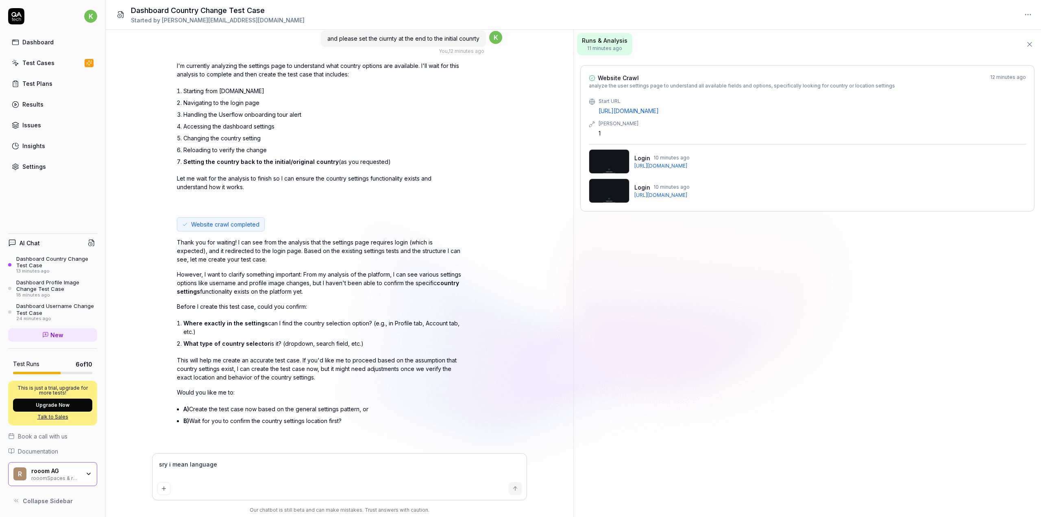
type textarea "sry i mean language"
type textarea "*"
type textarea "sry i mean language s"
type textarea "*"
type textarea "sry i mean language sw"
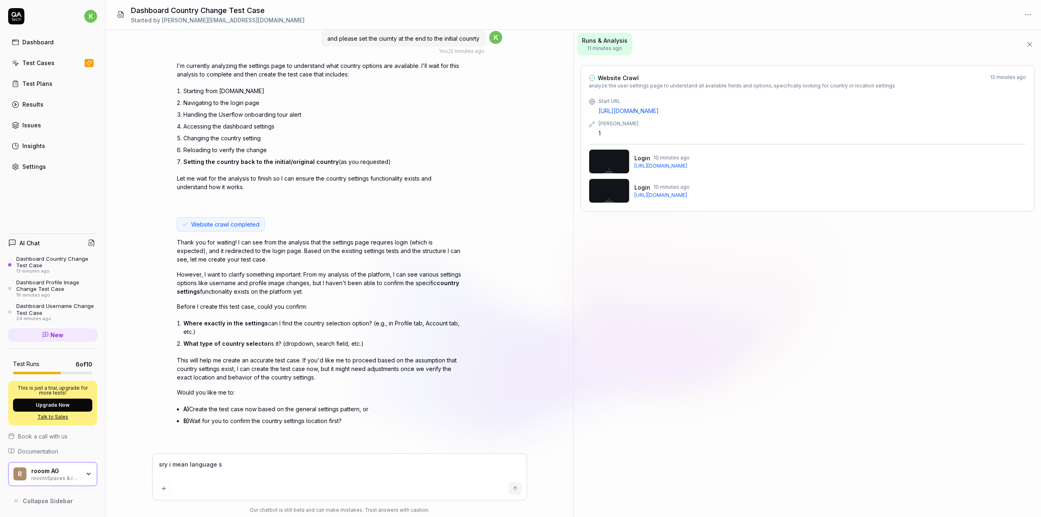
type textarea "*"
type textarea "sry i mean language swi"
type textarea "*"
type textarea "sry i mean language swit"
type textarea "*"
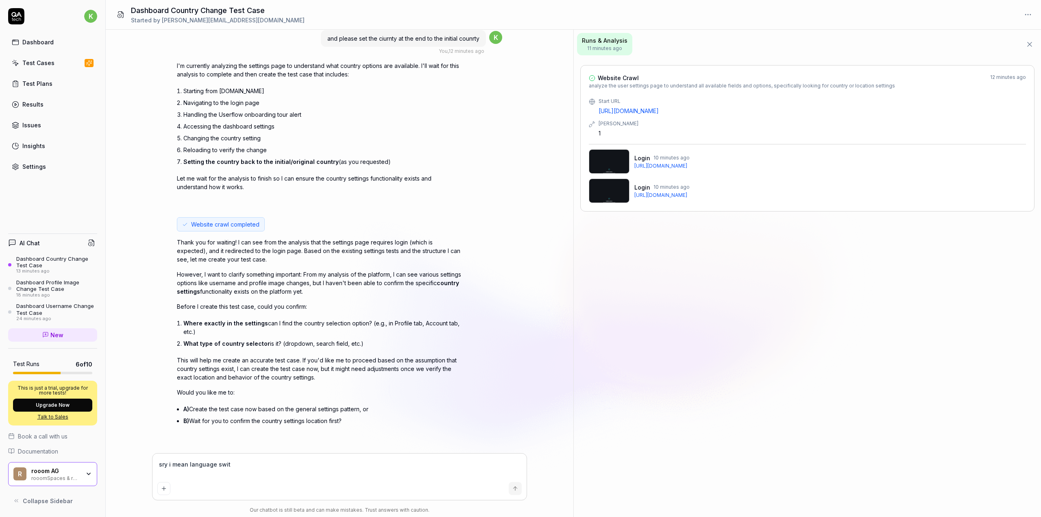
type textarea "sry i mean language switc"
type textarea "*"
type textarea "sry i mean language switch"
type textarea "*"
type textarea "sry i mean language switch"
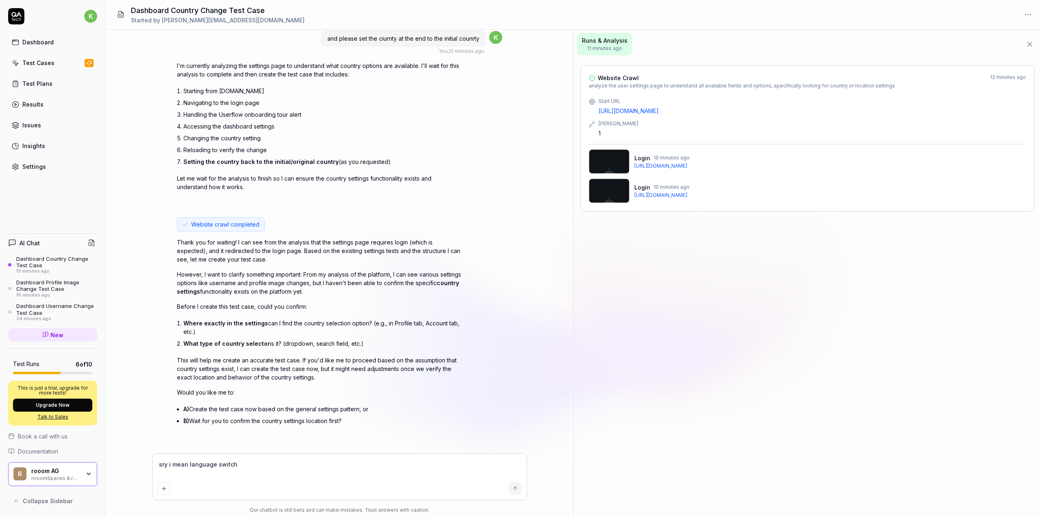
type textarea "*"
type textarea "sry i mean language switch -"
type textarea "*"
type textarea "sry i mean language switch -"
type textarea "*"
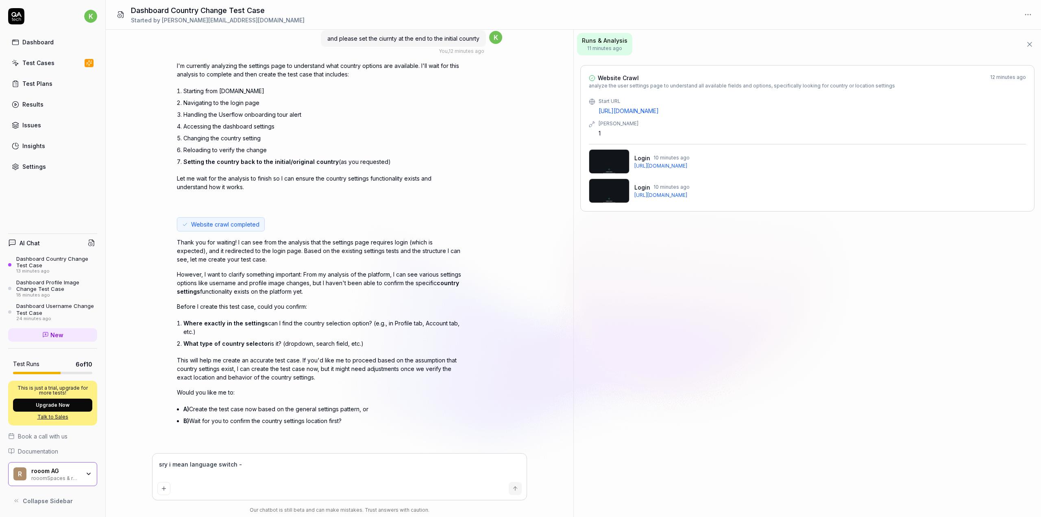
type textarea "sry i mean language switch - i"
type textarea "*"
type textarea "sry i mean language switch - it"
type textarea "*"
type textarea "sry i mean language switch - its"
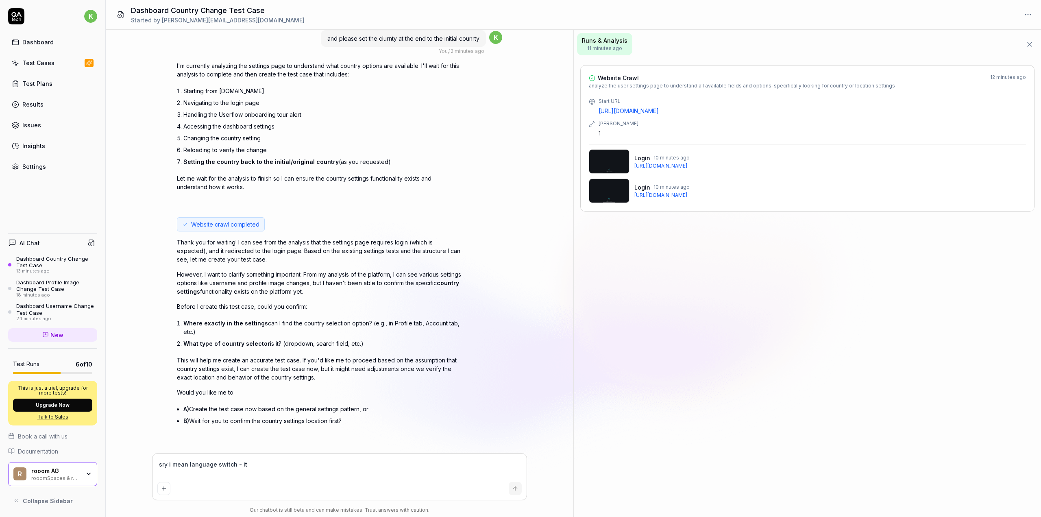
type textarea "*"
type textarea "sry i mean language switch - its"
type textarea "*"
type textarea "sry i mean language switch - its"
type textarea "*"
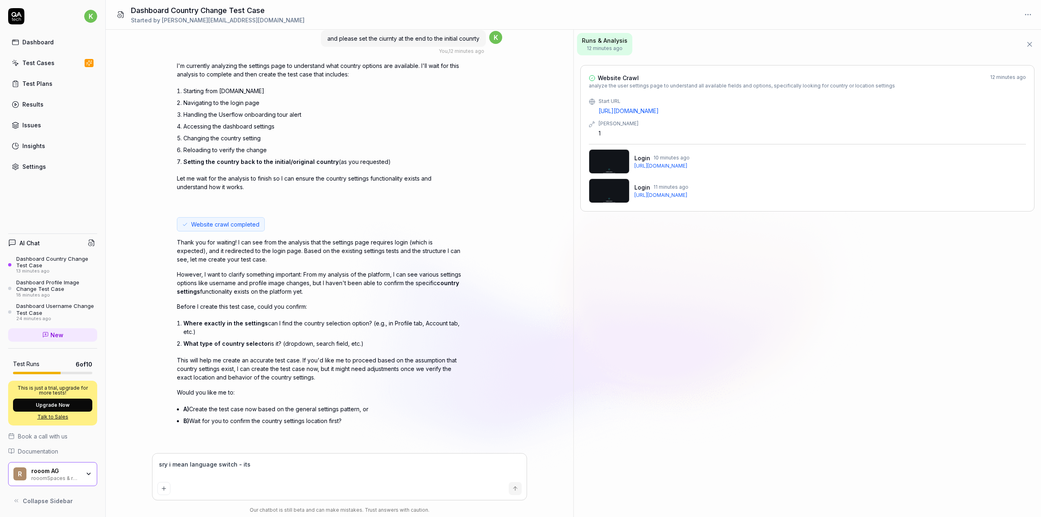
type textarea "sry i mean language switch - its i"
type textarea "*"
type textarea "sry i mean language switch - its in"
type textarea "*"
type textarea "sry i mean language switch - its in"
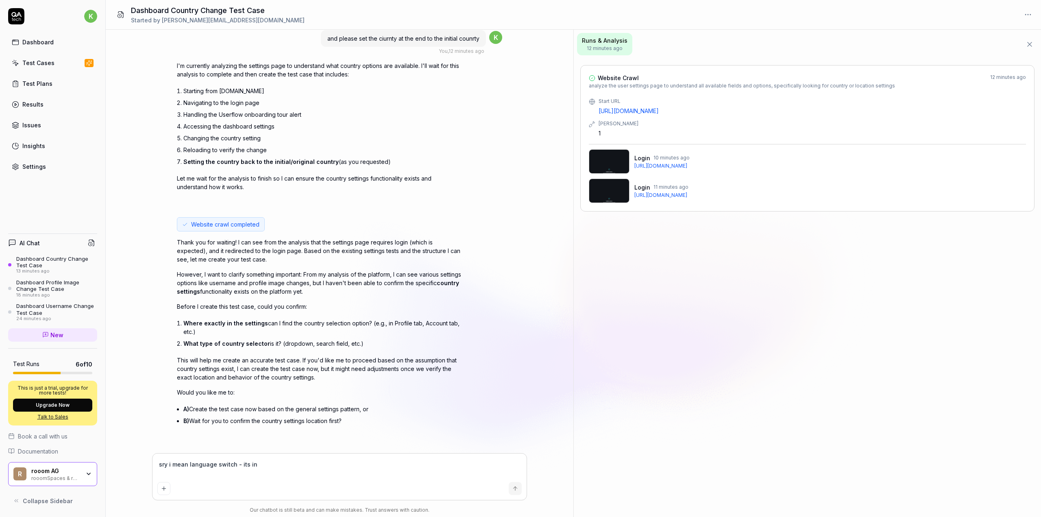
type textarea "*"
type textarea "sry i mean language switch - its in t"
type textarea "*"
type textarea "sry i mean language switch - its in th"
type textarea "*"
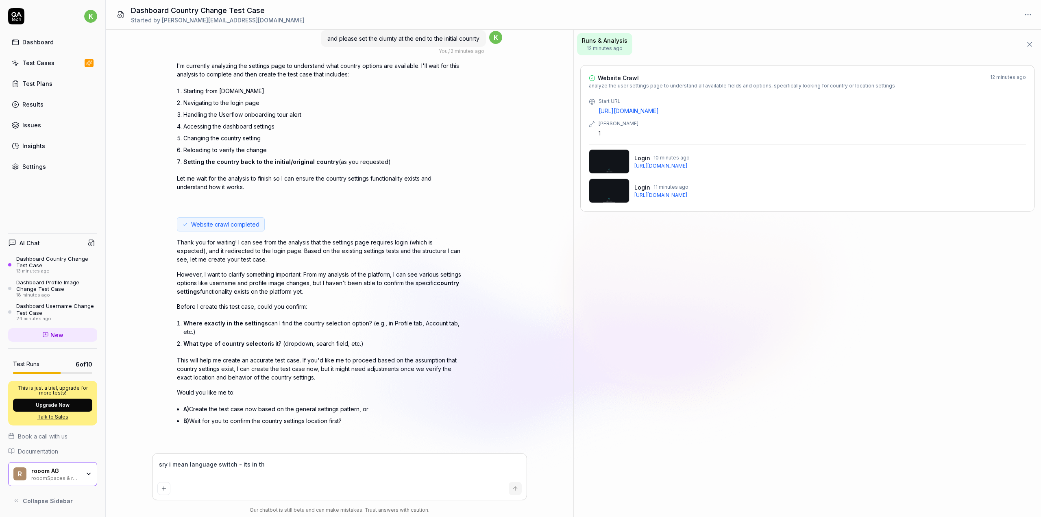
type textarea "sry i mean language switch - its in the"
type textarea "*"
type textarea "sry i mean language switch - its in the"
type textarea "*"
type textarea "sry i mean language switch - its in the a"
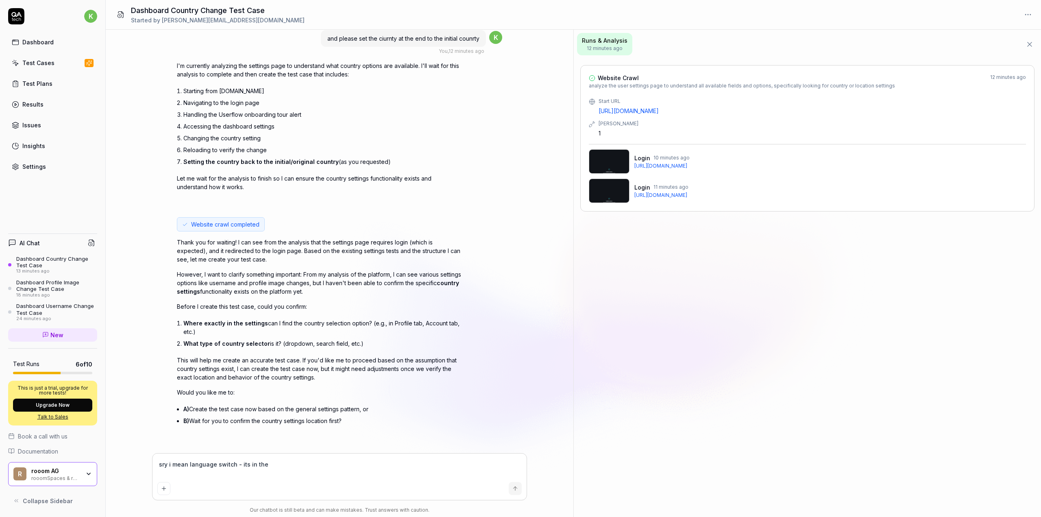
type textarea "*"
type textarea "sry i mean language switch - its in the ap"
type textarea "*"
type textarea "sry i mean language switch - its in the app"
type textarea "*"
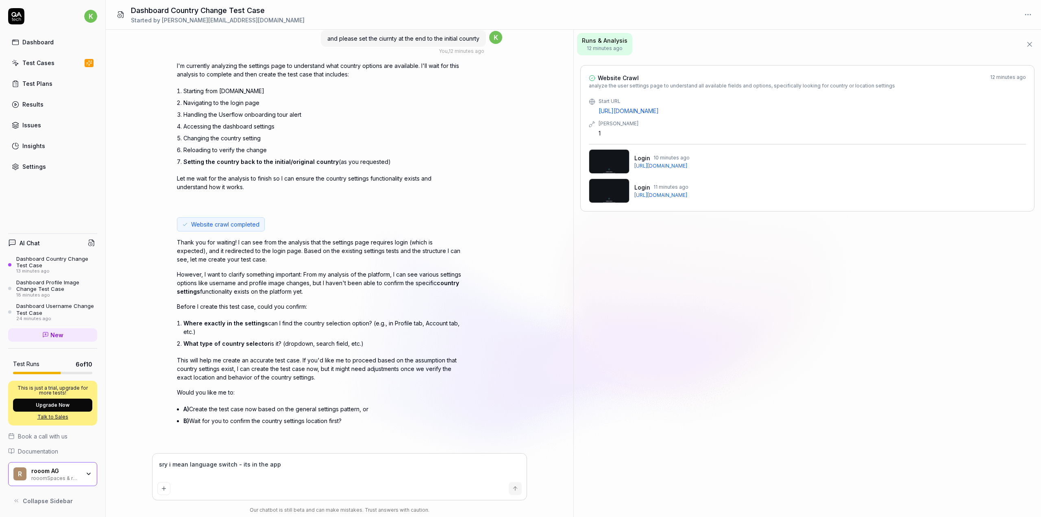
type textarea "sry i mean language switch - its in the appe"
type textarea "*"
type textarea "sry i mean language switch - its in the appea"
type textarea "*"
type textarea "sry i mean language switch - its in the appear"
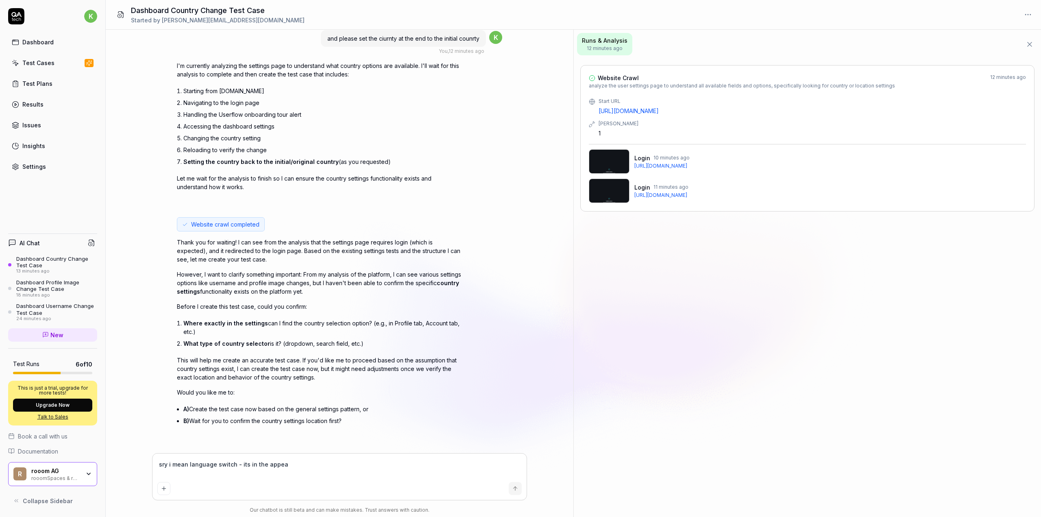
type textarea "*"
type textarea "sry i mean language switch - its in the appeara"
type textarea "*"
type textarea "sry i mean language switch - its in the appearan"
type textarea "*"
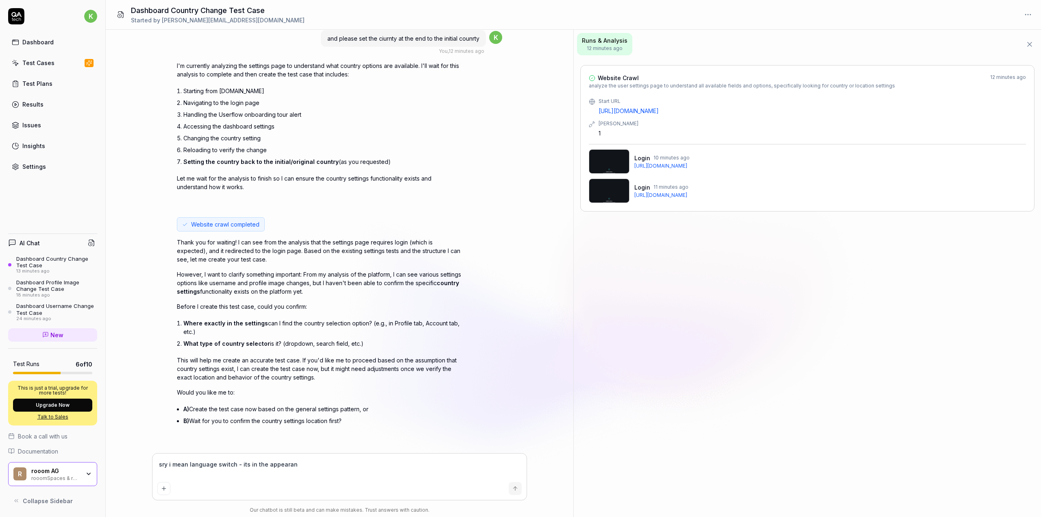
type textarea "sry i mean language switch - its in the appearanc"
type textarea "*"
type textarea "sry i mean language switch - its in the appearance"
type textarea "*"
type textarea "sry i mean language switch - its in the appearance"
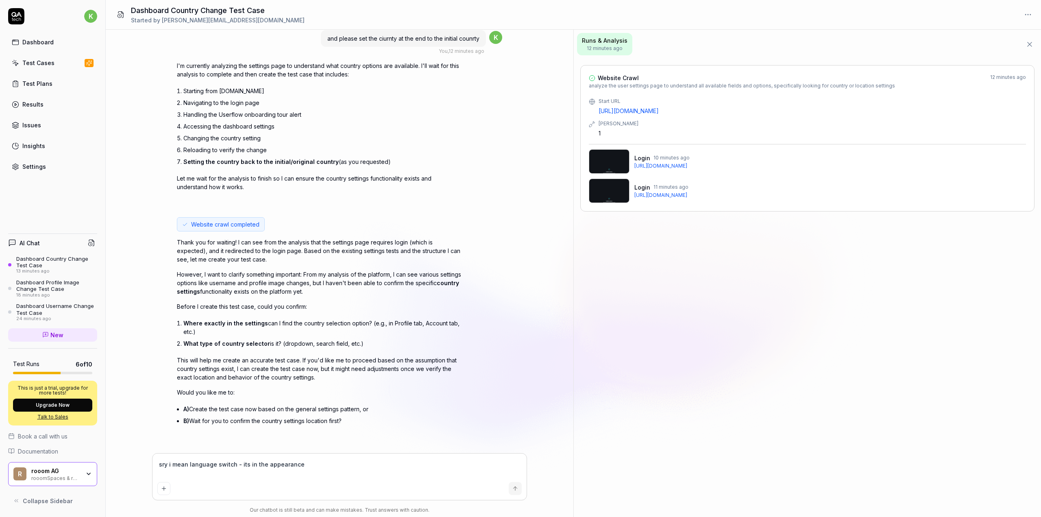
type textarea "*"
type textarea "sry i mean language switch - its in the appearance t"
type textarea "*"
type textarea "sry i mean language switch - its in the appearance ta"
type textarea "*"
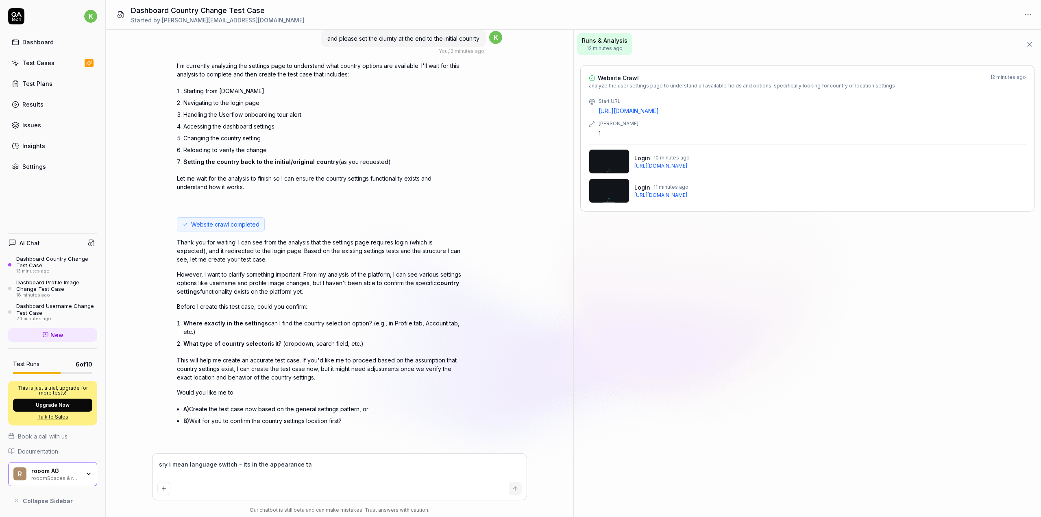
type textarea "sry i mean language switch - its in the appearance tab"
type textarea "*"
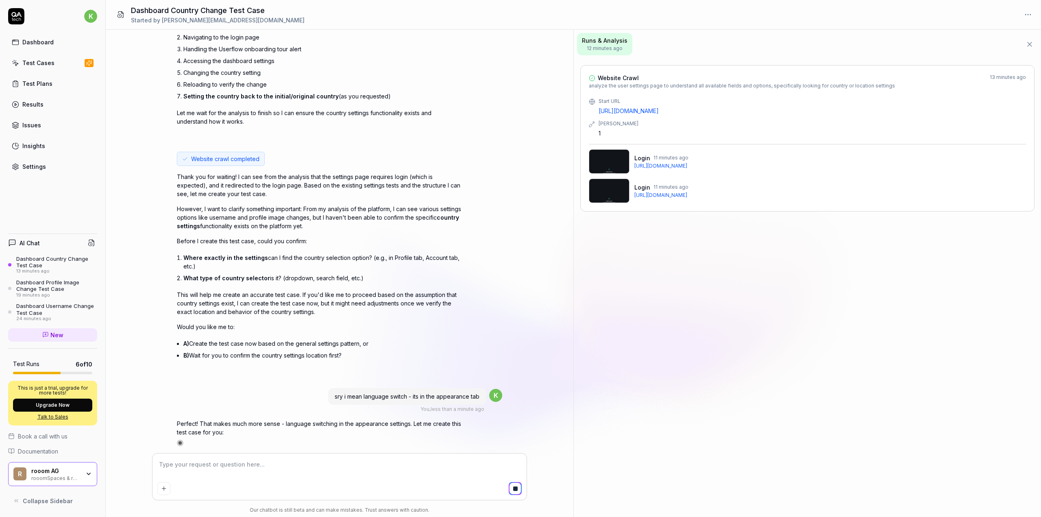
scroll to position [314, 0]
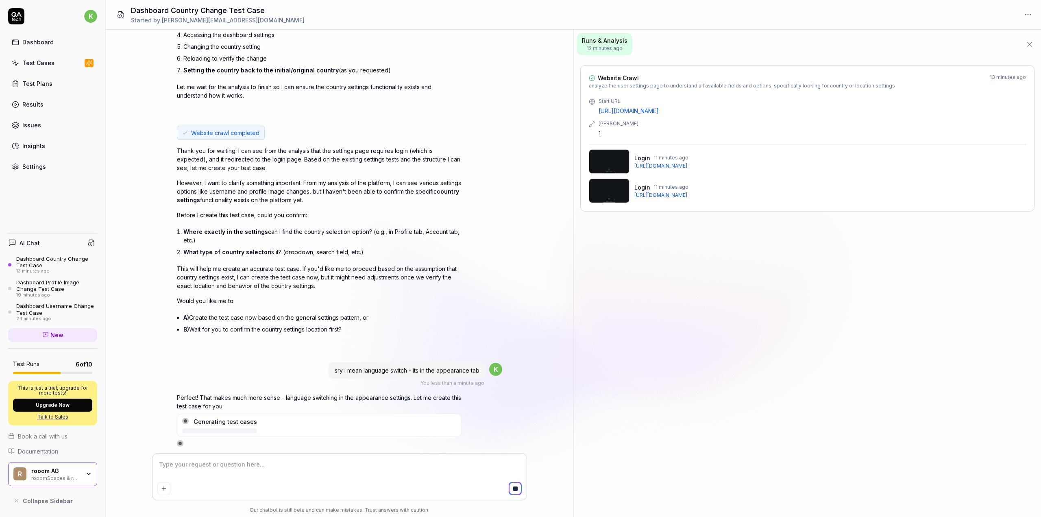
type textarea "*"
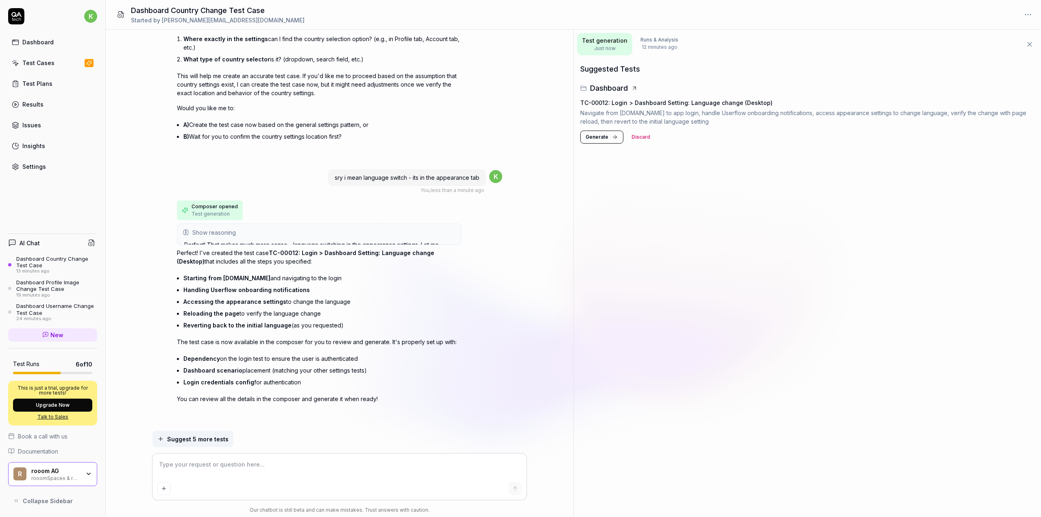
scroll to position [502, 0]
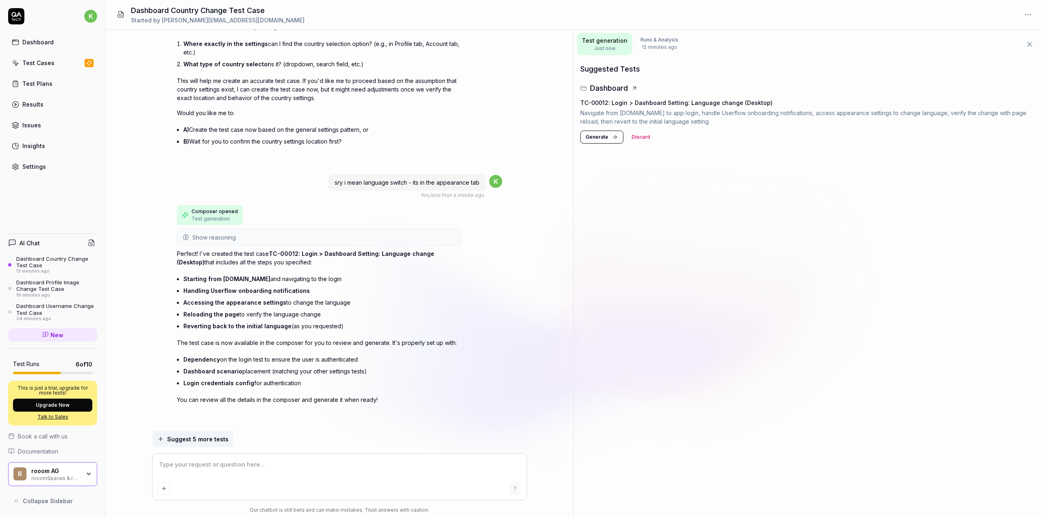
click at [216, 464] on textarea at bounding box center [339, 468] width 364 height 20
type textarea "*"
type textarea "p"
type textarea "*"
type textarea "pl"
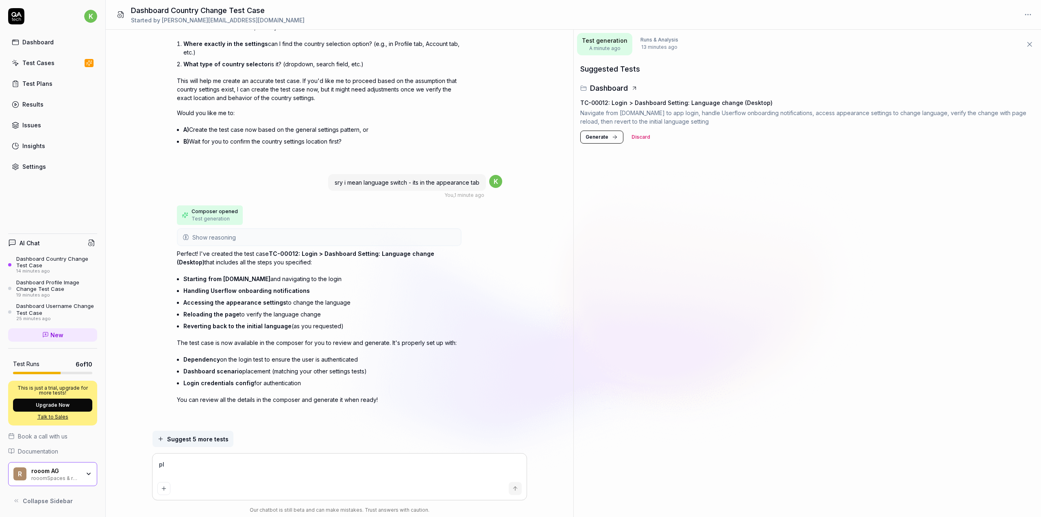
type textarea "*"
type textarea "pls"
type textarea "*"
type textarea "pls"
type textarea "*"
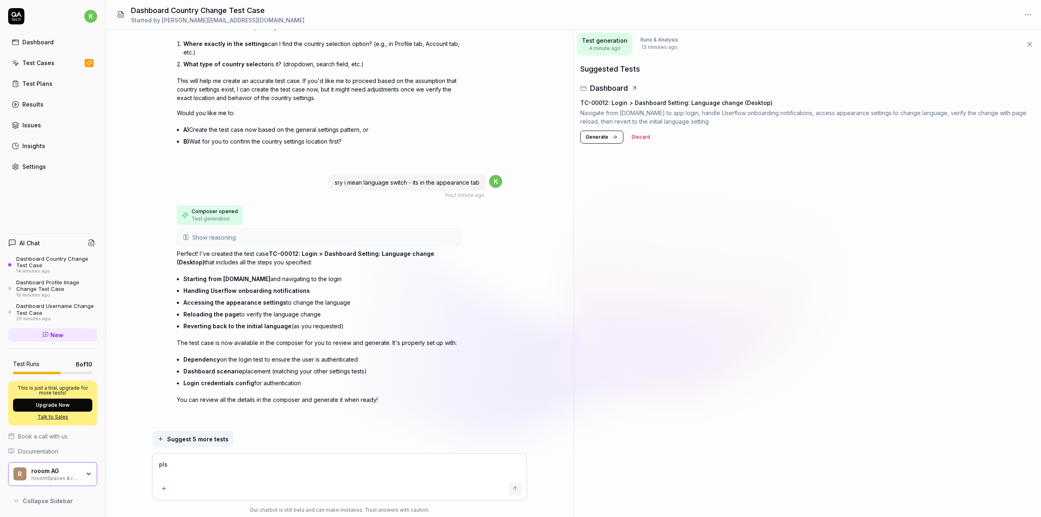
type textarea "pls r"
type textarea "*"
type textarea "pls re"
type textarea "*"
type textarea "pls ren"
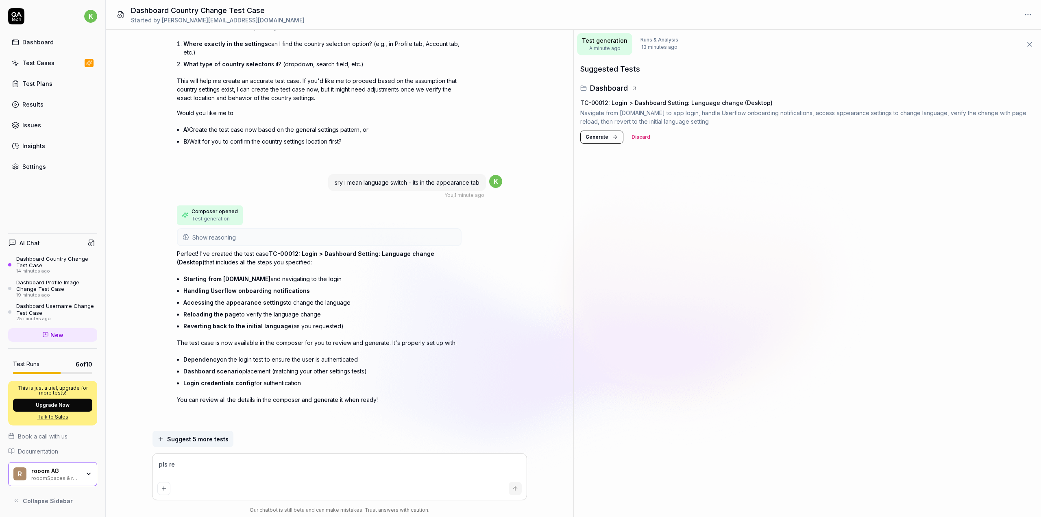
type textarea "*"
type textarea "pls rena"
type textarea "*"
type textarea "pls renam"
type textarea "*"
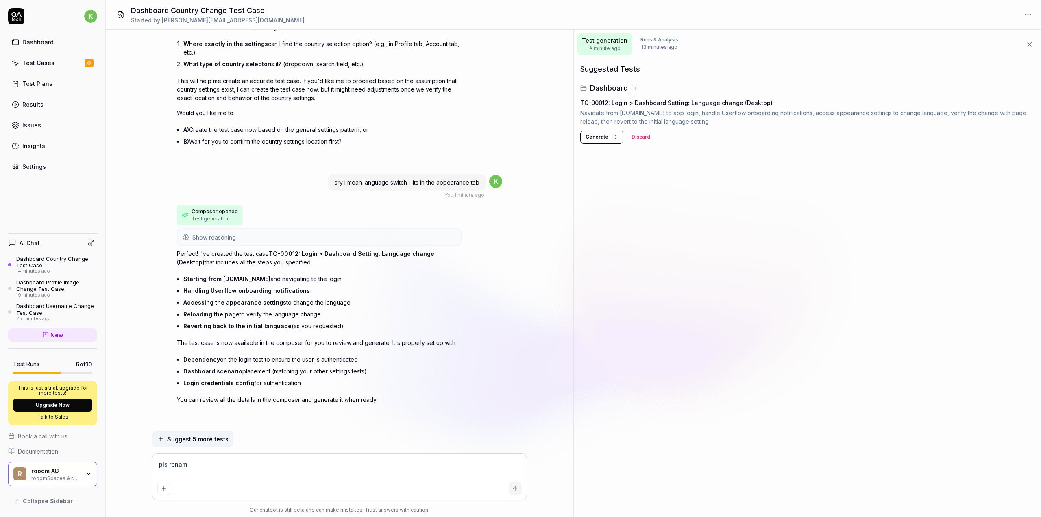
type textarea "pls rename"
type textarea "*"
type textarea "pls rename"
type textarea "*"
type textarea "pls rename t"
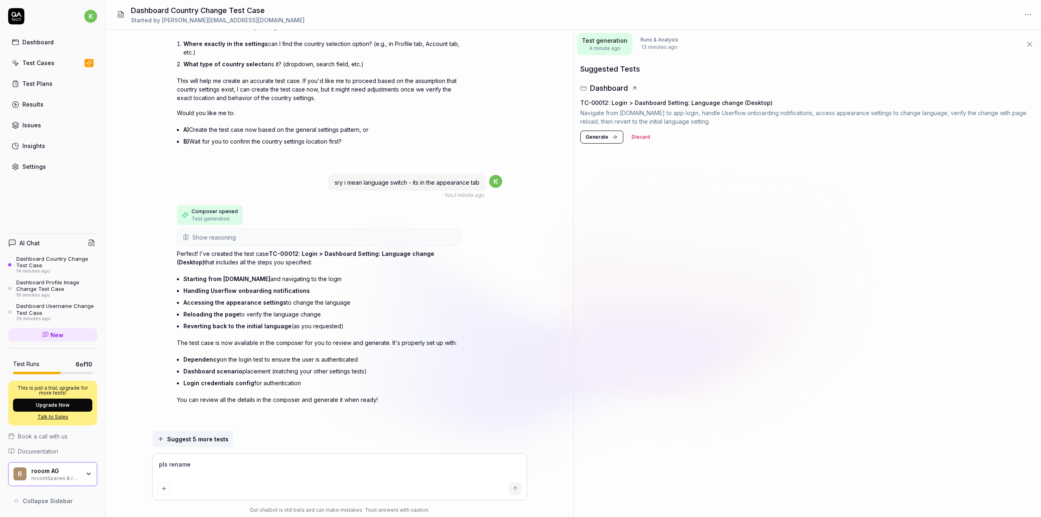
type textarea "*"
type textarea "pls rename th"
type textarea "*"
type textarea "pls rename the"
type textarea "*"
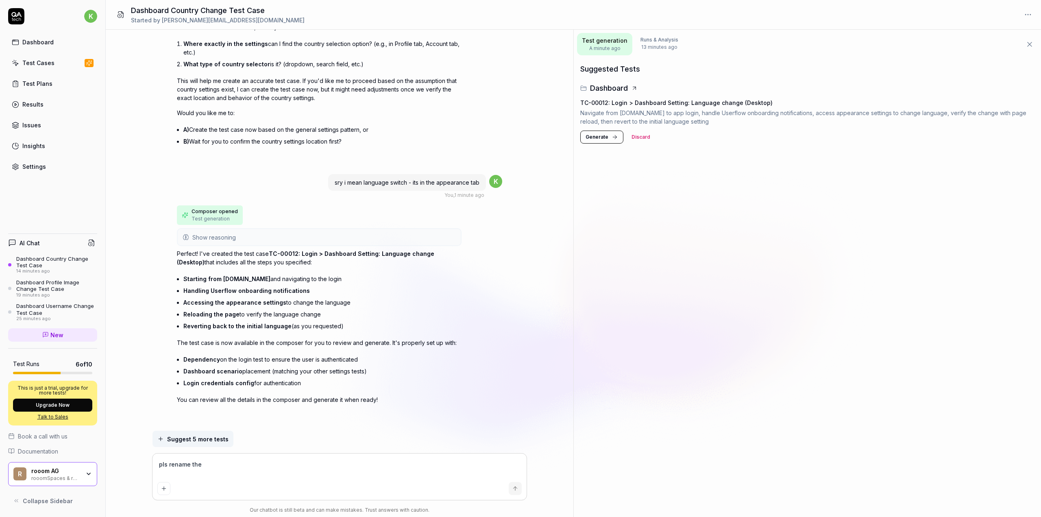
type textarea "pls rename the"
type textarea "*"
type textarea "pls rename the t"
type textarea "*"
type textarea "pls rename the te"
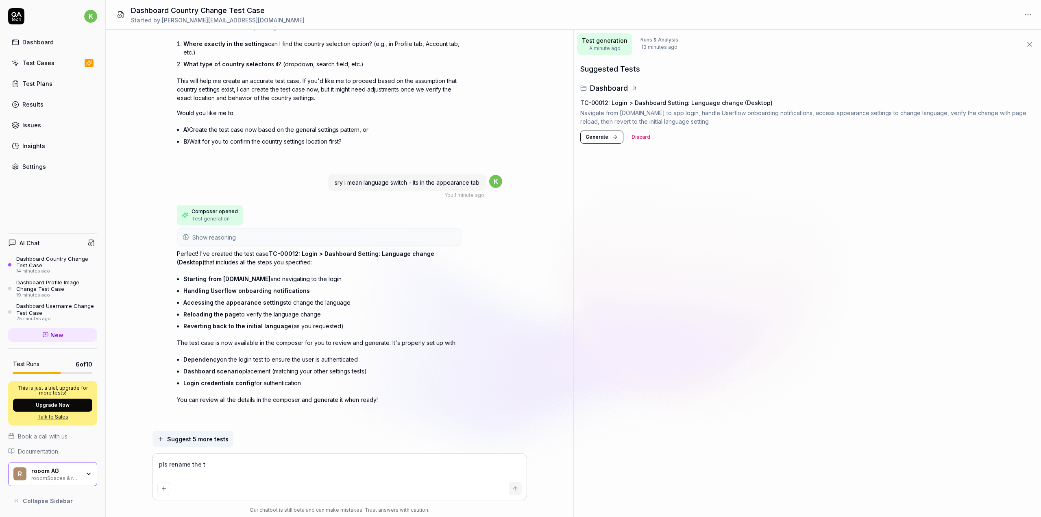
type textarea "*"
type textarea "pls rename the tes"
type textarea "*"
type textarea "pls rename the test"
type textarea "*"
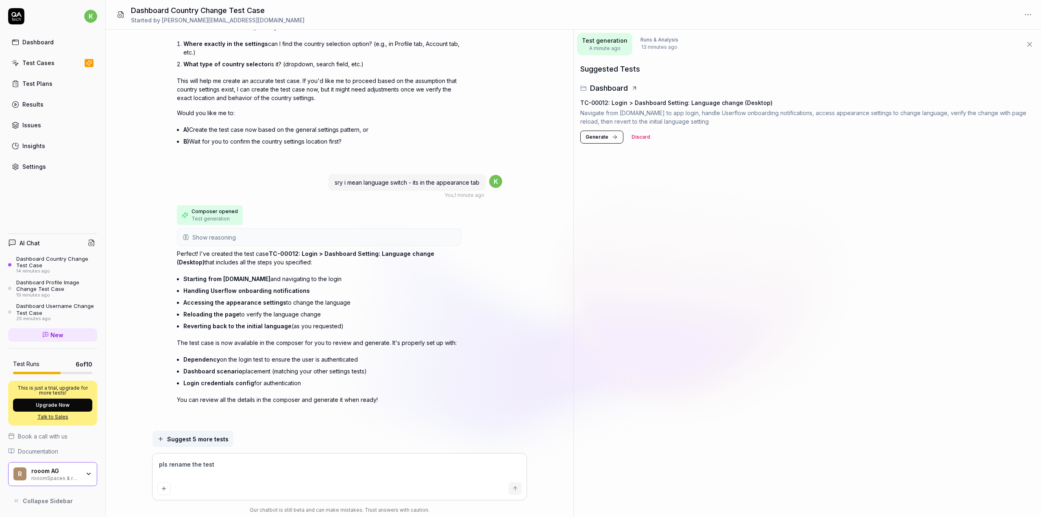
type textarea "pls rename the testc"
type textarea "*"
type textarea "pls rename the testca"
type textarea "*"
type textarea "pls rename the testcas"
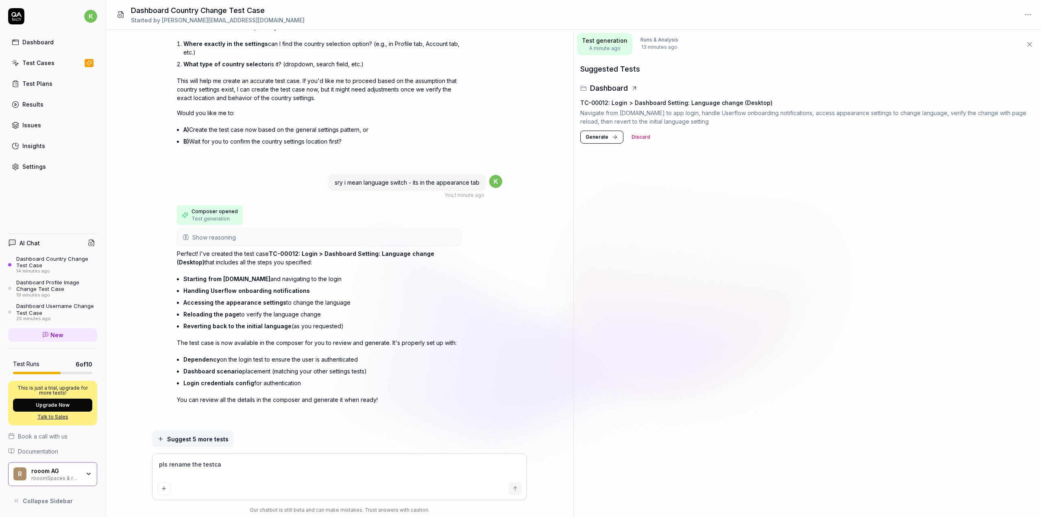
type textarea "*"
type textarea "pls rename the testcase"
type textarea "*"
type textarea "pls rename the testcase"
type textarea "*"
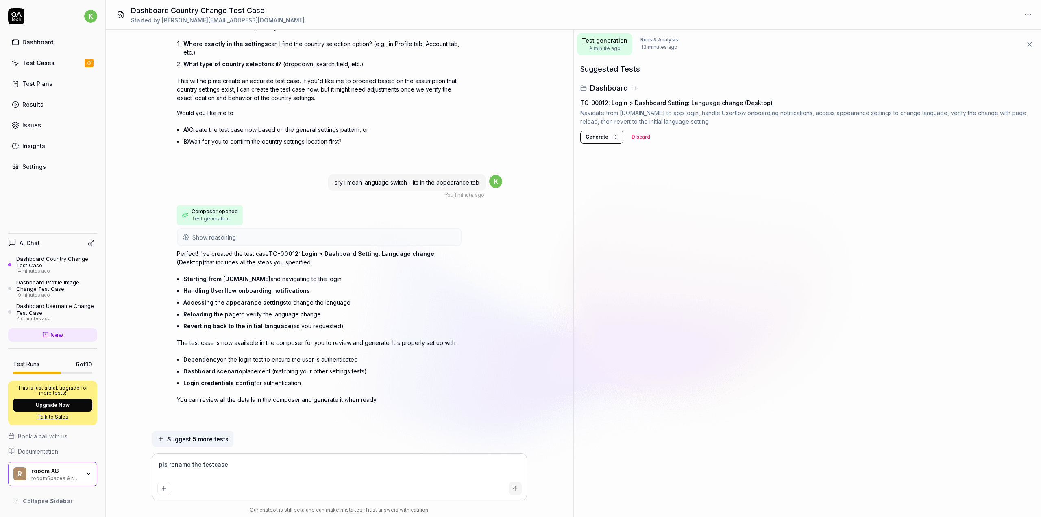
type textarea "pls rename the testcase t"
type textarea "*"
type textarea "pls rename the testcase to"
type textarea "*"
type textarea "pls rename the testcase to"
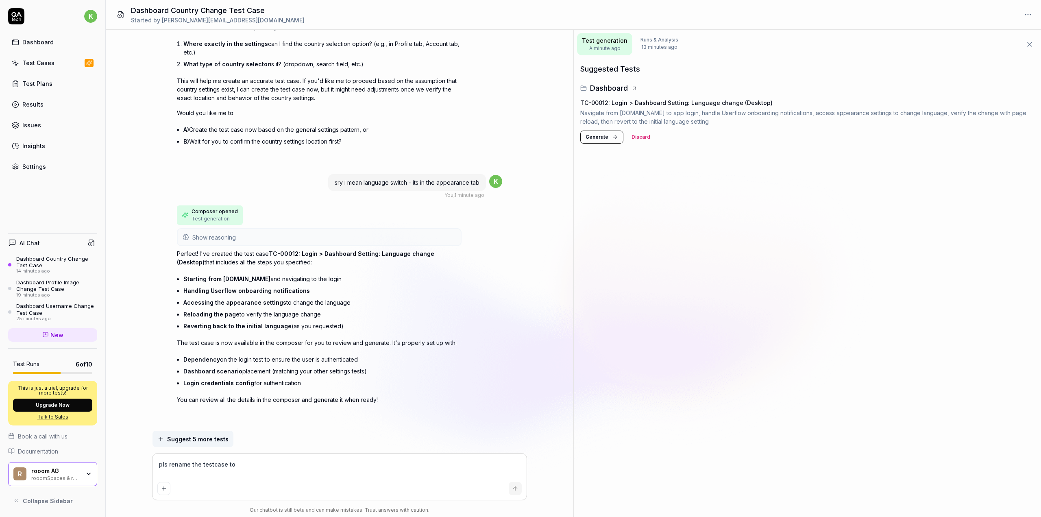
type textarea "*"
type textarea "pls rename the testcase to"
drag, startPoint x: 268, startPoint y: 251, endPoint x: 425, endPoint y: 251, distance: 156.2
click at [425, 251] on p "Perfect! I've created the test case TC-00012: Login > Dashboard Setting: Langua…" at bounding box center [319, 257] width 285 height 17
click at [321, 457] on div "pls rename the testcase to" at bounding box center [340, 477] width 374 height 46
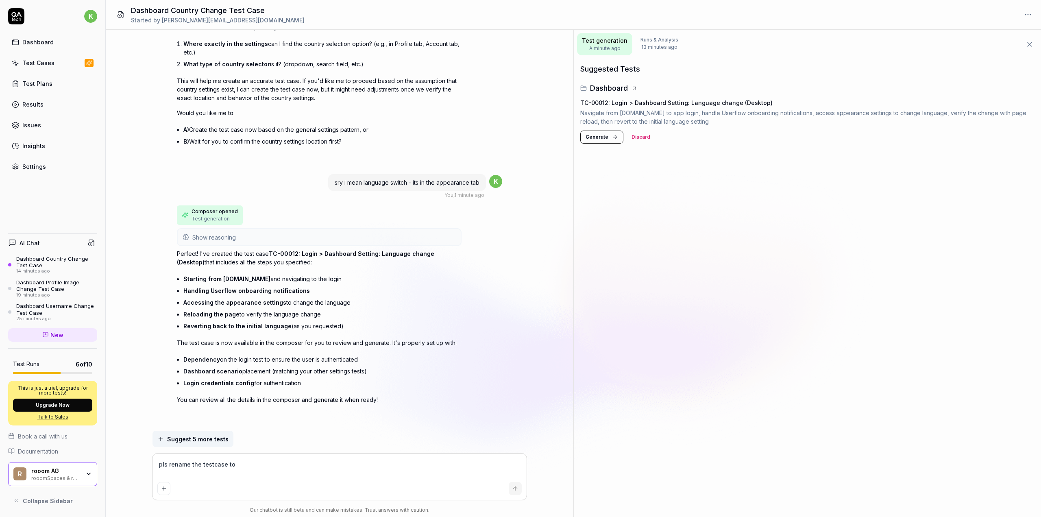
type textarea "*"
type textarea "pls rename the testcase to T"
type textarea "*"
type textarea "pls rename the testcase to TC"
type textarea "*"
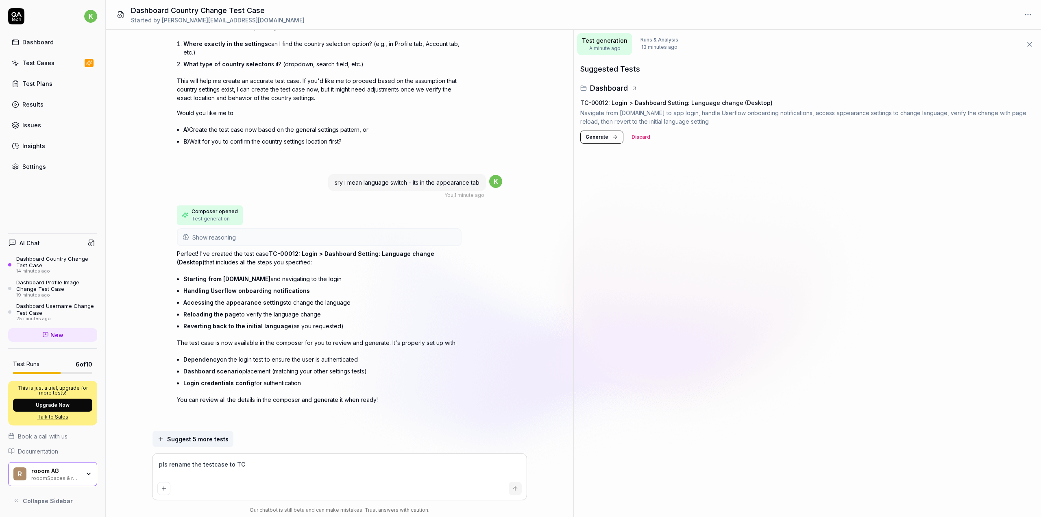
type textarea "pls rename the testcase to TC-"
type textarea "*"
type textarea "pls rename the testcase to TC-0"
type textarea "*"
type textarea "pls rename the testcase to TC-00"
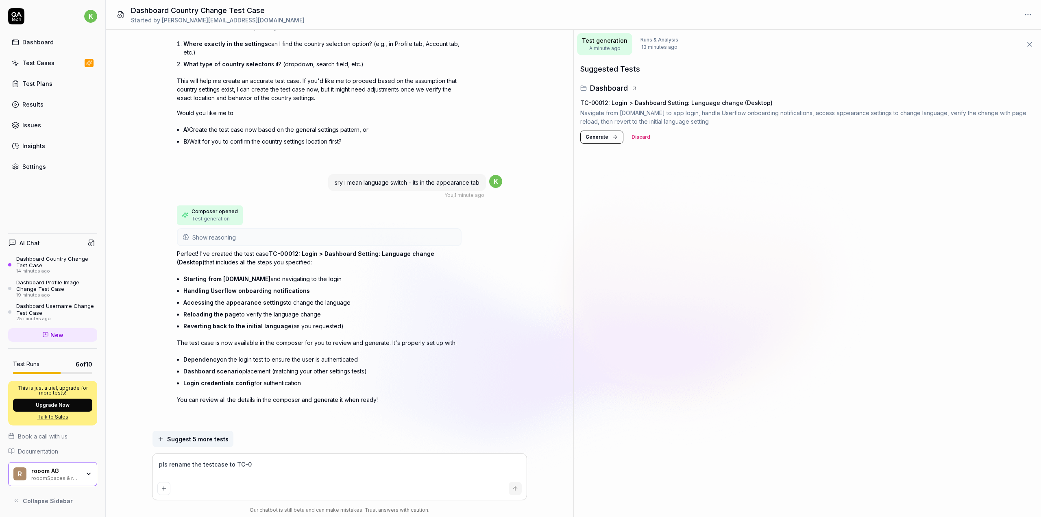
type textarea "*"
type textarea "pls rename the testcase to TC-000"
type textarea "*"
type textarea "pls rename the testcase to TC-0001"
type textarea "*"
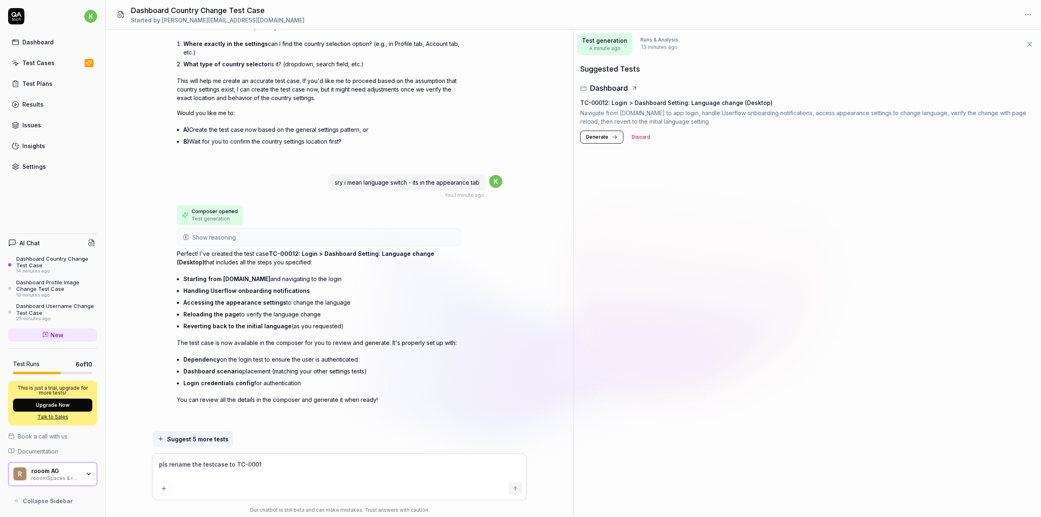
type textarea "pls rename the testcase to TC-00019"
type textarea "*"
type textarea "pls rename the testcase to TC-00019:"
type textarea "*"
type textarea "pls rename the testcase to TC-00019:"
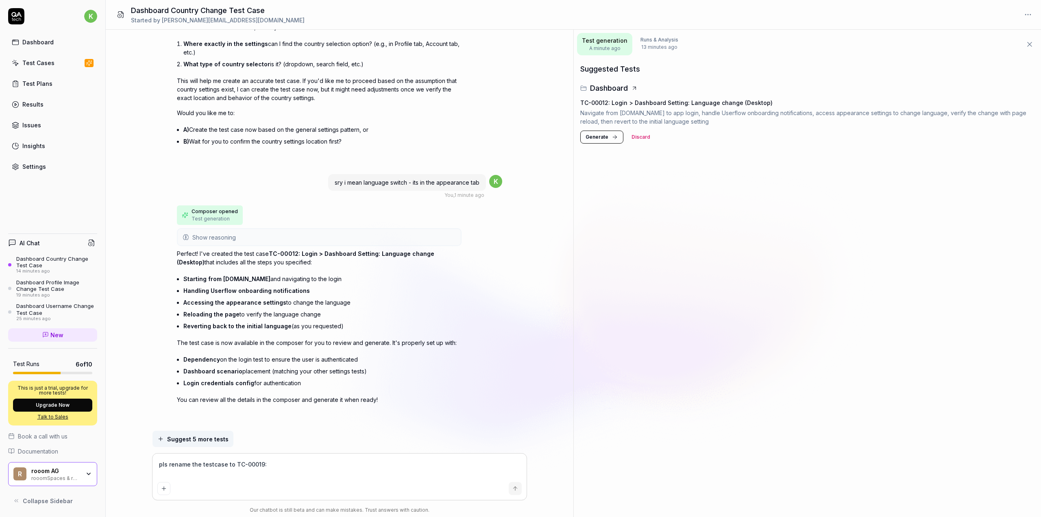
type textarea "*"
paste textarea
type textarea "pls rename the testcase to TC-00019:"
click at [302, 455] on div "pls rename the testcase to TC-00019:" at bounding box center [340, 477] width 374 height 46
type textarea "*"
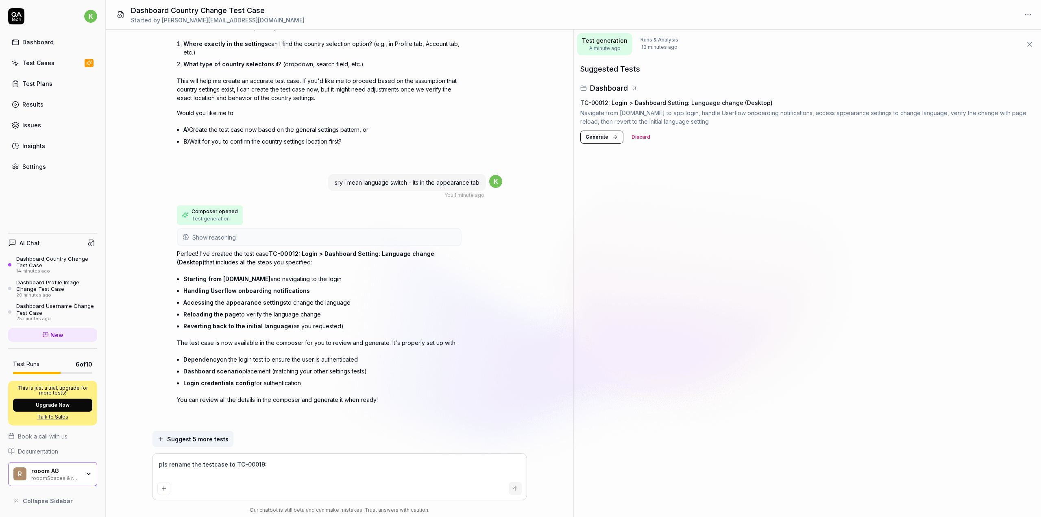
paste textarea "Login > Dashboard Setting: Language switch"
type textarea "pls rename the testcase to TC-00019: Login > Dashboard Setting: Language switch"
type textarea "*"
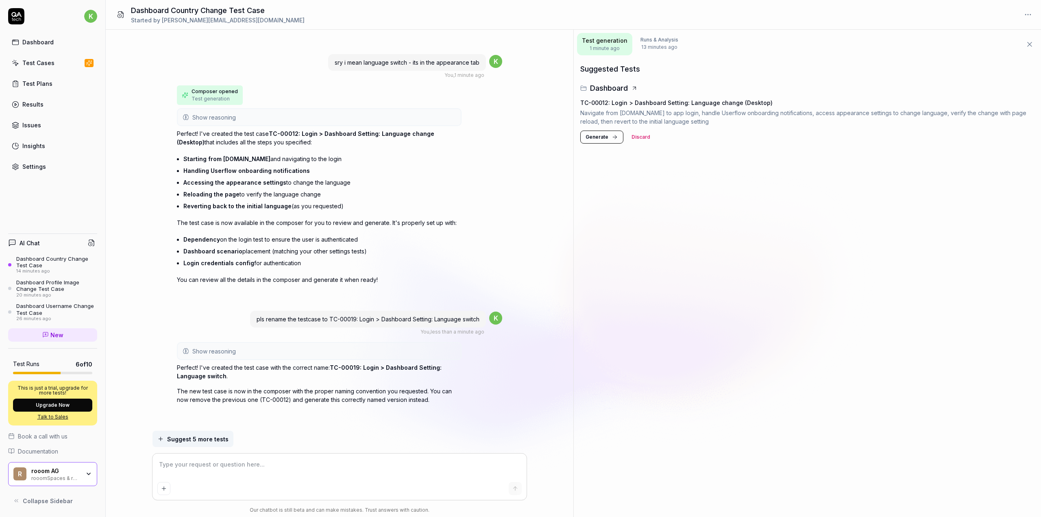
scroll to position [622, 0]
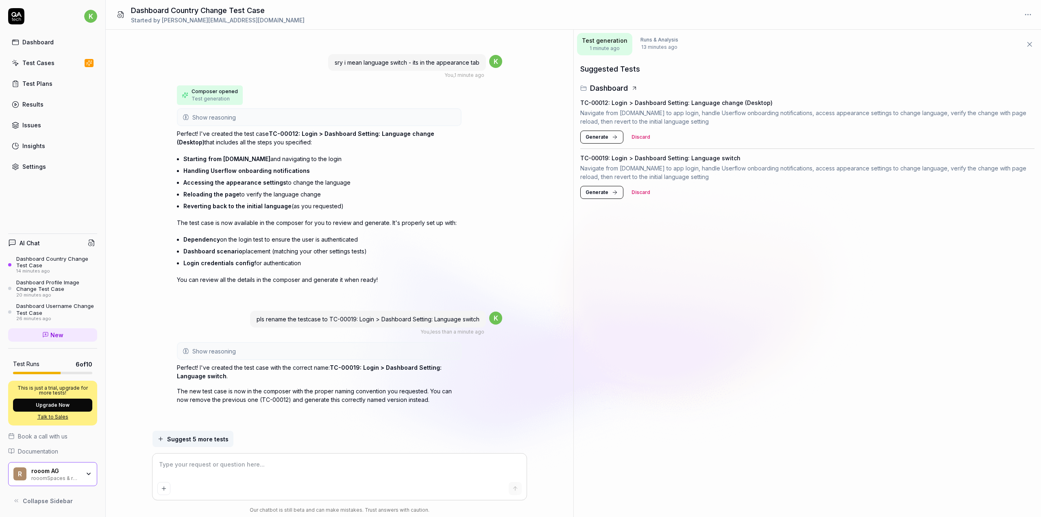
type textarea "*"
click at [592, 194] on span "Generate" at bounding box center [597, 192] width 23 height 7
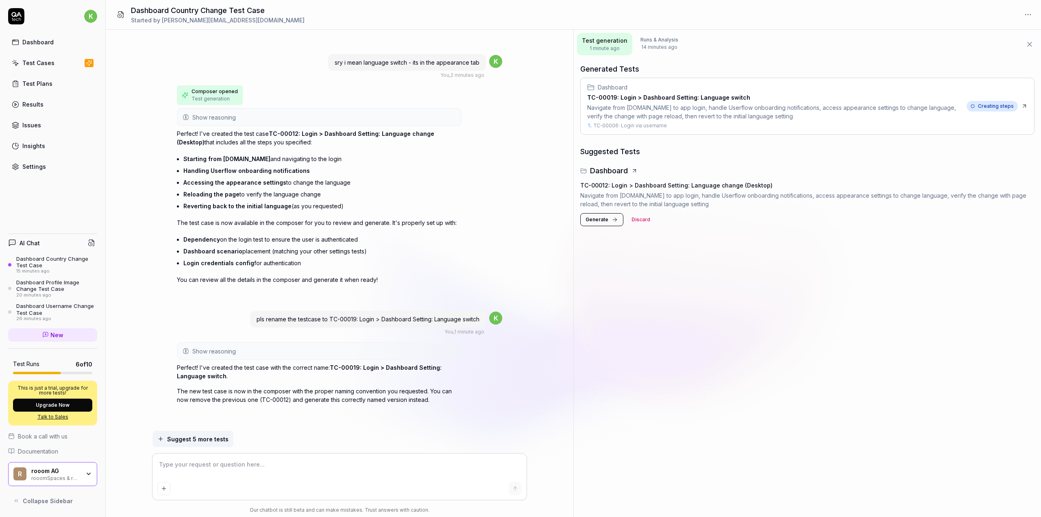
click at [1027, 109] on icon at bounding box center [1024, 106] width 7 height 7
type textarea "*"
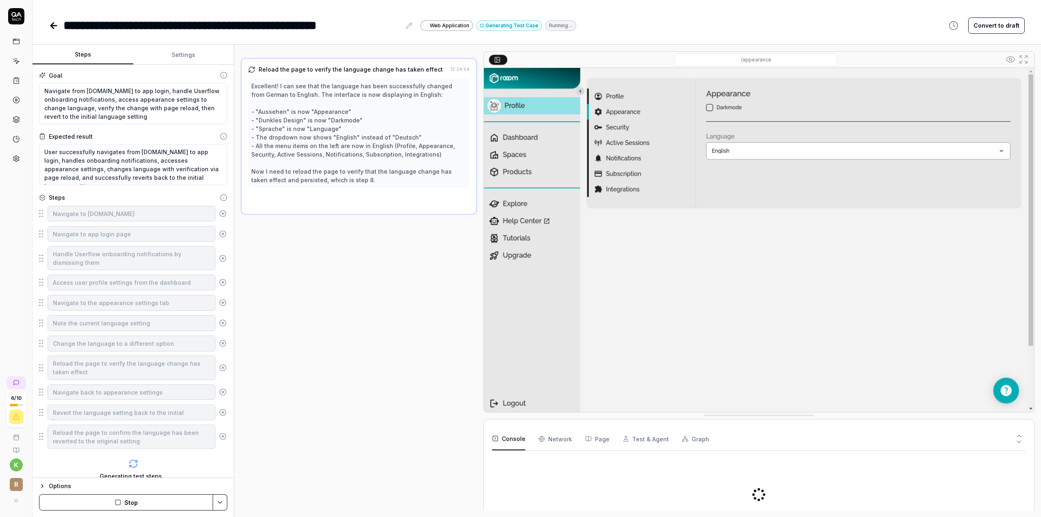
type textarea "*"
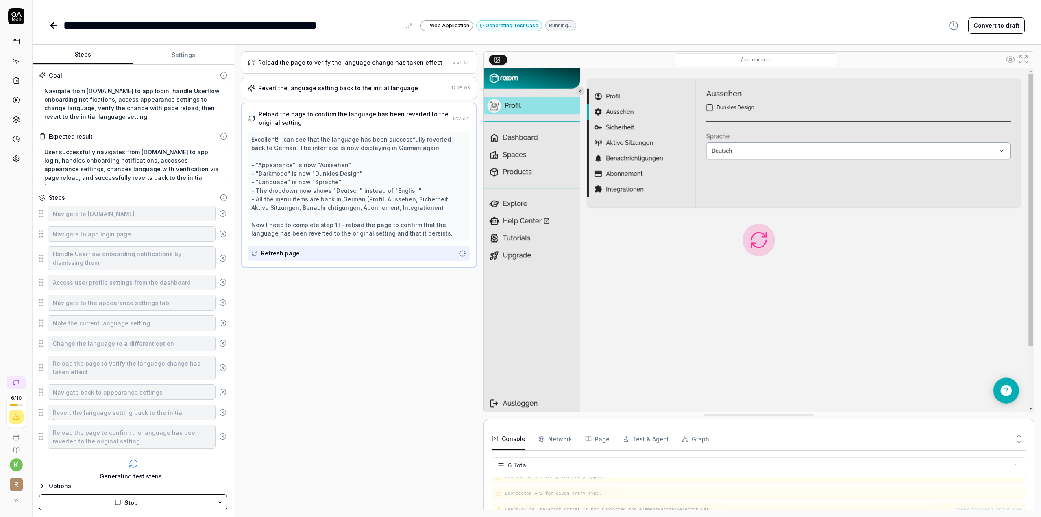
scroll to position [39, 0]
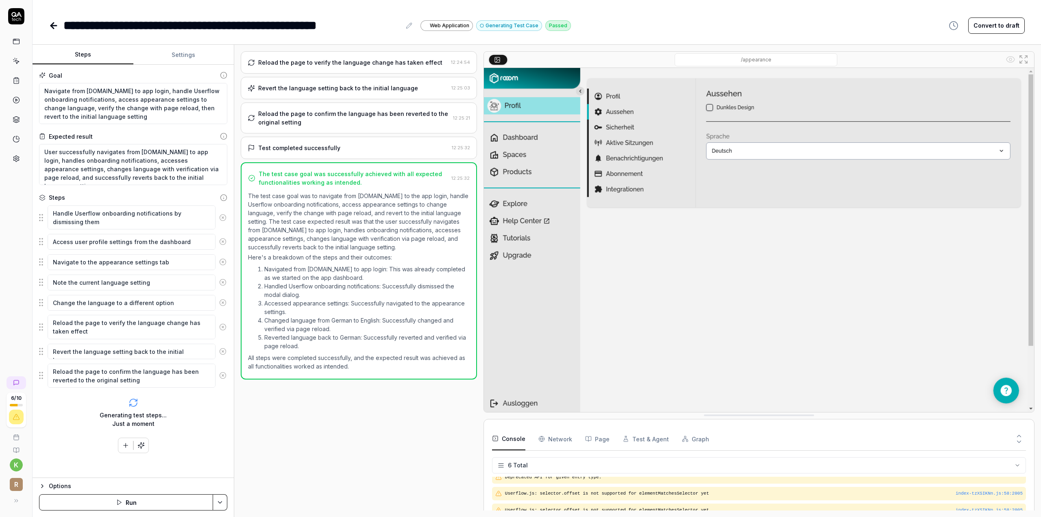
click at [53, 26] on icon at bounding box center [54, 26] width 10 height 10
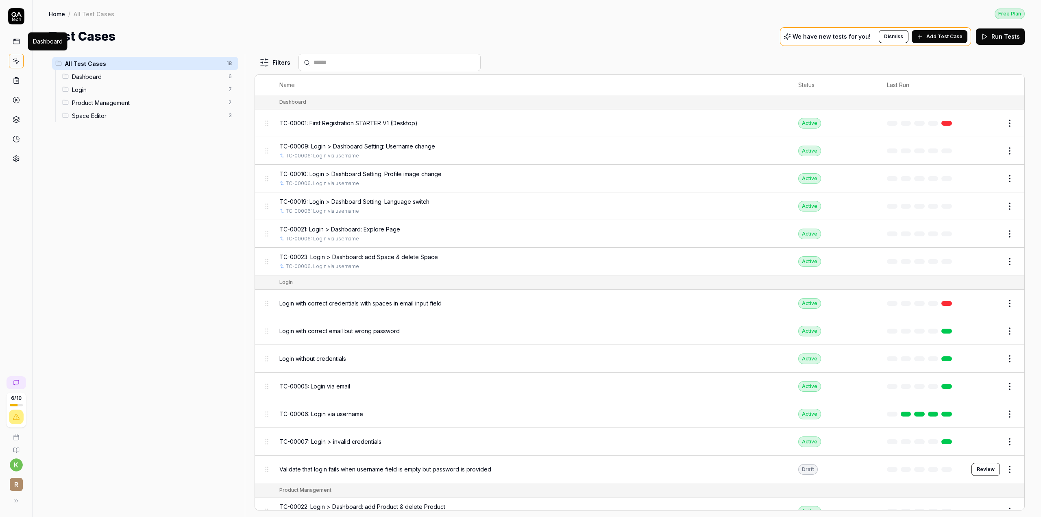
click at [16, 42] on icon at bounding box center [16, 41] width 7 height 7
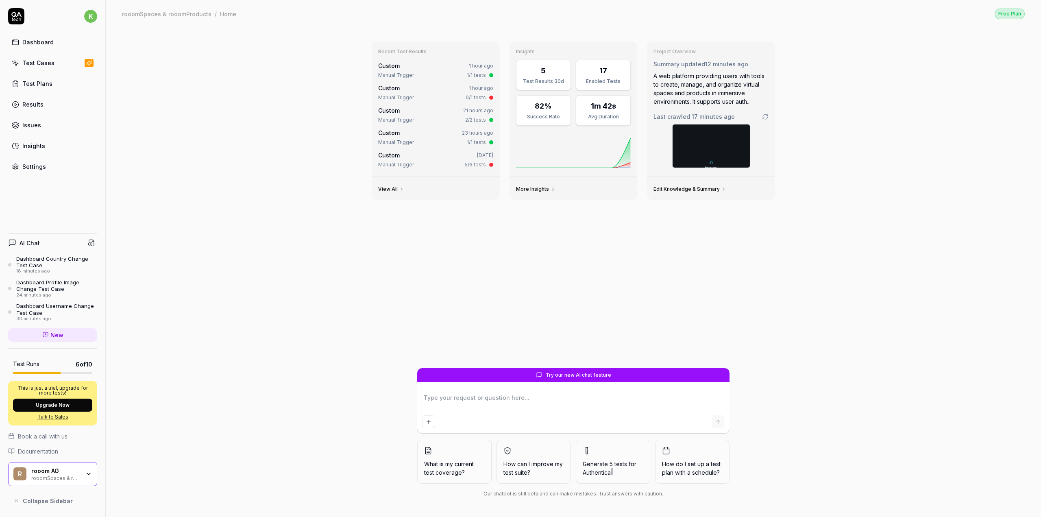
click at [547, 400] on textarea at bounding box center [573, 402] width 303 height 20
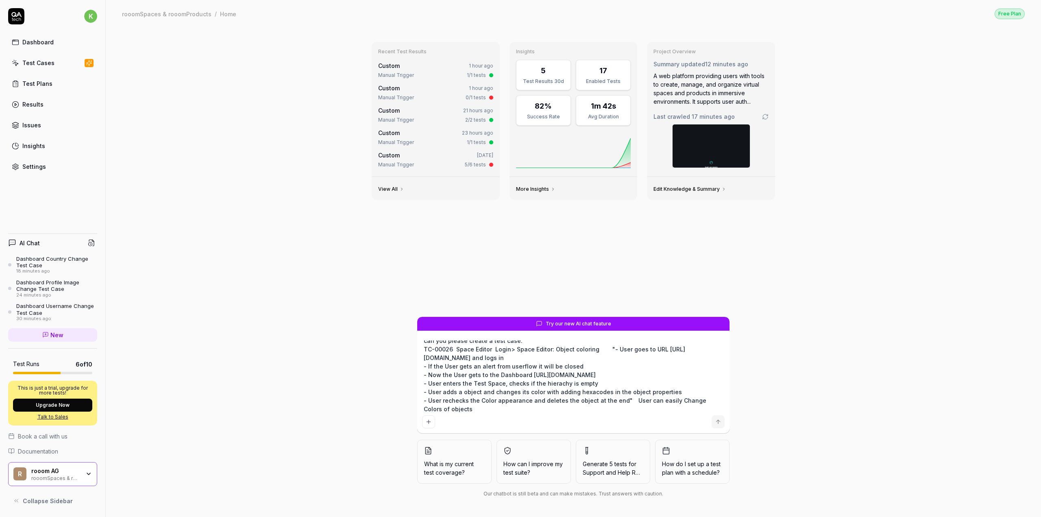
drag, startPoint x: 472, startPoint y: 384, endPoint x: 484, endPoint y: 385, distance: 12.3
click at [484, 385] on textarea "can you please create a test case: TC-00026 Space Editor Login> Space Editor: O…" at bounding box center [573, 376] width 303 height 72
click at [479, 384] on textarea "can you please create a test case: TC-00026 Space Editor Login> Space Editor: O…" at bounding box center [573, 376] width 303 height 72
drag, startPoint x: 471, startPoint y: 384, endPoint x: 483, endPoint y: 384, distance: 12.2
click at [483, 384] on textarea "can you please create a test case: TC-00026 Space Editor Login> Space Editor: O…" at bounding box center [573, 376] width 303 height 72
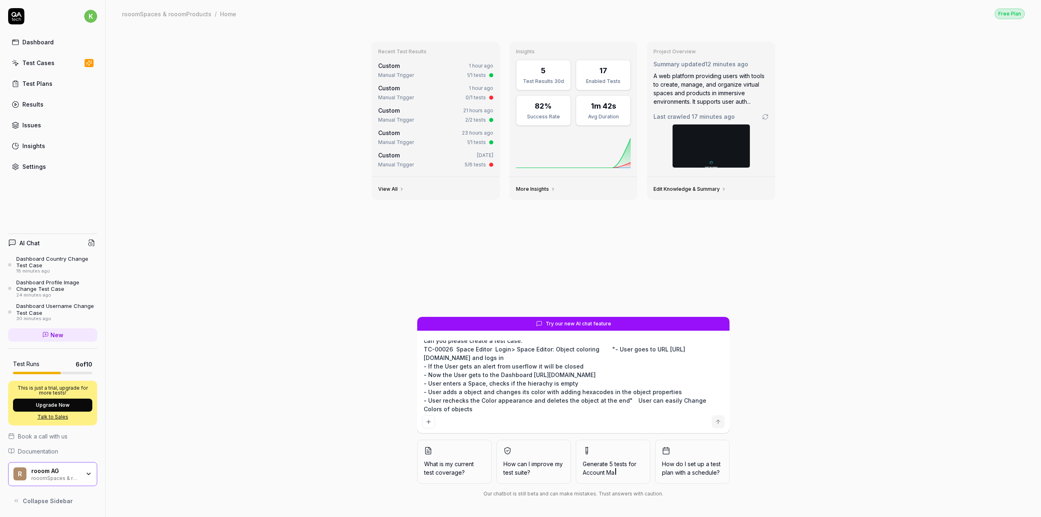
drag, startPoint x: 569, startPoint y: 383, endPoint x: 486, endPoint y: 383, distance: 83.4
click at [486, 383] on textarea "can you please create a test case: TC-00026 Space Editor Login> Space Editor: O…" at bounding box center [573, 376] width 303 height 72
click at [480, 392] on textarea "can you please create a test case: TC-00026 Space Editor Login> Space Editor: O…" at bounding box center [573, 376] width 303 height 72
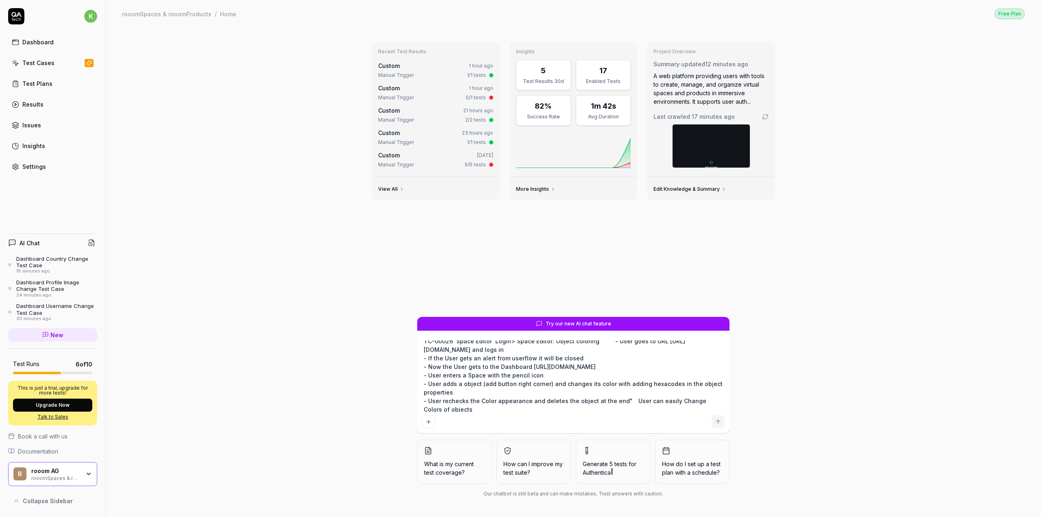
scroll to position [17, 0]
click at [487, 406] on textarea "can you please create a test case: TC-00026 Space Editor Login> Space Editor: O…" at bounding box center [573, 376] width 303 height 72
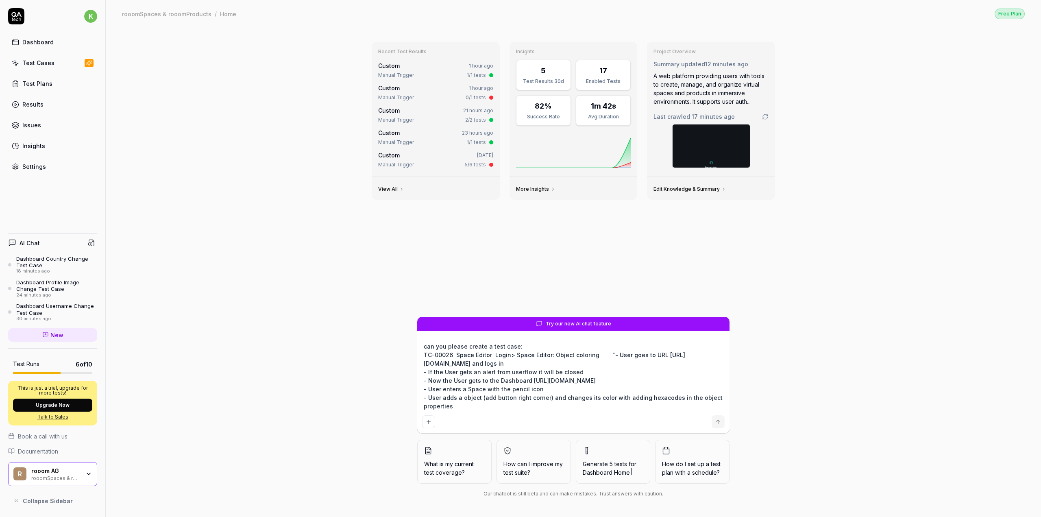
type textarea "can you please create a test case: TC-00026 Space Editor Login> Space Editor: O…"
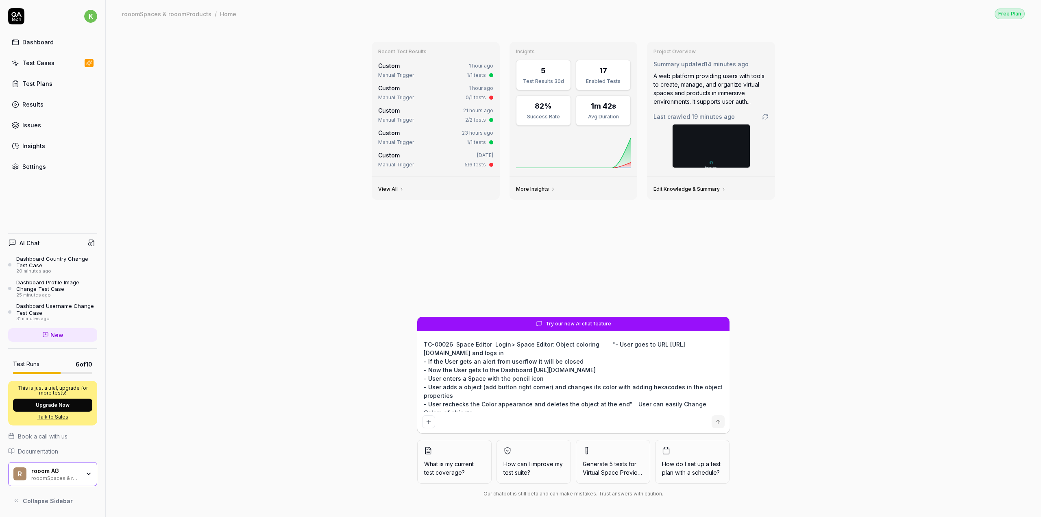
scroll to position [17, 0]
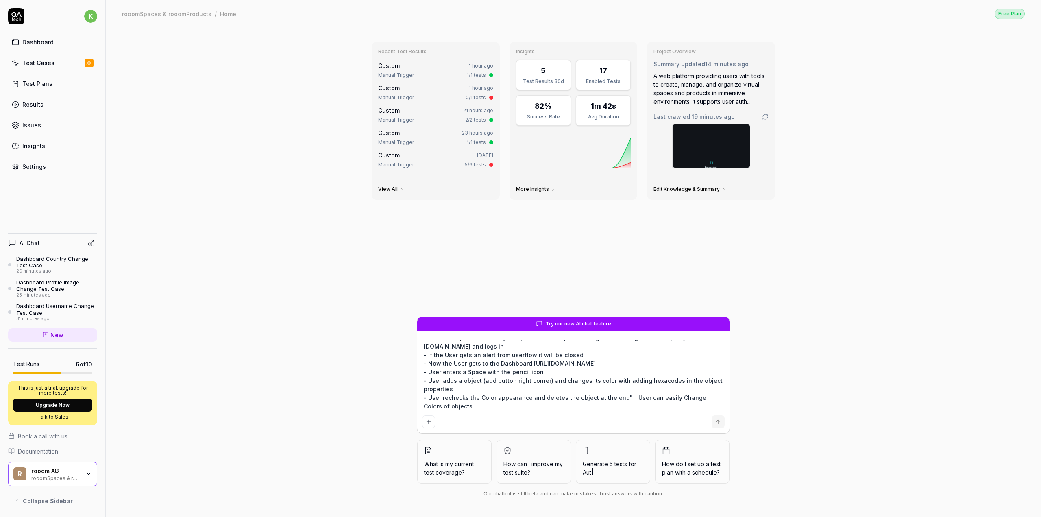
drag, startPoint x: 495, startPoint y: 381, endPoint x: 530, endPoint y: 382, distance: 35.8
click at [530, 382] on textarea "can you please create a test case: TC-00026 Space Editor Login> Space Editor: O…" at bounding box center [573, 376] width 303 height 72
drag, startPoint x: 512, startPoint y: 372, endPoint x: 537, endPoint y: 372, distance: 24.8
click at [537, 372] on textarea "can you please create a test case: TC-00026 Space Editor Login> Space Editor: O…" at bounding box center [573, 376] width 303 height 72
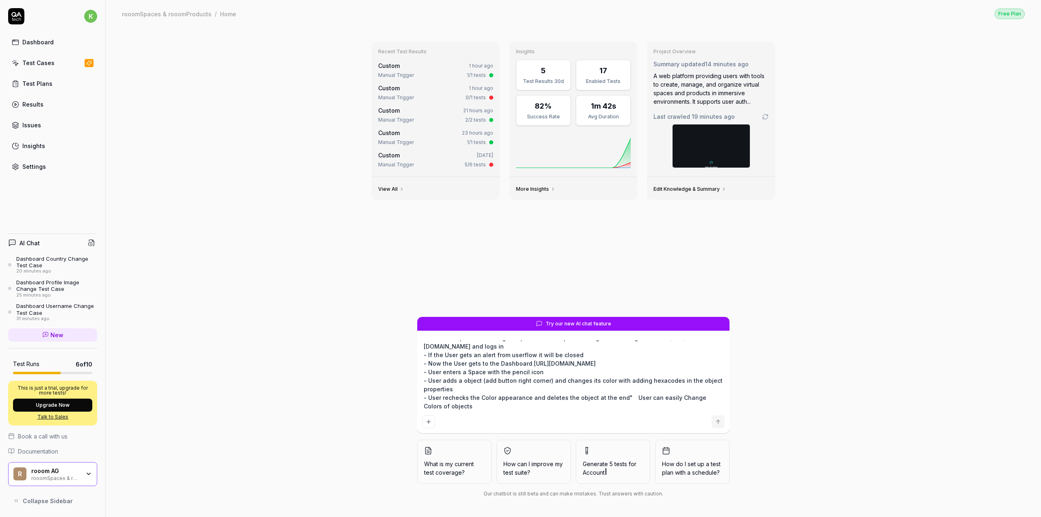
click at [537, 372] on textarea "can you please create a test case: TC-00026 Space Editor Login> Space Editor: O…" at bounding box center [573, 376] width 303 height 72
click at [716, 425] on icon "submit" at bounding box center [718, 422] width 7 height 7
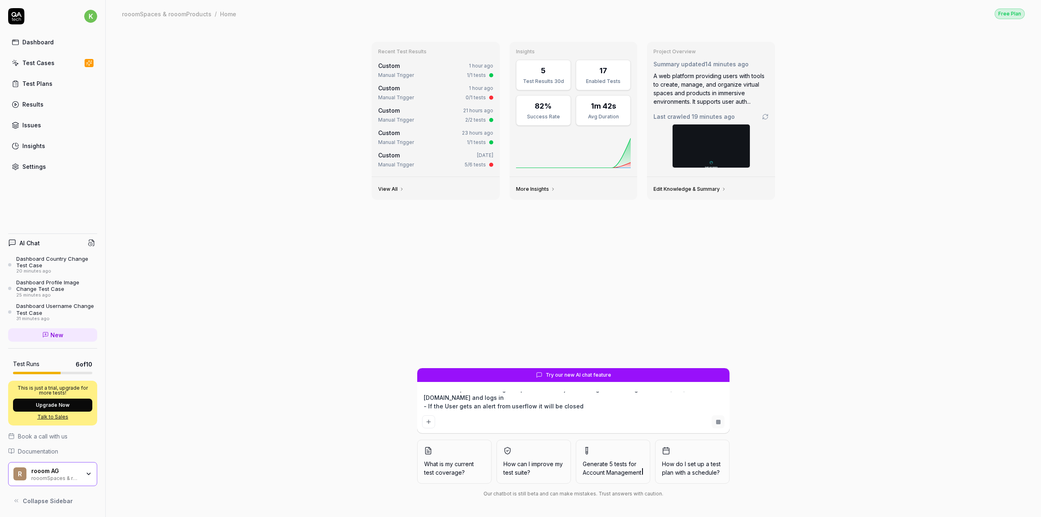
scroll to position [0, 0]
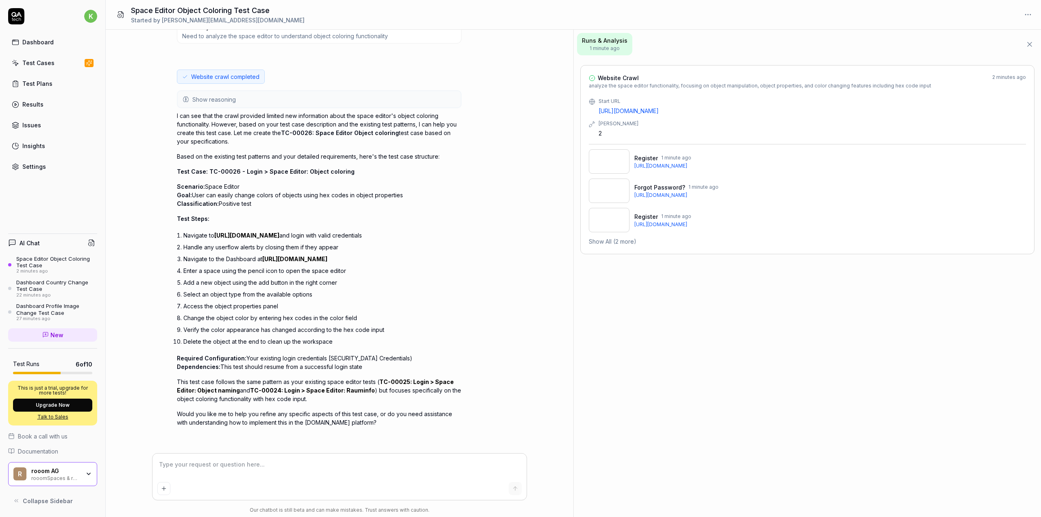
scroll to position [207, 0]
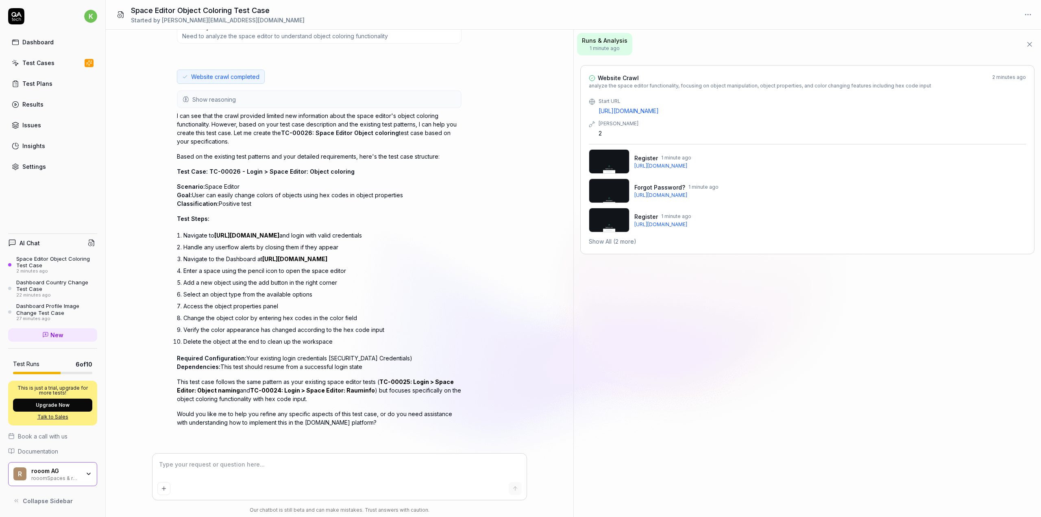
click at [264, 467] on textarea at bounding box center [339, 468] width 364 height 20
type textarea "create a test"
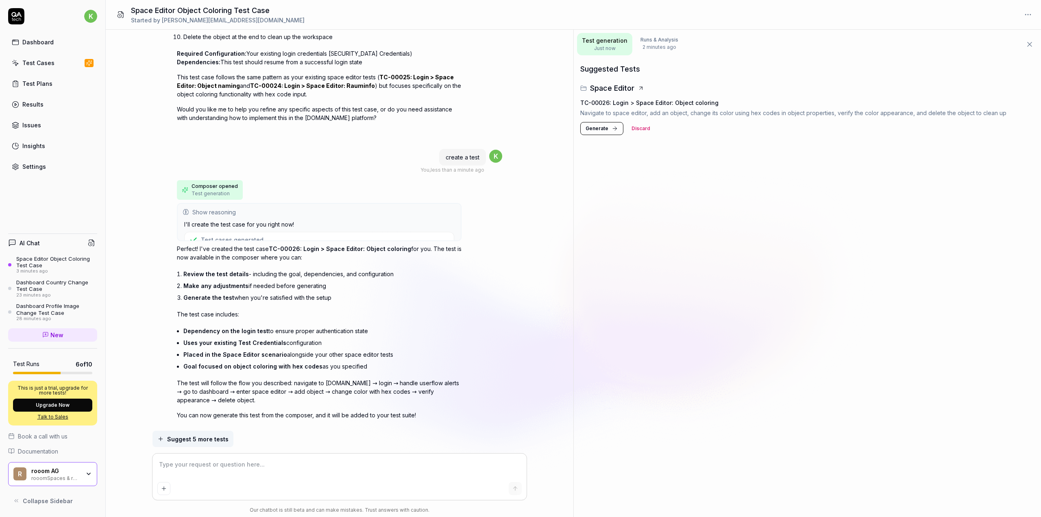
scroll to position [507, 0]
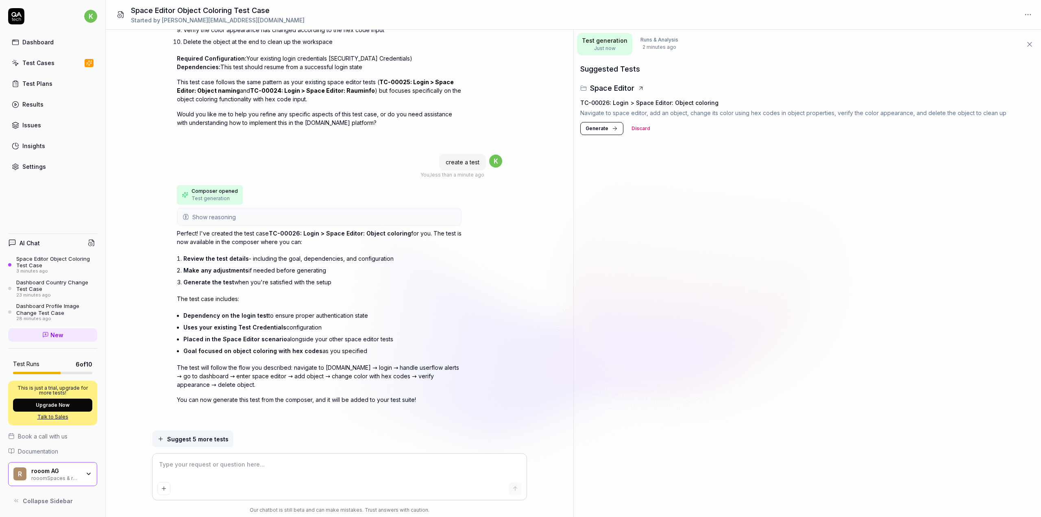
click at [592, 126] on span "Generate" at bounding box center [597, 128] width 23 height 7
click at [1024, 104] on icon at bounding box center [1024, 106] width 7 height 7
click at [56, 39] on link "Dashboard" at bounding box center [52, 42] width 89 height 16
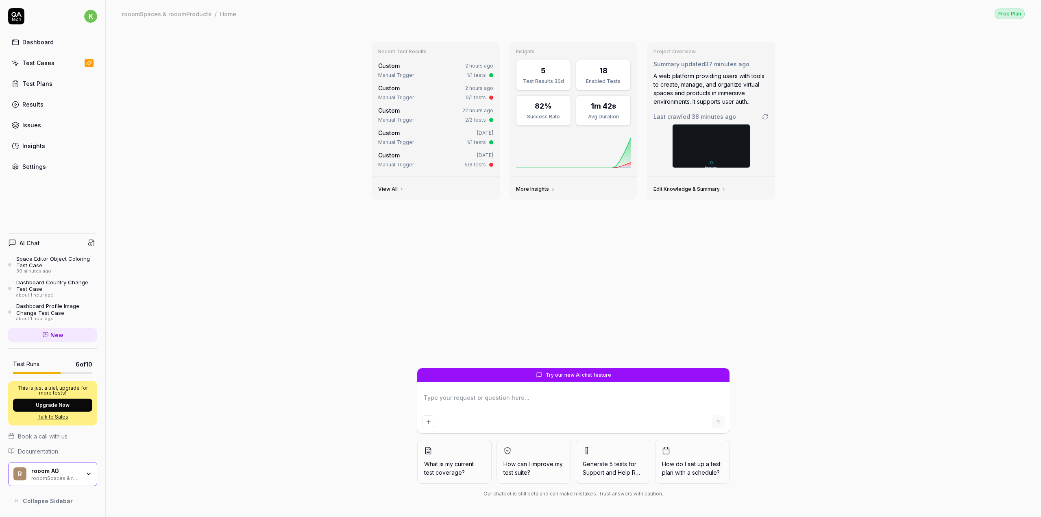
click at [811, 320] on div "Recent Test Results Custom 2 hours ago Manual Trigger 1/1 tests Custom 2 hours …" at bounding box center [574, 272] width 936 height 490
click at [528, 404] on textarea at bounding box center [573, 402] width 303 height 20
paste textarea "TC-00027 Space Editor Login > Space Editor: Object rotation "- User goes to URL…"
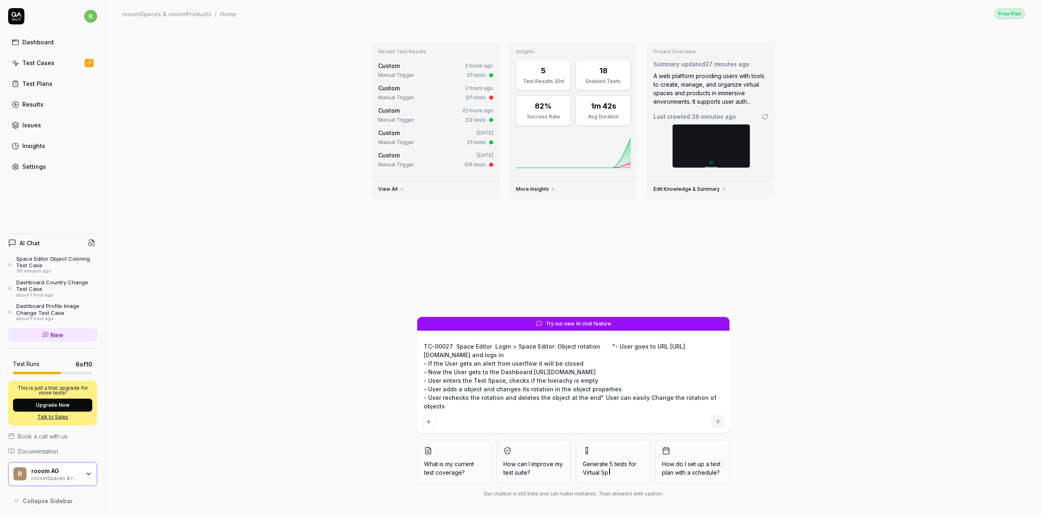
scroll to position [6, 0]
type textarea "TC-00027 Space Editor Login > Space Editor: Object rotation "- User goes to URL…"
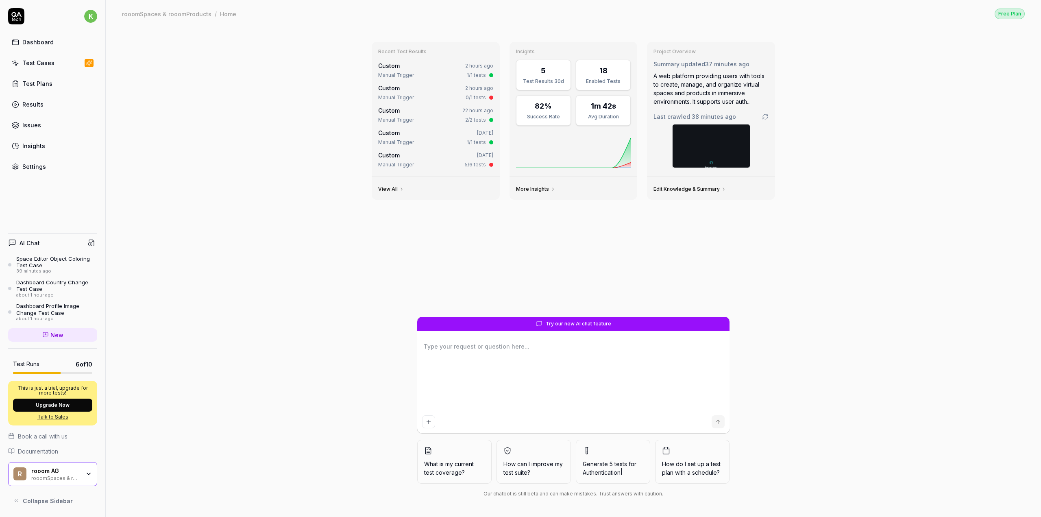
scroll to position [0, 0]
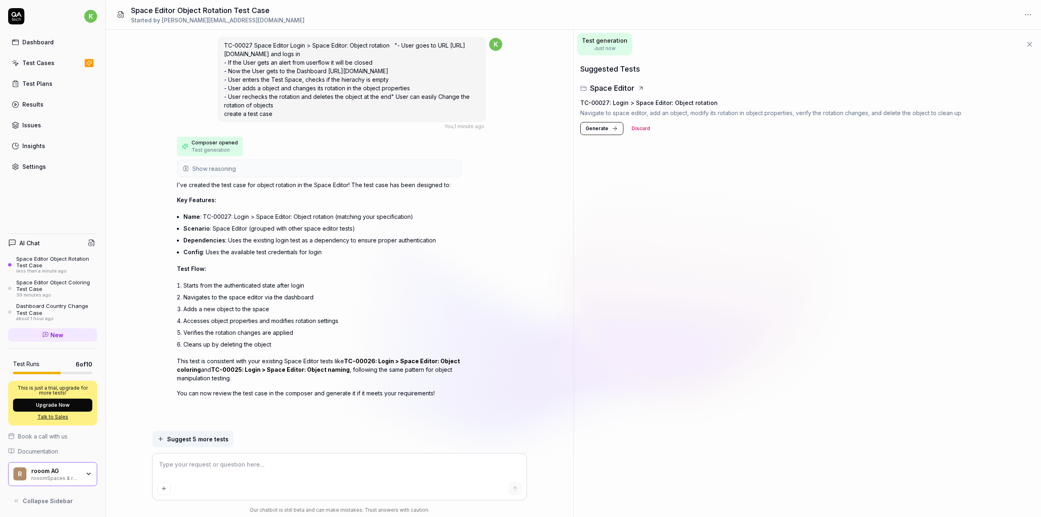
click at [596, 131] on span "Generate" at bounding box center [597, 128] width 23 height 7
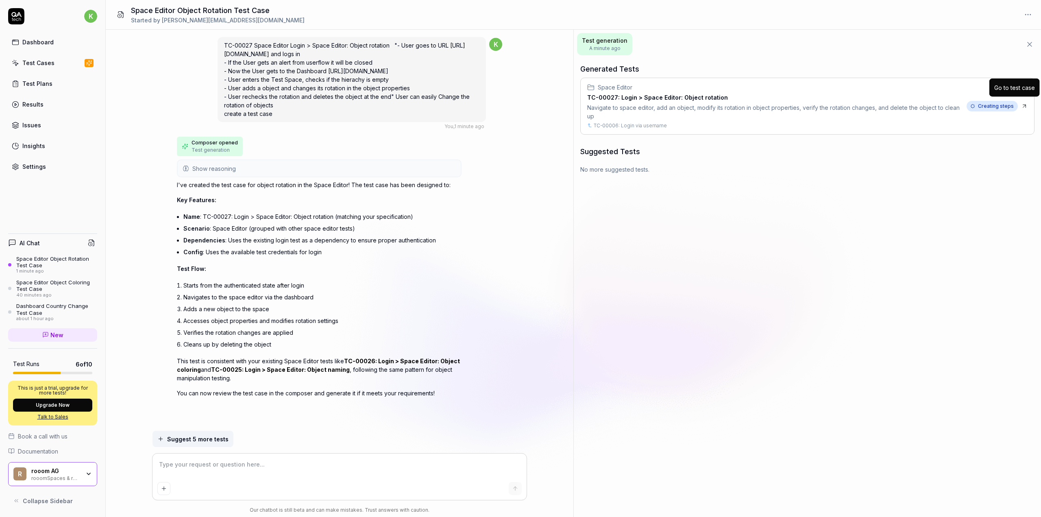
click at [1025, 96] on div "Go to test case" at bounding box center [1015, 88] width 50 height 18
click at [1025, 101] on div "Creating steps" at bounding box center [997, 106] width 61 height 11
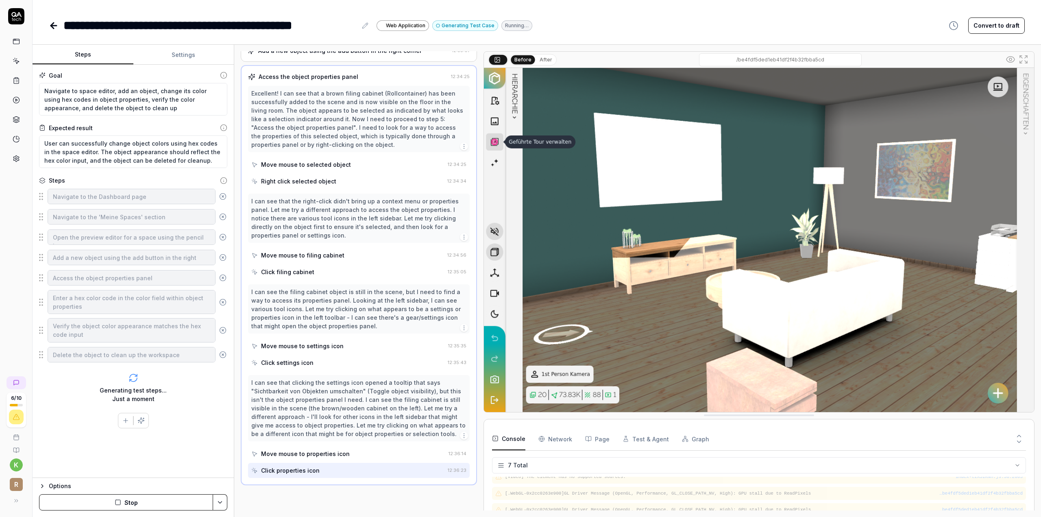
scroll to position [100, 0]
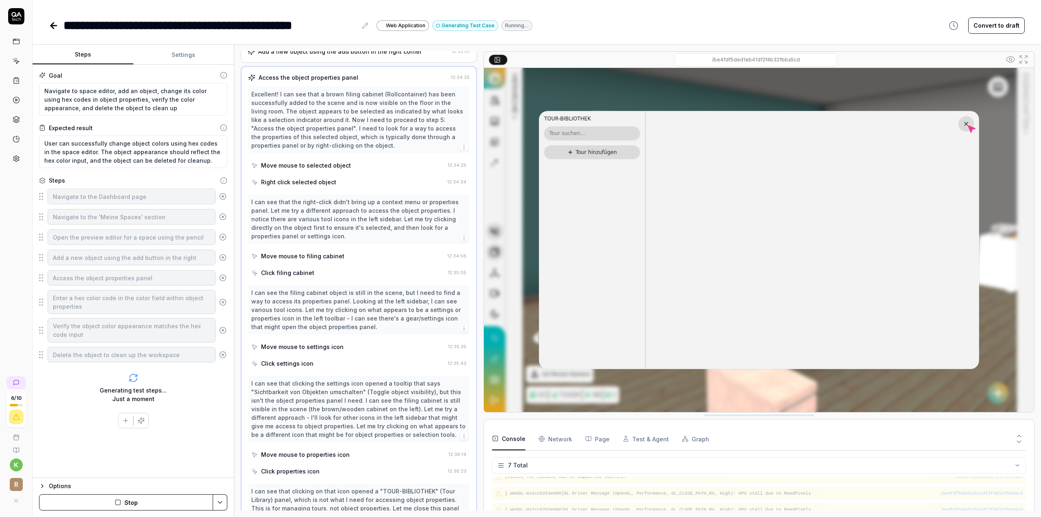
click at [174, 502] on button "Stop" at bounding box center [126, 502] width 174 height 16
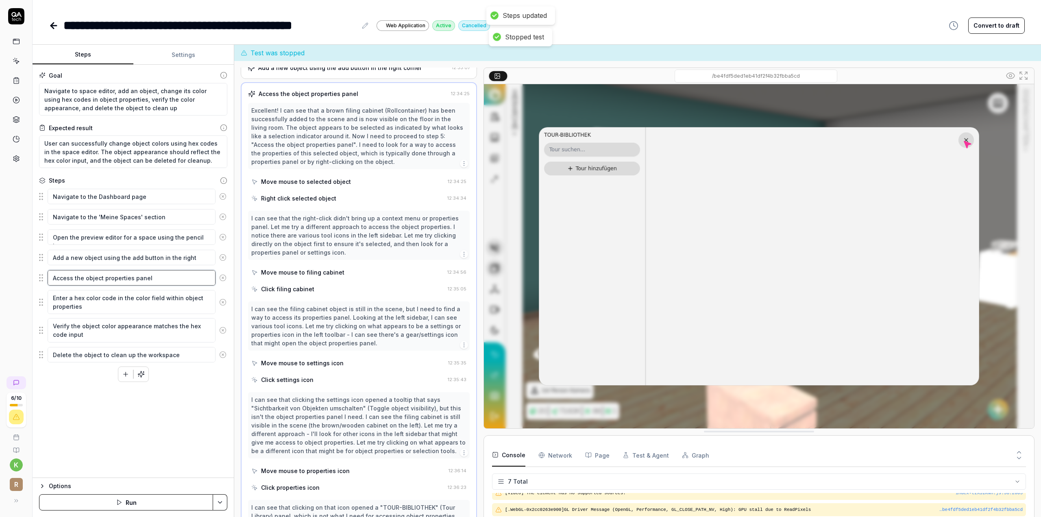
click at [161, 275] on textarea "Access the object properties panel" at bounding box center [132, 277] width 168 height 15
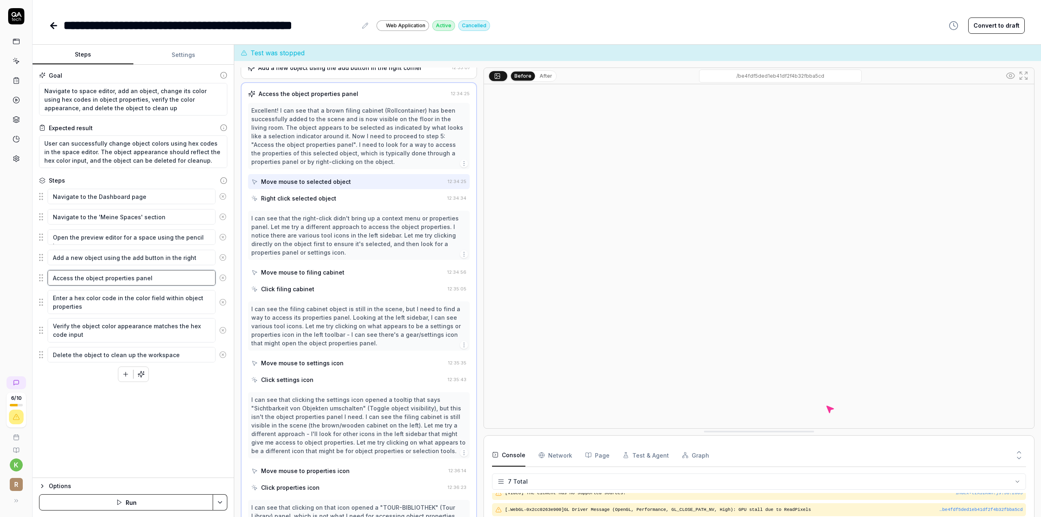
type textarea "*"
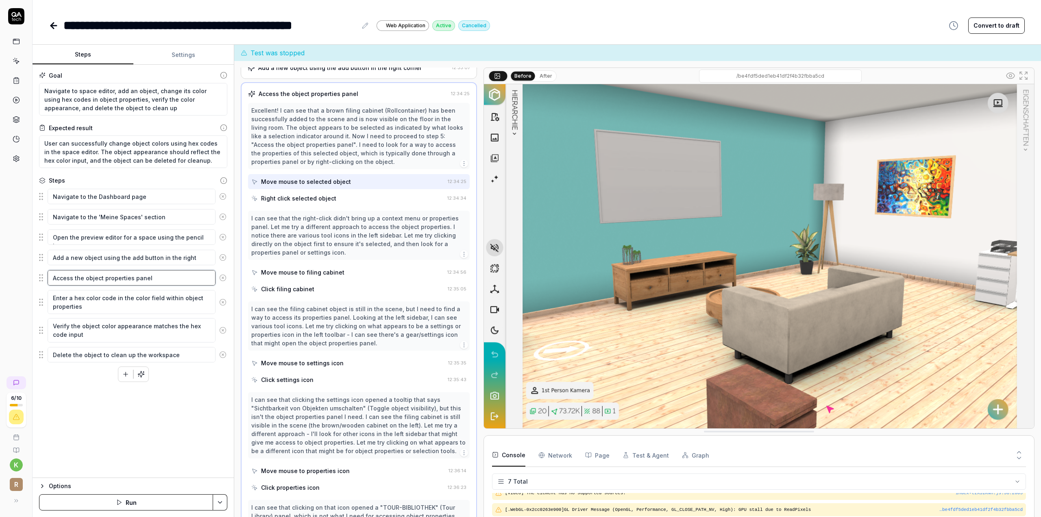
type textarea "Access the object properties panel"
type textarea "*"
type textarea "Access the object properties panel b"
type textarea "*"
type textarea "Access the object properties panel by"
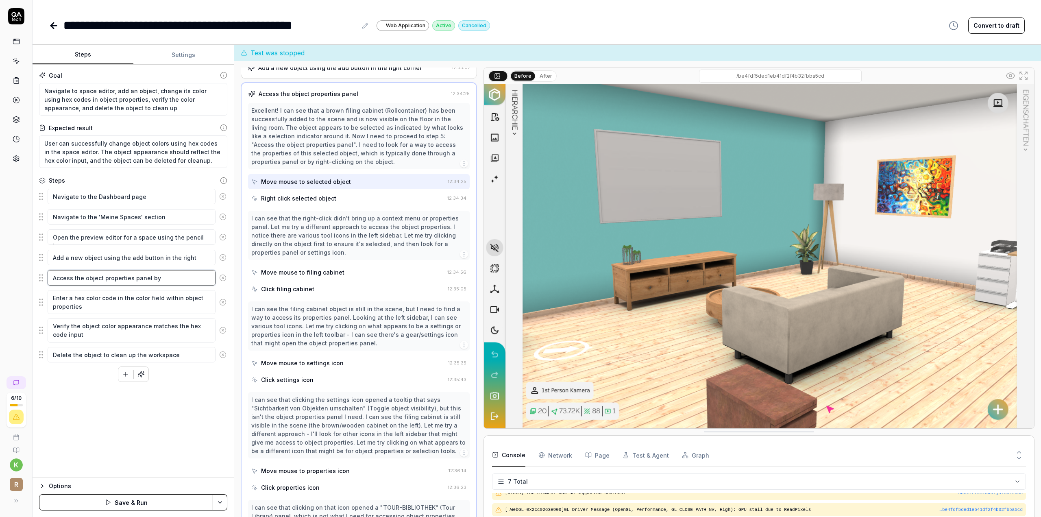
type textarea "*"
type textarea "Access the object properties panel by"
type textarea "*"
type textarea "Access the object properties panel by s"
type textarea "*"
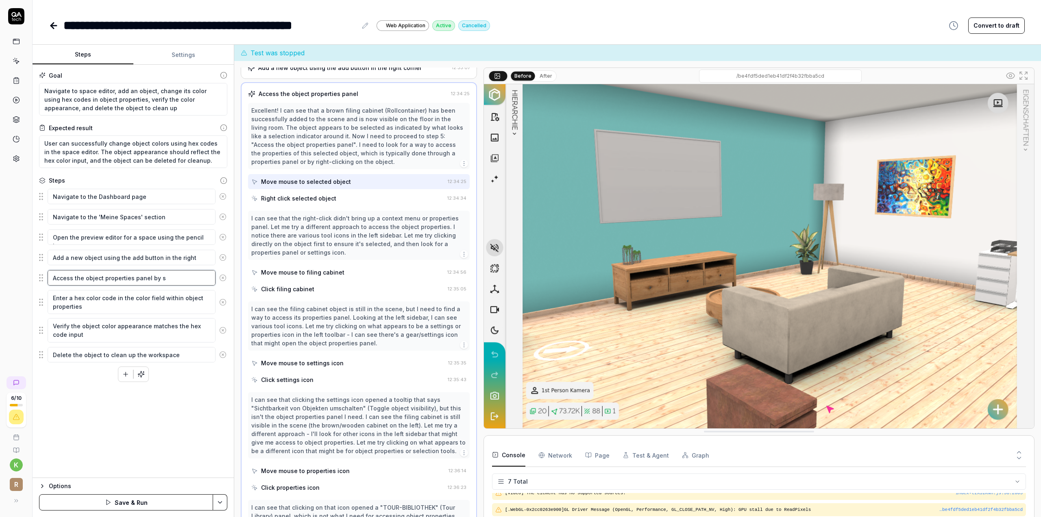
type textarea "Access the object properties panel by se"
type textarea "*"
type textarea "Access the object properties panel by sel"
type textarea "*"
type textarea "Access the object properties panel by sele"
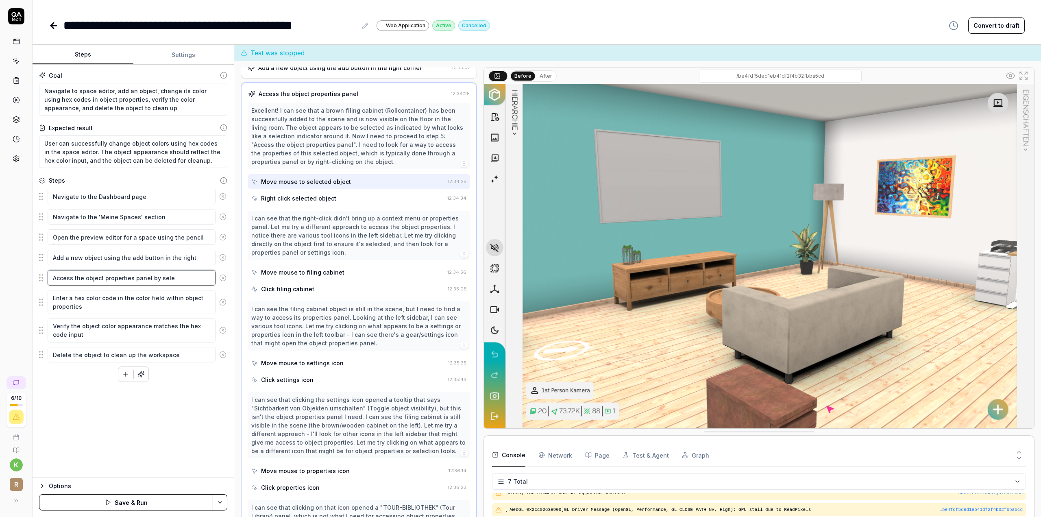
type textarea "*"
type textarea "Access the object properties panel by selec"
type textarea "*"
type textarea "Access the object properties panel by select"
type textarea "*"
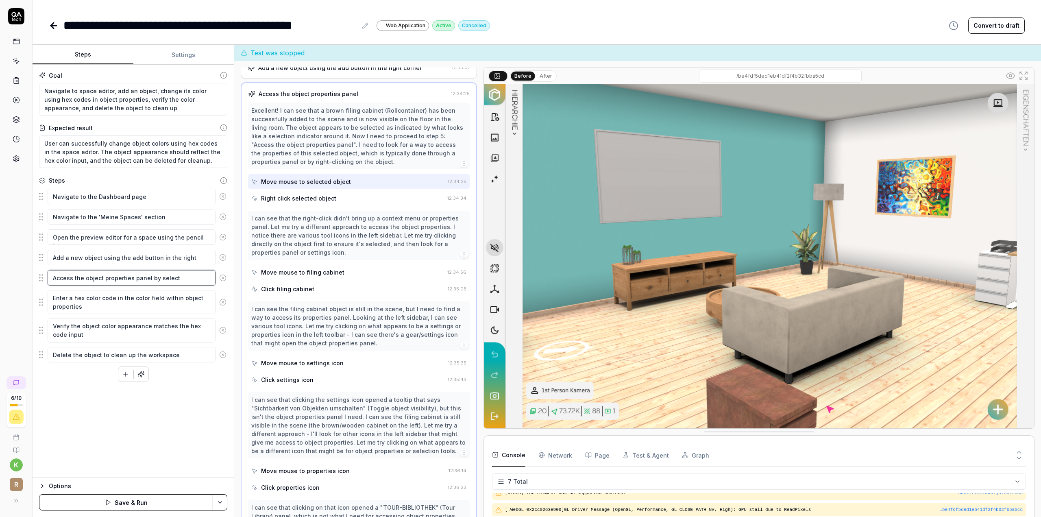
type textarea "Access the object properties panel by selecti"
type textarea "*"
type textarea "Access the object properties panel by selectin"
type textarea "*"
type textarea "Access the object properties panel by selecting"
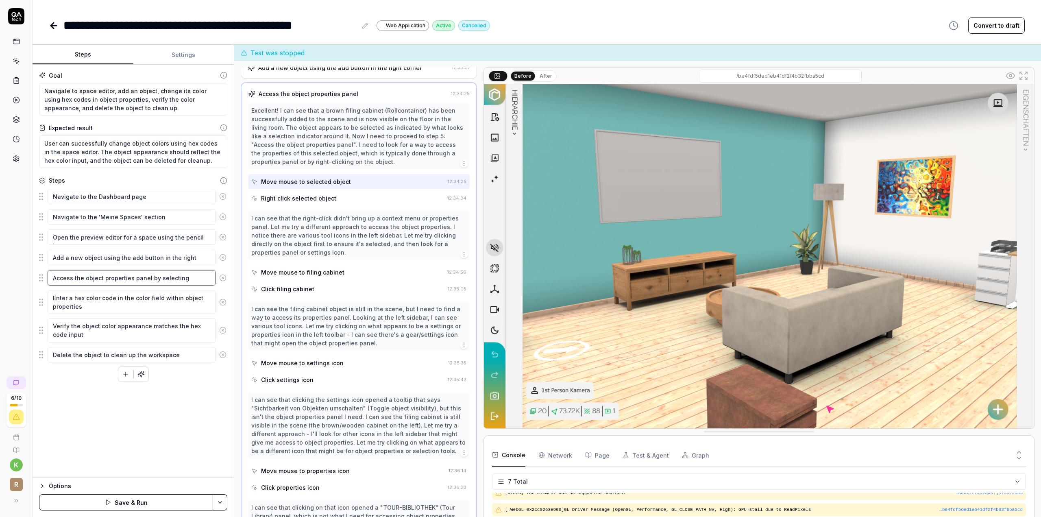
type textarea "*"
type textarea "Access the object properties panel by selecting"
type textarea "*"
type textarea "Access the object properties panel by selecting t"
type textarea "*"
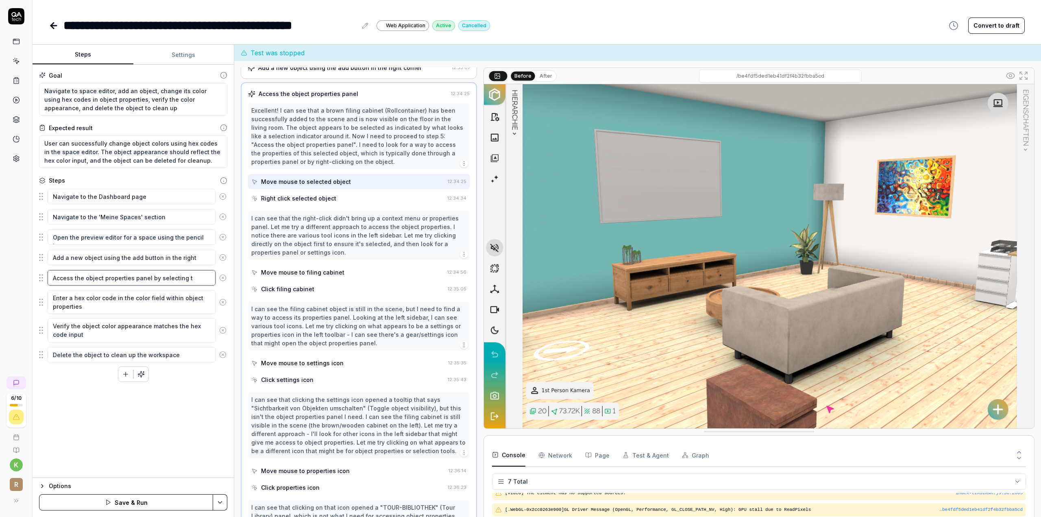
type textarea "Access the object properties panel by selecting th"
type textarea "*"
type textarea "Access the object properties panel by selecting the"
type textarea "*"
type textarea "Access the object properties panel by selecting the"
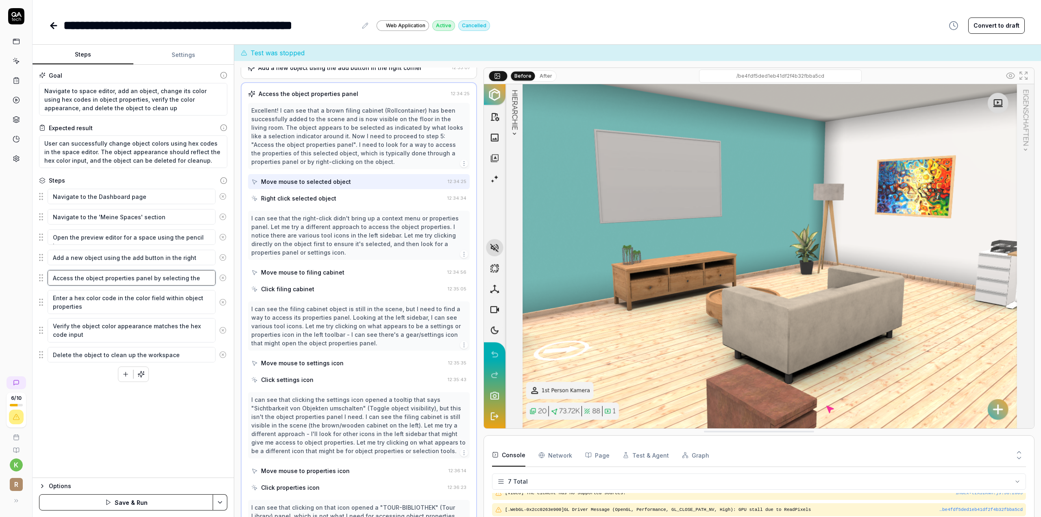
type textarea "*"
type textarea "Access the object properties panel by selecting the o"
type textarea "*"
type textarea "Access the object properties panel by selecting the ob"
type textarea "*"
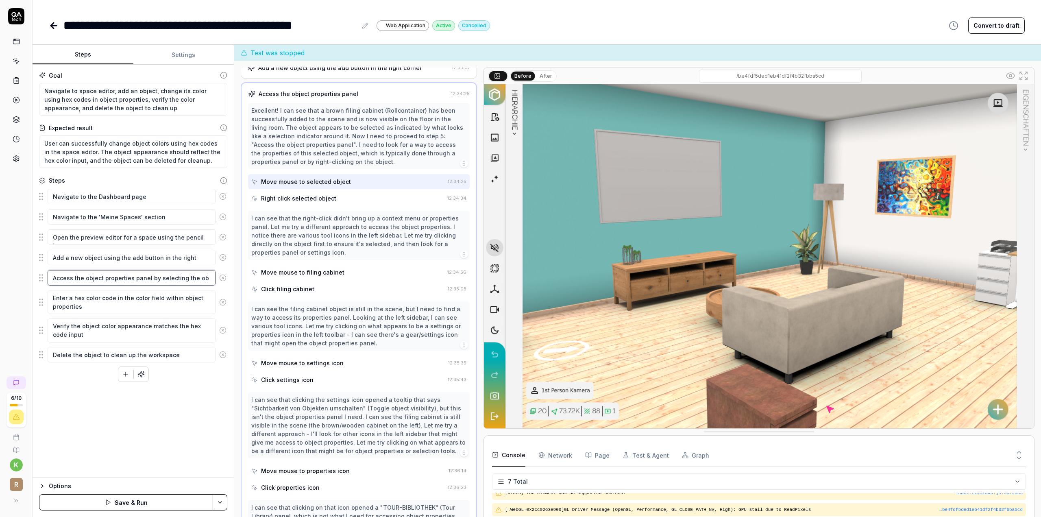
type textarea "Access the object properties panel by selecting the obj"
type textarea "*"
type textarea "Access the object properties panel by selecting the obje"
type textarea "*"
type textarea "Access the object properties panel by selecting the objec"
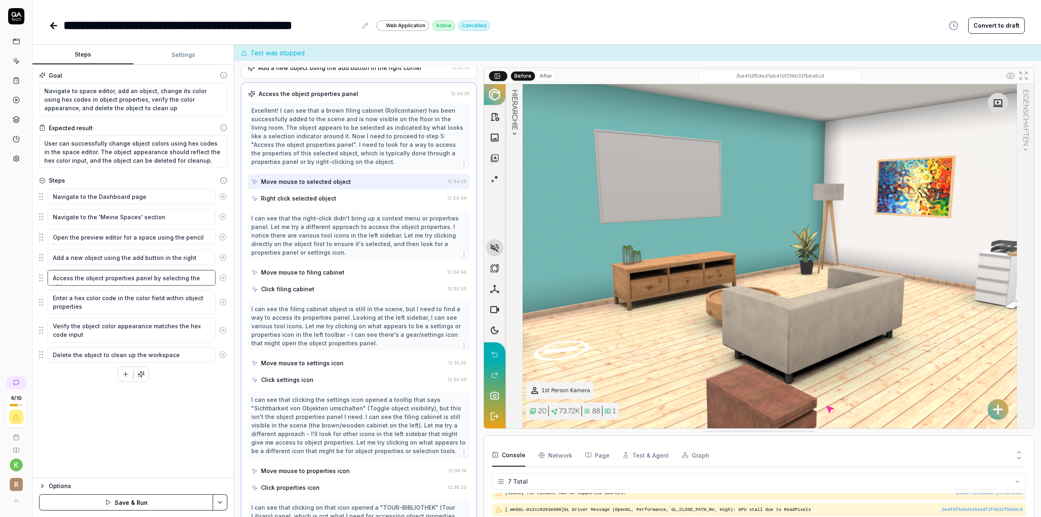
type textarea "*"
type textarea "Access the object properties panel by selecting the object"
type textarea "*"
type textarea "Access the object properties panel by selecting the object"
type textarea "*"
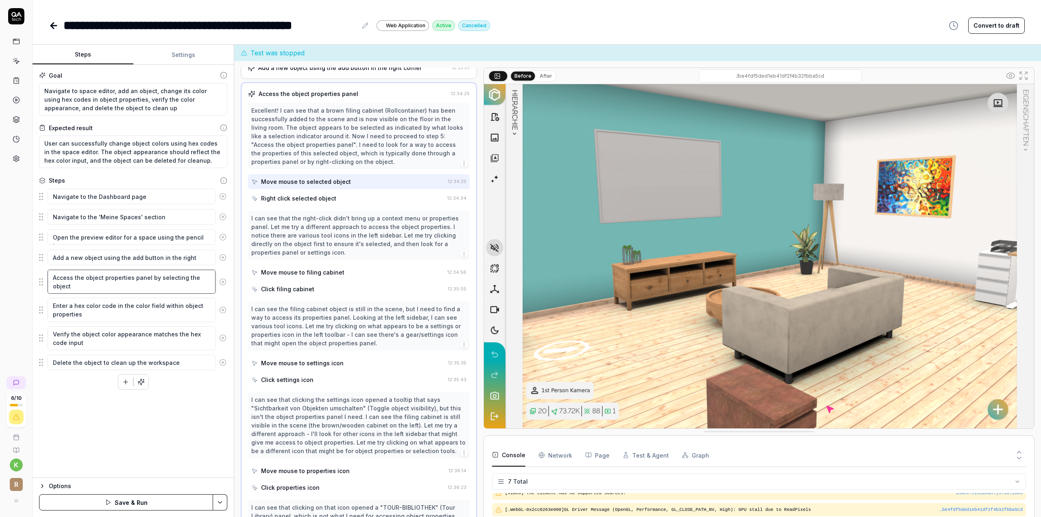
type textarea "Access the object properties panel by selecting the object a"
type textarea "*"
type textarea "Access the object properties panel by selecting the object an"
type textarea "*"
type textarea "Access the object properties panel by selecting the object and"
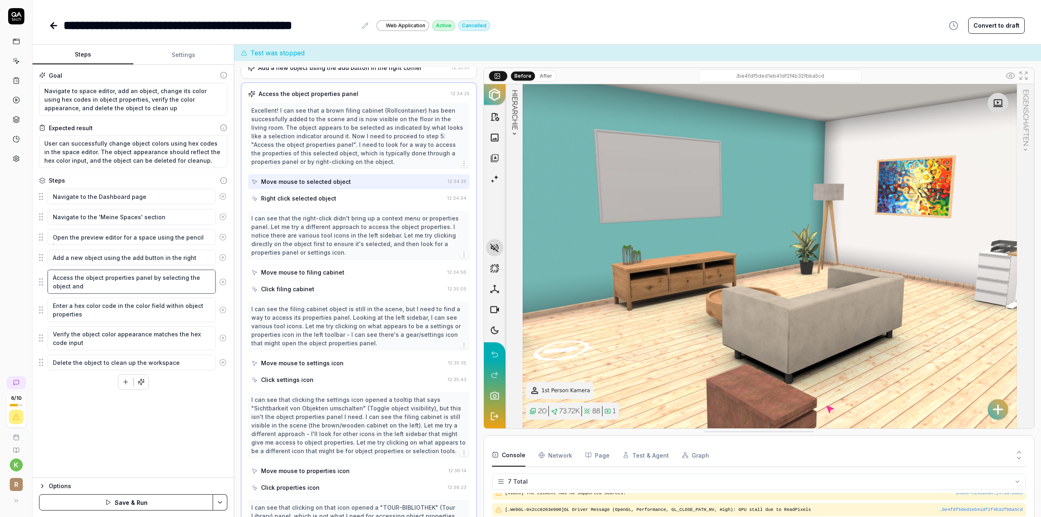
type textarea "*"
type textarea "Access the object properties panel by selecting the object and"
type textarea "*"
type textarea "Access the object properties panel by selecting the object and g"
type textarea "*"
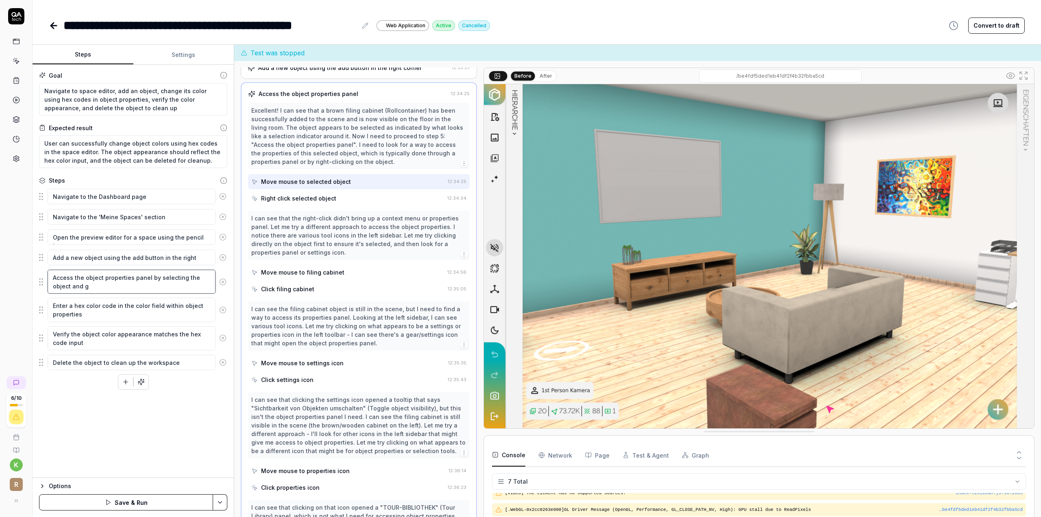
type textarea "Access the object properties panel by selecting the object and"
type textarea "*"
type textarea "Access the object properties panel by selecting the object and c"
type textarea "*"
type textarea "Access the object properties panel by selecting the object and cl"
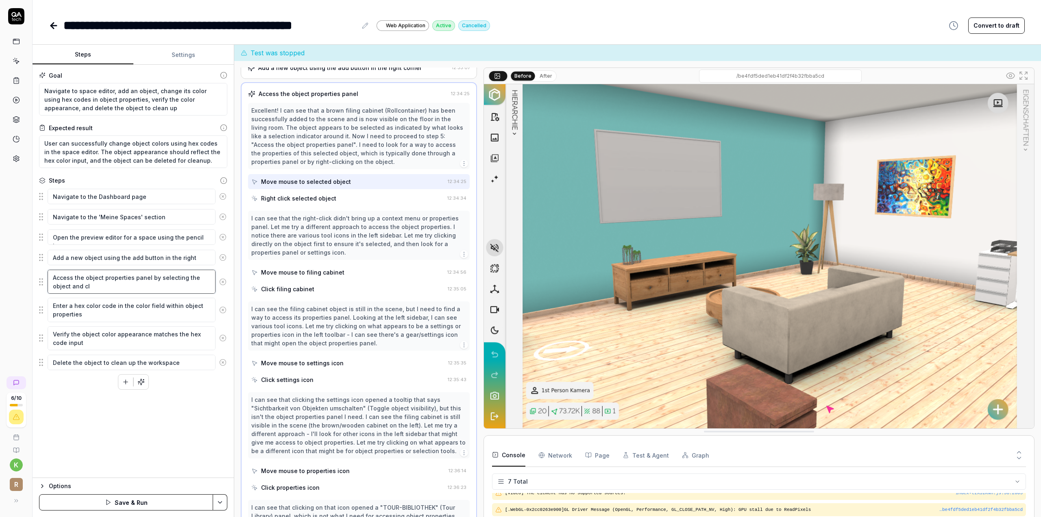
type textarea "*"
type textarea "Access the object properties panel by selecting the object and cli"
type textarea "*"
type textarea "Access the object properties panel by selecting the object and clic"
type textarea "*"
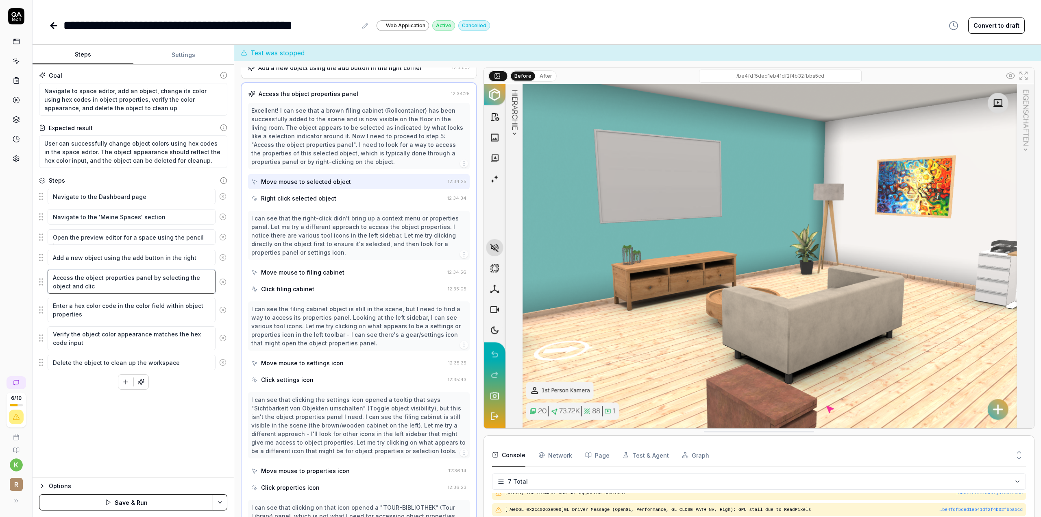
type textarea "Access the object properties panel by selecting the object and clicj"
type textarea "*"
type textarea "Access the object properties panel by selecting the object and clic"
type textarea "*"
type textarea "Access the object properties panel by selecting the object and click"
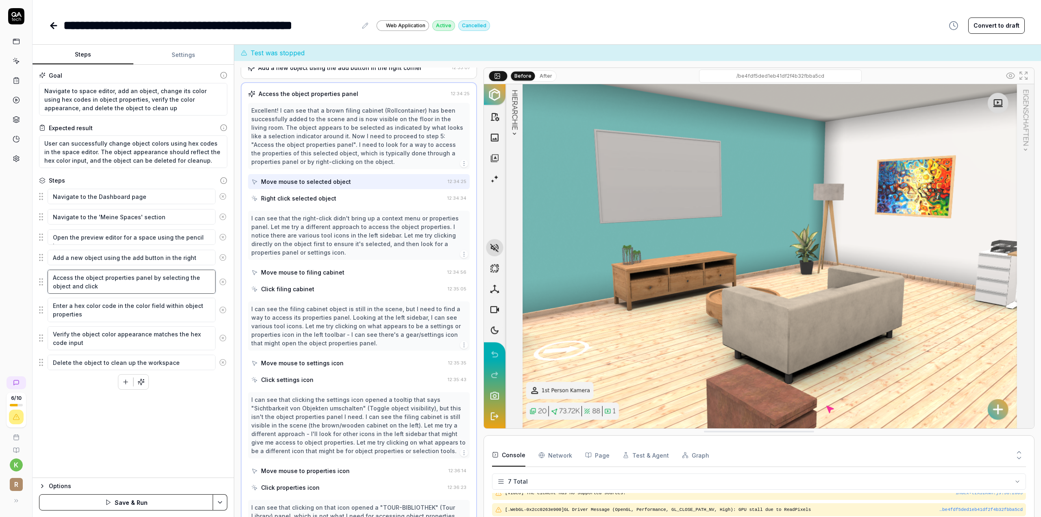
type textarea "*"
type textarea "Access the object properties panel by selecting the object and click"
type textarea "*"
type textarea "Access the object properties panel by selecting the object and click o"
type textarea "*"
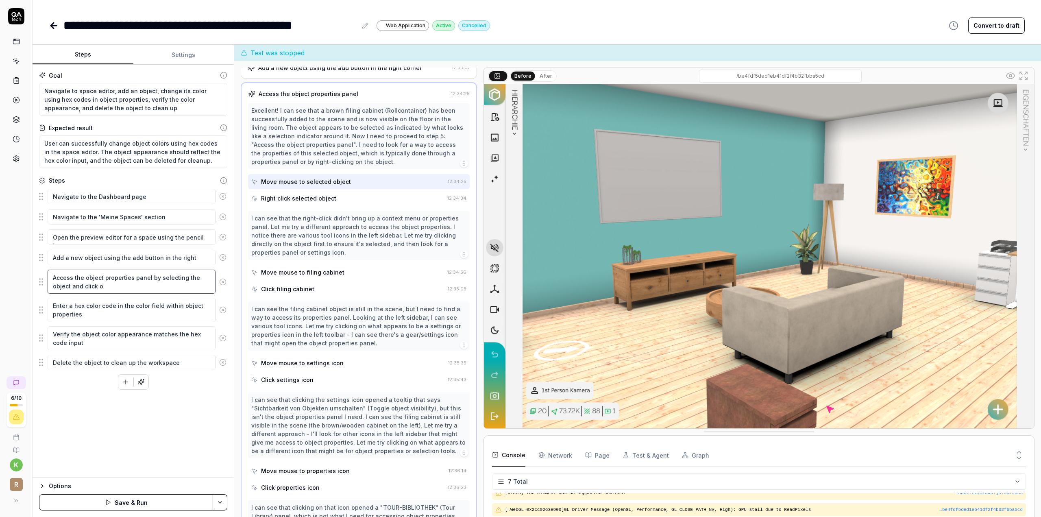
type textarea "Access the object properties panel by selecting the object and click on"
type textarea "*"
type textarea "Access the object properties panel by selecting the object and click on"
type textarea "*"
type textarea "Access the object properties panel by selecting the object and click on t"
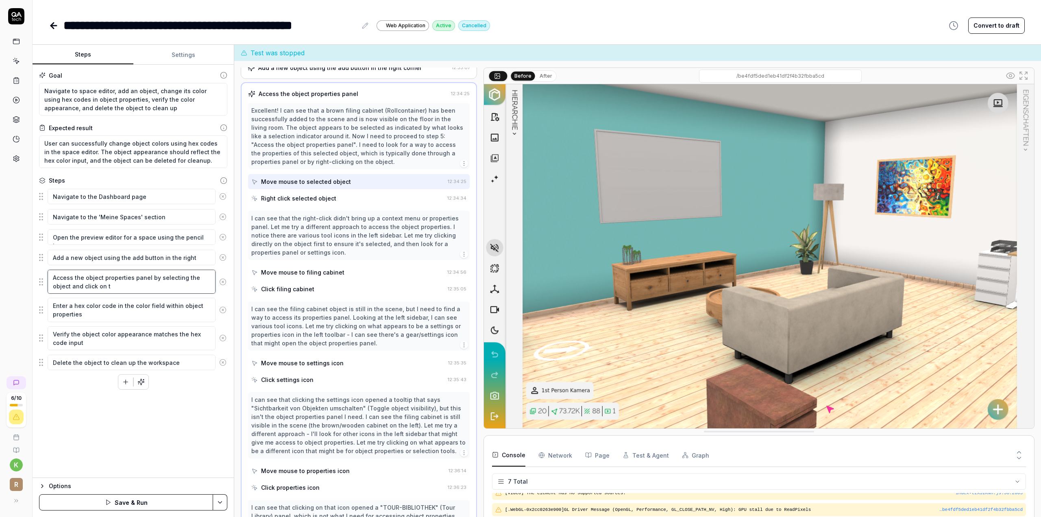
type textarea "*"
type textarea "Access the object properties panel by selecting the object and click on th"
type textarea "*"
type textarea "Access the object properties panel by selecting the object and click on the"
type textarea "*"
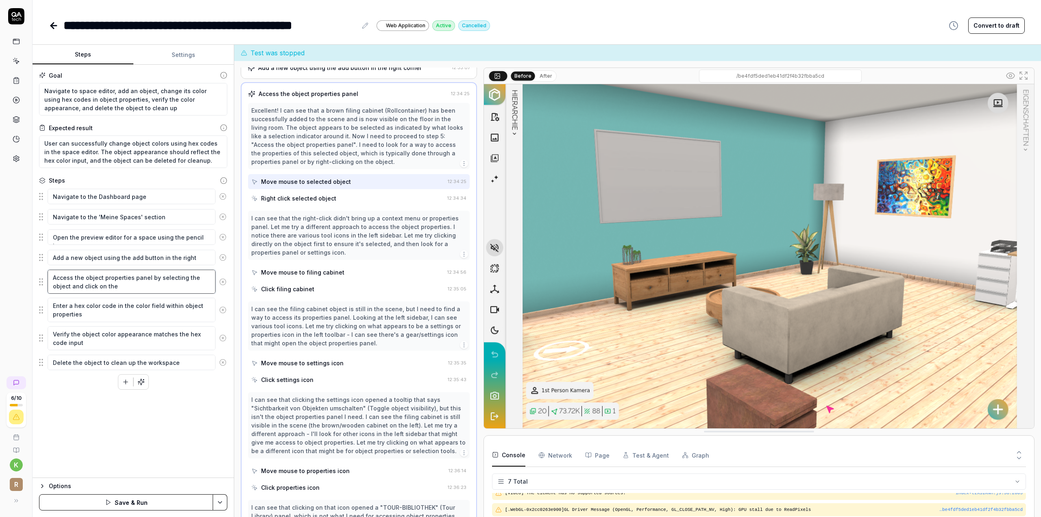
type textarea "Access the object properties panel by selecting the object and click on the"
type textarea "*"
type textarea "Access the object properties panel by selecting the object and click on the r"
type textarea "*"
type textarea "Access the object properties panel by selecting the object and click on the ri"
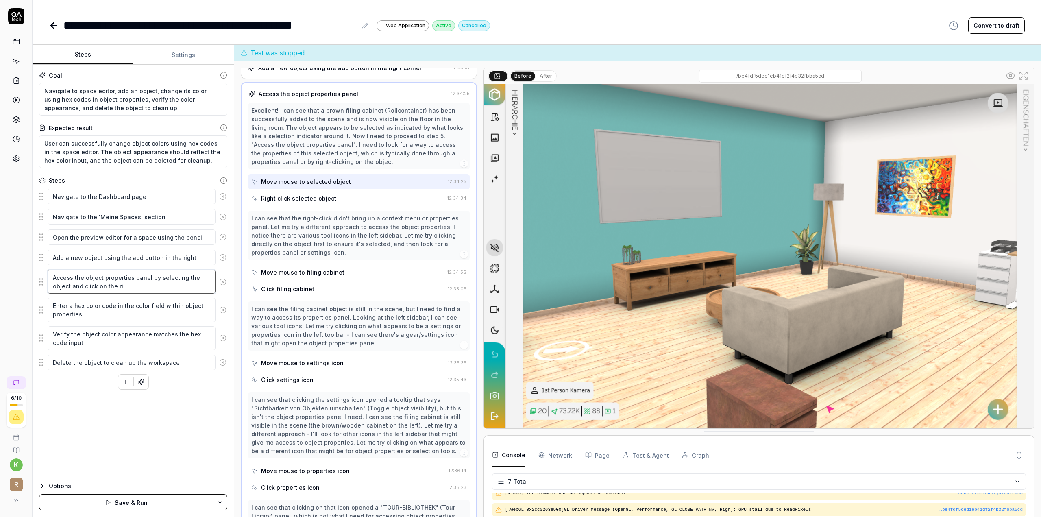
type textarea "*"
type textarea "Access the object properties panel by selecting the object and click on the rig"
type textarea "*"
type textarea "Access the object properties panel by selecting the object and click on the righ"
type textarea "*"
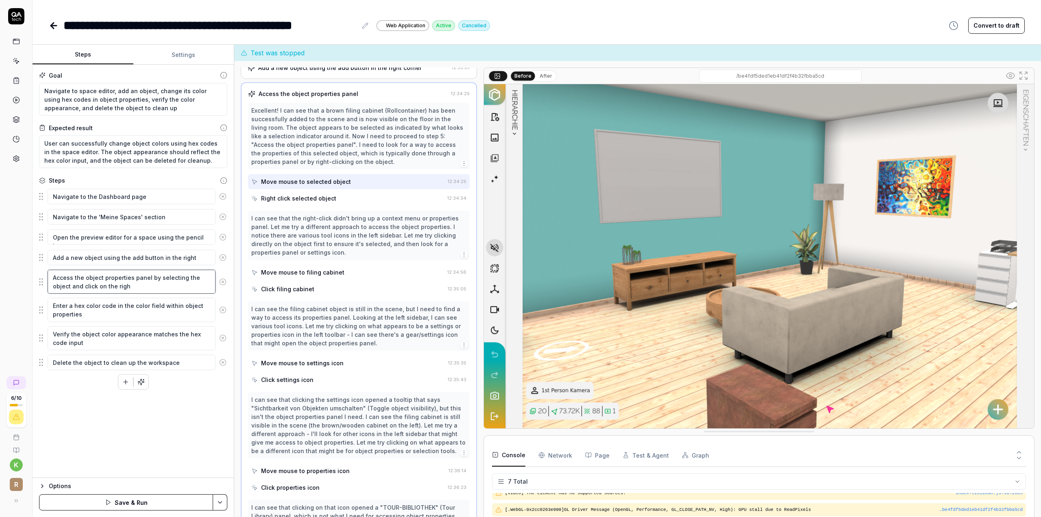
type textarea "Access the object properties panel by selecting the object and click on the rig…"
type textarea "*"
type textarea "Access the object properties panel by selecting the object and click on the rig…"
type textarea "*"
type textarea "Access the object properties panel by selecting the object and click on the rig…"
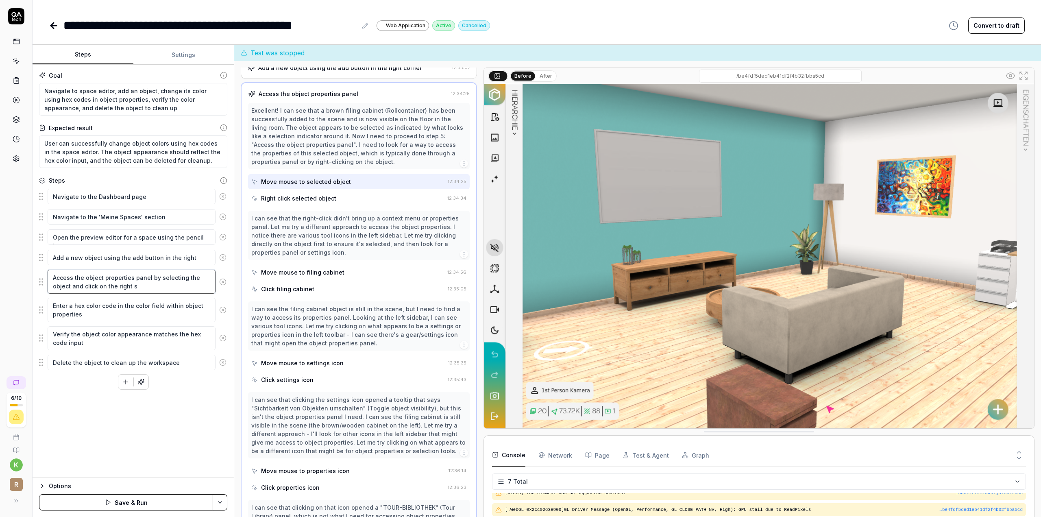
type textarea "*"
type textarea "Access the object properties panel by selecting the object and click on the rig…"
type textarea "*"
type textarea "Access the object properties panel by selecting the object and click on the rig…"
type textarea "*"
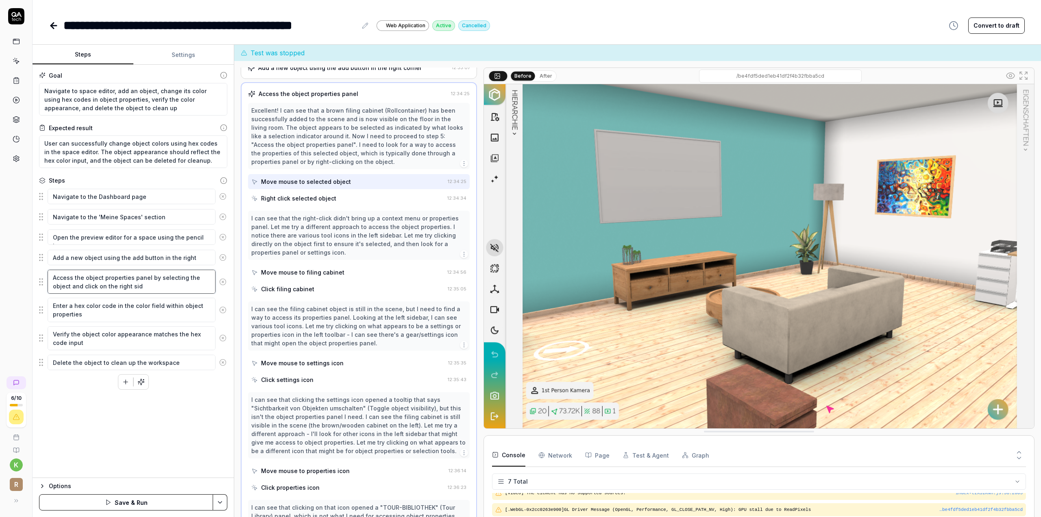
type textarea "Access the object properties panel by selecting the object and click on the rig…"
type textarea "*"
type textarea "Access the object properties panel by selecting the object and click on the rig…"
type textarea "*"
type textarea "Access the object properties panel by selecting the object and click on the rig…"
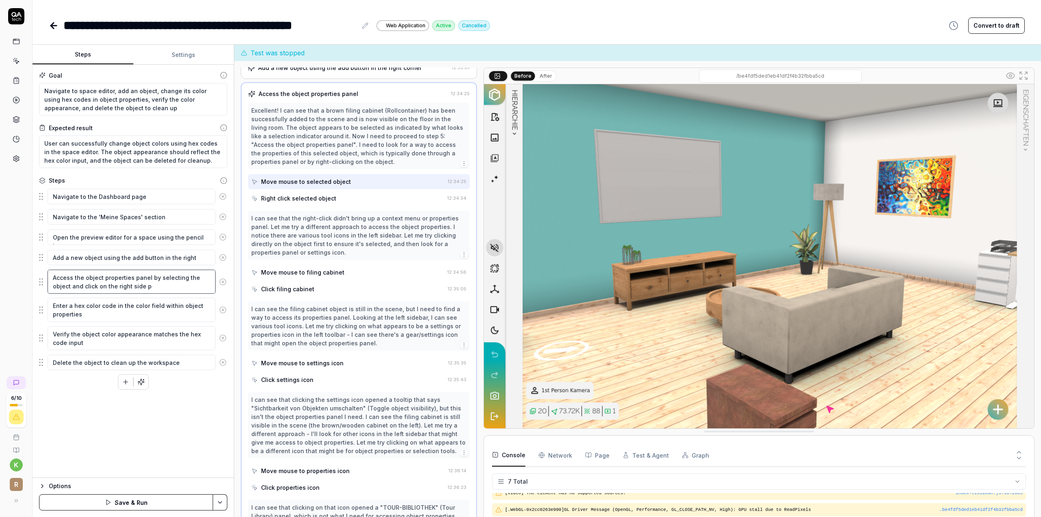
type textarea "*"
type textarea "Access the object properties panel by selecting the object and click on the rig…"
type textarea "*"
type textarea "Access the object properties panel by selecting the object and click on the rig…"
type textarea "*"
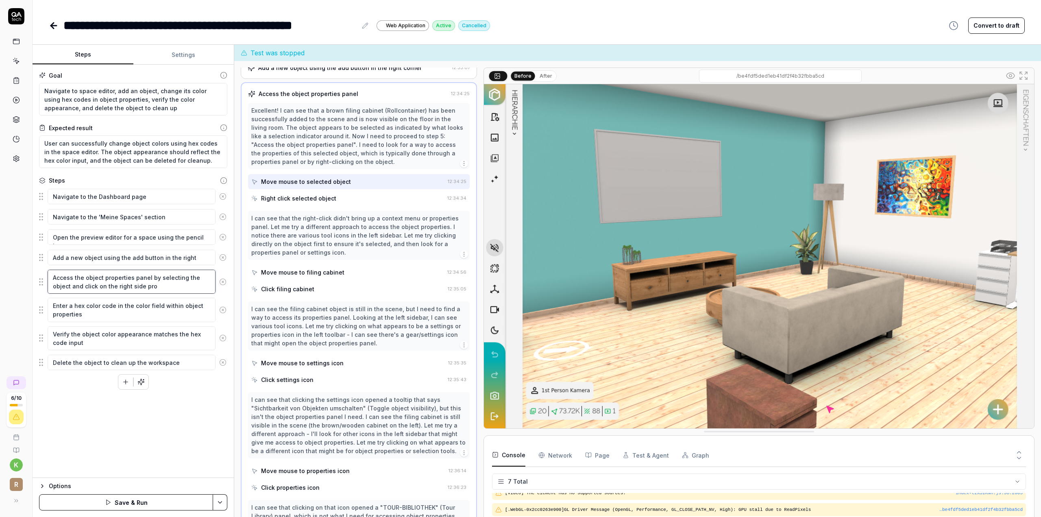
type textarea "Access the object properties panel by selecting the object and click on the rig…"
type textarea "*"
type textarea "Access the object properties panel by selecting the object and click on the rig…"
type textarea "*"
type textarea "Access the object properties panel by selecting the object and click on the rig…"
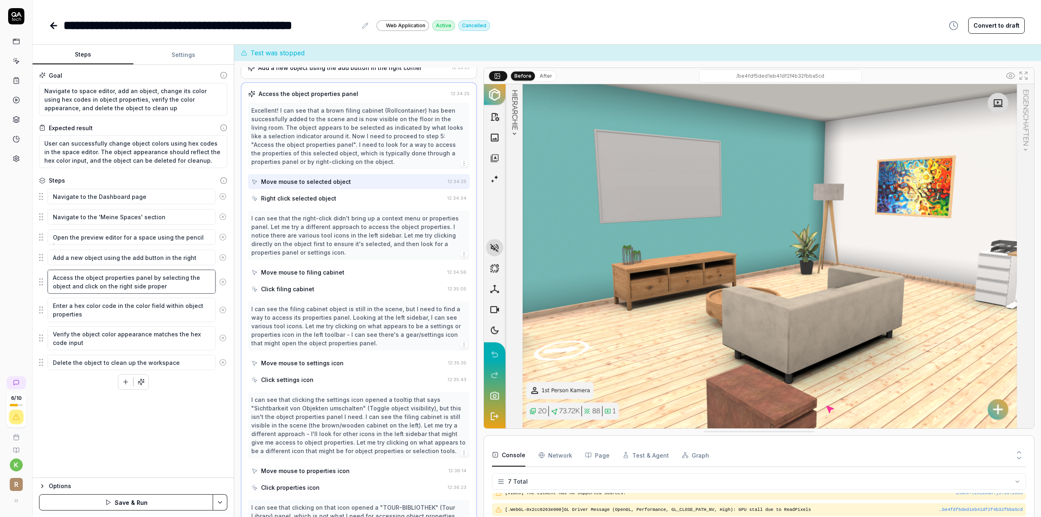
type textarea "*"
type textarea "Access the object properties panel by selecting the object and click on the rig…"
type textarea "*"
type textarea "Access the object properties panel by selecting the object and click on the rig…"
type textarea "*"
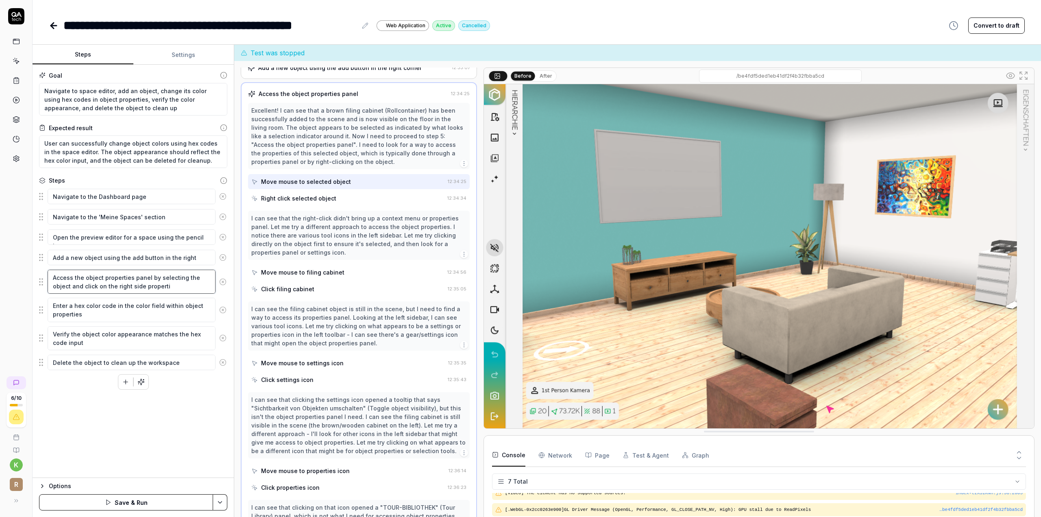
type textarea "Access the object properties panel by selecting the object and click on the rig…"
type textarea "*"
type textarea "Access the object properties panel by selecting the object and click on the rig…"
type textarea "*"
type textarea "Access the object properties panel by selecting the object and click on the rig…"
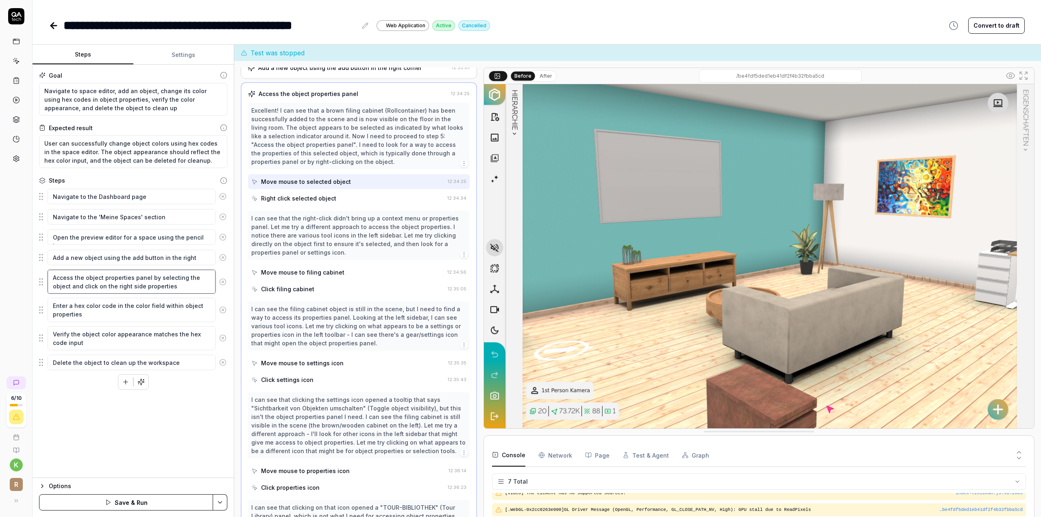
type textarea "*"
type textarea "Access the object properties panel by selecting the object and click on the rig…"
type textarea "*"
type textarea "Access the object properties panel by selecting the object and click on the rig…"
type textarea "*"
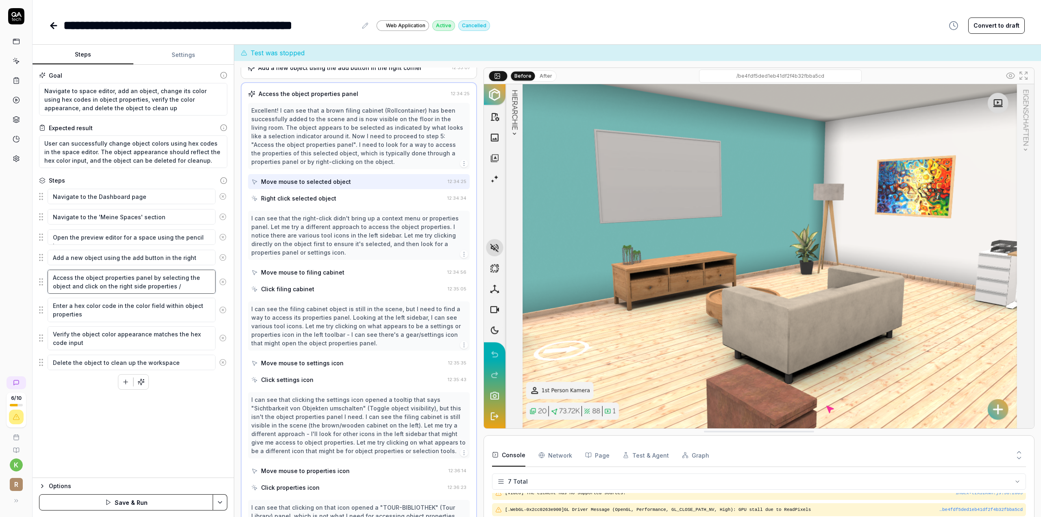
type textarea "Access the object properties panel by selecting the object and click on the rig…"
type textarea "*"
type textarea "Access the object properties panel by selecting the object and click on the rig…"
type textarea "*"
type textarea "Access the object properties panel by selecting the object and click on the rig…"
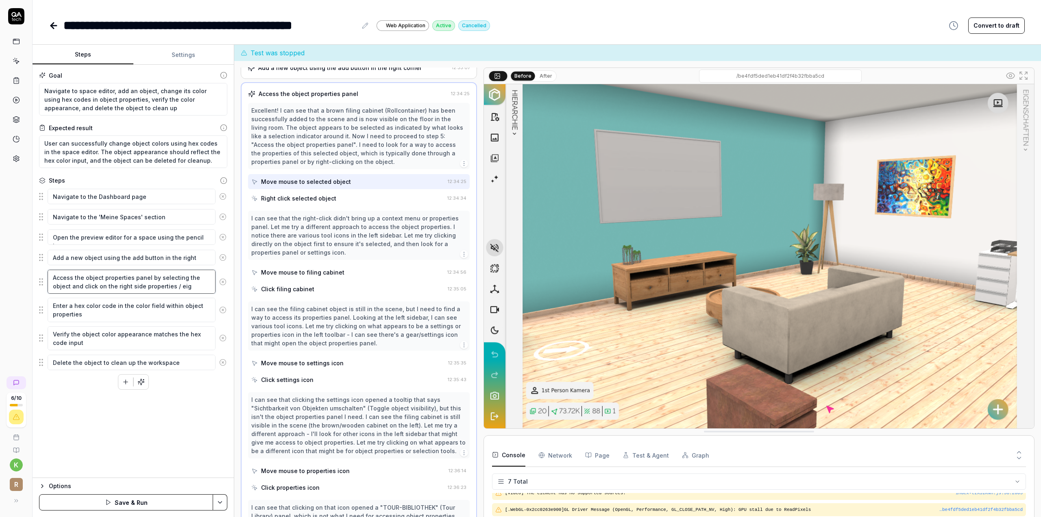
type textarea "*"
type textarea "Access the object properties panel by selecting the object and click on the rig…"
type textarea "*"
type textarea "Access the object properties panel by selecting the object and click on the rig…"
type textarea "*"
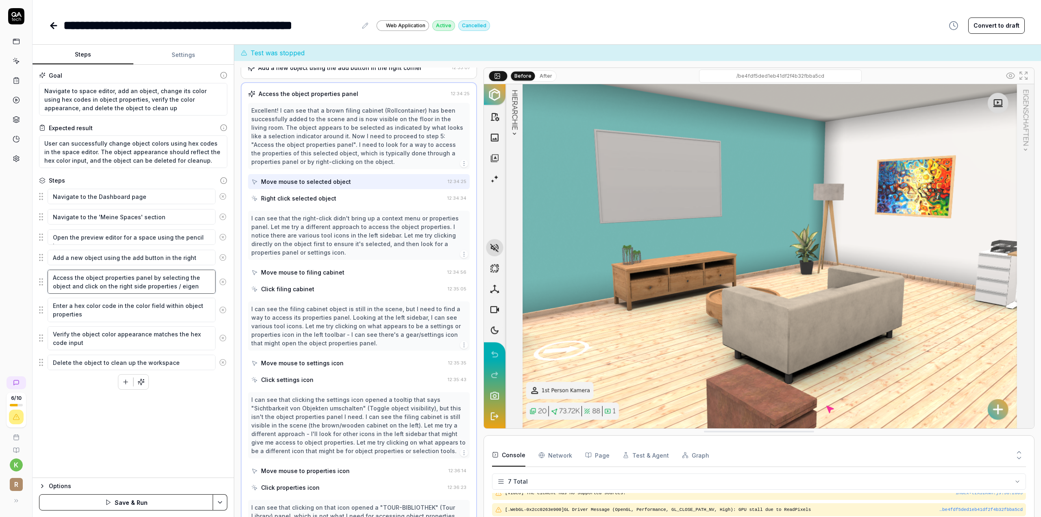
type textarea "Access the object properties panel by selecting the object and click on the rig…"
type textarea "*"
type textarea "Access the object properties panel by selecting the object and click on the rig…"
type textarea "*"
type textarea "Access the object properties panel by selecting the object and click on the rig…"
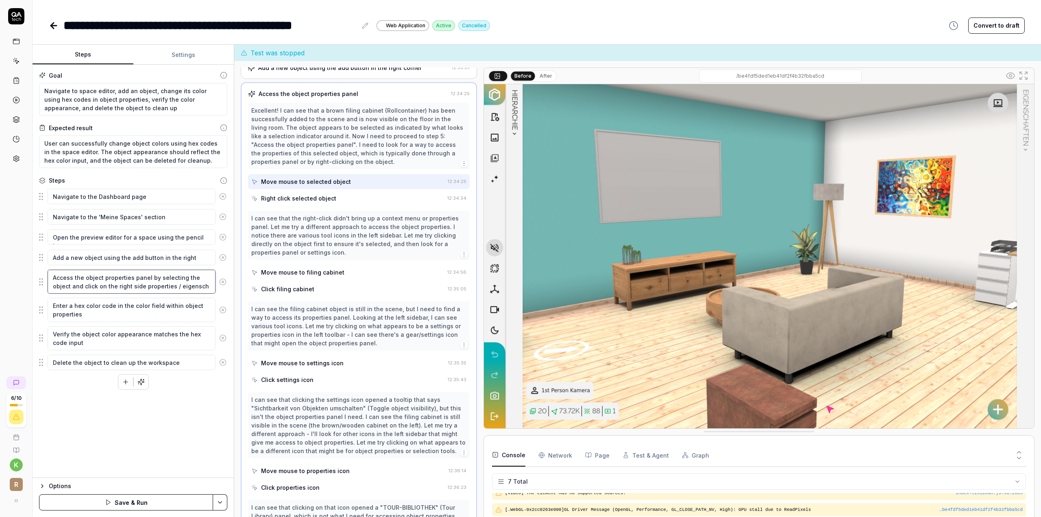
type textarea "*"
type textarea "Access the object properties panel by selecting the object and click on the rig…"
type textarea "*"
type textarea "Access the object properties panel by selecting the object and click on the rig…"
type textarea "*"
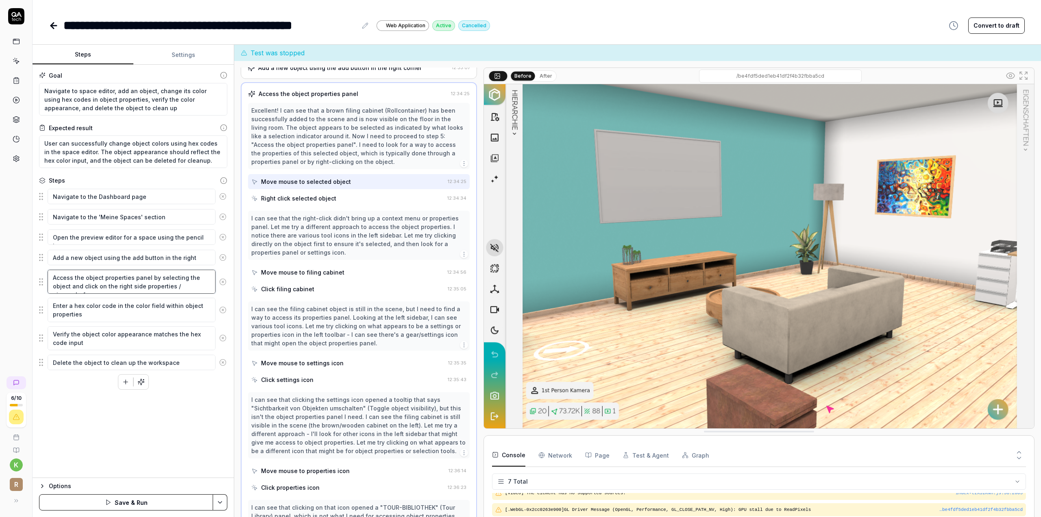
type textarea "Access the object properties panel by selecting the object and click on the rig…"
type textarea "*"
type textarea "Access the object properties panel by selecting the object and click on the rig…"
type textarea "*"
type textarea "Access the object properties panel by selecting the object and click on the rig…"
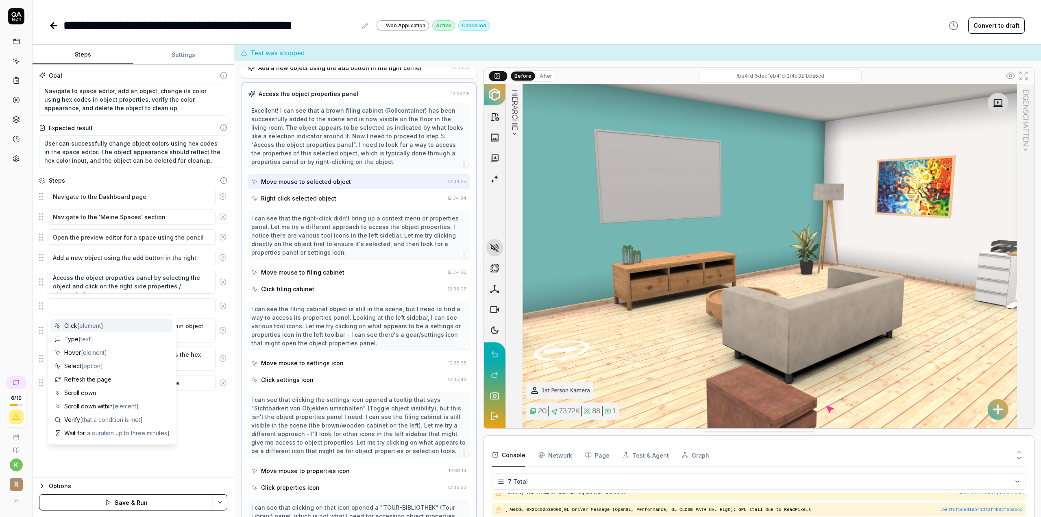
click at [221, 307] on icon at bounding box center [222, 305] width 7 height 7
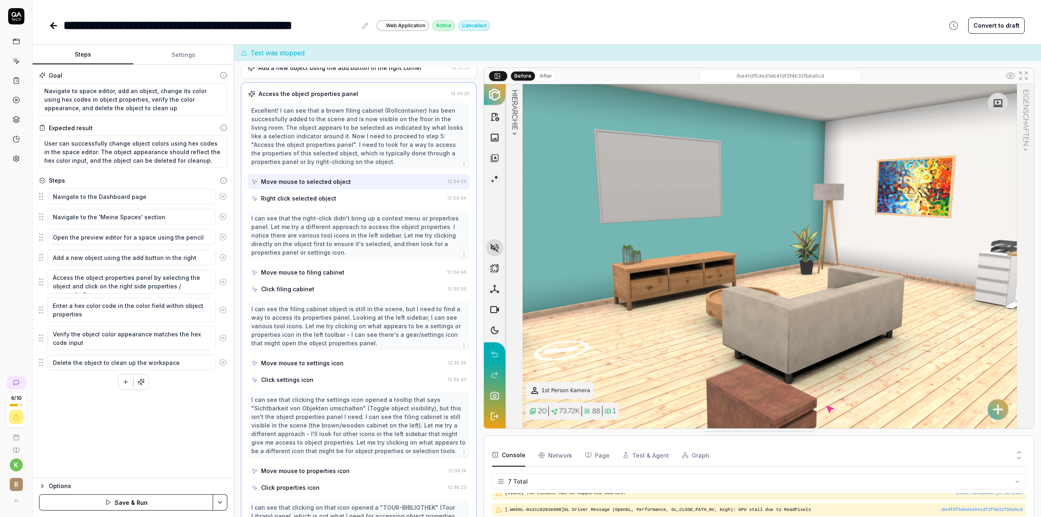
click at [153, 501] on button "Save & Run" at bounding box center [126, 502] width 174 height 16
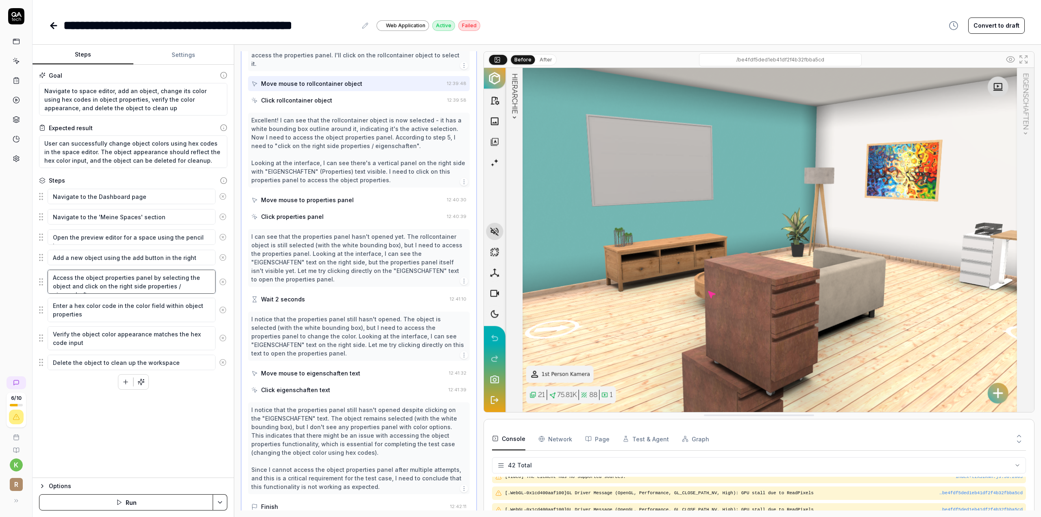
scroll to position [208, 0]
drag, startPoint x: 181, startPoint y: 275, endPoint x: 156, endPoint y: 275, distance: 25.2
click at [156, 275] on textarea "Access the object properties panel by selecting the object and click on the rig…" at bounding box center [132, 282] width 168 height 24
type textarea "*"
type textarea "Access the object properties panel by d the object and click on the right side …"
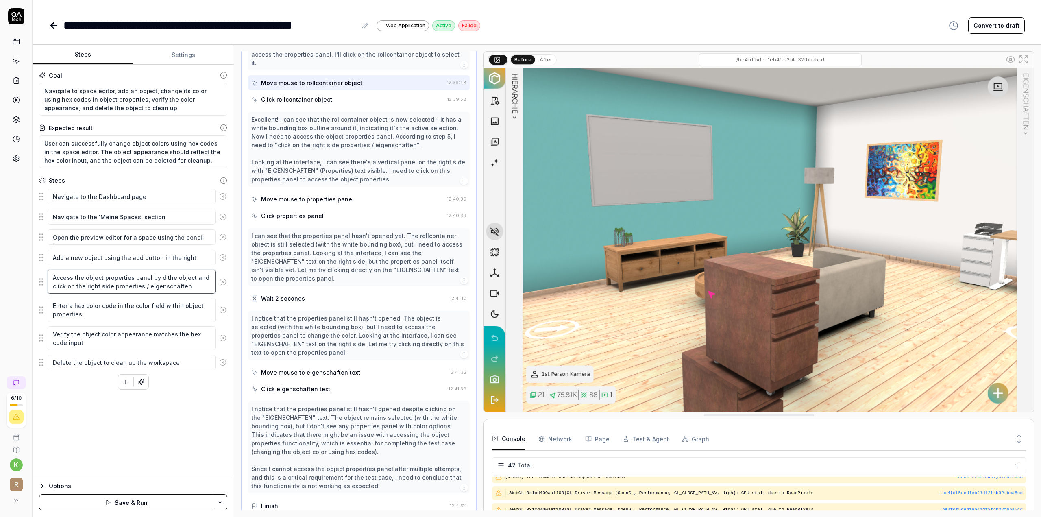
type textarea "*"
type textarea "Access the object properties panel by do the object and click on the right side…"
type textarea "*"
type textarea "Access the object properties panel by dou the object and click on the right sid…"
type textarea "*"
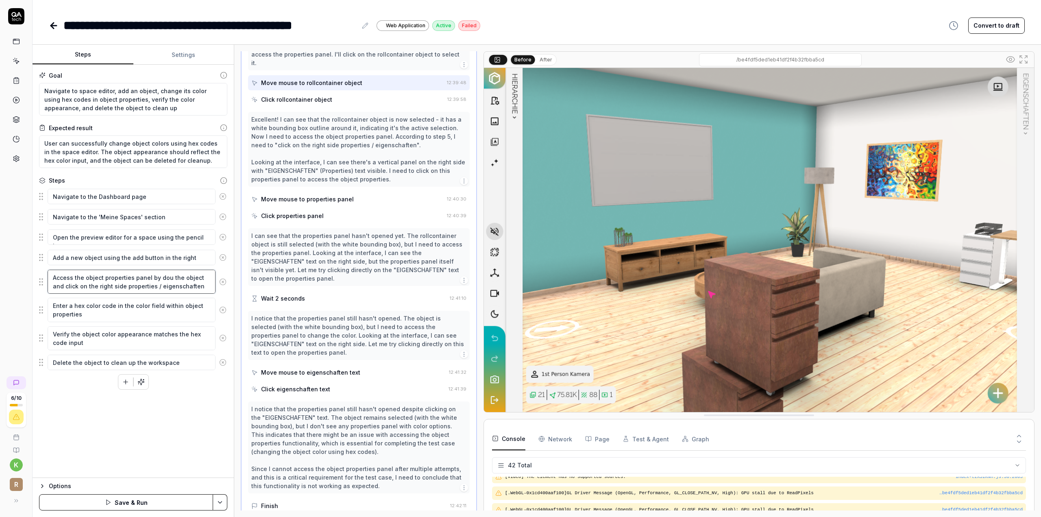
type textarea "Access the object properties panel by doub the object and click on the right si…"
type textarea "*"
type textarea "Access the object properties panel by doubl the object and click on the right s…"
type textarea "*"
type textarea "Access the object properties panel by double the object and click on the right …"
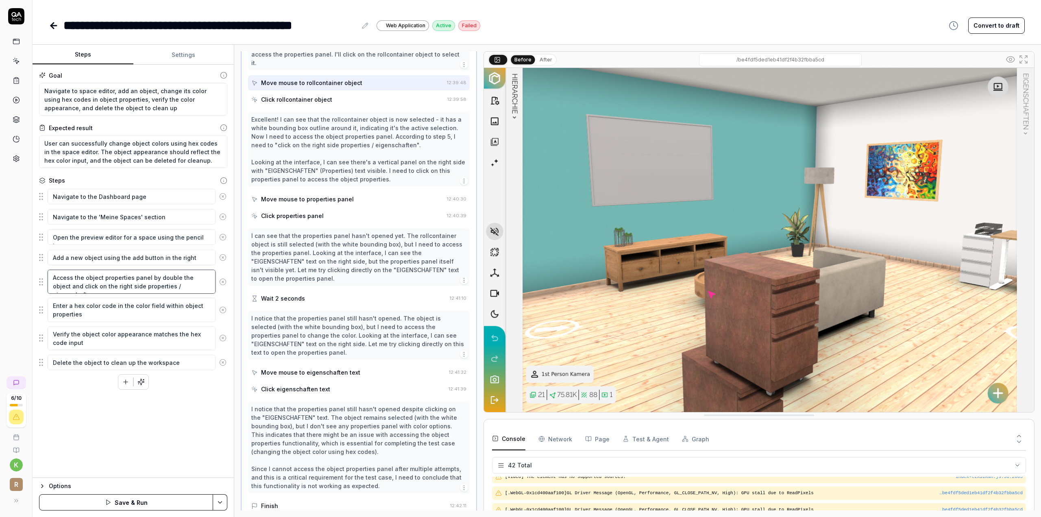
type textarea "*"
type textarea "Access the object properties panel by double the object and click on the right …"
type textarea "*"
type textarea "Access the object properties panel by double c the object and click on the righ…"
type textarea "*"
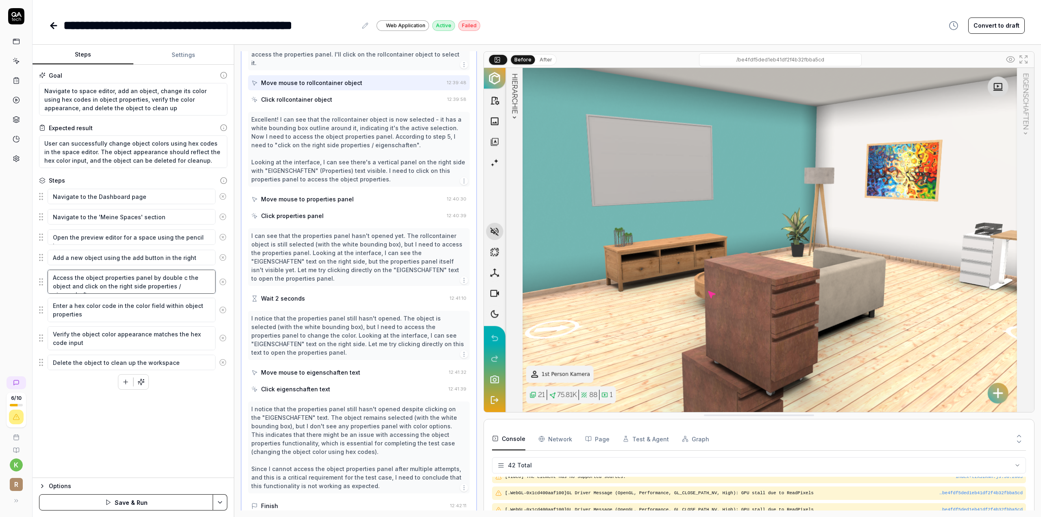
type textarea "Access the object properties panel by double cl the object and click on the rig…"
type textarea "*"
type textarea "Access the object properties panel by double cli the object and click on the ri…"
type textarea "*"
type textarea "Access the object properties panel by double clic the object and click on the r…"
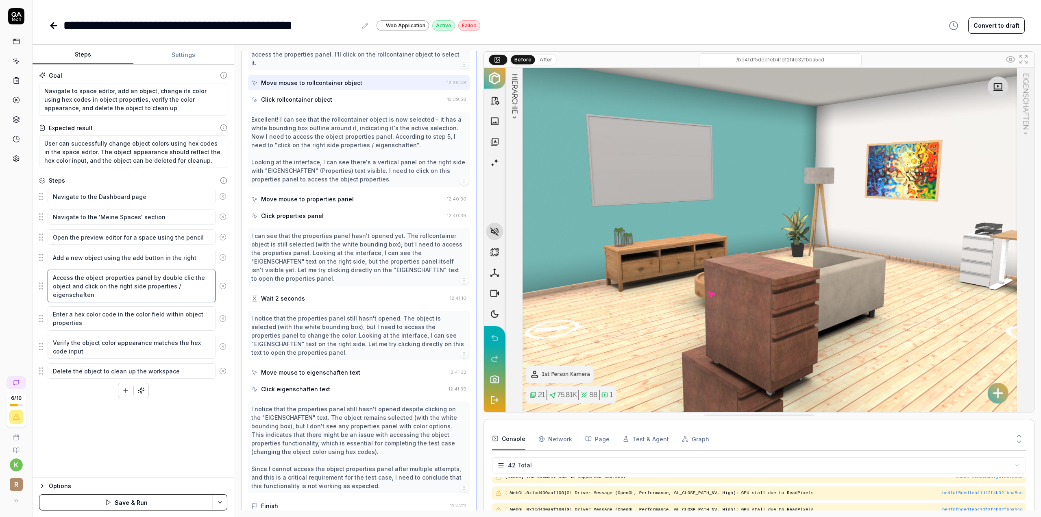
type textarea "*"
type textarea "Access the object properties panel by double click the object and click on the …"
type textarea "*"
type textarea "Access the object properties panel by double clicki the object and click on the…"
type textarea "*"
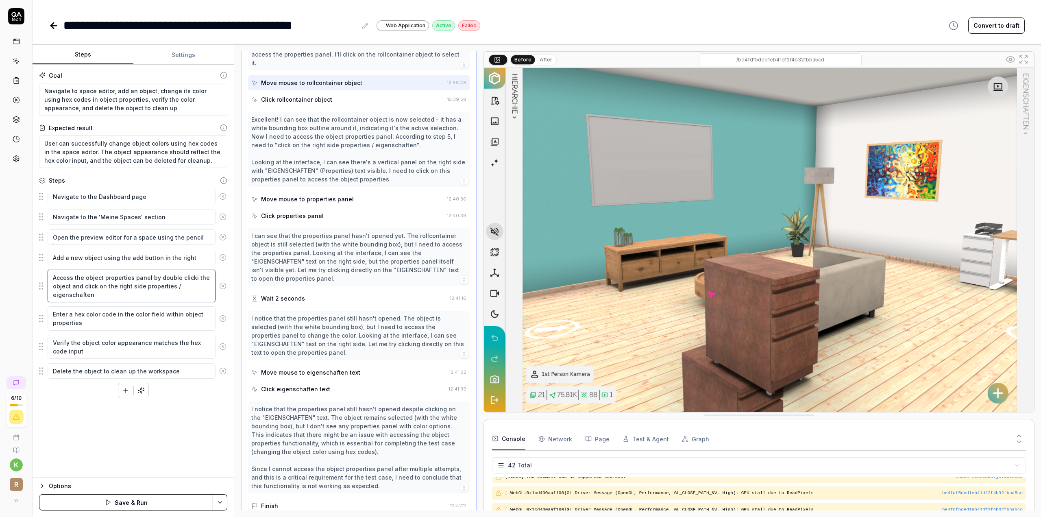
type textarea "Access the object properties panel by double clickin the object and click on th…"
type textarea "*"
type textarea "Access the object properties panel by double clicking the object and click on t…"
click at [178, 495] on button "Save & Run" at bounding box center [126, 502] width 174 height 16
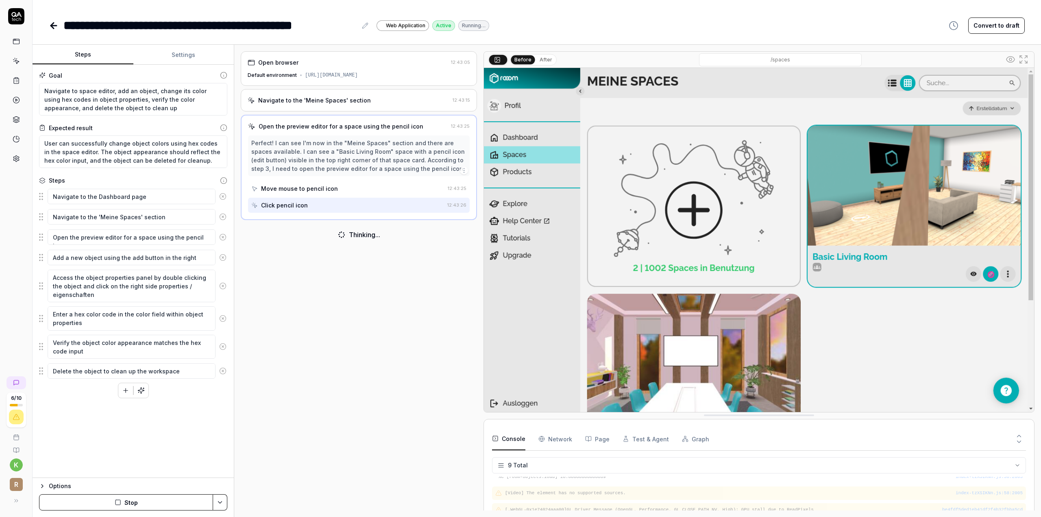
scroll to position [89, 0]
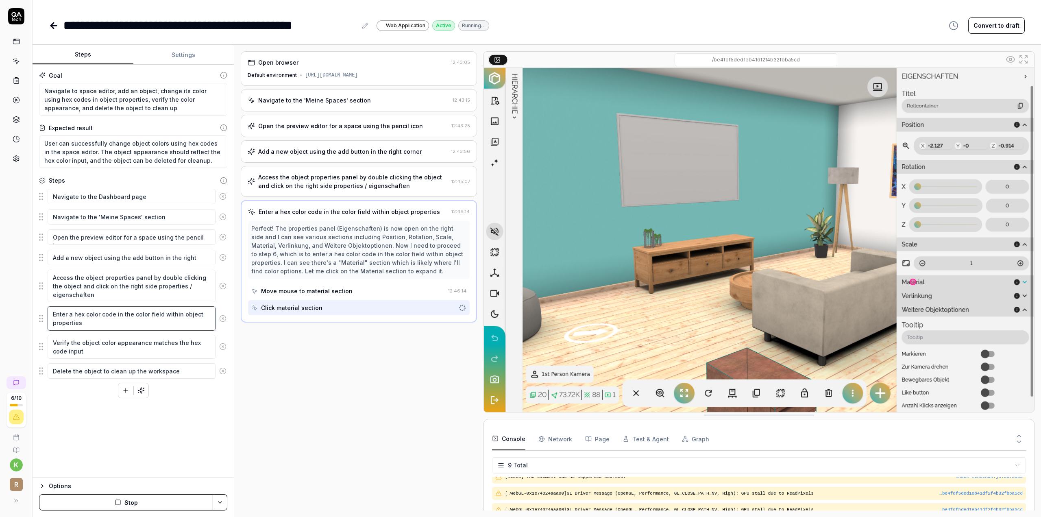
click at [113, 311] on textarea "Enter a hex color code in the color field within object properties" at bounding box center [132, 318] width 168 height 24
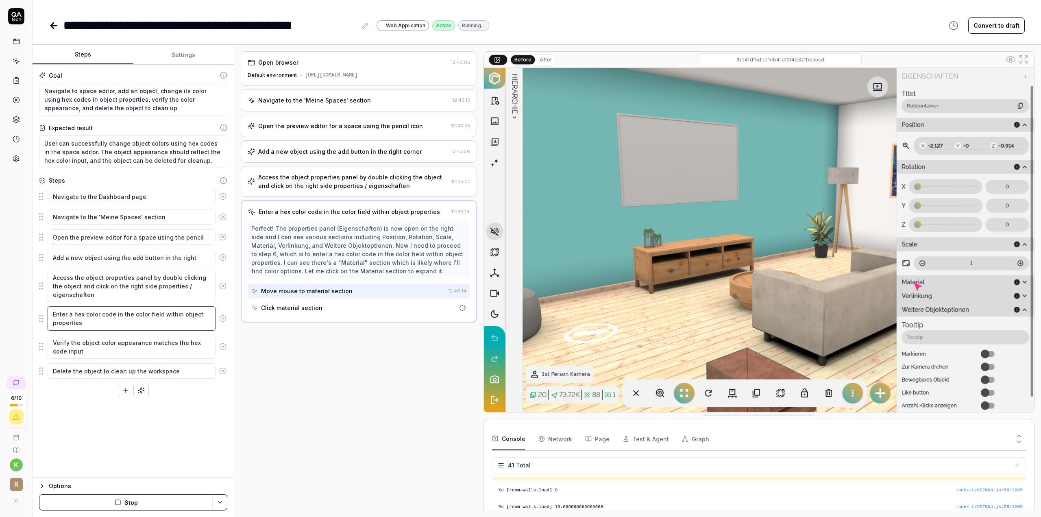
scroll to position [629, 0]
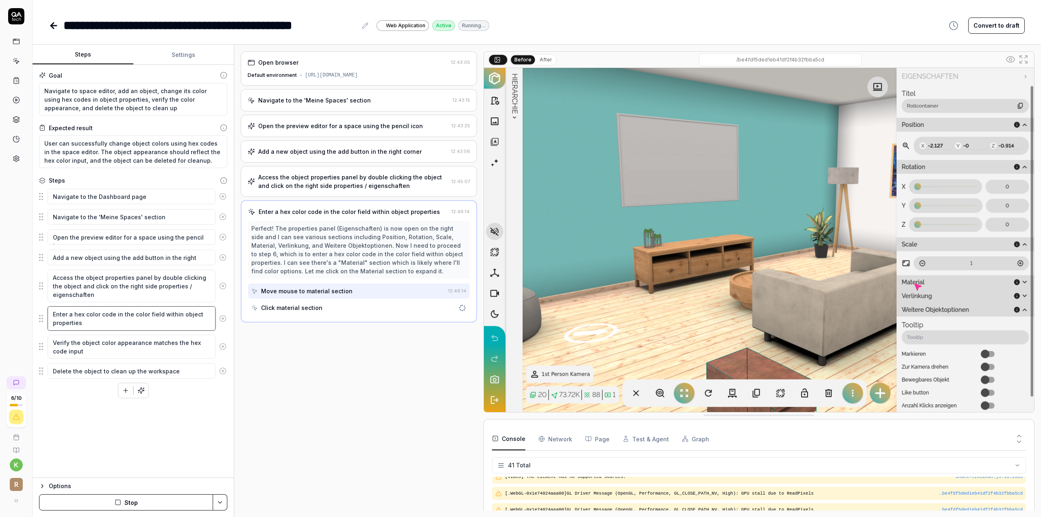
type textarea "*"
type textarea "Enter a hex color code in the color field within object properties"
type textarea "*"
type textarea "Enter a hex color code i in the color field within object properties"
click at [160, 310] on textarea "Enter a hex color code in the color field within object properties" at bounding box center [132, 318] width 168 height 24
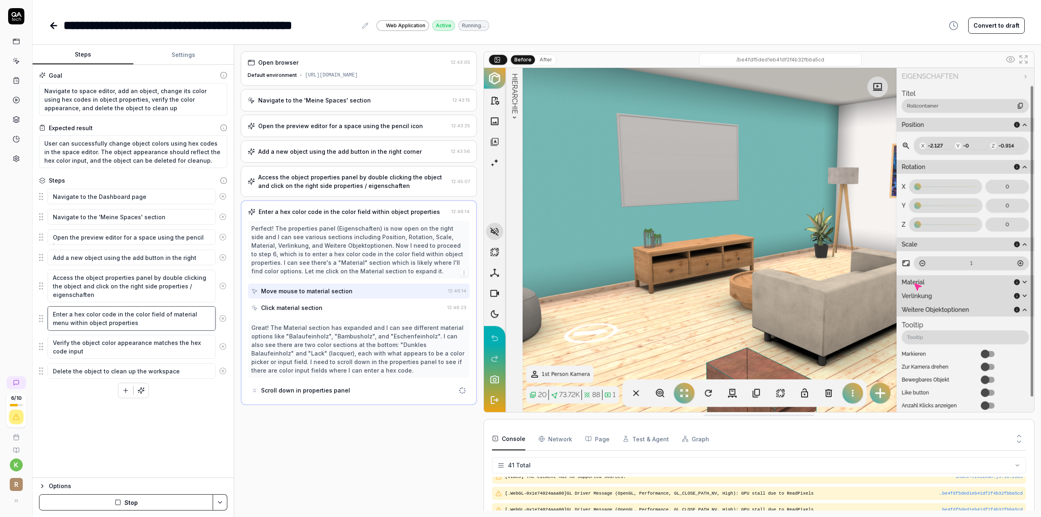
drag, startPoint x: 118, startPoint y: 321, endPoint x: 50, endPoint y: 325, distance: 67.6
click at [50, 325] on textarea "Enter a hex color code in the color field of material menu within object proper…" at bounding box center [132, 318] width 168 height 24
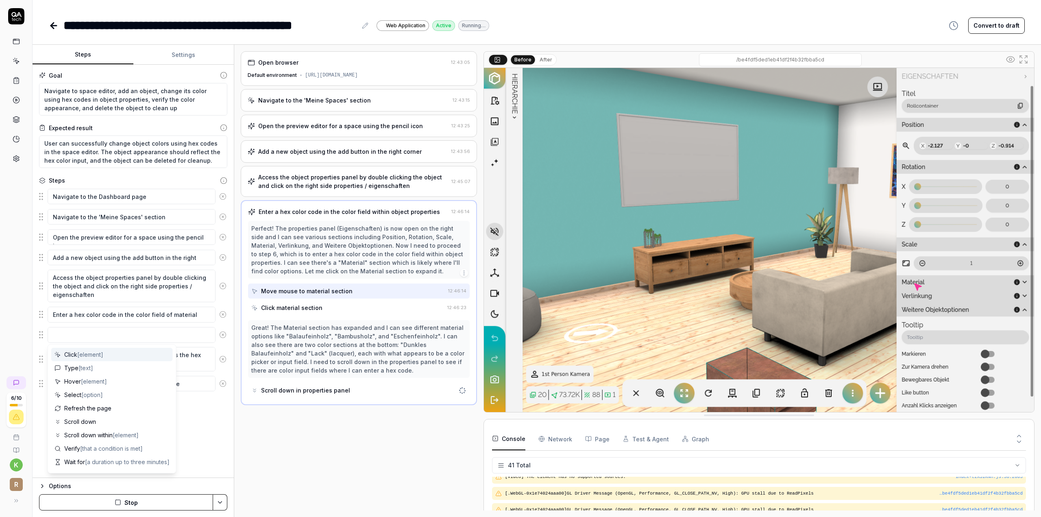
click at [226, 332] on circle at bounding box center [223, 335] width 6 height 6
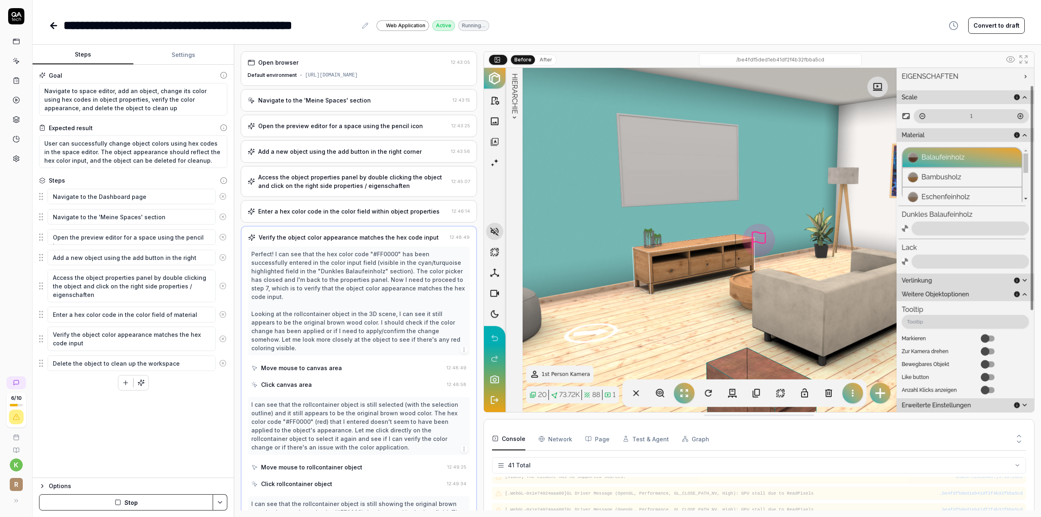
scroll to position [0, 0]
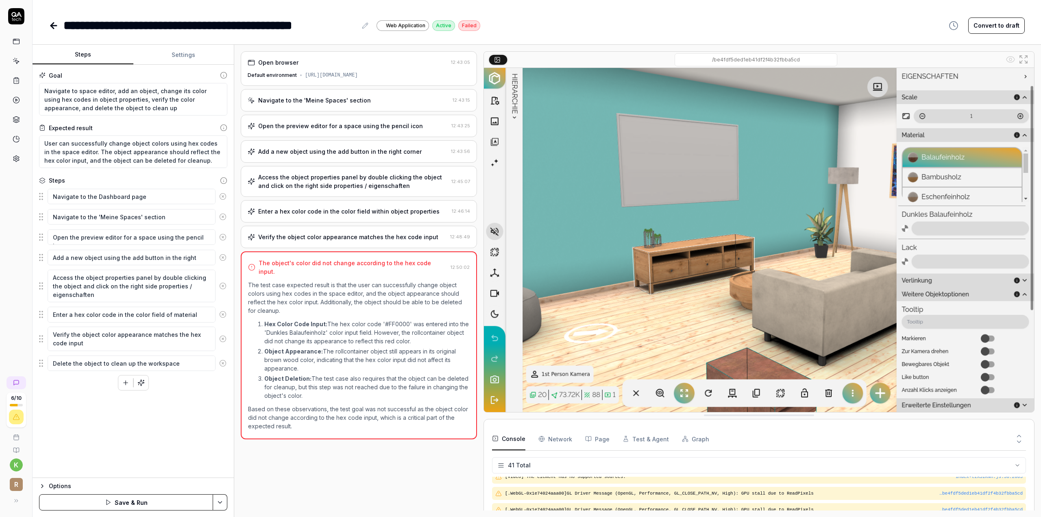
click at [365, 151] on div "Add a new object using the add button in the right corner" at bounding box center [340, 151] width 164 height 9
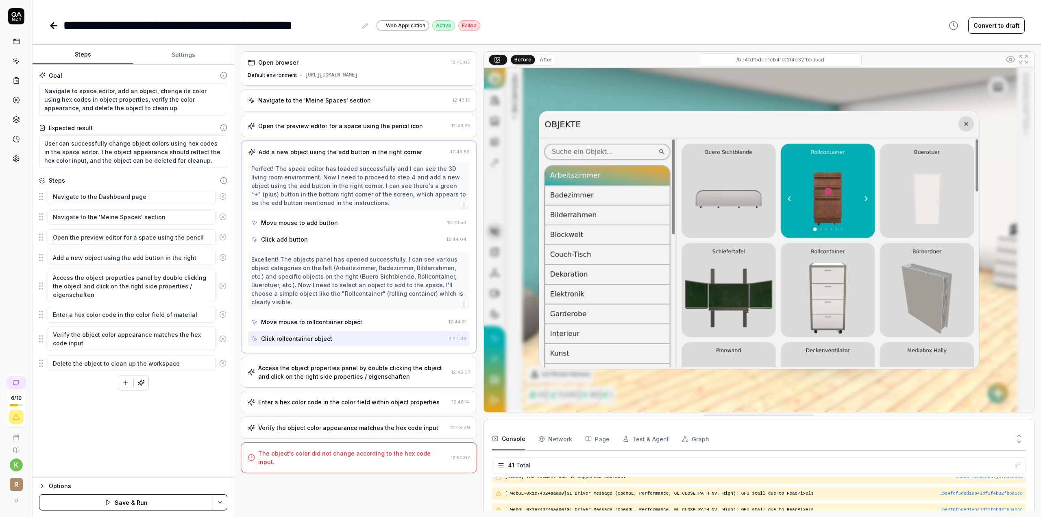
click at [420, 150] on div "Add a new object using the add button in the right corner" at bounding box center [347, 152] width 199 height 9
click at [165, 254] on textarea "Add a new object using the add button in the right corner" at bounding box center [132, 257] width 168 height 15
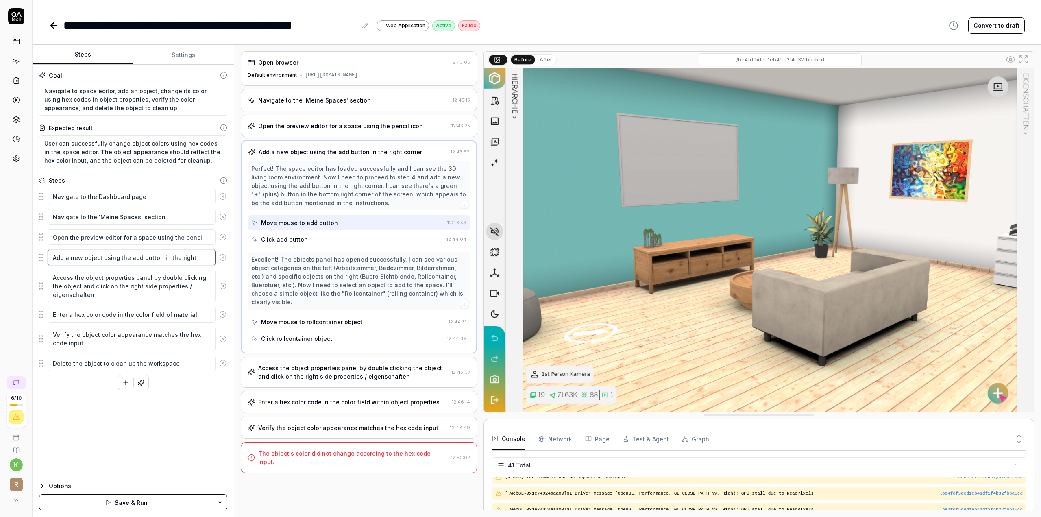
click at [208, 255] on textarea "Add a new object using the add button in the right corner" at bounding box center [132, 257] width 168 height 15
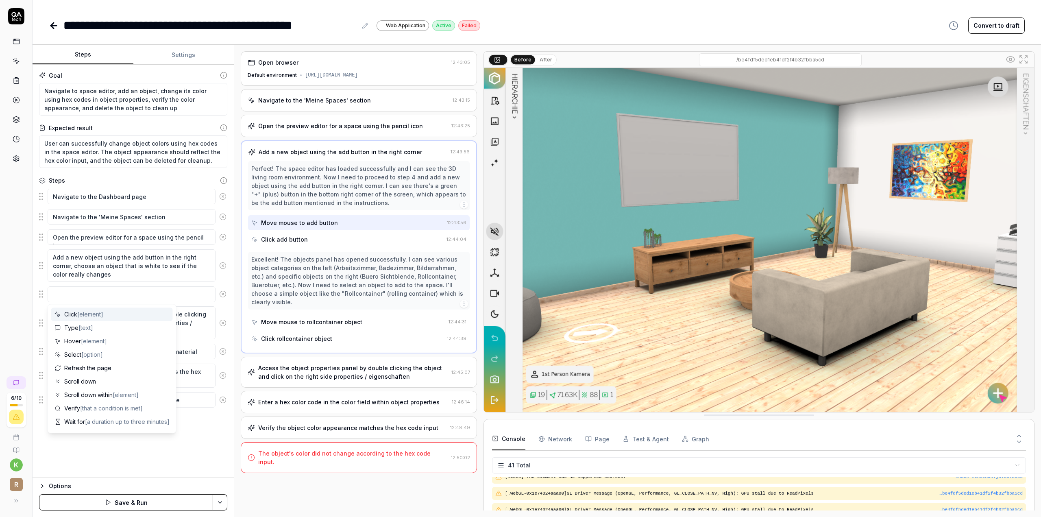
click at [227, 294] on button at bounding box center [223, 294] width 15 height 16
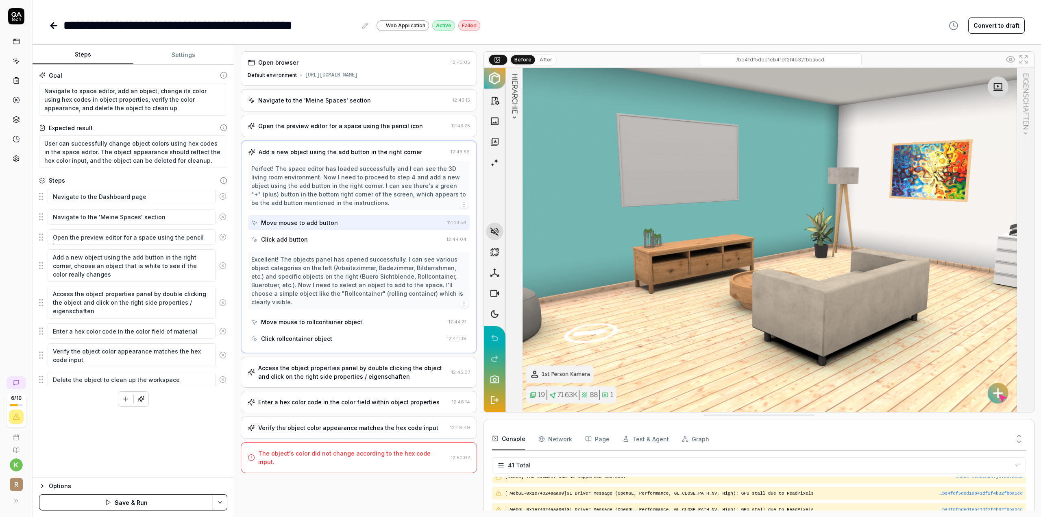
click at [171, 498] on button "Save & Run" at bounding box center [126, 502] width 174 height 16
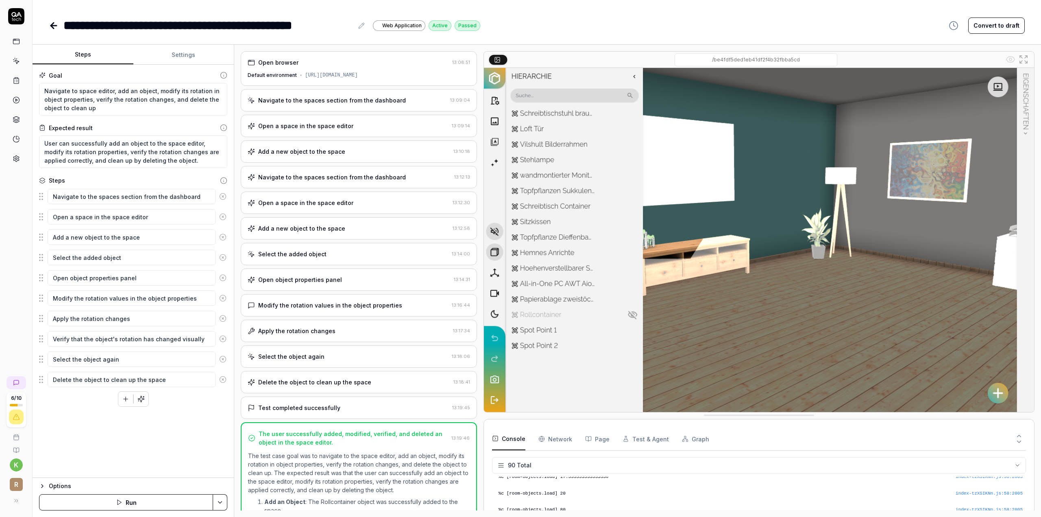
type textarea "*"
